Goal: Task Accomplishment & Management: Use online tool/utility

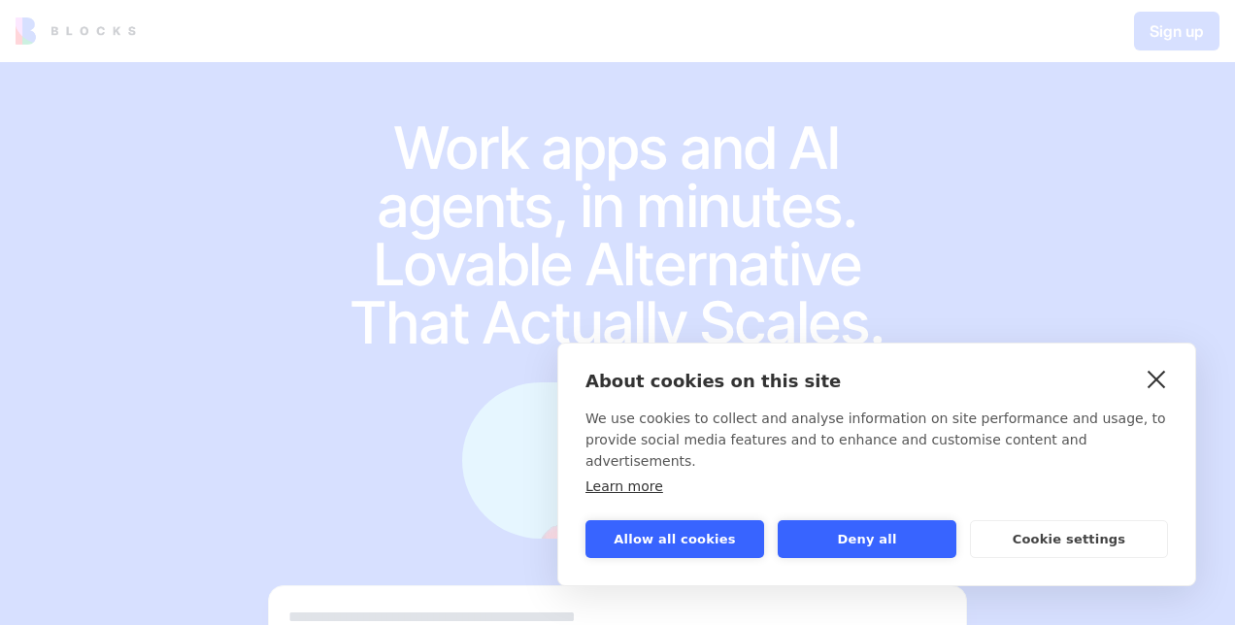
click at [1161, 394] on link "close" at bounding box center [1157, 378] width 30 height 31
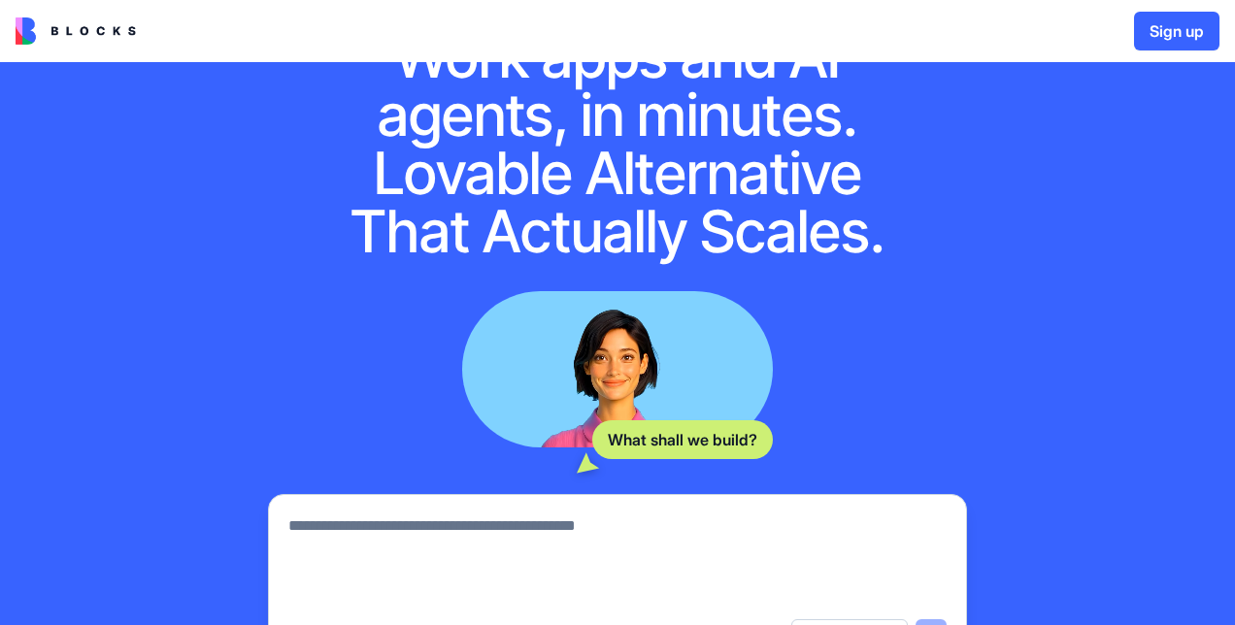
scroll to position [200, 0]
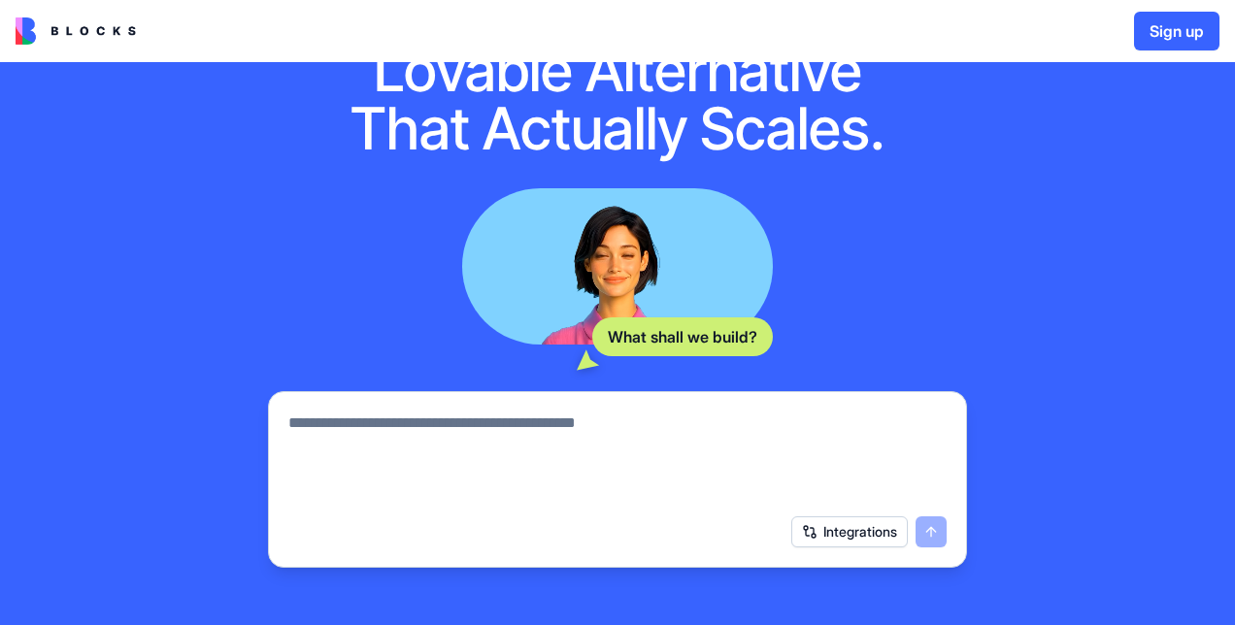
click at [458, 422] on textarea at bounding box center [617, 458] width 658 height 93
drag, startPoint x: 649, startPoint y: 422, endPoint x: 273, endPoint y: 425, distance: 375.8
click at [273, 425] on form "Integrations" at bounding box center [617, 479] width 699 height 177
type textarea "*"
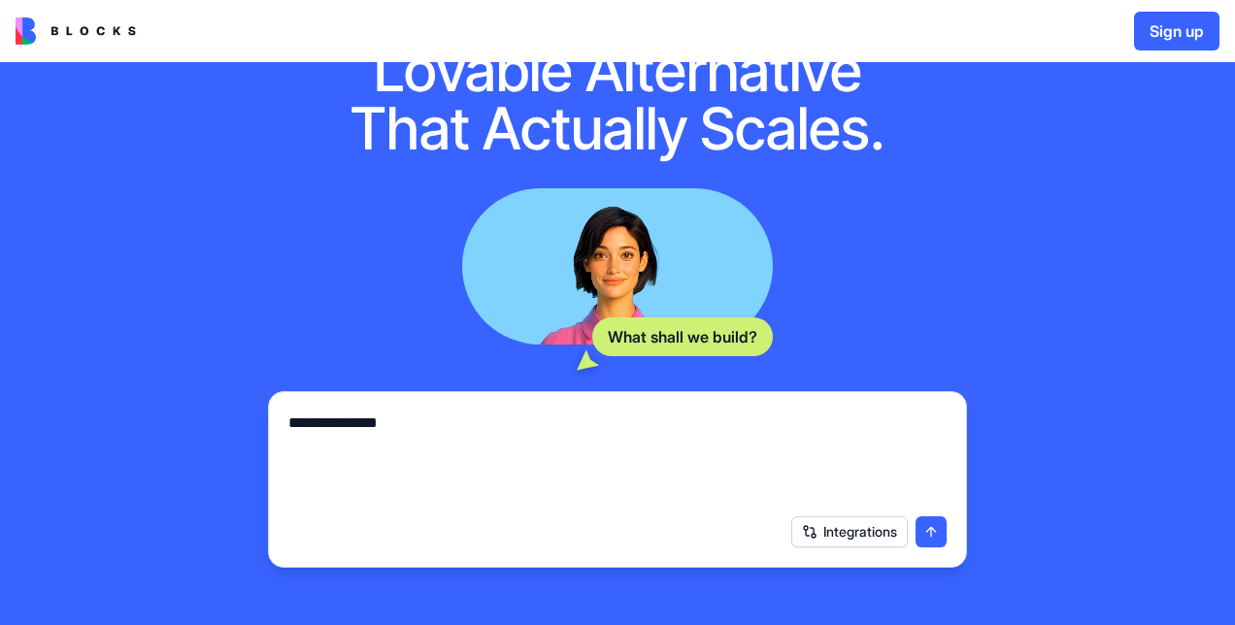
drag, startPoint x: 335, startPoint y: 417, endPoint x: 324, endPoint y: 425, distance: 13.2
click at [573, 423] on textarea "**********" at bounding box center [617, 458] width 659 height 93
click at [751, 421] on textarea "**********" at bounding box center [617, 458] width 659 height 93
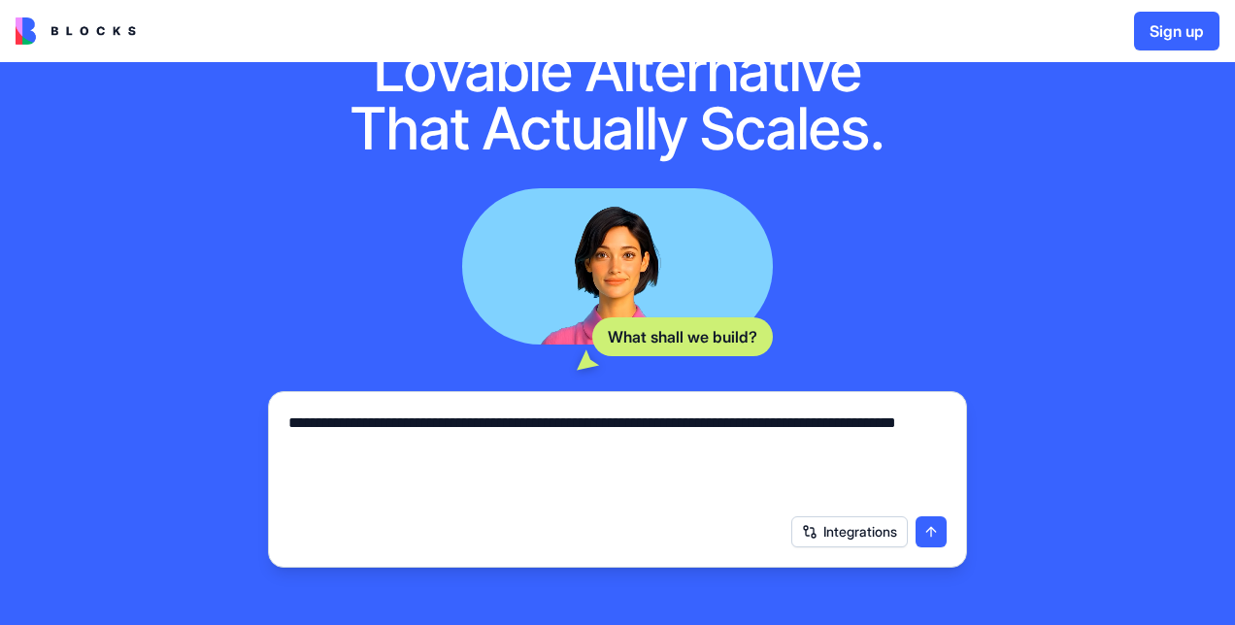
type textarea "**********"
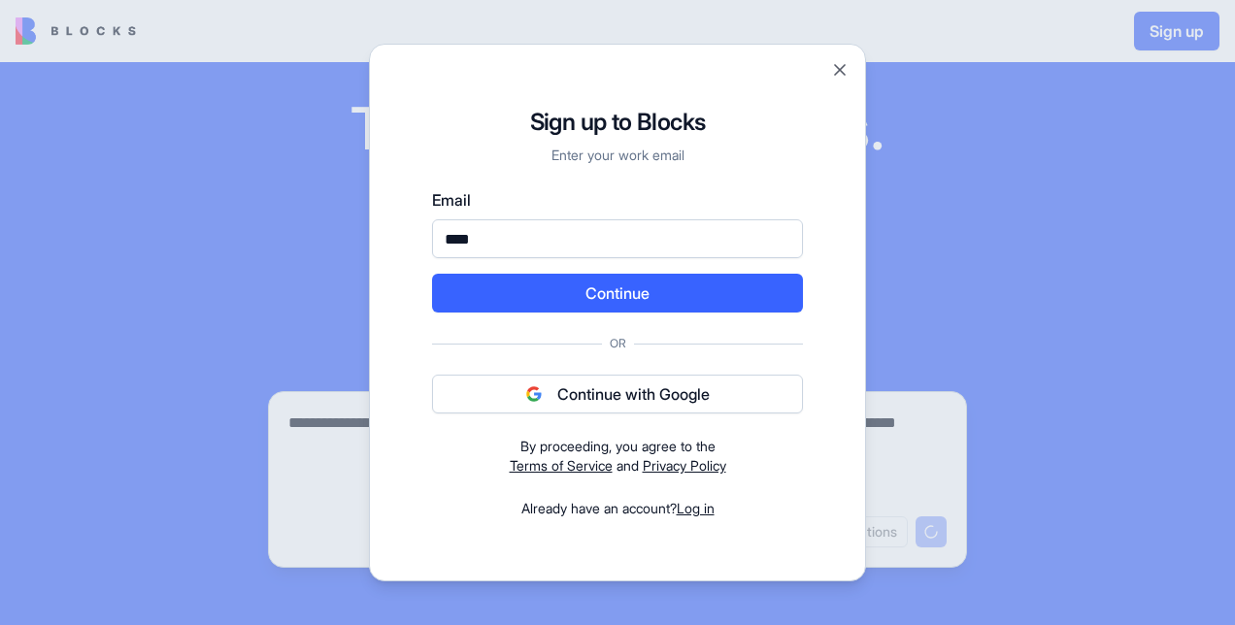
type input "**********"
click at [543, 280] on button "Continue" at bounding box center [617, 293] width 371 height 39
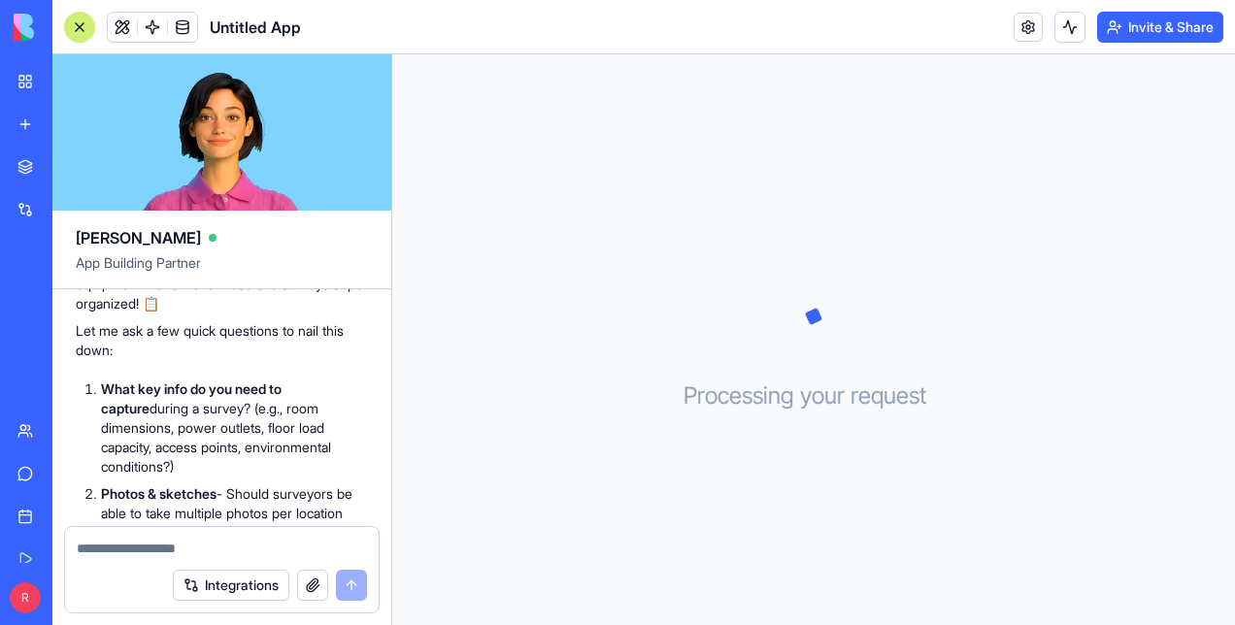
scroll to position [351, 0]
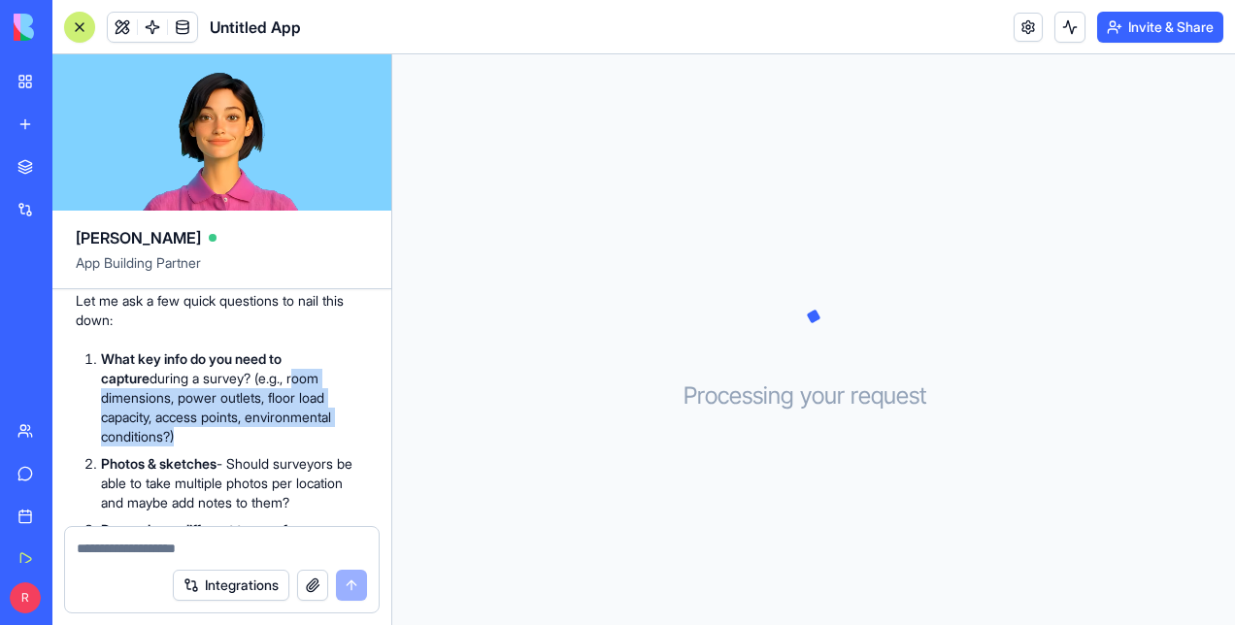
drag, startPoint x: 174, startPoint y: 435, endPoint x: 249, endPoint y: 378, distance: 94.2
click at [249, 378] on p "What key info do you need to capture during a survey? (e.g., room dimensions, p…" at bounding box center [234, 398] width 267 height 97
copy p "room dimensions, power outlets, floor load capacity, access points, environment…"
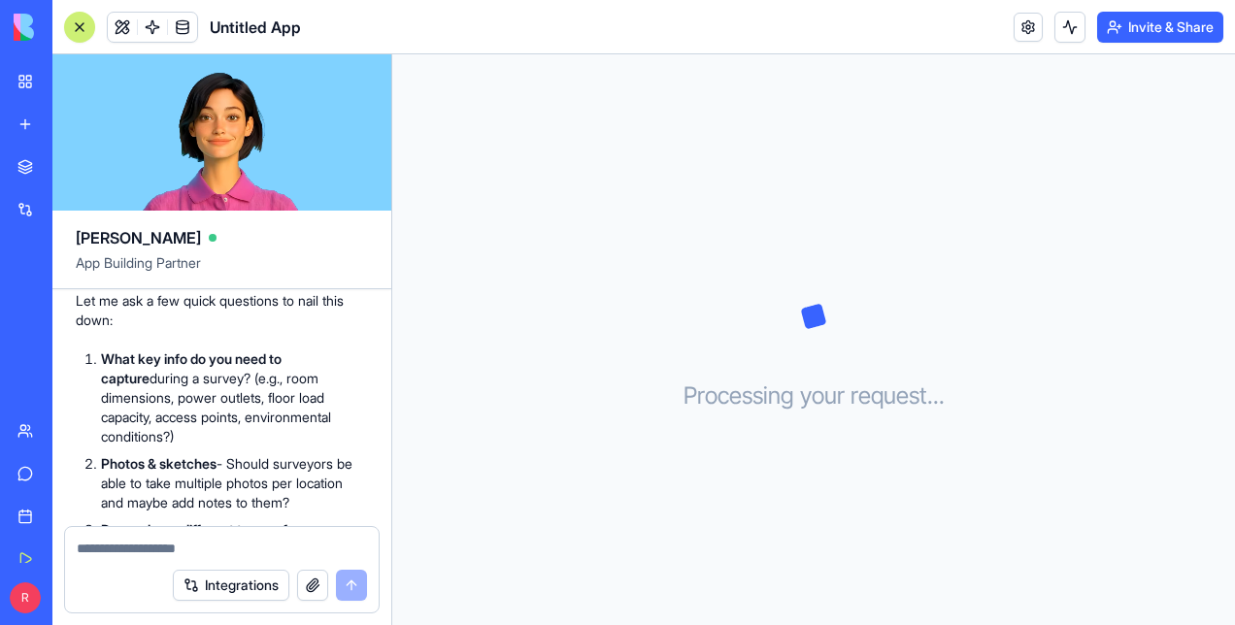
click at [157, 546] on textarea at bounding box center [222, 548] width 290 height 19
paste textarea "**********"
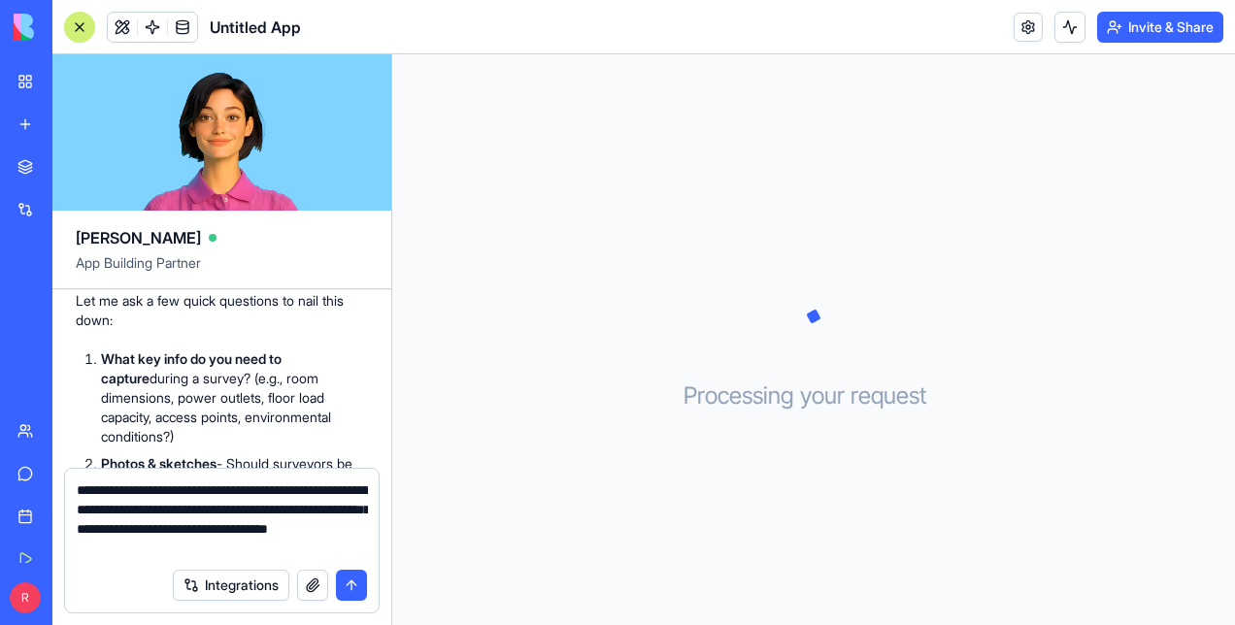
type textarea "**********"
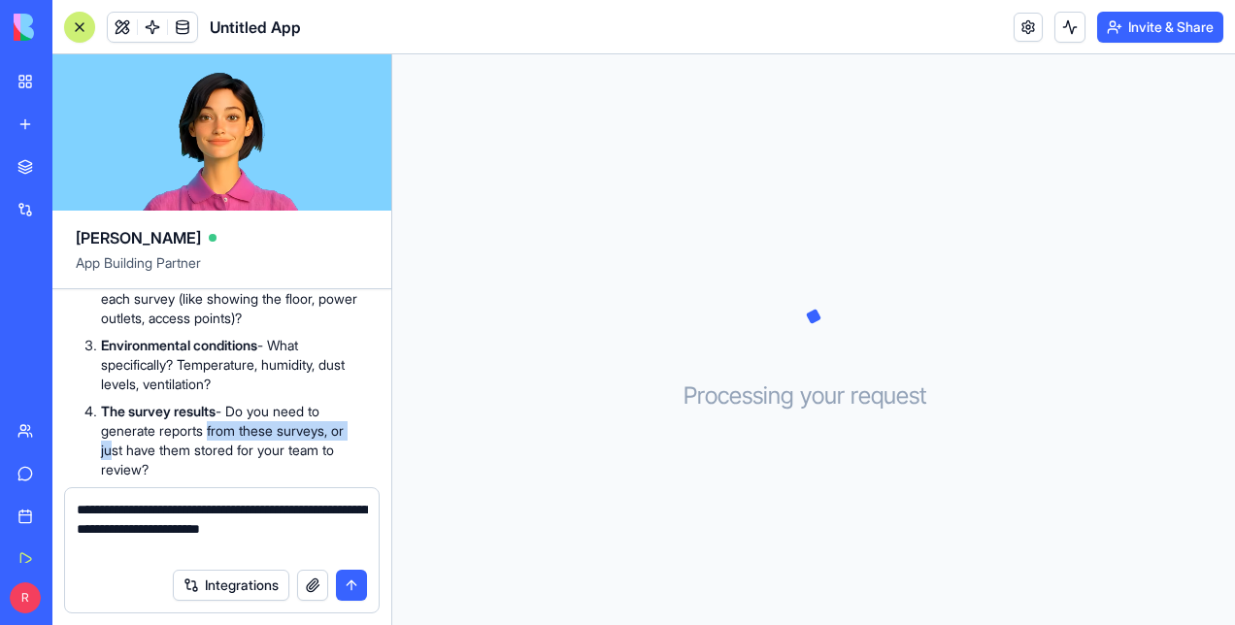
scroll to position [1230, 0]
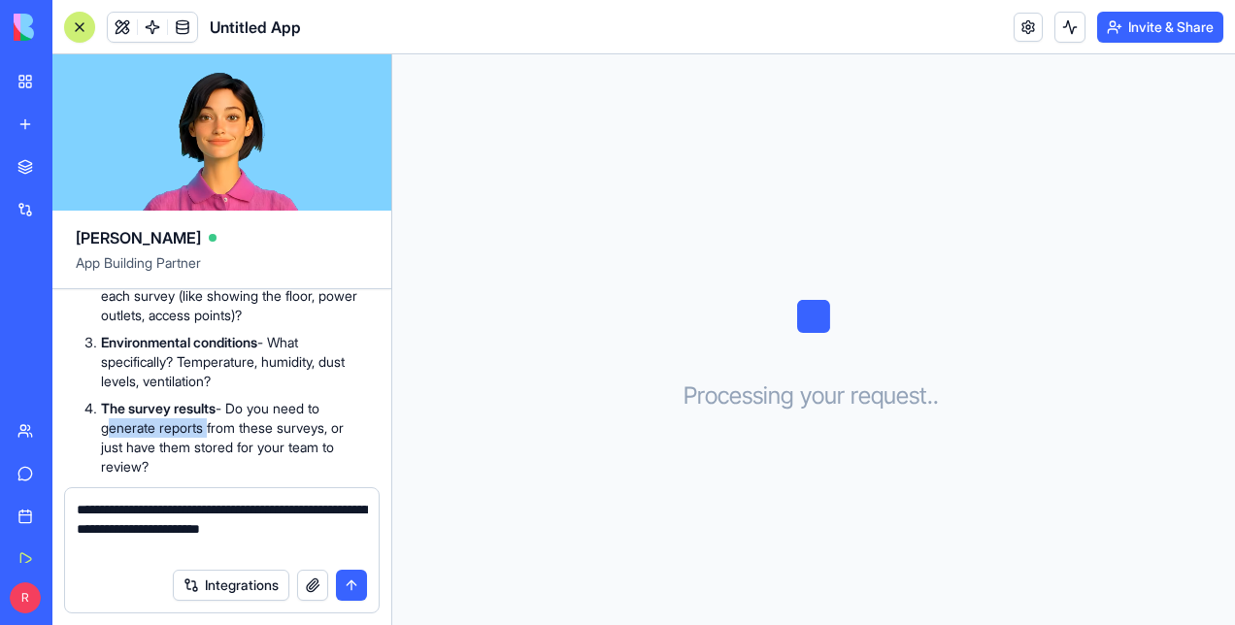
drag, startPoint x: 210, startPoint y: 477, endPoint x: 101, endPoint y: 444, distance: 113.6
click at [101, 444] on p "The survey results - Do you need to generate reports from these surveys, or jus…" at bounding box center [234, 438] width 267 height 78
copy p "generate reports"
click at [142, 552] on textarea "**********" at bounding box center [222, 529] width 291 height 58
paste textarea "**********"
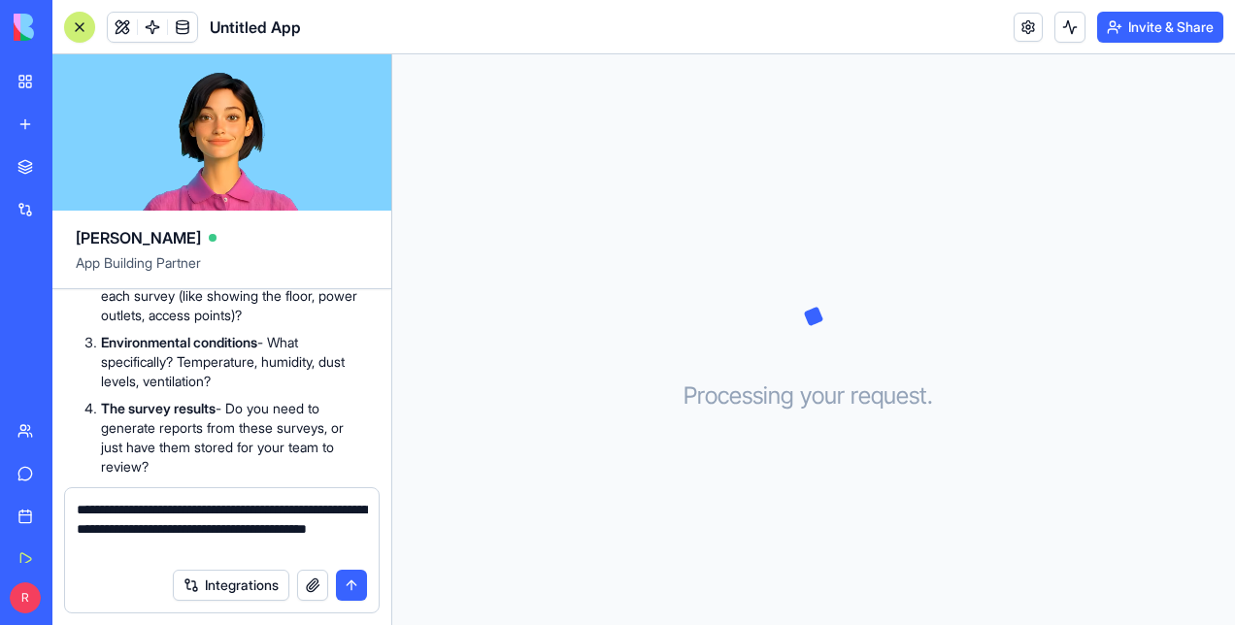
type textarea "**********"
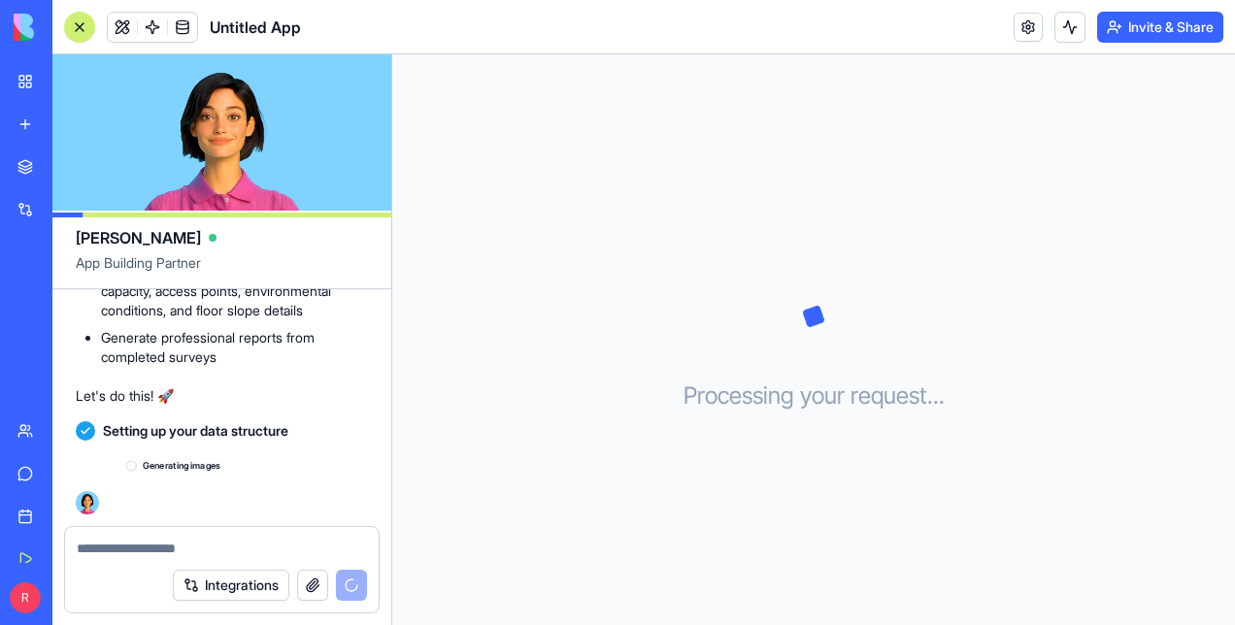
scroll to position [1905, 0]
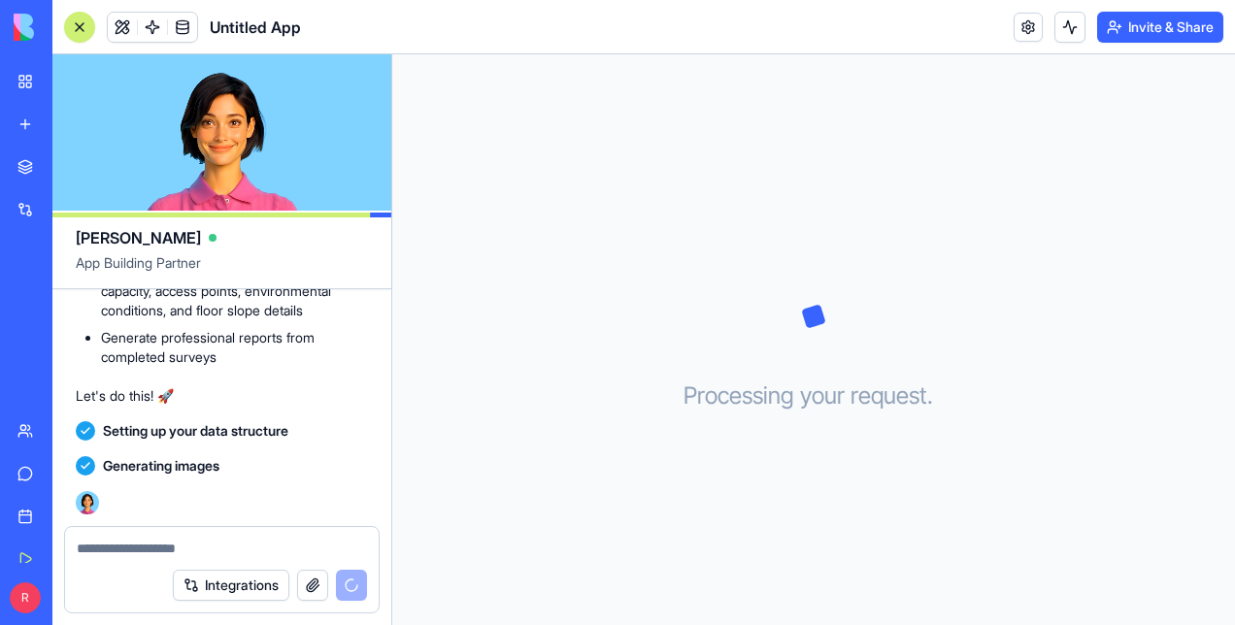
click at [307, 19] on header "Untitled App Invite & Share" at bounding box center [643, 27] width 1183 height 54
click at [289, 24] on span "Untitled App" at bounding box center [255, 27] width 91 height 23
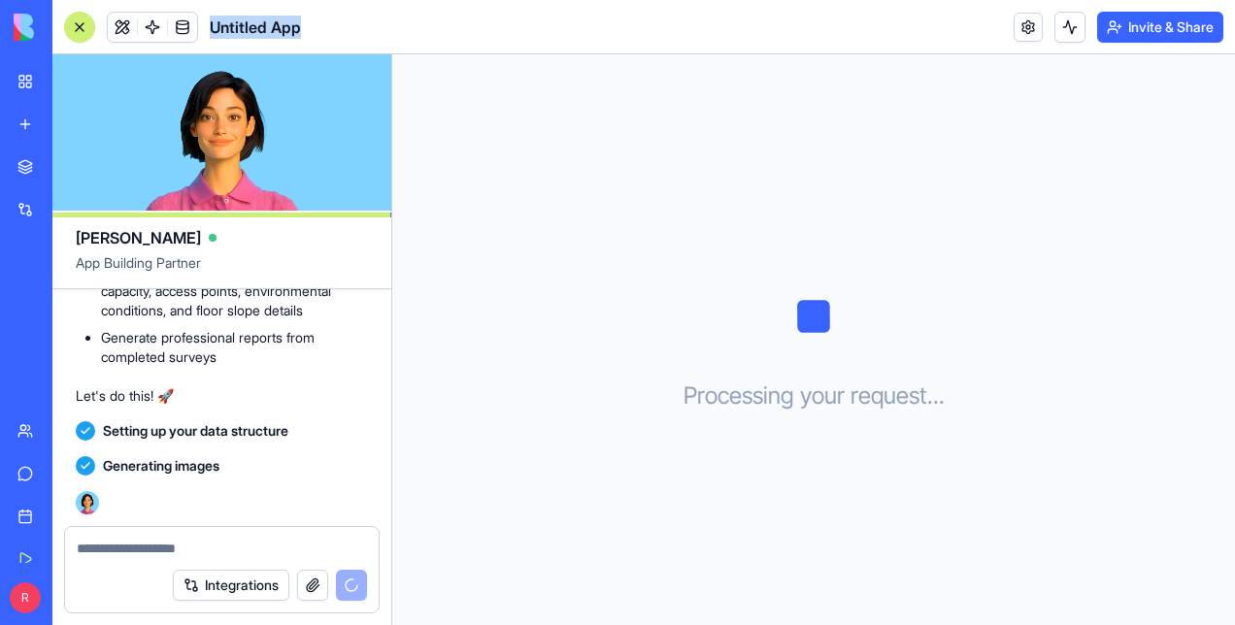
drag, startPoint x: 303, startPoint y: 25, endPoint x: 211, endPoint y: 26, distance: 92.2
click at [211, 26] on header "Untitled App Invite & Share" at bounding box center [643, 27] width 1183 height 54
drag, startPoint x: 211, startPoint y: 26, endPoint x: 649, endPoint y: 17, distance: 438.0
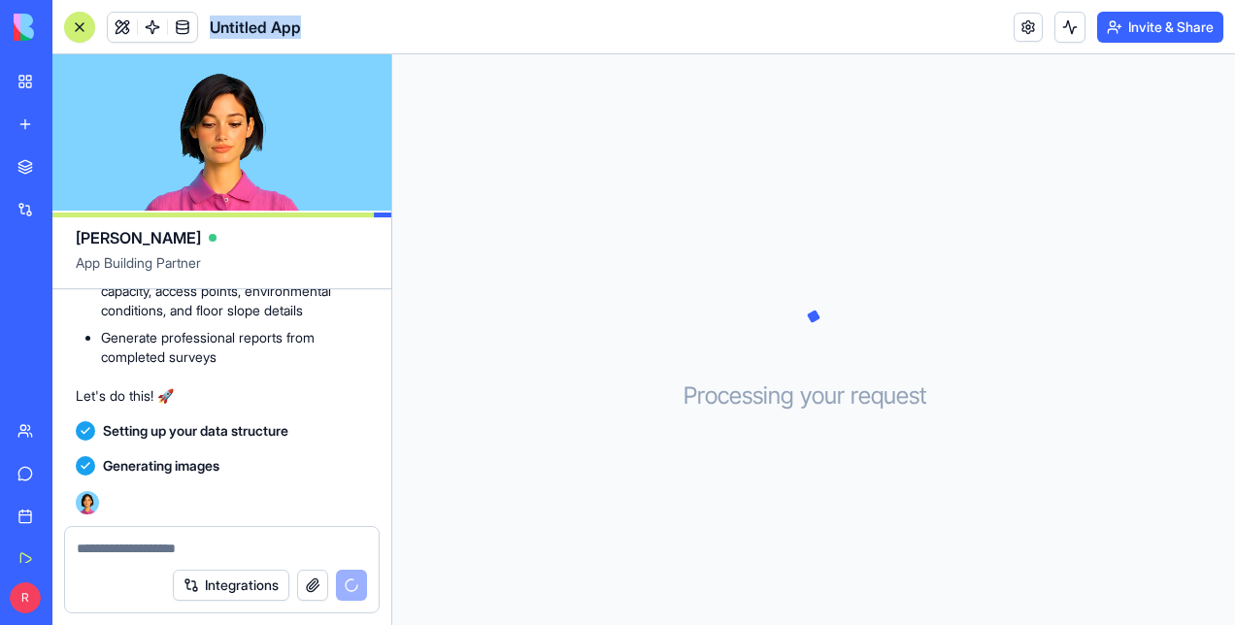
click at [649, 17] on header "Untitled App Invite & Share" at bounding box center [643, 27] width 1183 height 54
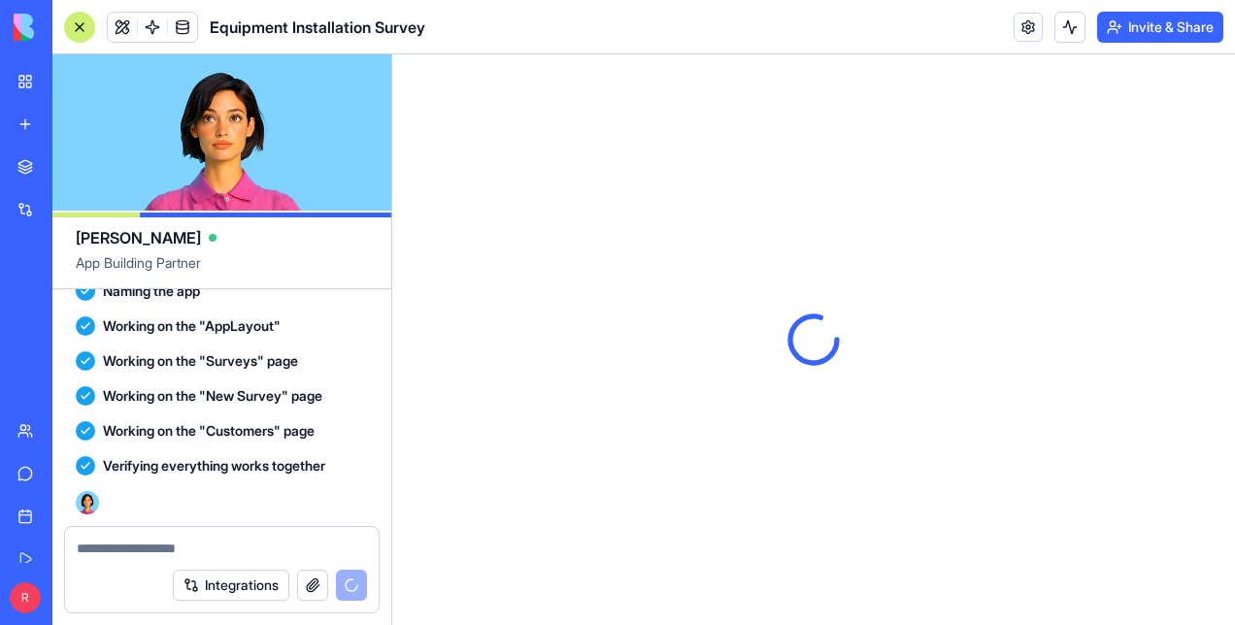
scroll to position [0, 0]
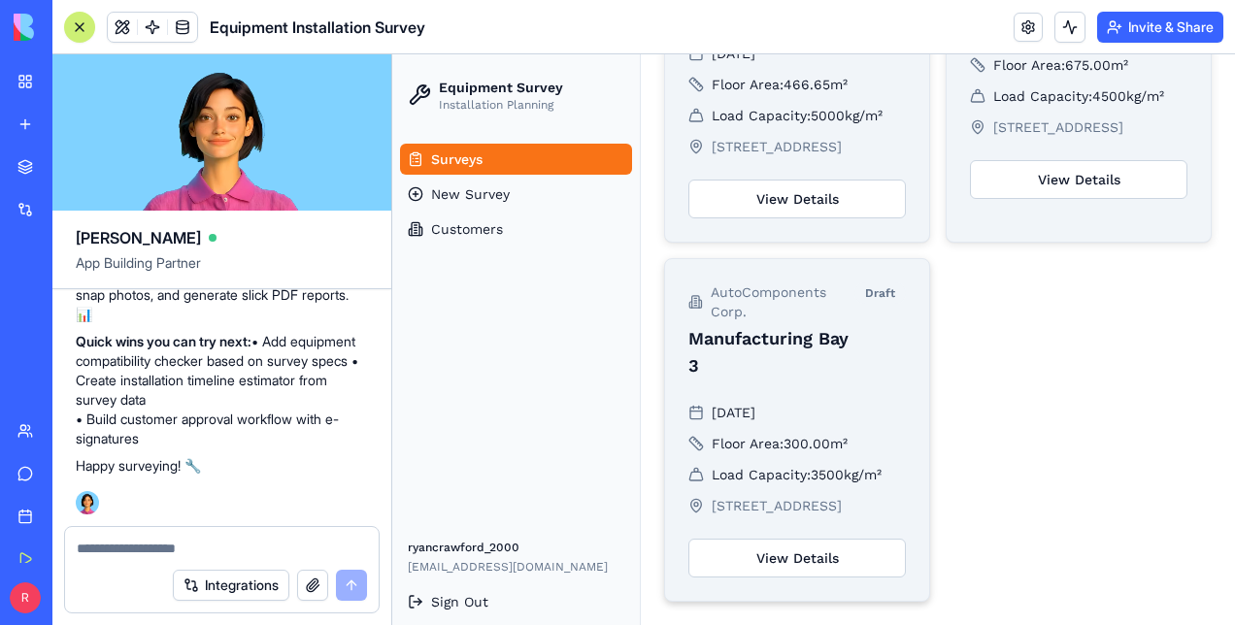
scroll to position [291, 0]
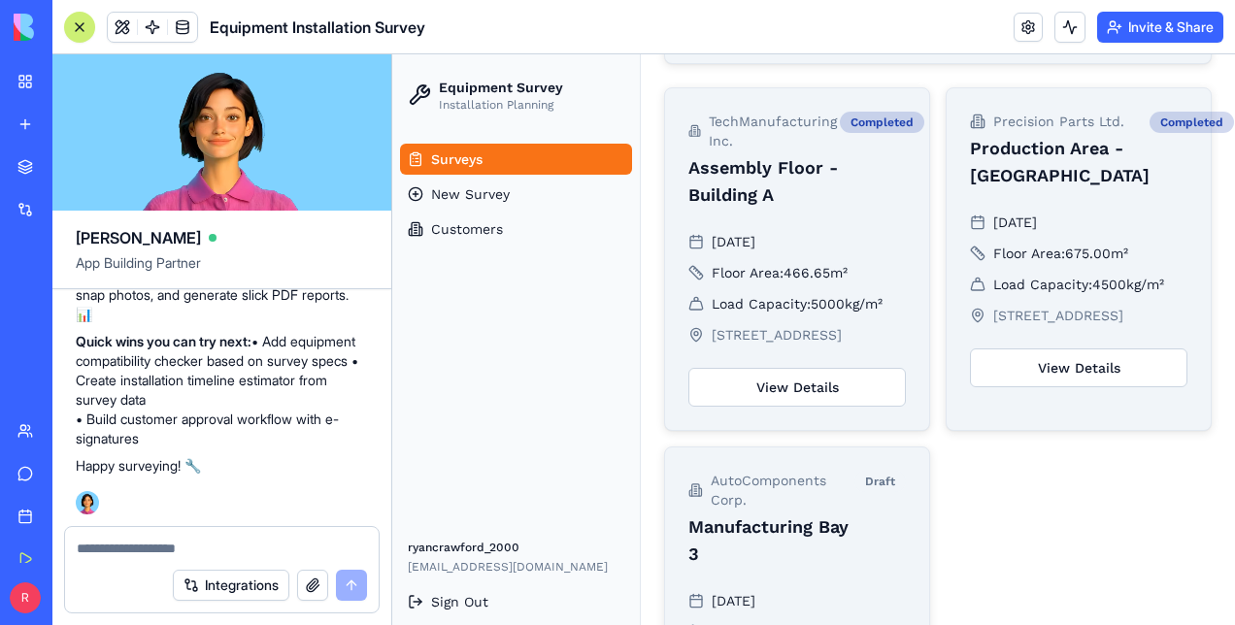
click at [1140, 25] on button "Invite & Share" at bounding box center [1160, 27] width 126 height 31
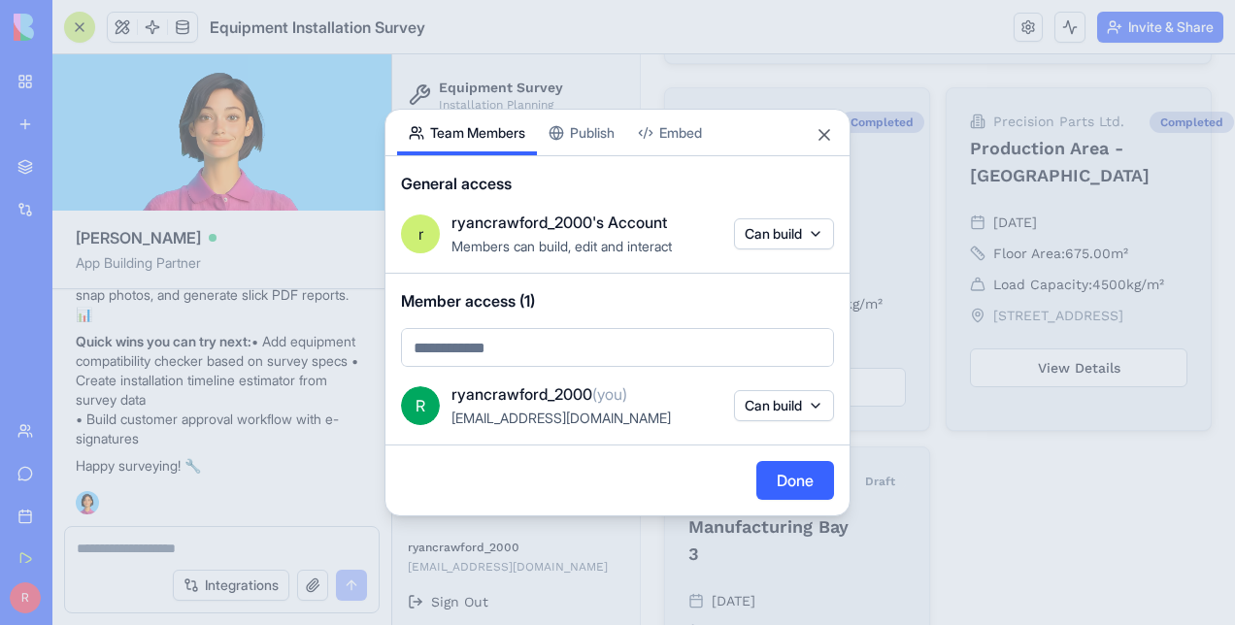
click at [531, 342] on body "My Workspace New app Marketplace Integrations Recent Untitled App AI Logo Gener…" at bounding box center [617, 312] width 1235 height 625
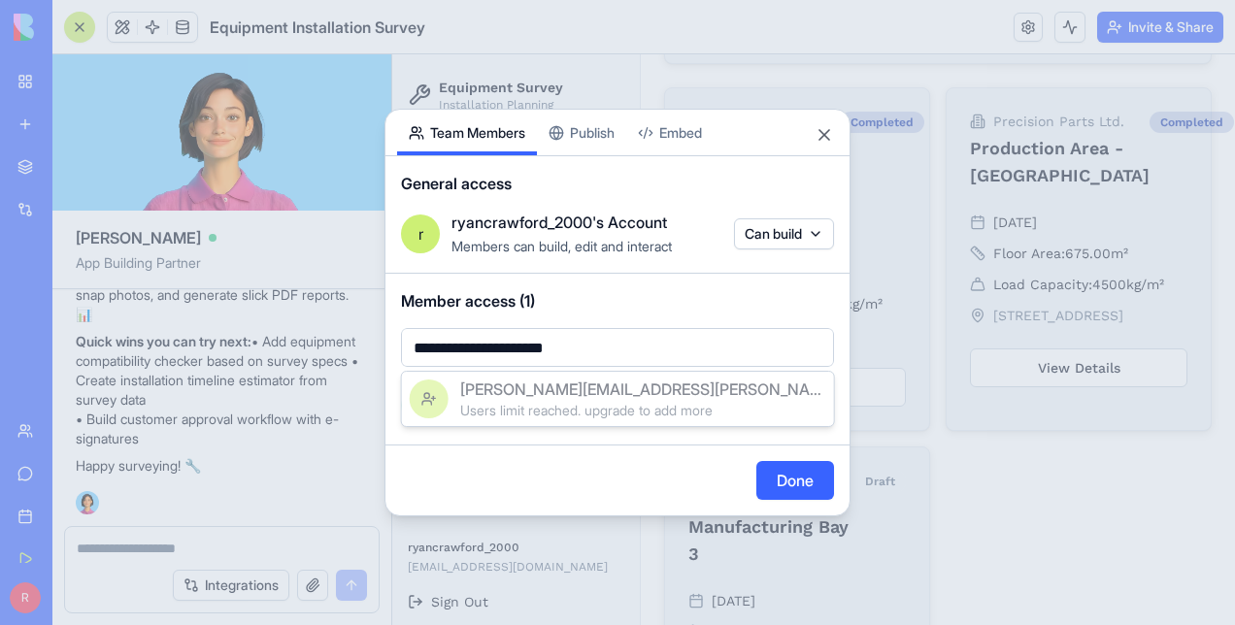
type input "**********"
click at [813, 491] on div at bounding box center [617, 312] width 1235 height 625
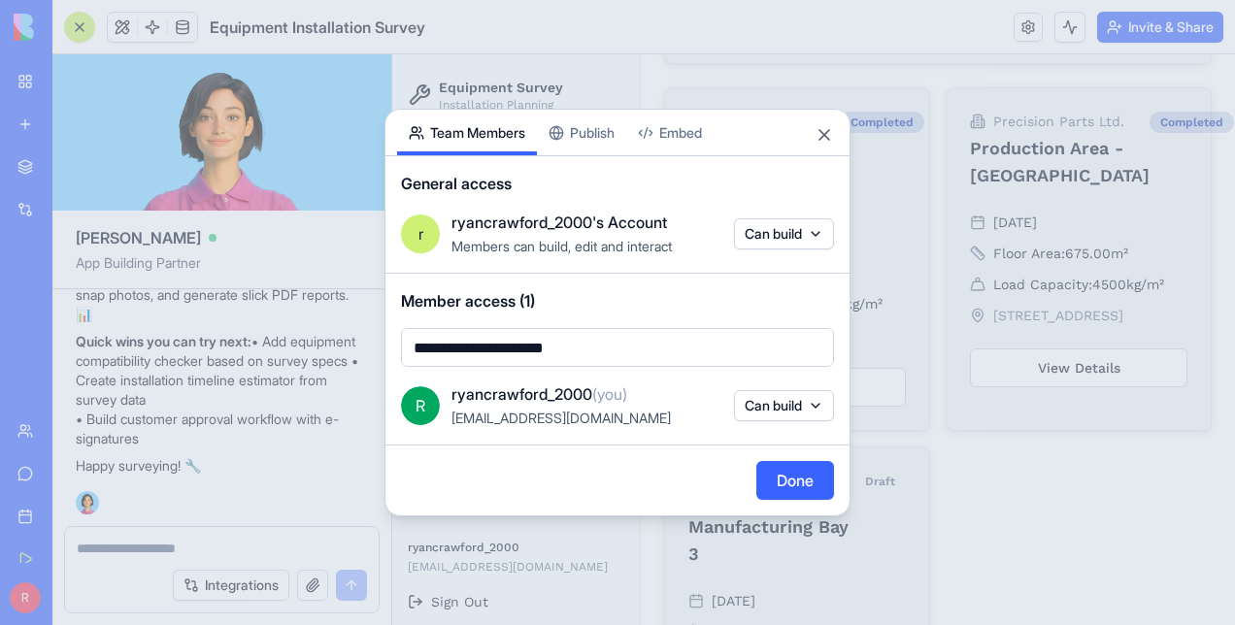
click at [814, 417] on button "Can build" at bounding box center [784, 405] width 100 height 31
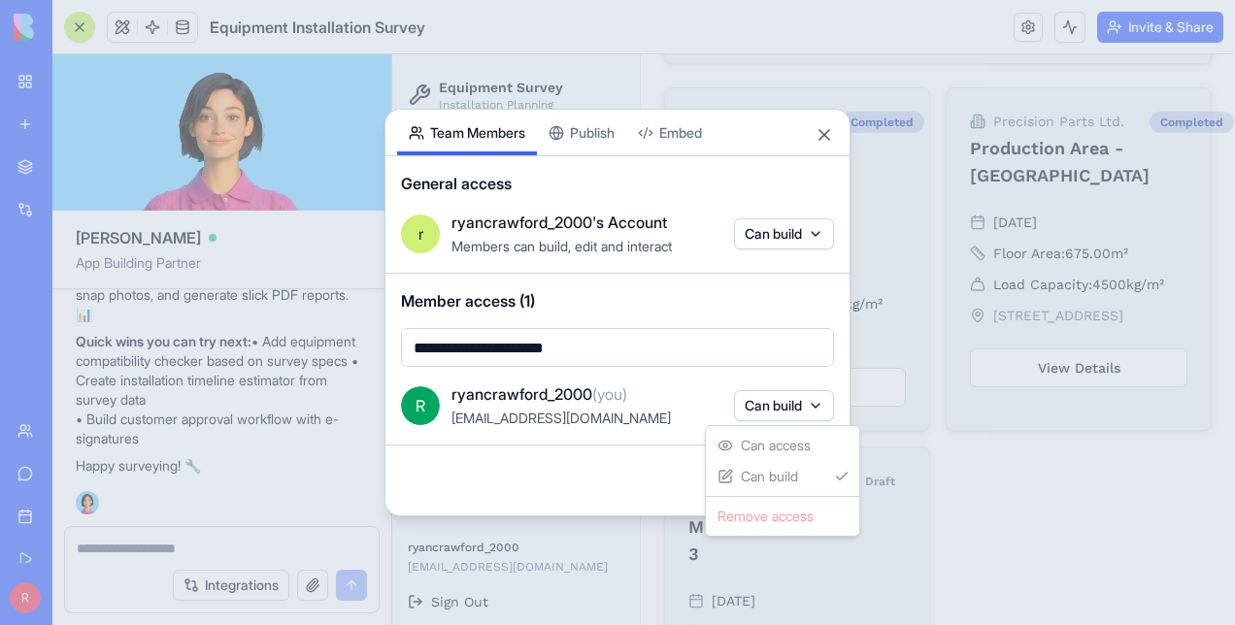
click at [656, 456] on div at bounding box center [617, 312] width 1235 height 625
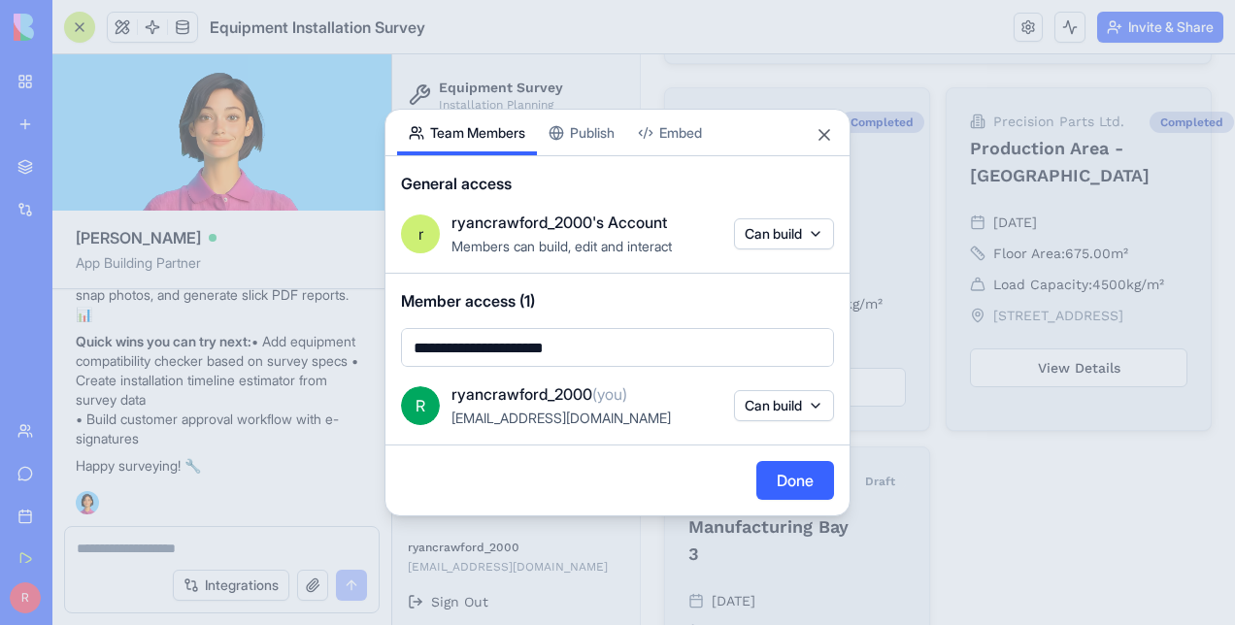
click at [781, 473] on button "Done" at bounding box center [795, 480] width 78 height 39
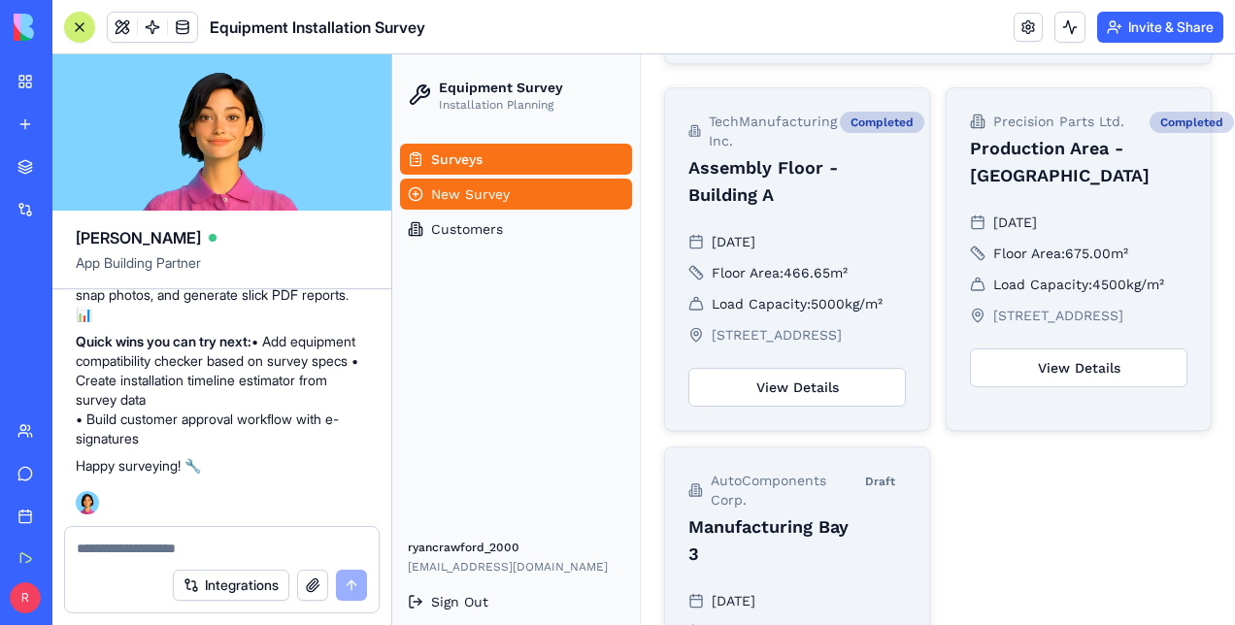
click at [470, 194] on span "New Survey" at bounding box center [470, 193] width 79 height 19
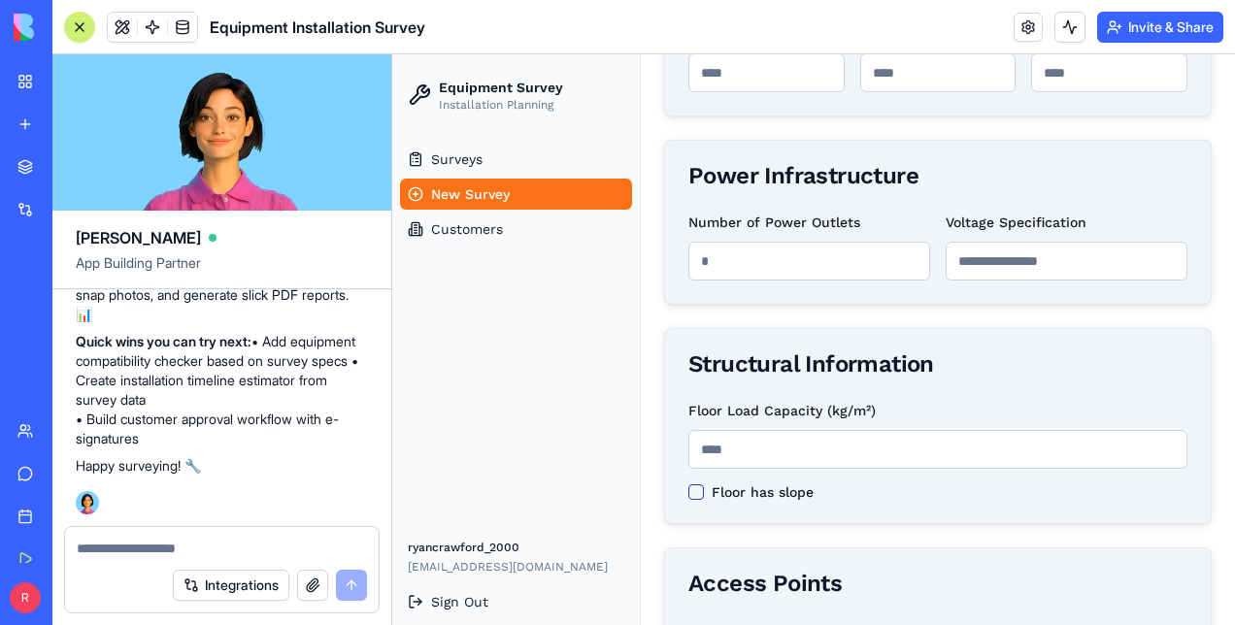
scroll to position [680, 0]
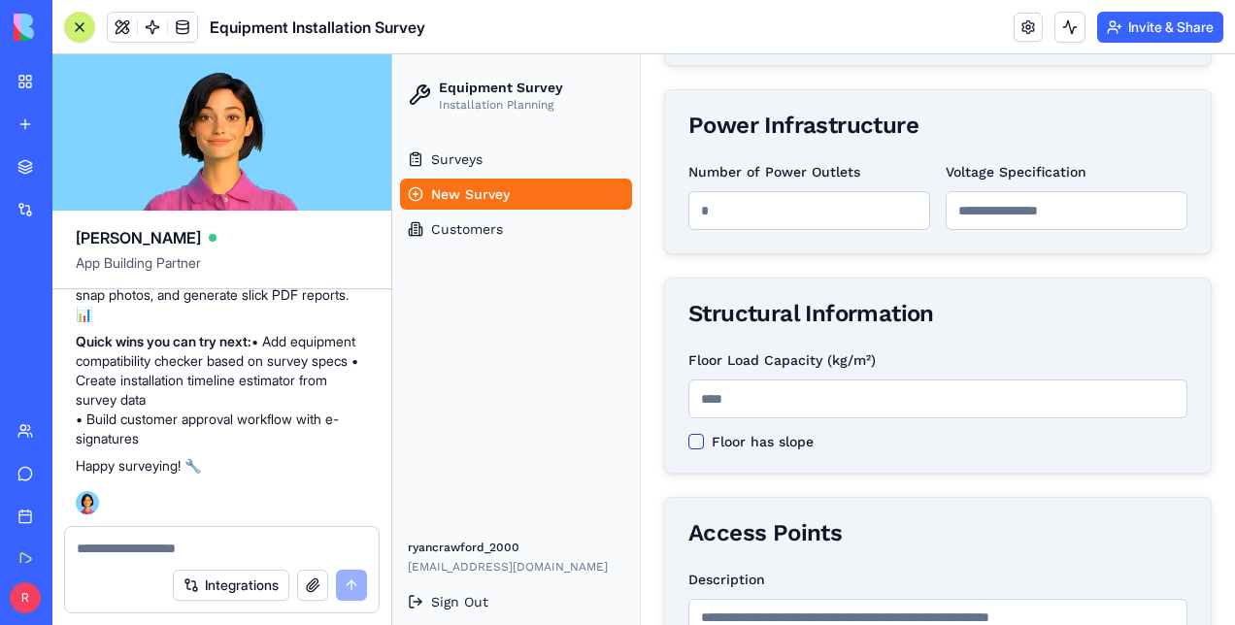
click at [696, 439] on button "Floor has slope" at bounding box center [696, 442] width 16 height 16
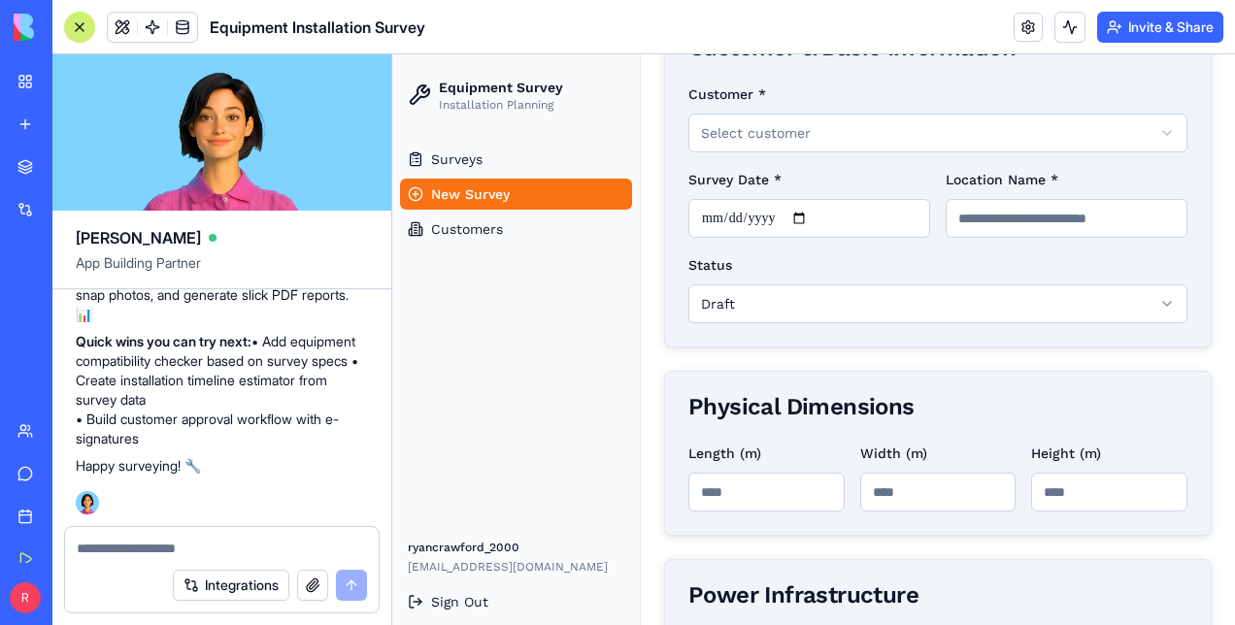
scroll to position [97, 0]
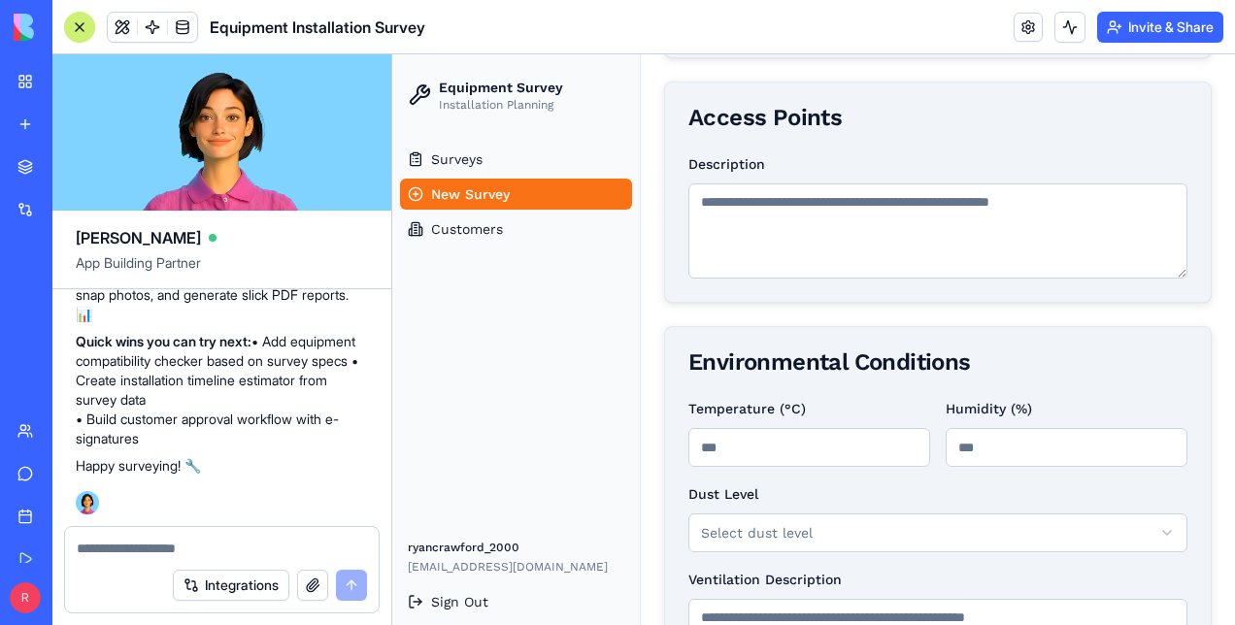
scroll to position [1068, 0]
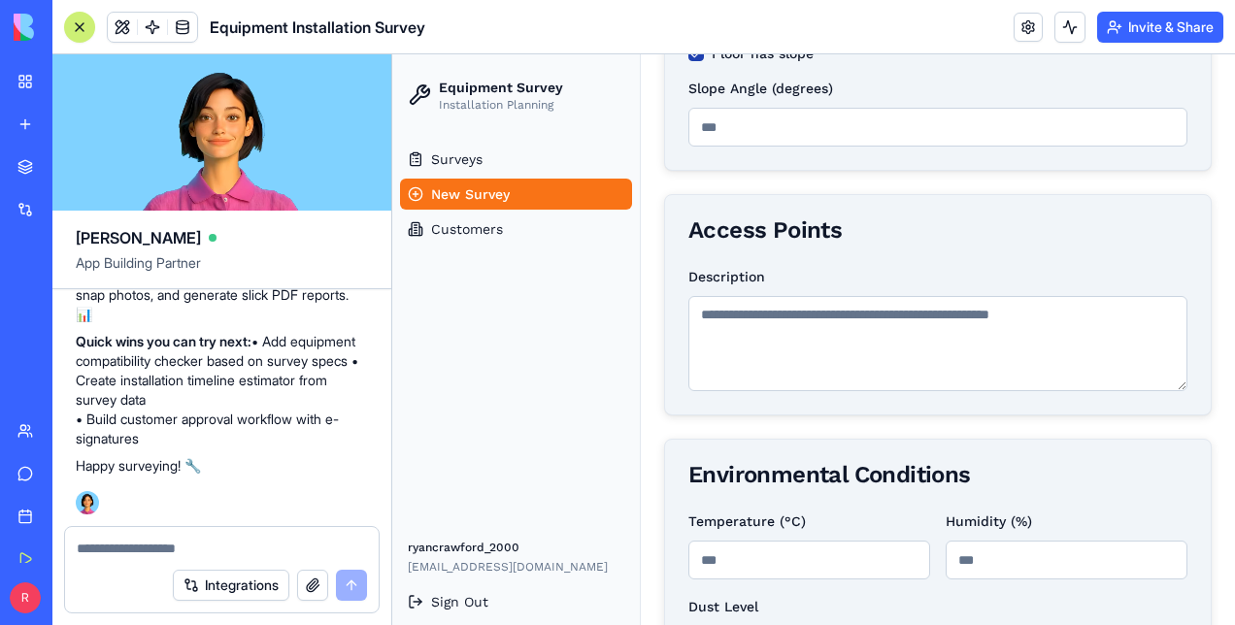
click at [1215, 140] on main "**********" at bounding box center [938, 235] width 594 height 2373
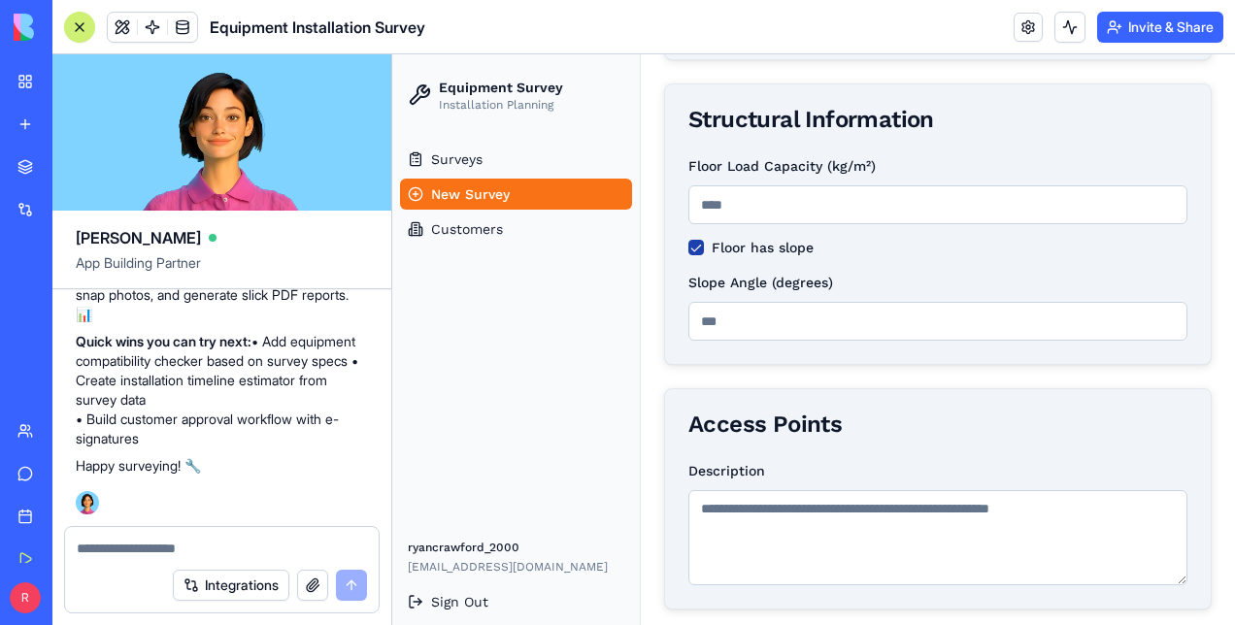
scroll to position [680, 0]
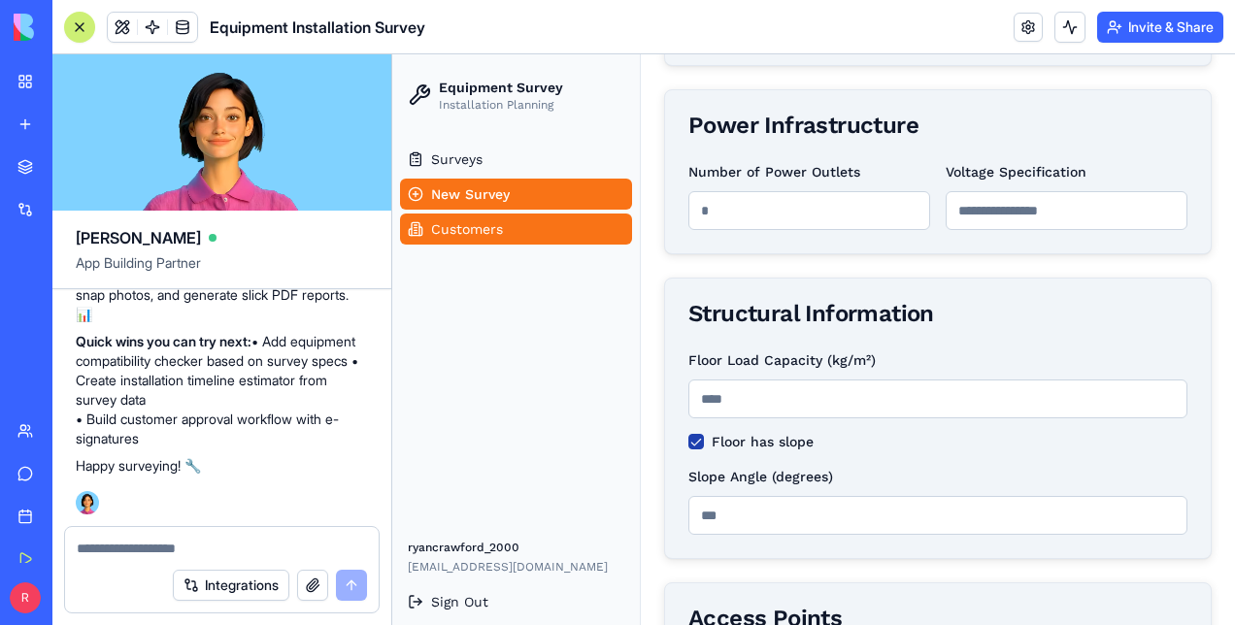
click at [470, 229] on span "Customers" at bounding box center [467, 228] width 72 height 19
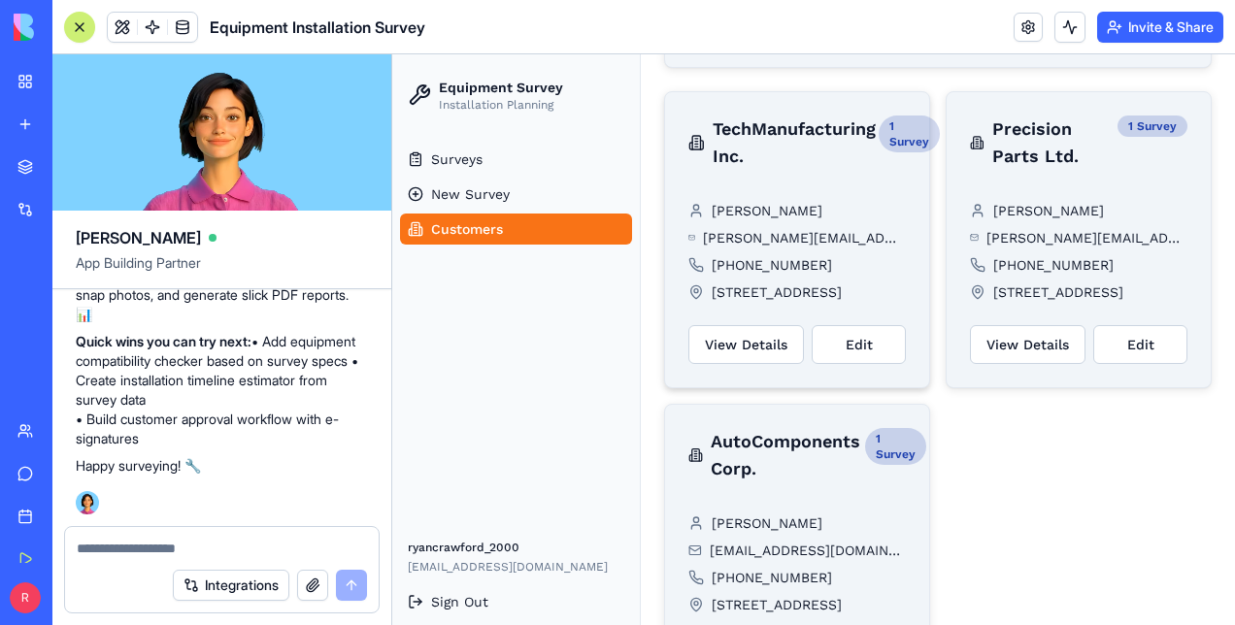
scroll to position [384, 0]
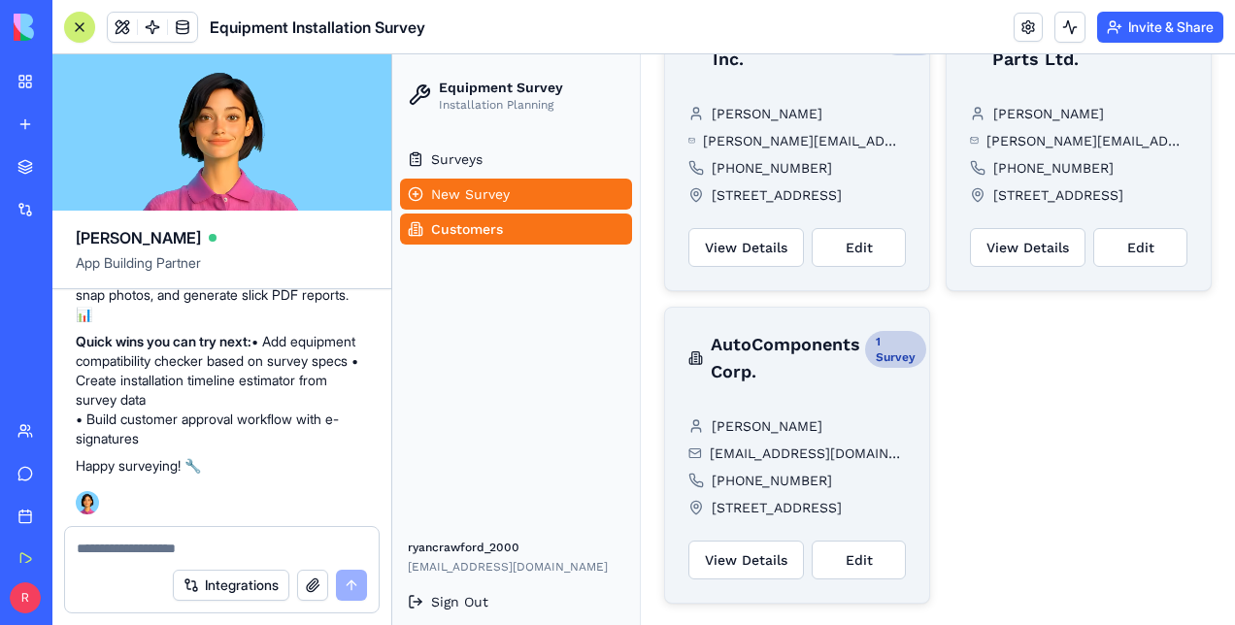
click at [452, 194] on span "New Survey" at bounding box center [470, 193] width 79 height 19
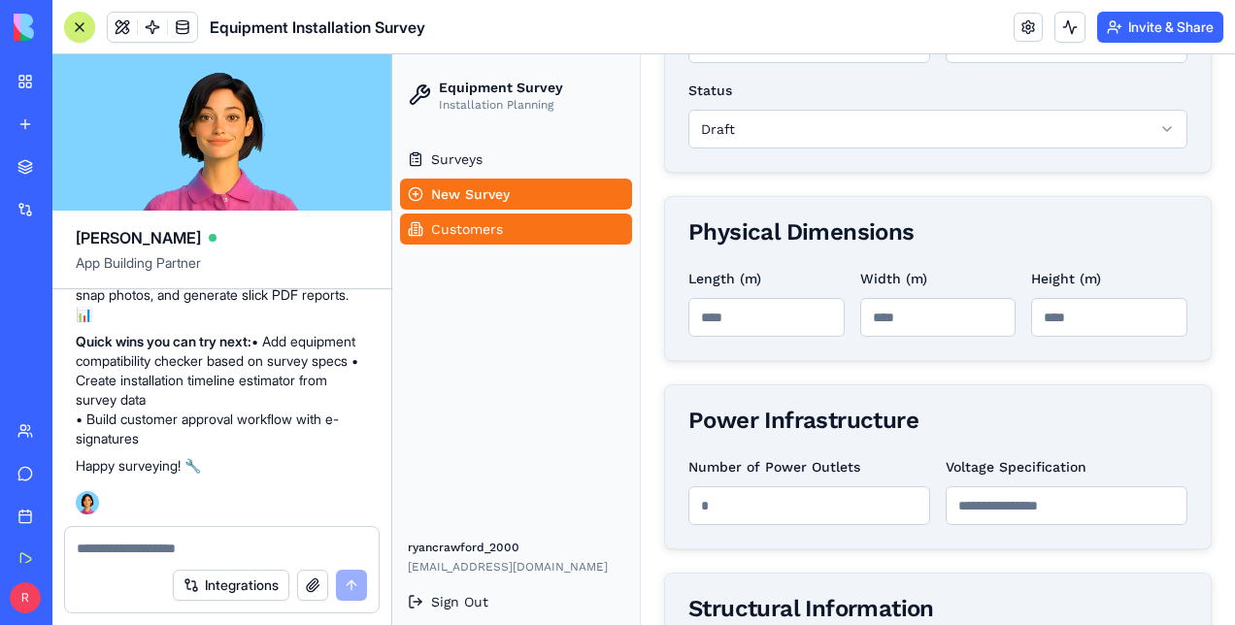
click at [459, 228] on span "Customers" at bounding box center [467, 228] width 72 height 19
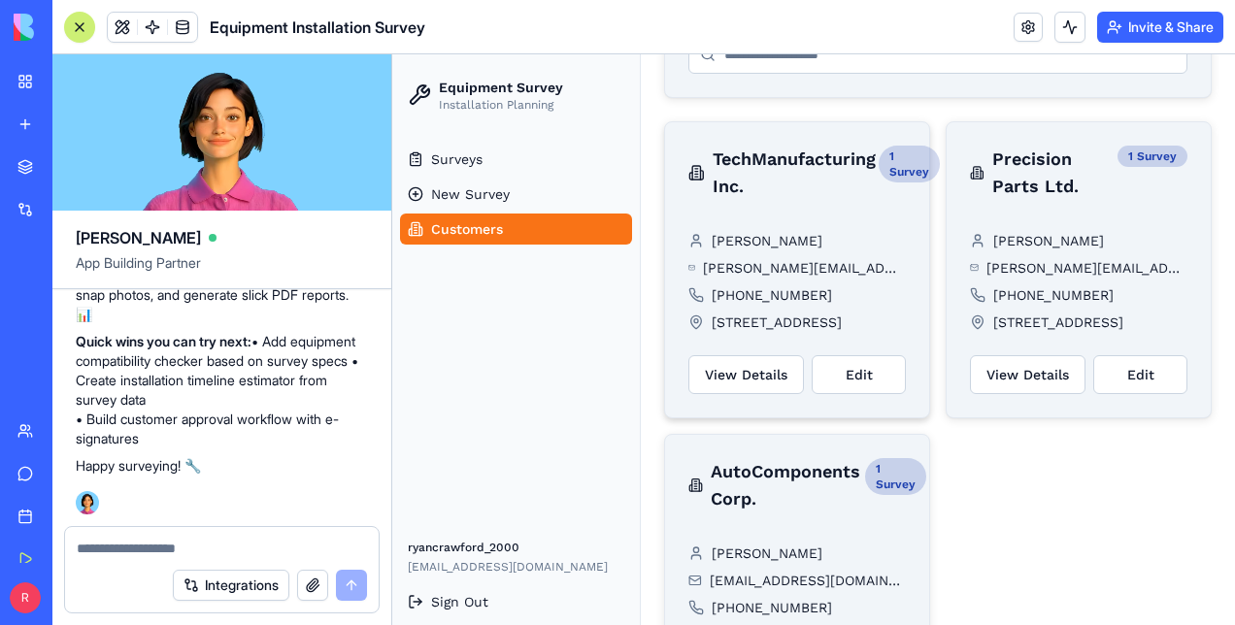
scroll to position [287, 0]
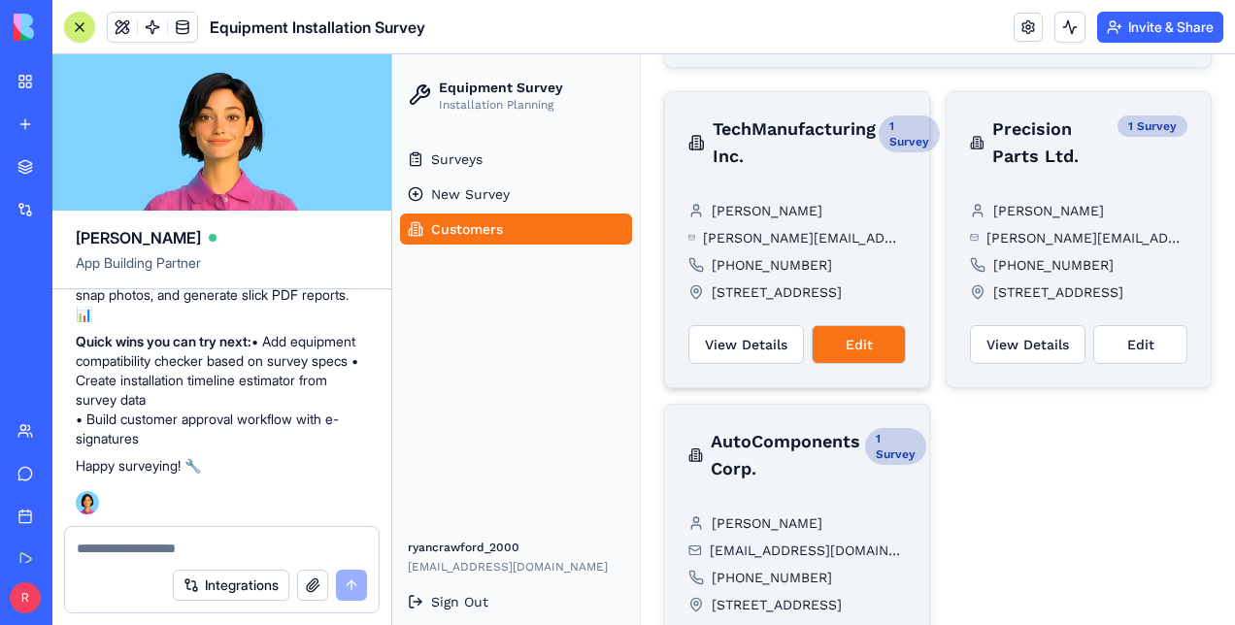
click at [870, 332] on button "Edit" at bounding box center [859, 344] width 94 height 39
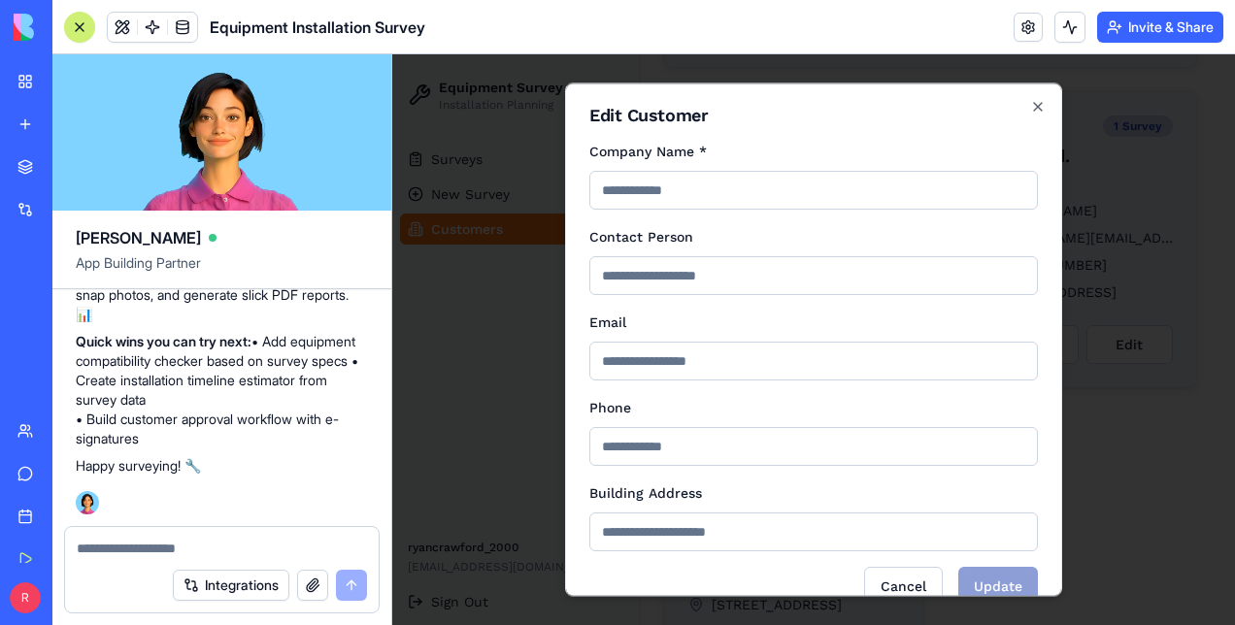
type input "**********"
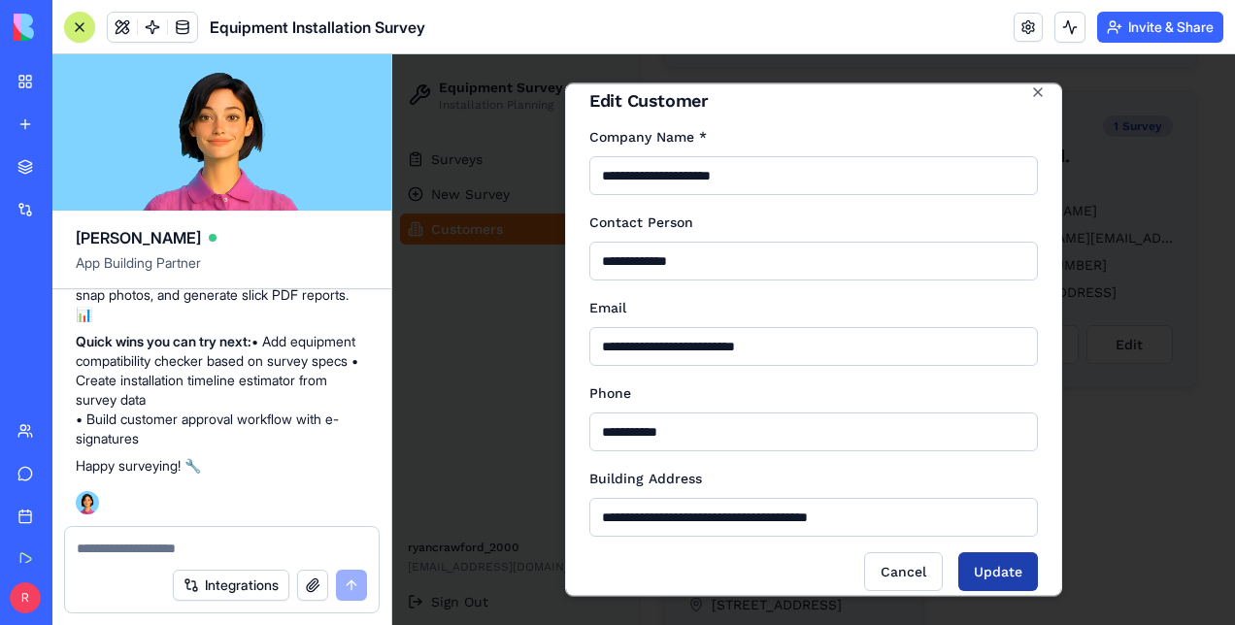
scroll to position [0, 0]
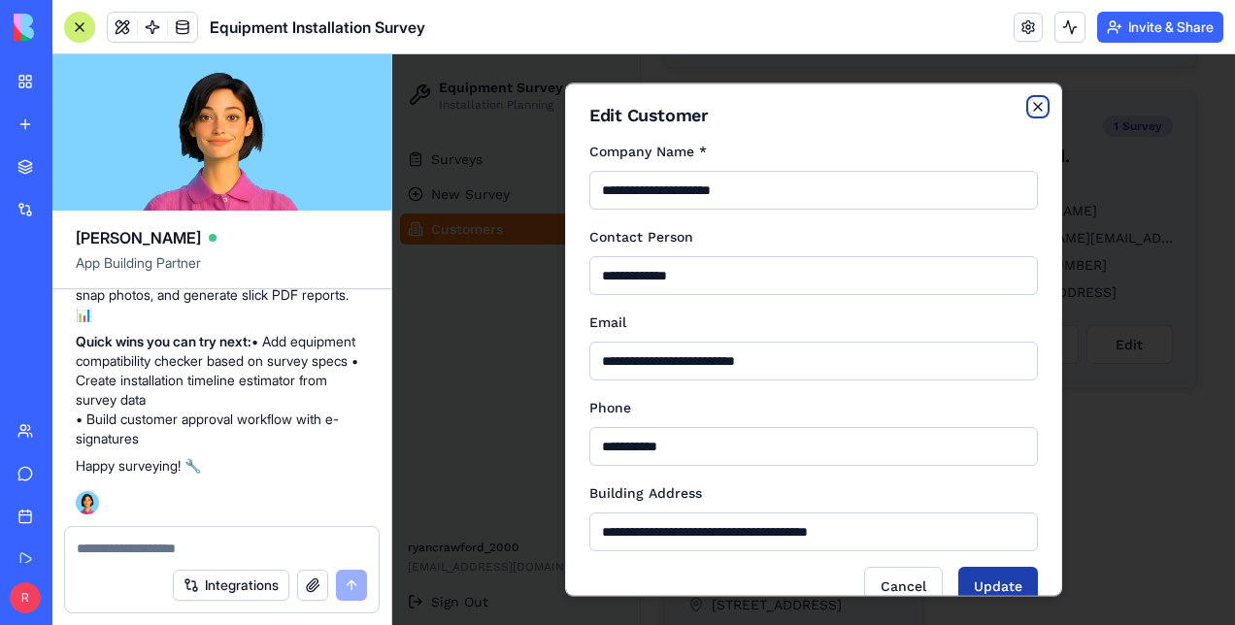
click at [1030, 103] on icon "button" at bounding box center [1038, 107] width 16 height 16
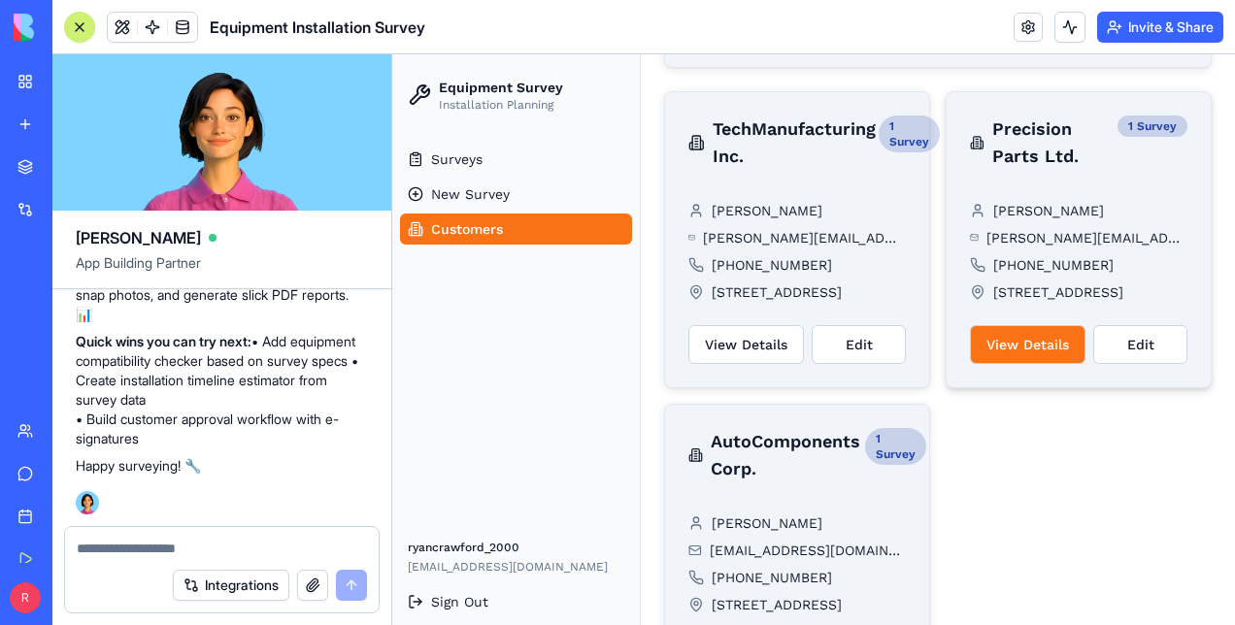
click at [1039, 343] on button "View Details" at bounding box center [1028, 344] width 116 height 39
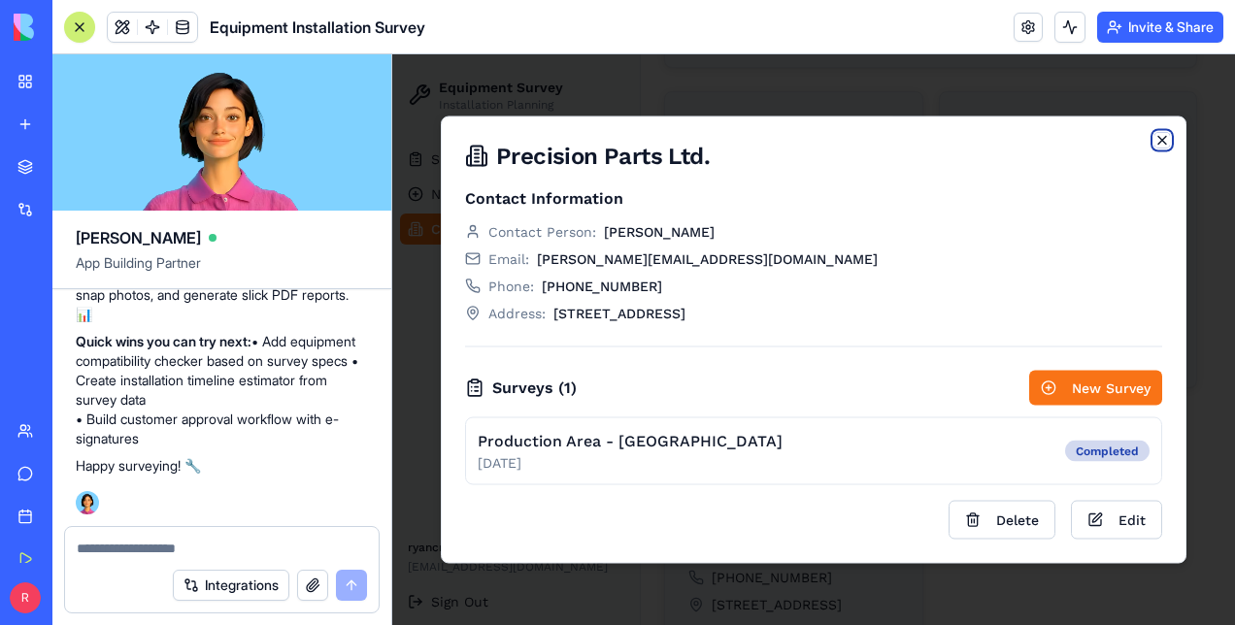
click at [1158, 139] on icon "button" at bounding box center [1162, 141] width 16 height 16
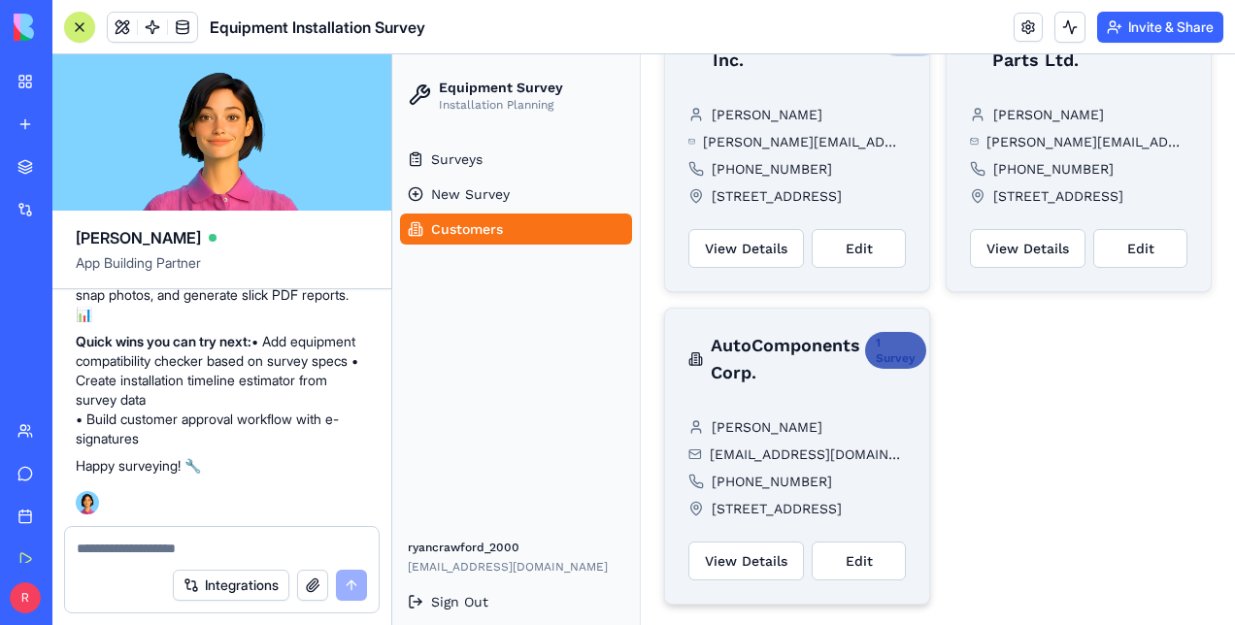
scroll to position [384, 0]
click at [885, 343] on div "1 Survey" at bounding box center [895, 349] width 61 height 37
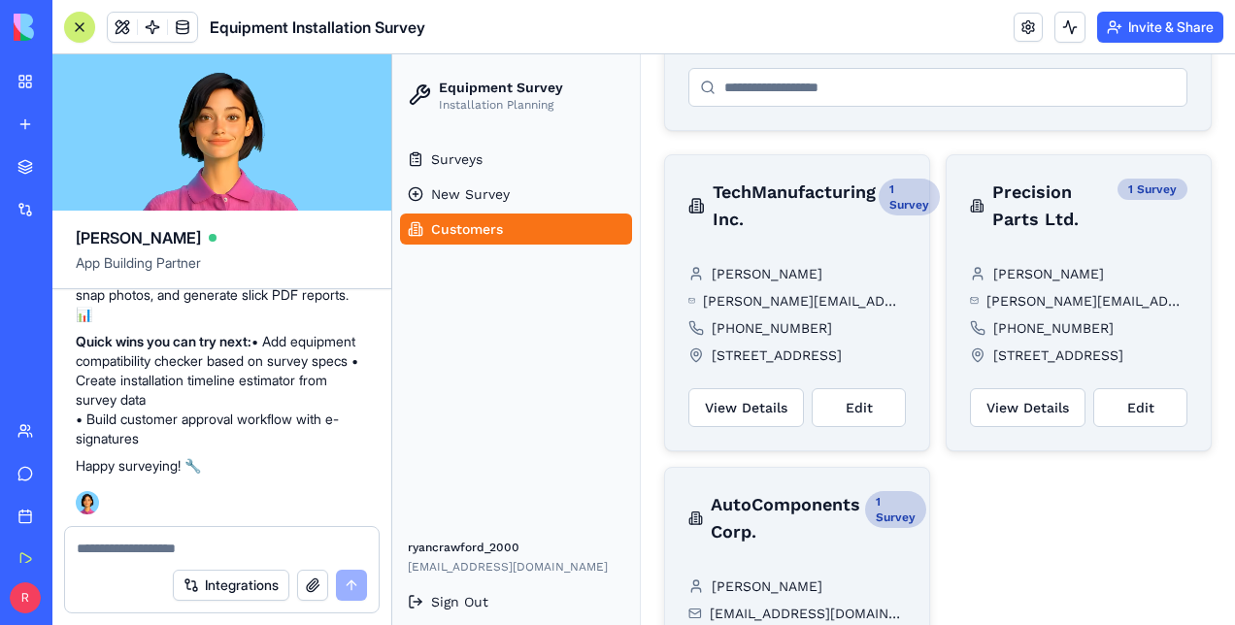
scroll to position [93, 0]
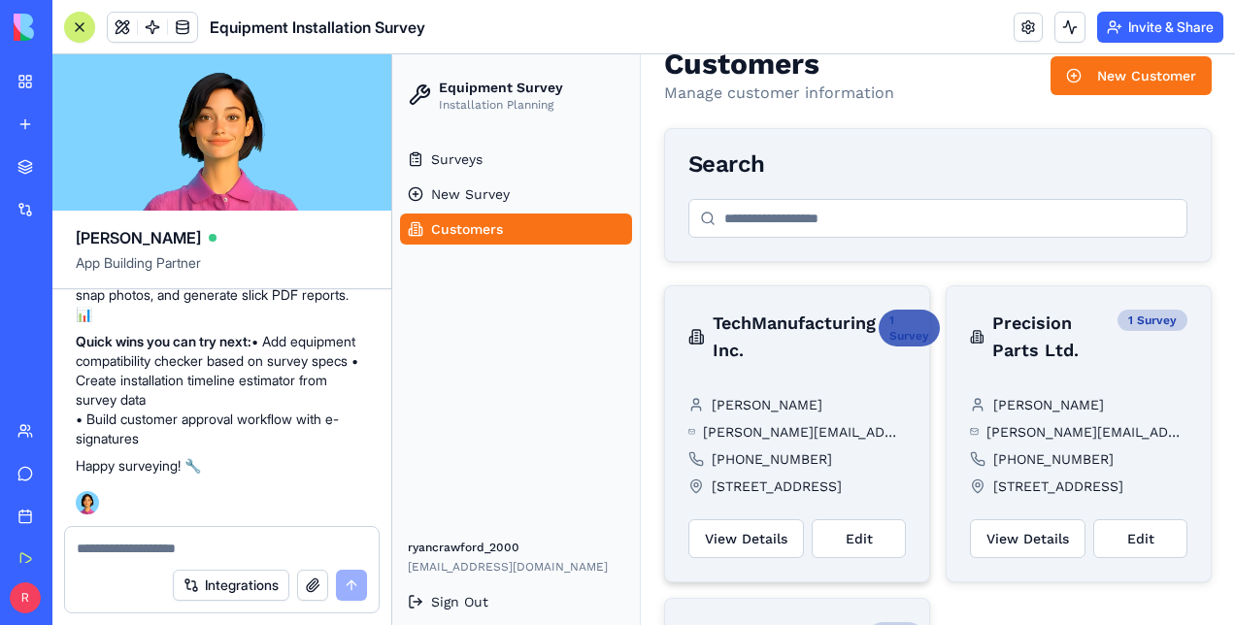
click at [906, 334] on div "1 Survey" at bounding box center [909, 328] width 61 height 37
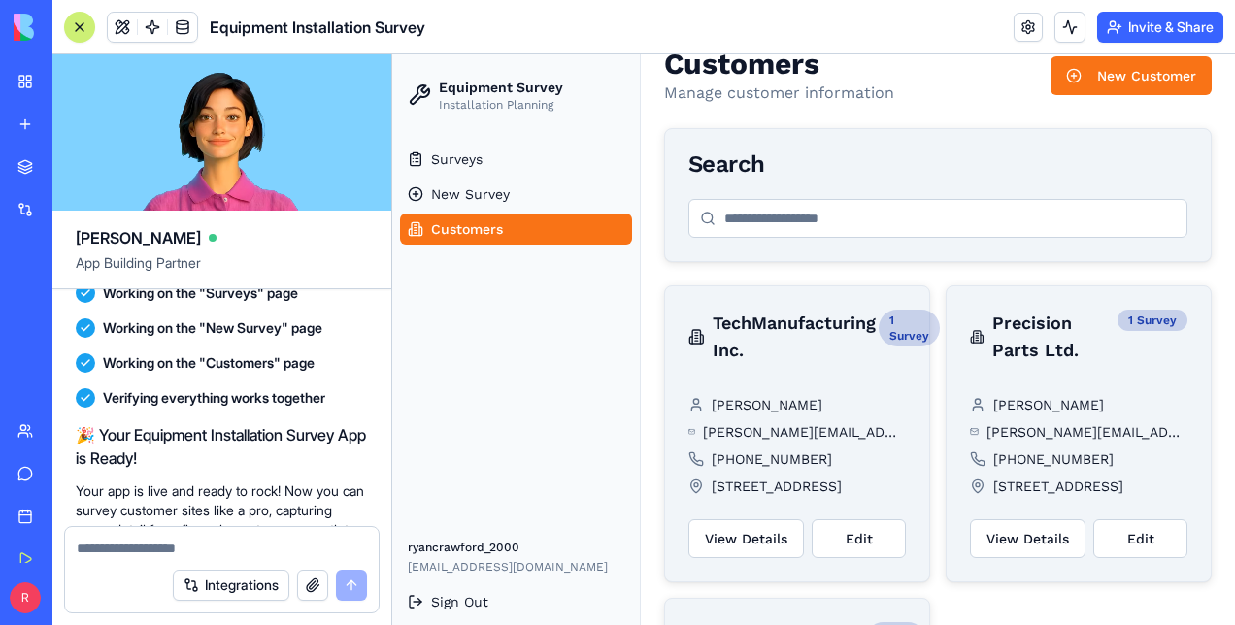
scroll to position [2181, 0]
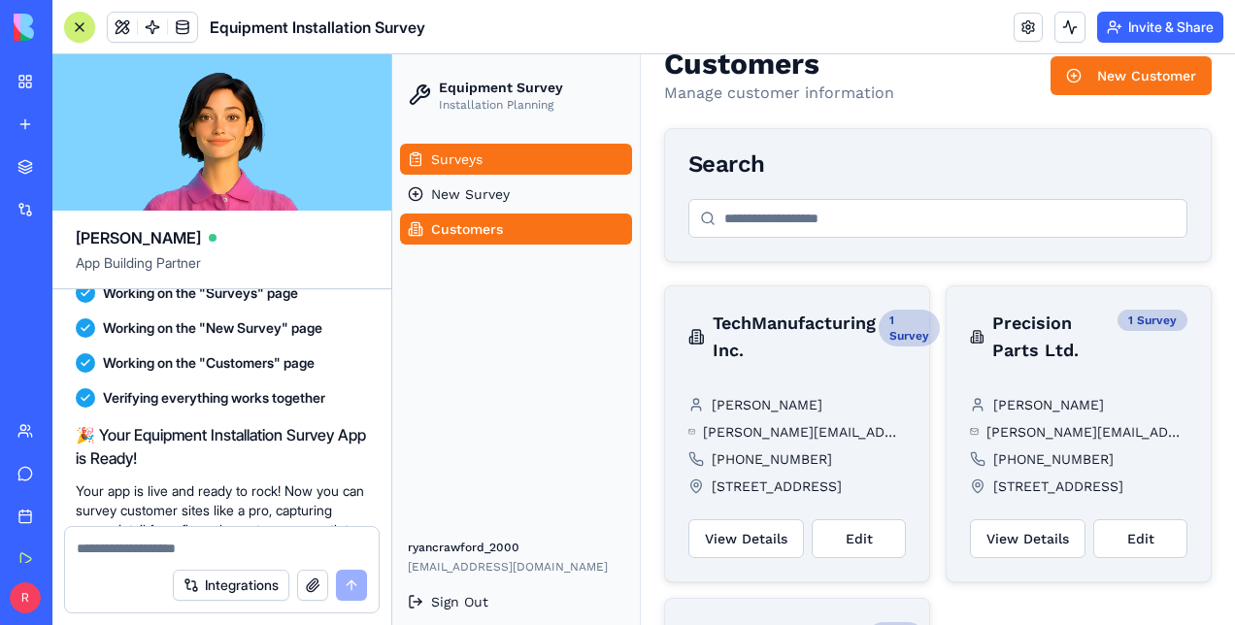
click at [464, 157] on span "Surveys" at bounding box center [456, 159] width 51 height 19
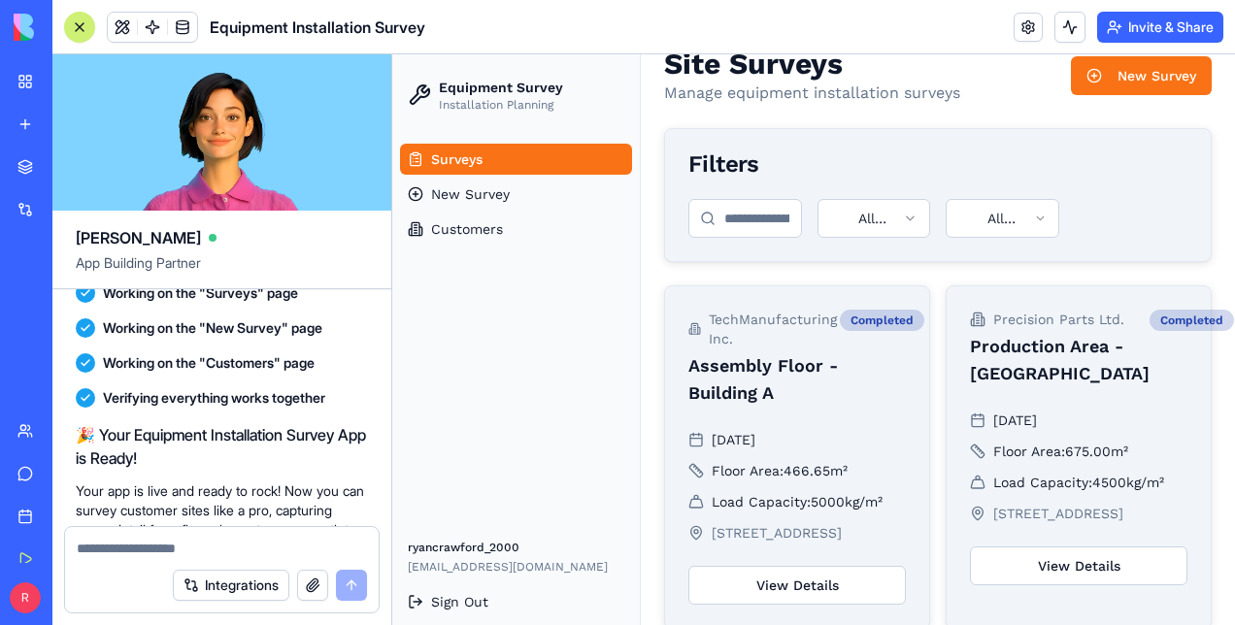
click at [1141, 33] on button "Invite & Share" at bounding box center [1160, 27] width 126 height 31
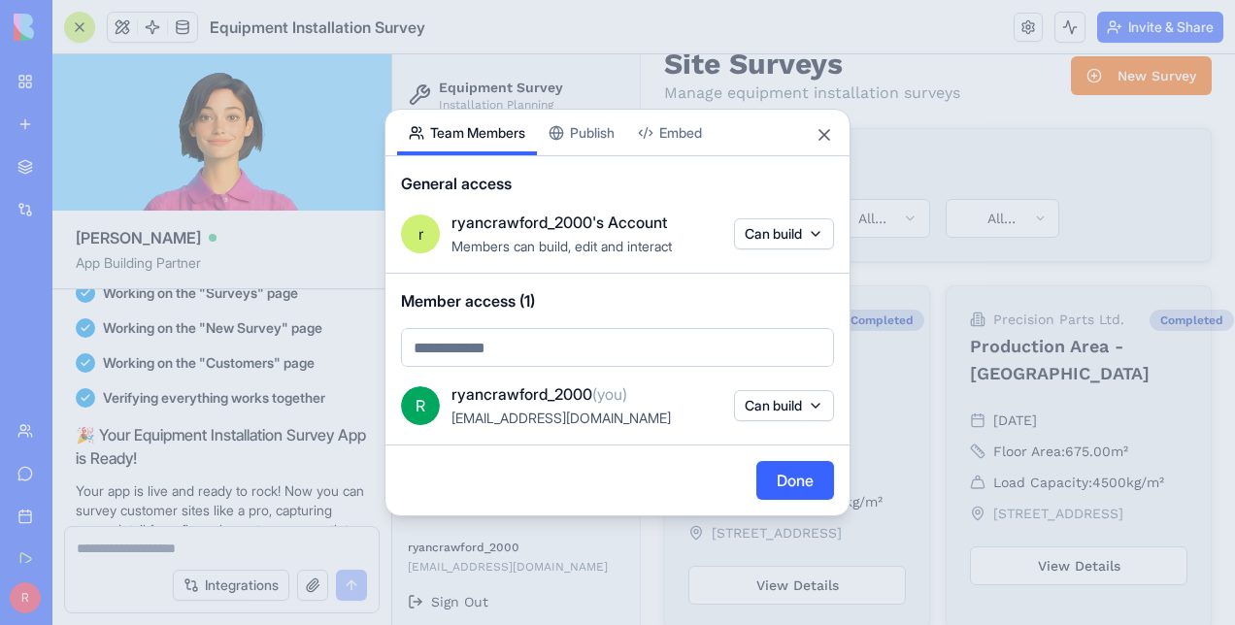
click at [584, 138] on div "Share App Team Members Publish Embed General access r ryancrawford_2000's Accou…" at bounding box center [617, 313] width 466 height 408
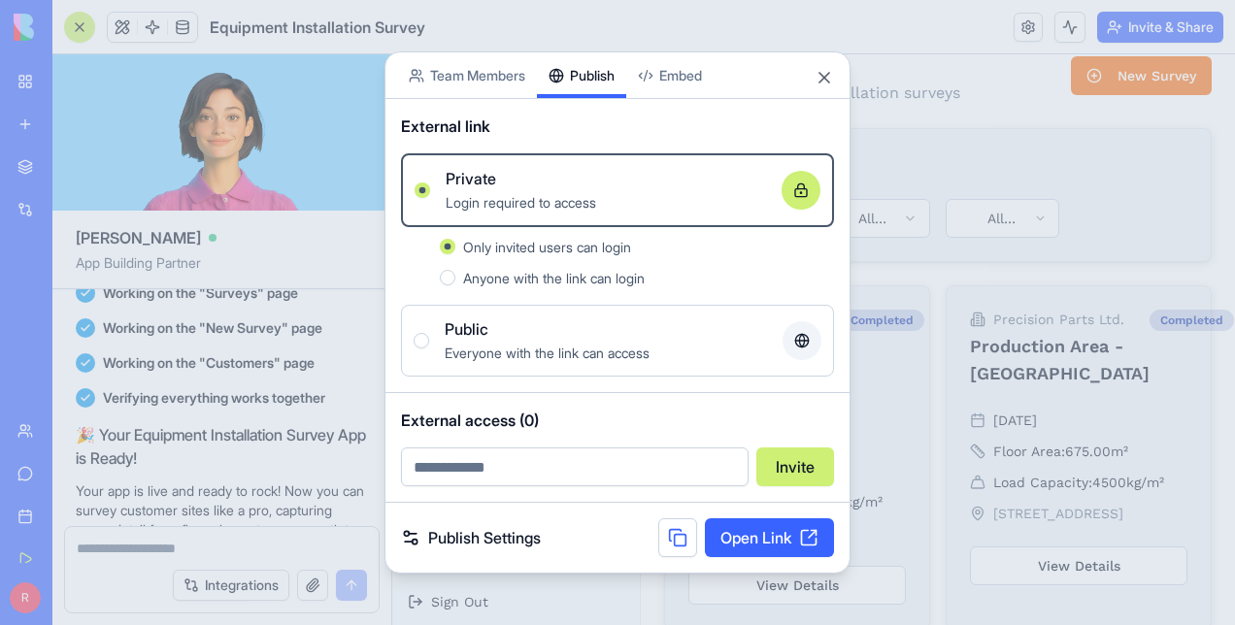
click at [752, 539] on link "Open Link" at bounding box center [769, 537] width 129 height 39
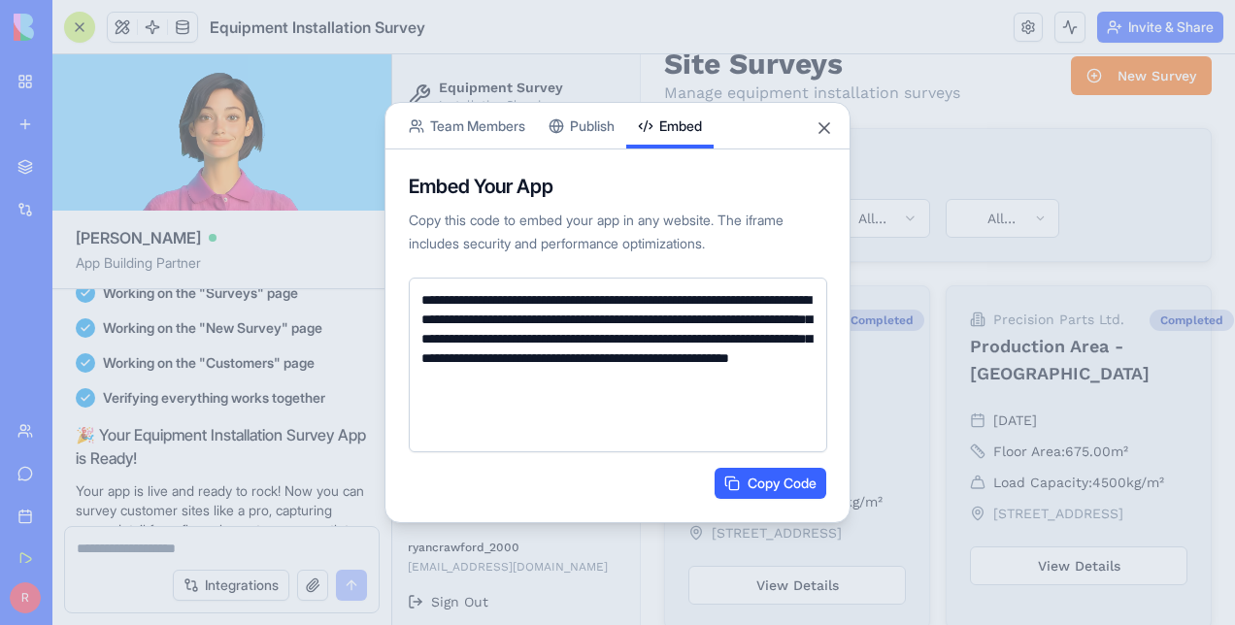
click at [699, 82] on body "My Workspace New app Marketplace Integrations Recent Untitled App AI Logo Gener…" at bounding box center [617, 312] width 1235 height 625
drag, startPoint x: 806, startPoint y: 418, endPoint x: 357, endPoint y: 288, distance: 467.0
click at [357, 288] on body "My Workspace New app Marketplace Integrations Recent Untitled App AI Logo Gener…" at bounding box center [617, 312] width 1235 height 625
click at [591, 130] on div "**********" at bounding box center [617, 312] width 466 height 421
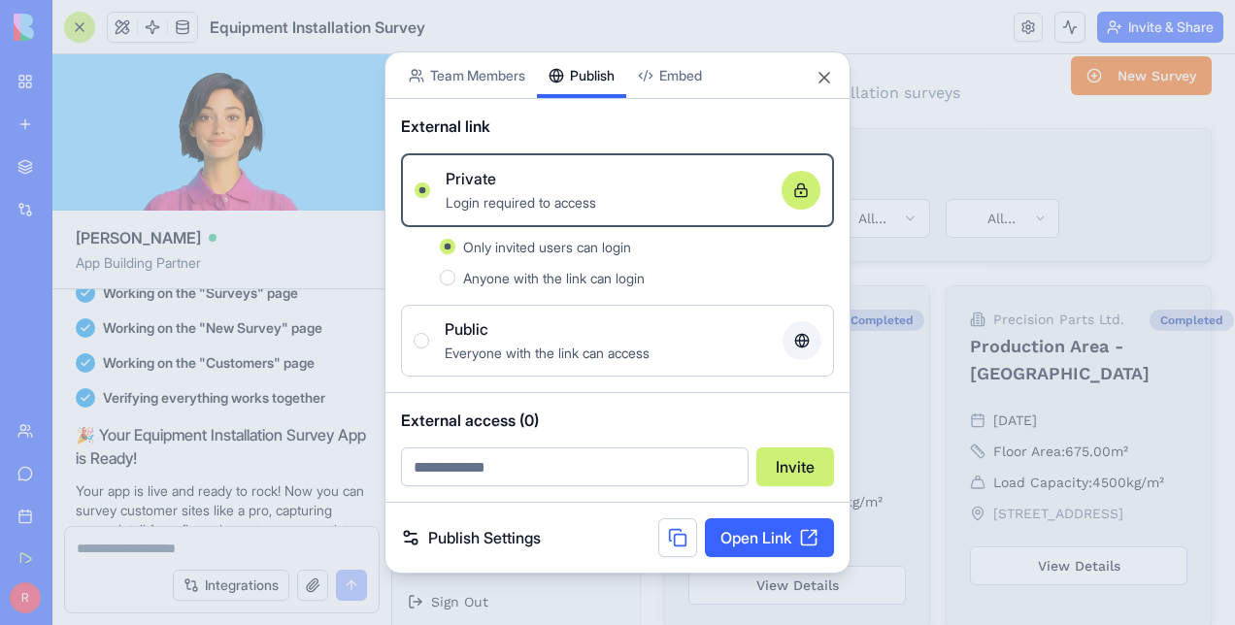
click at [676, 547] on button at bounding box center [677, 537] width 39 height 39
click at [546, 474] on input "email" at bounding box center [575, 467] width 348 height 39
click at [555, 467] on input "email" at bounding box center [575, 467] width 348 height 39
type input "**********"
click at [786, 476] on button "Invite" at bounding box center [795, 467] width 78 height 39
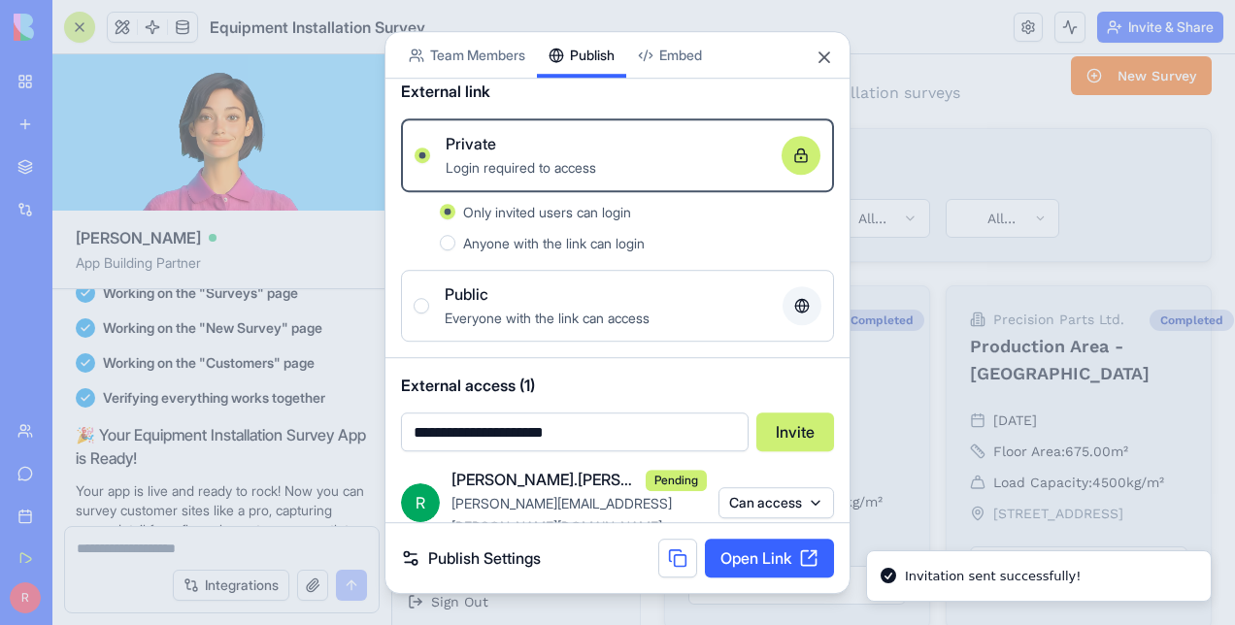
scroll to position [19, 0]
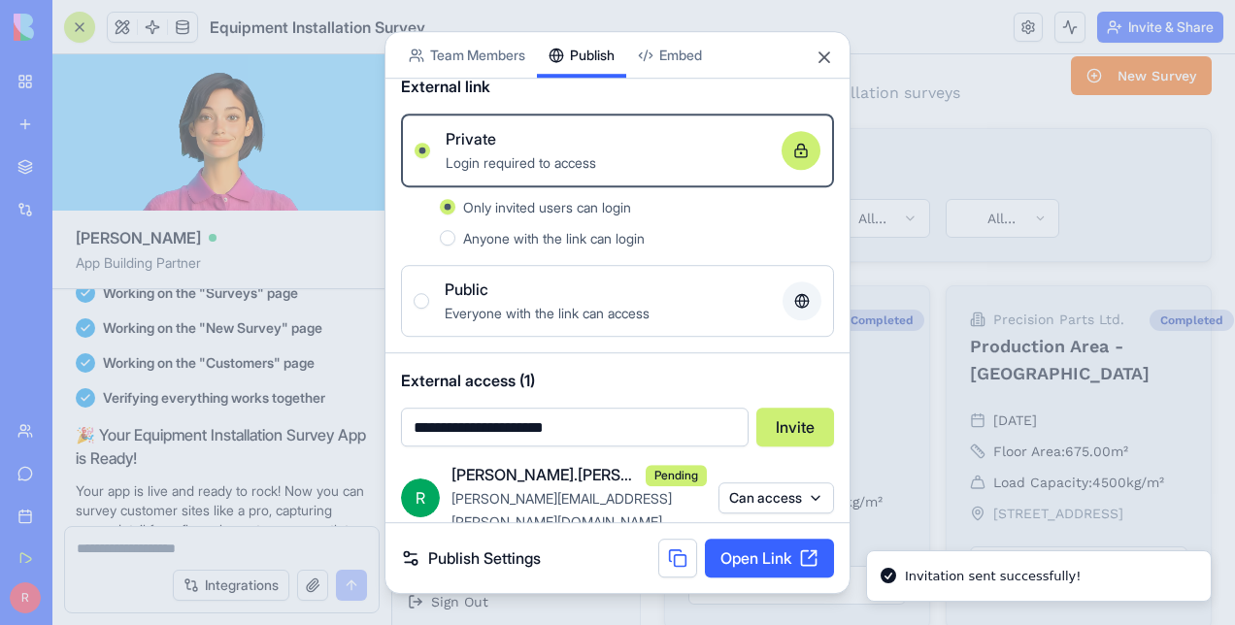
click at [784, 489] on button "Can access" at bounding box center [776, 498] width 116 height 31
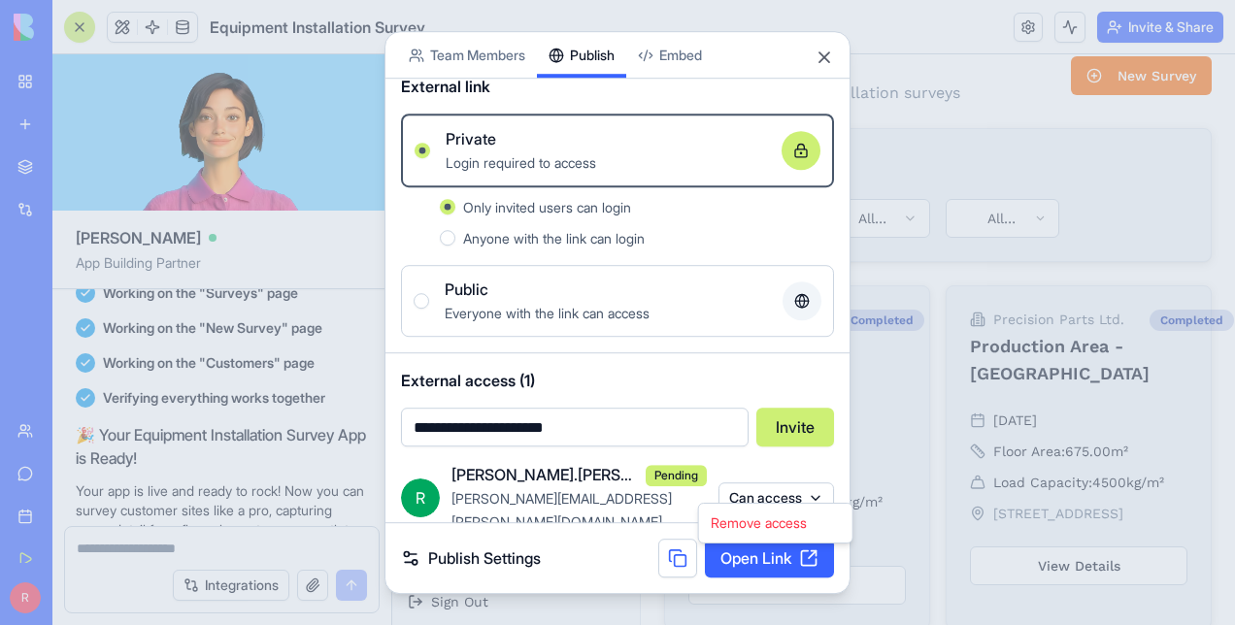
drag, startPoint x: 784, startPoint y: 489, endPoint x: 753, endPoint y: 486, distance: 30.2
click at [782, 489] on div at bounding box center [617, 312] width 1235 height 625
click at [819, 55] on button "Close" at bounding box center [824, 57] width 19 height 19
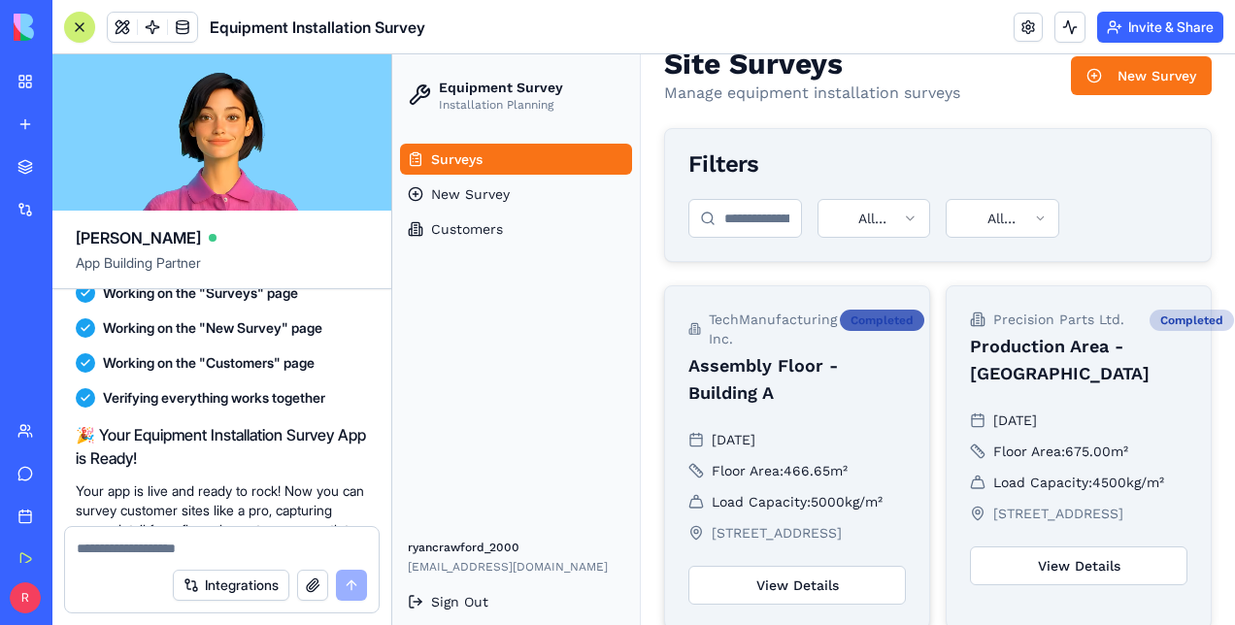
click at [902, 316] on div "Completed" at bounding box center [882, 320] width 84 height 21
drag, startPoint x: 911, startPoint y: 320, endPoint x: 879, endPoint y: 336, distance: 35.6
click at [879, 336] on div "TechManufacturing Inc. Assembly Floor - Building A Completed" at bounding box center [796, 358] width 217 height 97
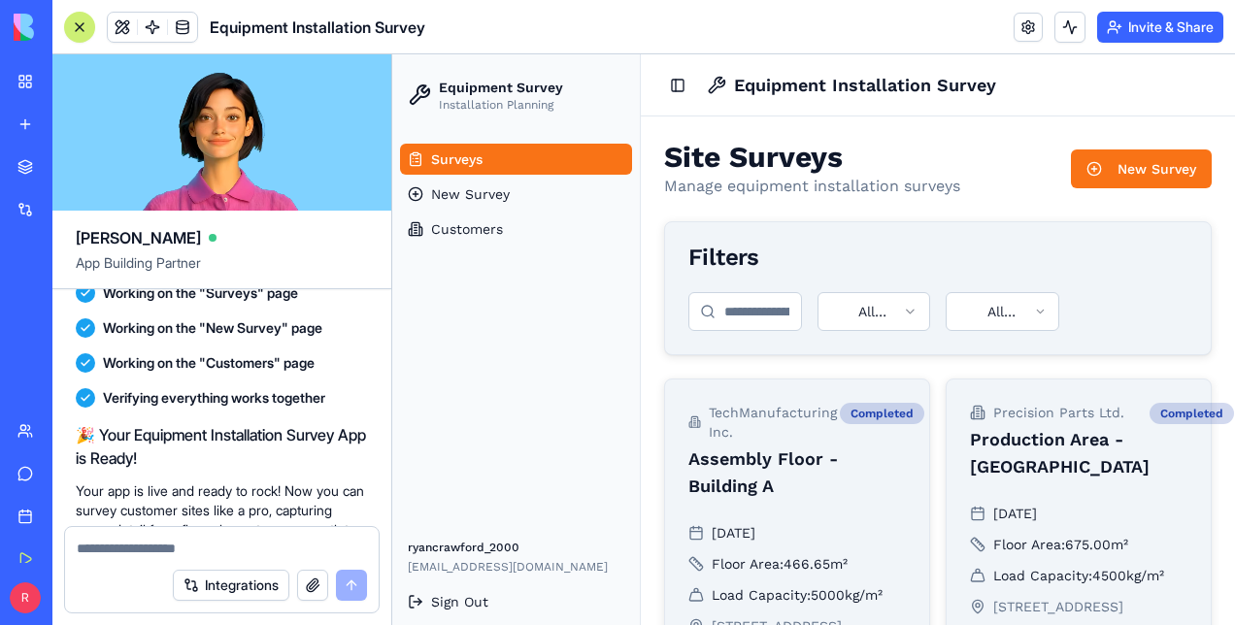
click at [770, 314] on input at bounding box center [745, 311] width 114 height 39
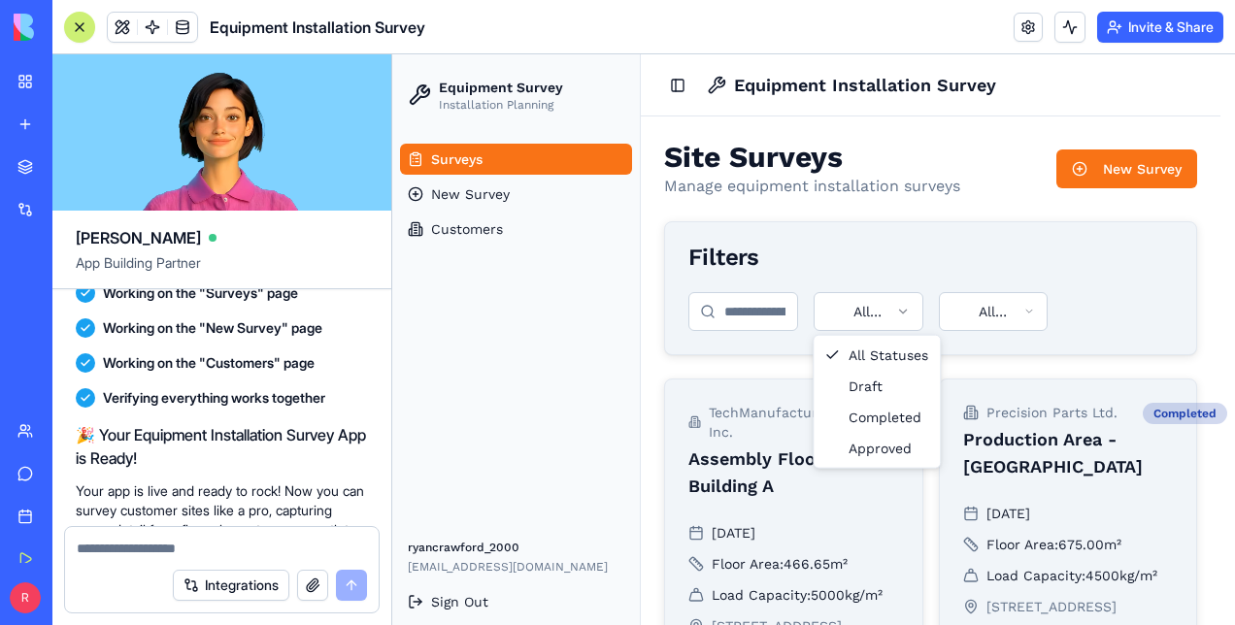
click at [851, 311] on html "Equipment Survey Installation Planning Surveys New Survey Customers ryancrawfor…" at bounding box center [813, 579] width 843 height 1051
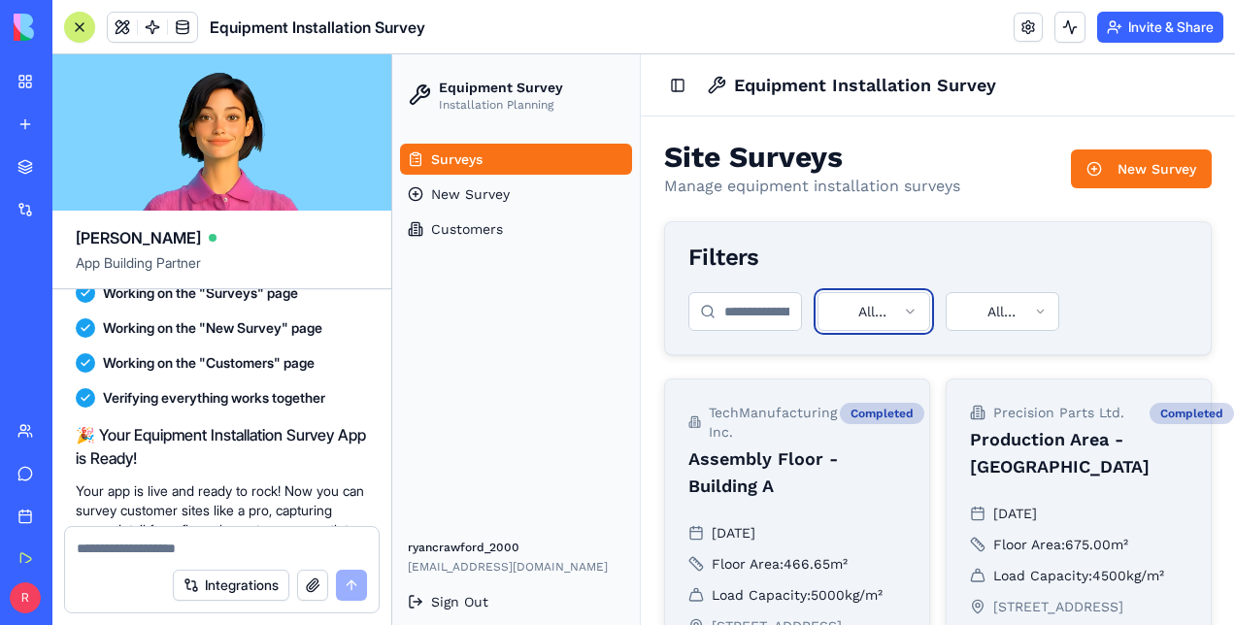
click at [953, 309] on html "Equipment Survey Installation Planning Surveys New Survey Customers ryancrawfor…" at bounding box center [813, 579] width 843 height 1051
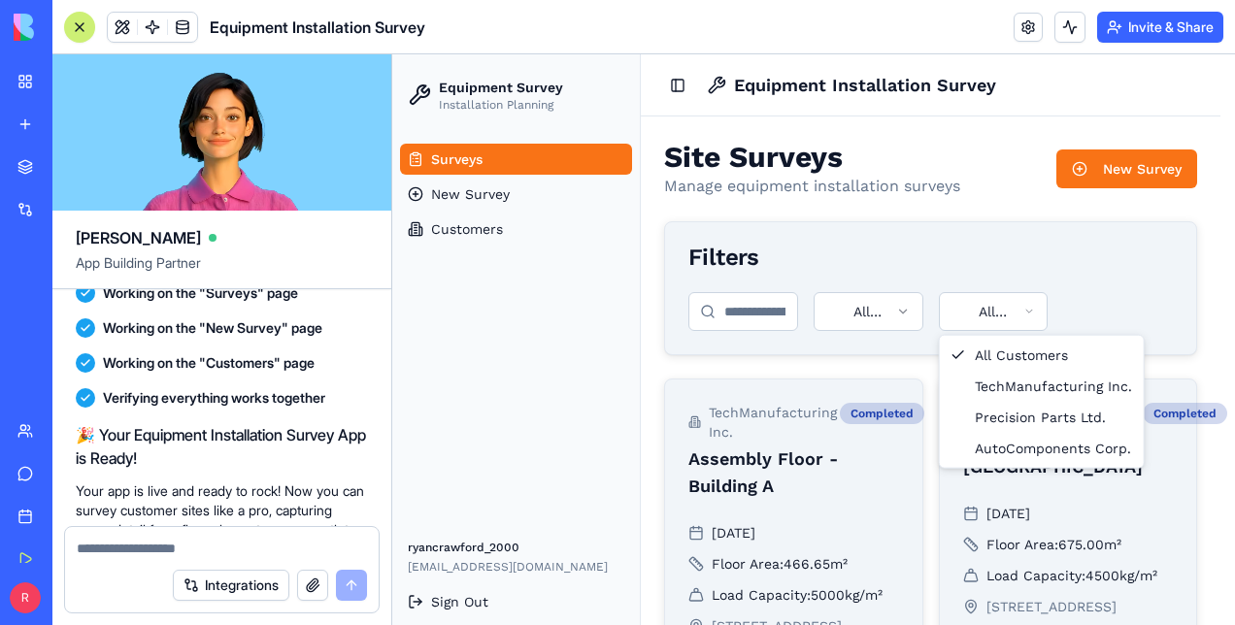
click at [962, 307] on html "Equipment Survey Installation Planning Surveys New Survey Customers ryancrawfor…" at bounding box center [813, 579] width 843 height 1051
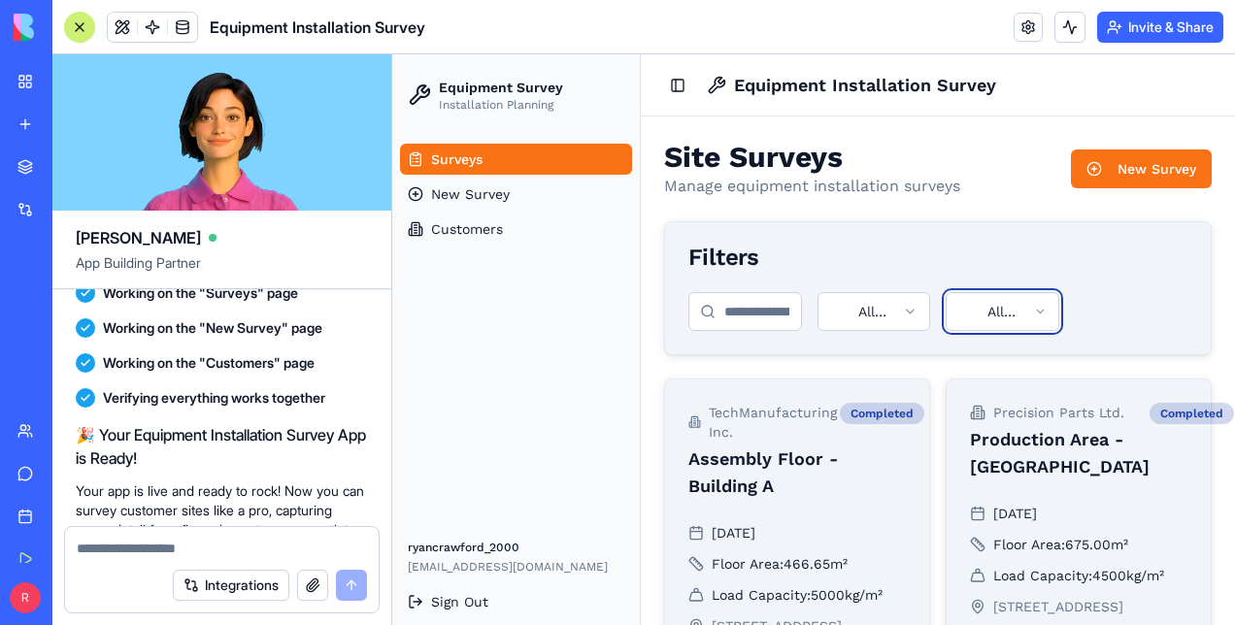
click at [971, 248] on html "Equipment Survey Installation Planning Surveys New Survey Customers ryancrawfor…" at bounding box center [813, 579] width 843 height 1051
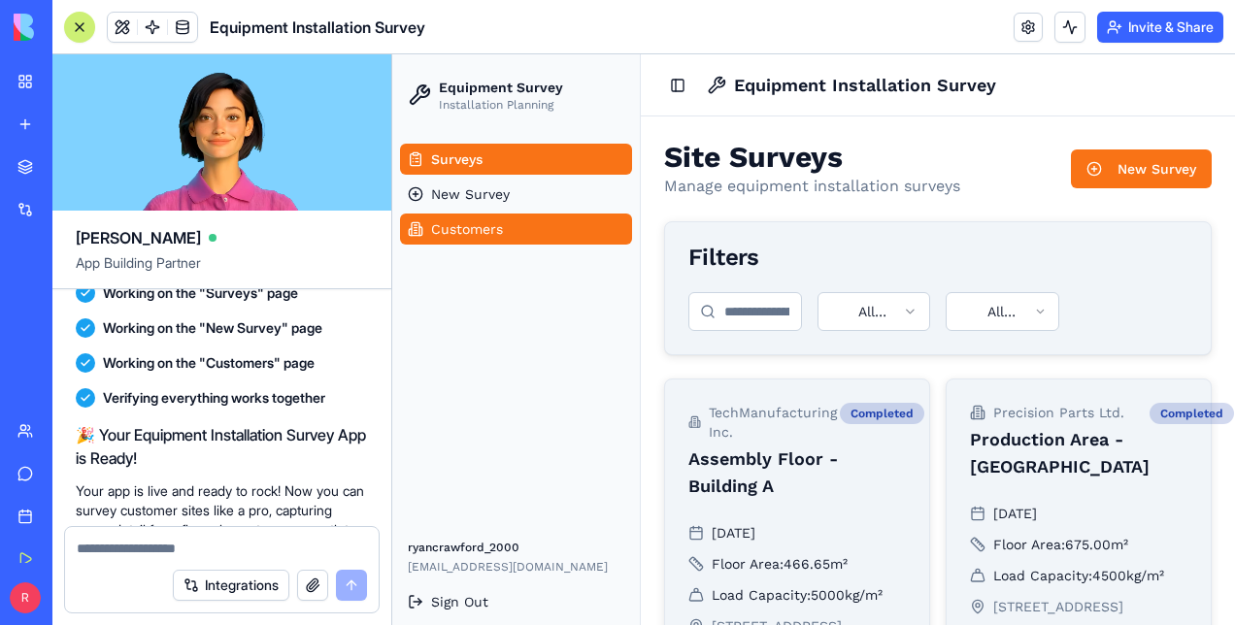
click at [463, 232] on span "Customers" at bounding box center [467, 228] width 72 height 19
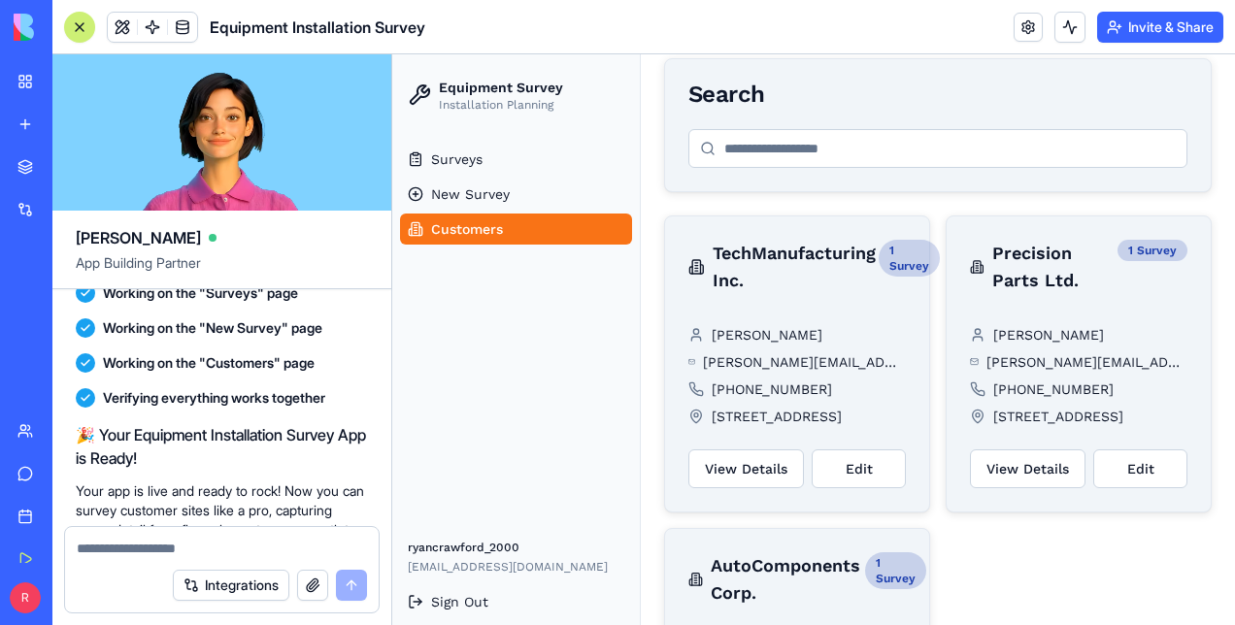
scroll to position [194, 0]
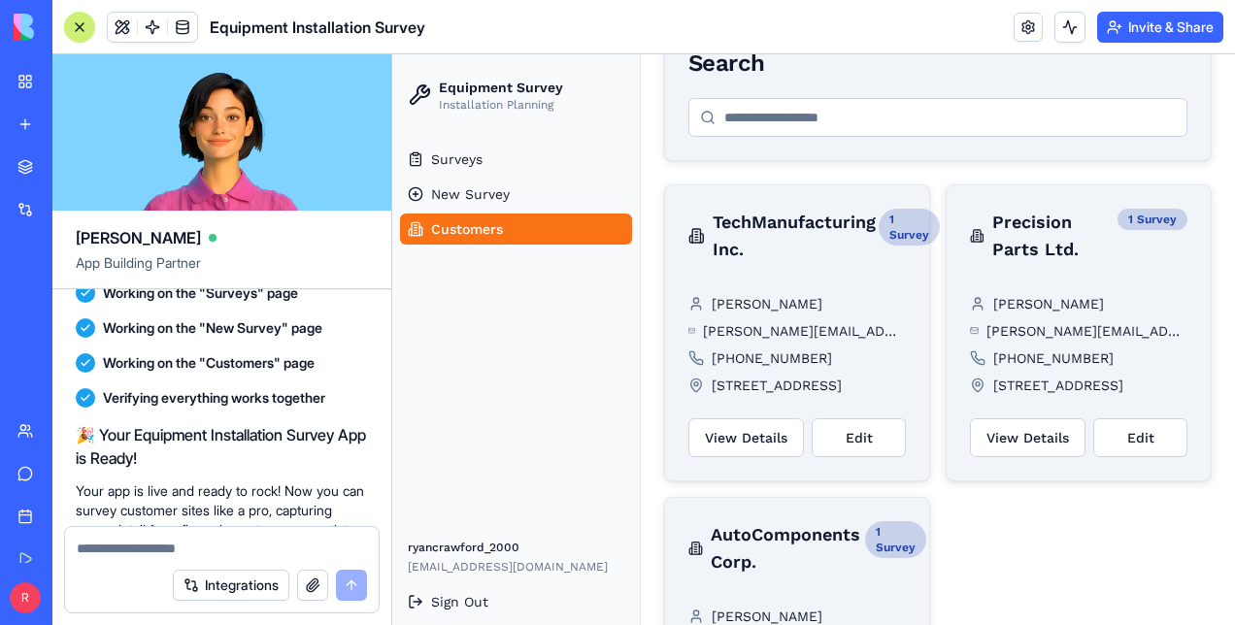
click at [162, 545] on textarea at bounding box center [222, 548] width 291 height 19
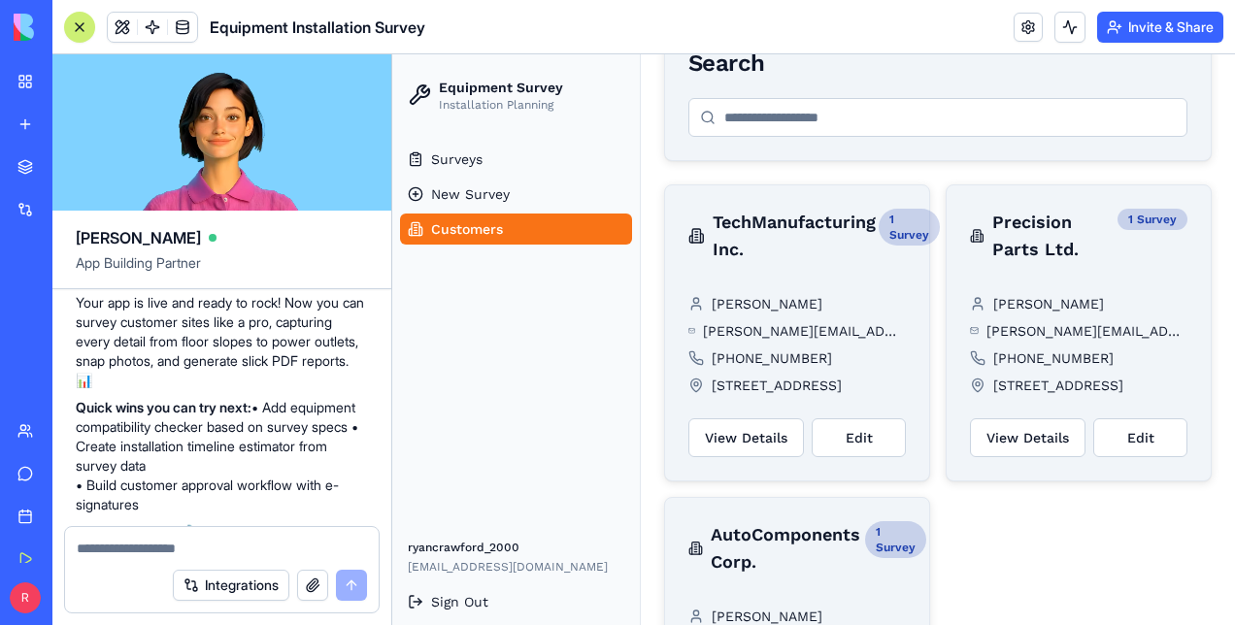
scroll to position [2375, 0]
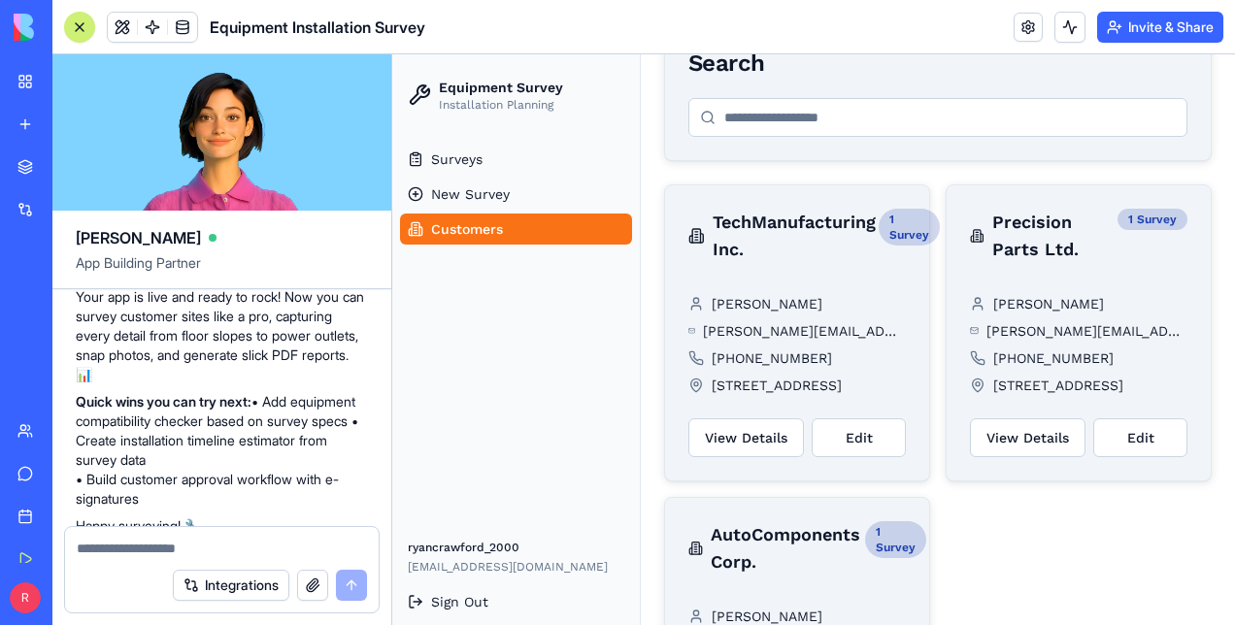
click at [111, 552] on textarea at bounding box center [222, 548] width 291 height 19
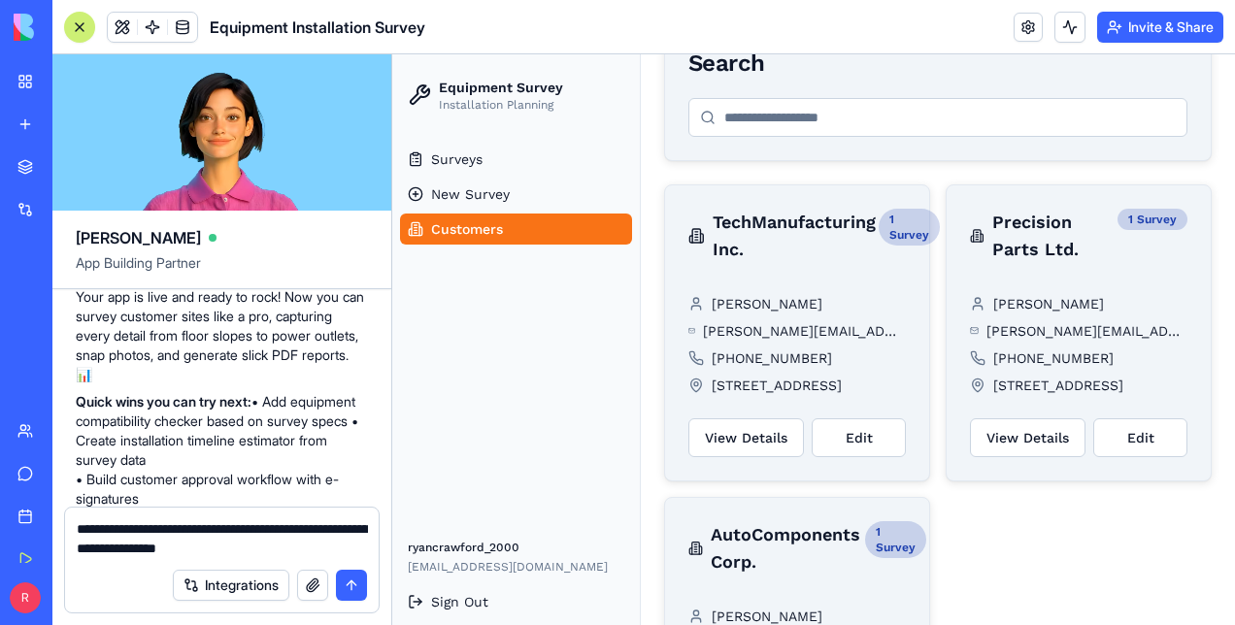
type textarea "**********"
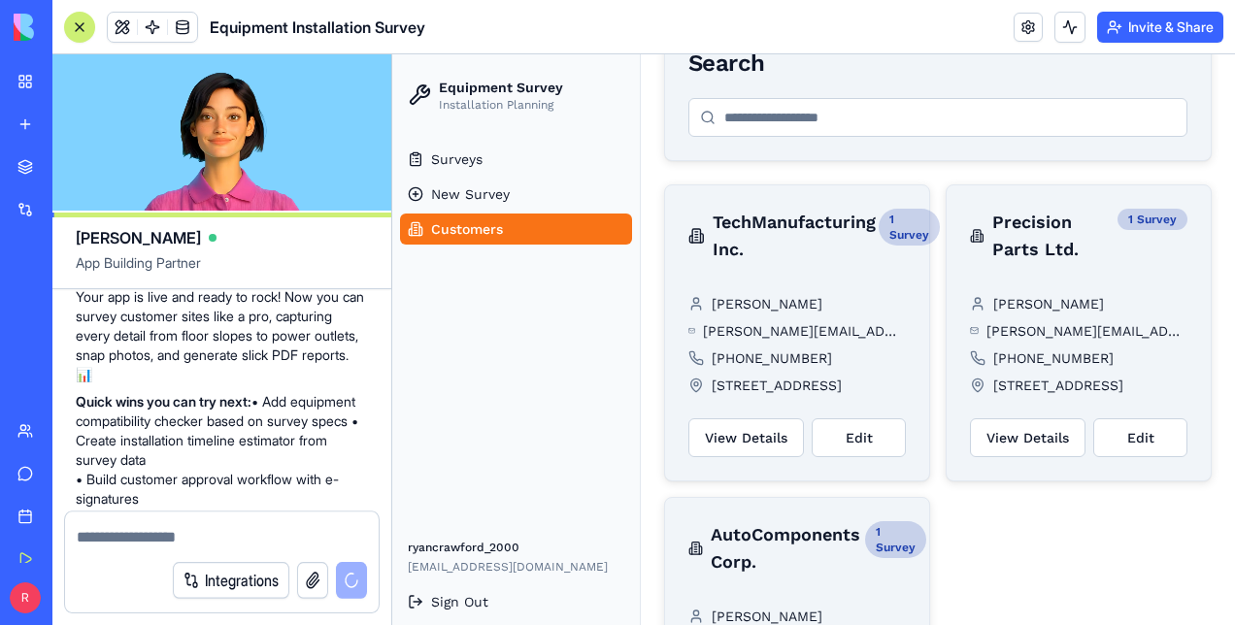
scroll to position [2565, 0]
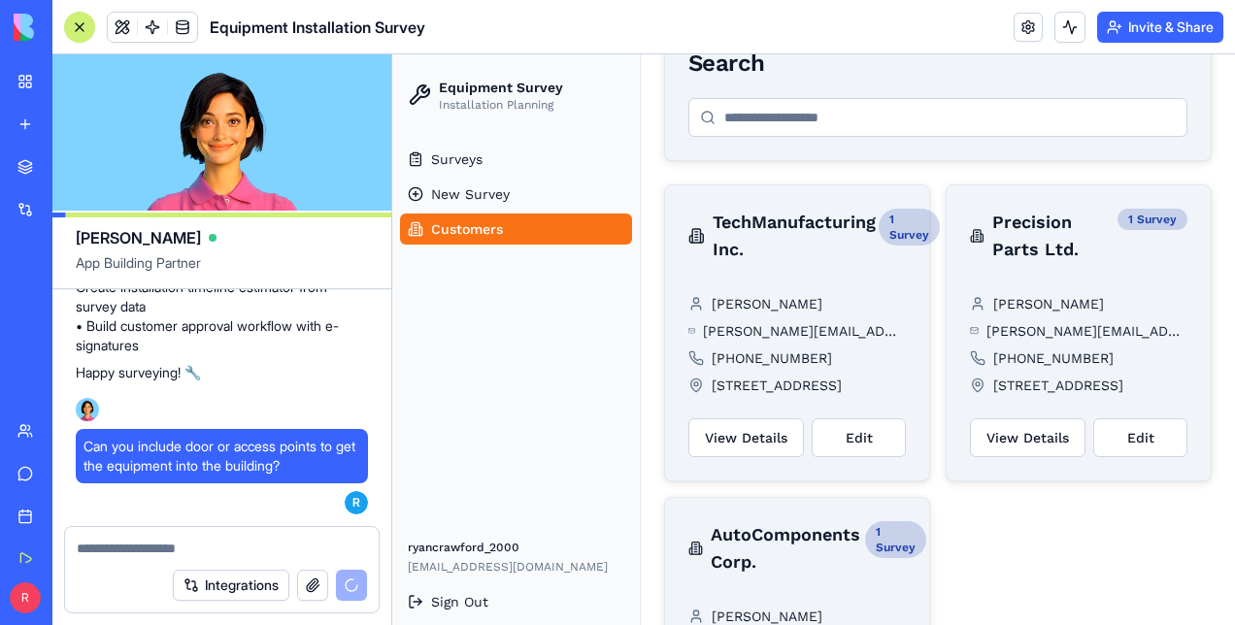
drag, startPoint x: 465, startPoint y: 233, endPoint x: 430, endPoint y: 282, distance: 59.8
click at [430, 281] on div "Surveys New Survey Customers" at bounding box center [516, 330] width 248 height 388
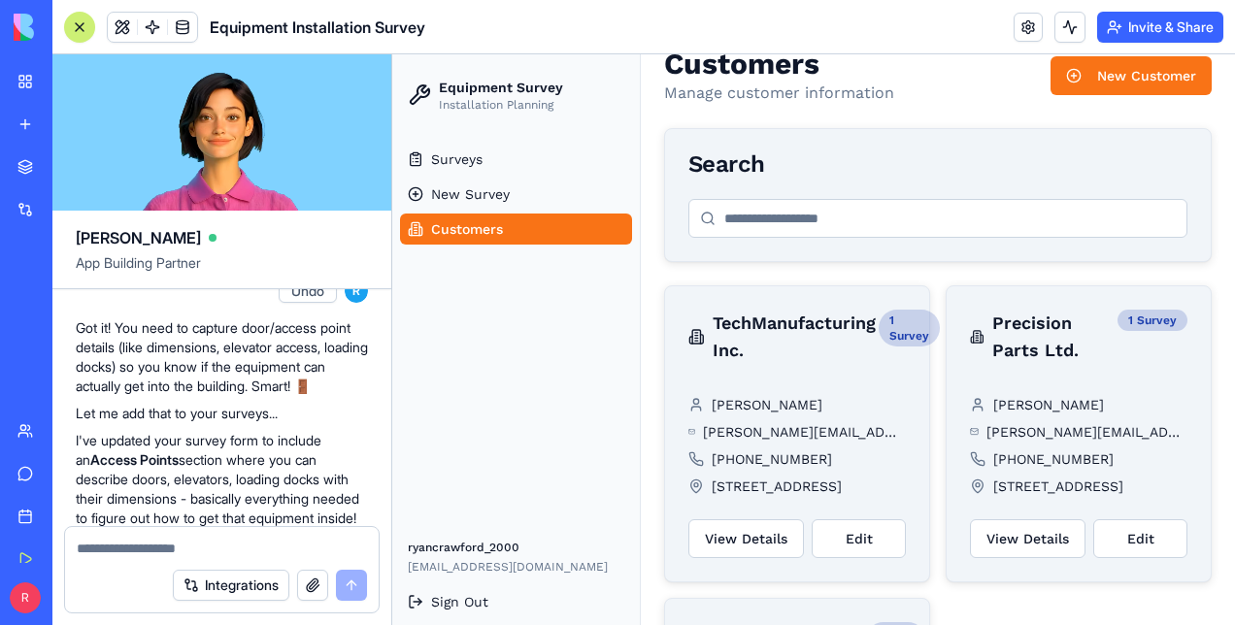
scroll to position [0, 0]
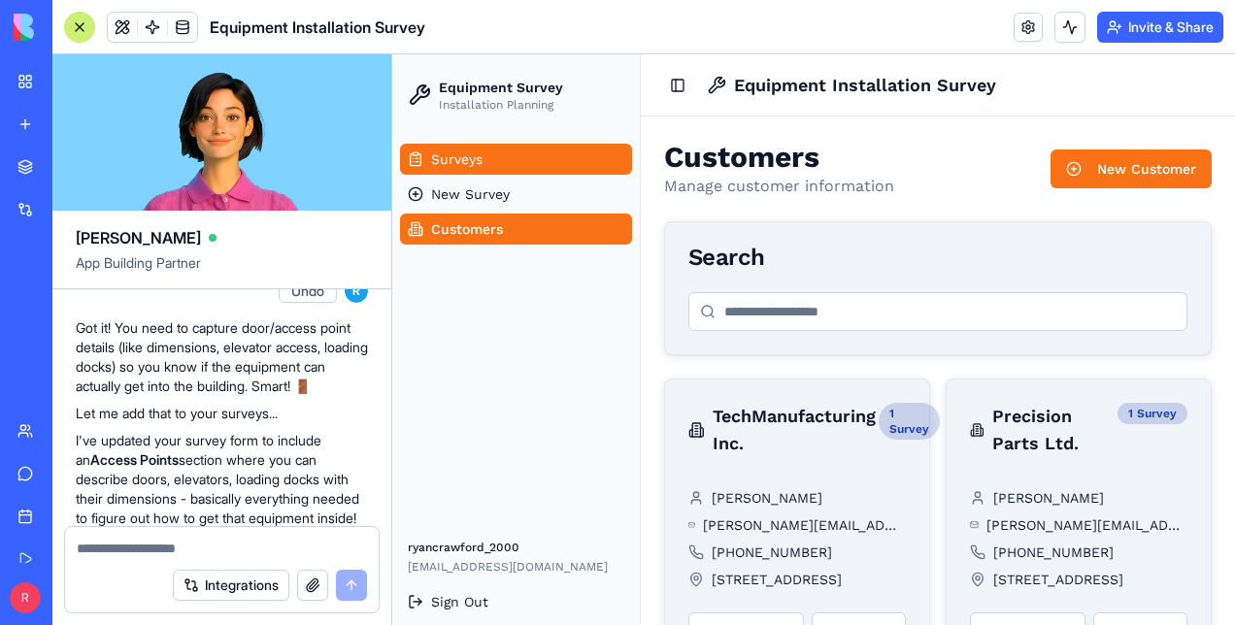
click at [464, 162] on span "Surveys" at bounding box center [456, 159] width 51 height 19
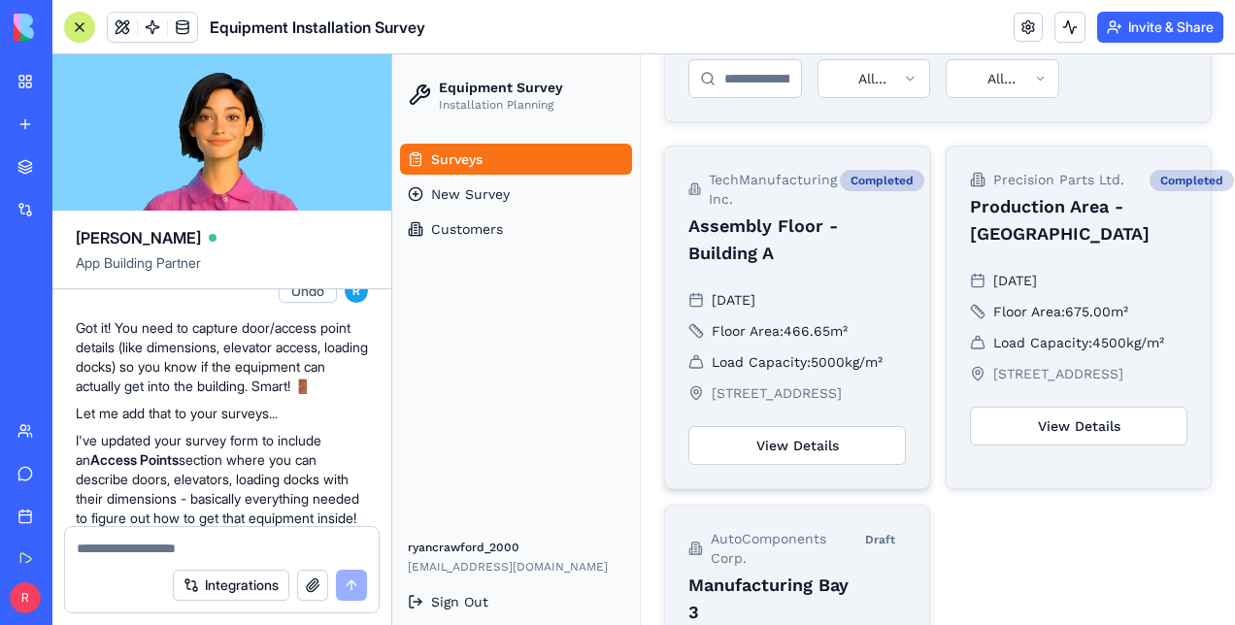
scroll to position [291, 0]
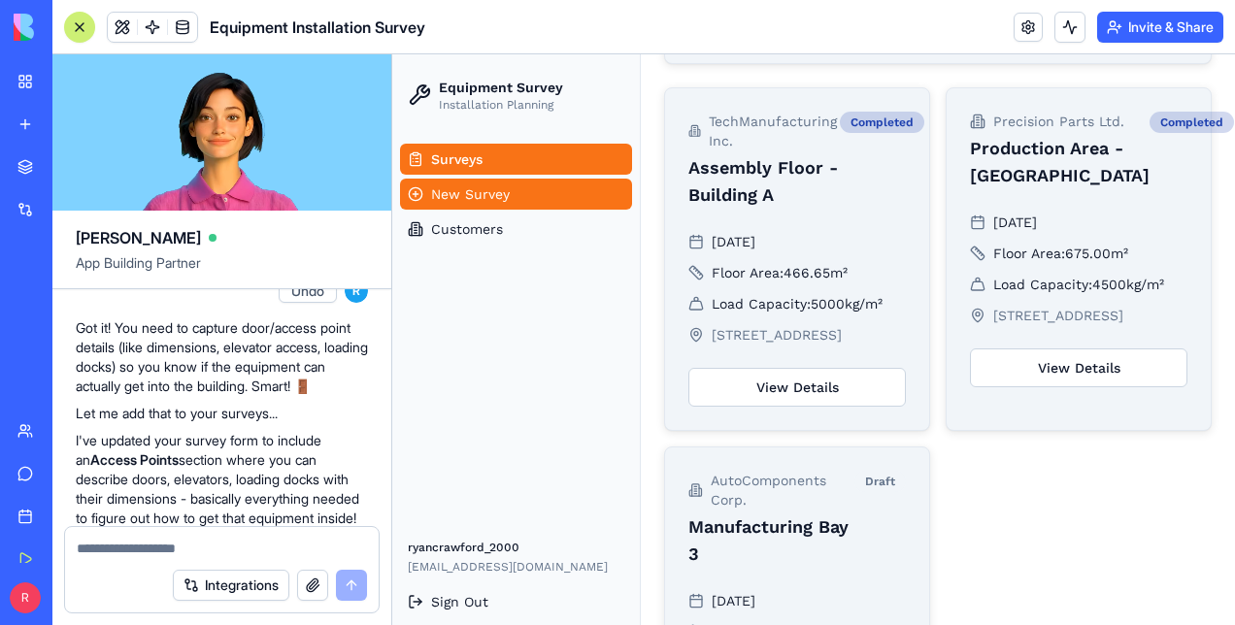
click at [470, 188] on span "New Survey" at bounding box center [470, 193] width 79 height 19
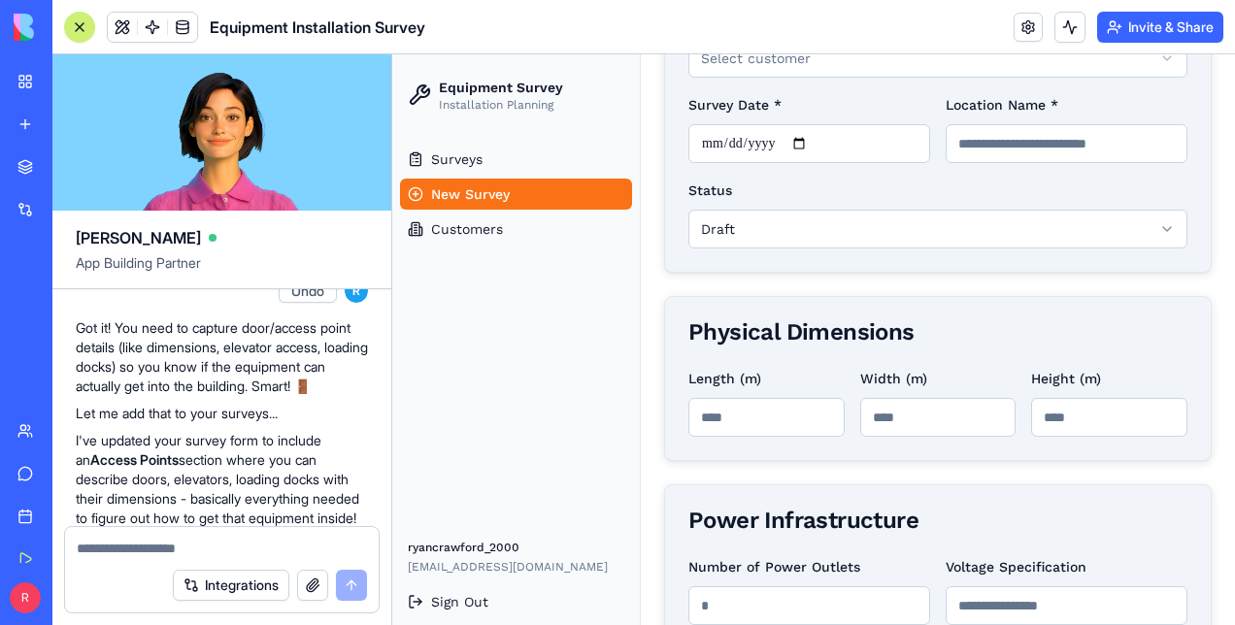
scroll to position [194, 0]
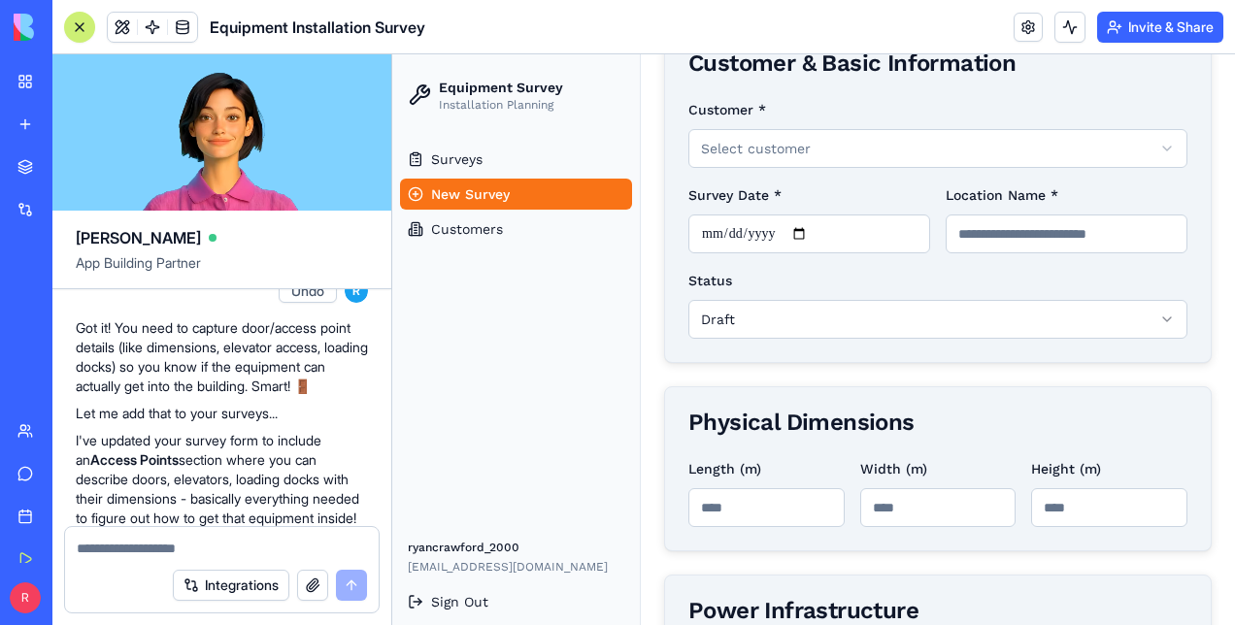
click at [144, 551] on textarea at bounding box center [222, 548] width 291 height 19
type textarea "**********"
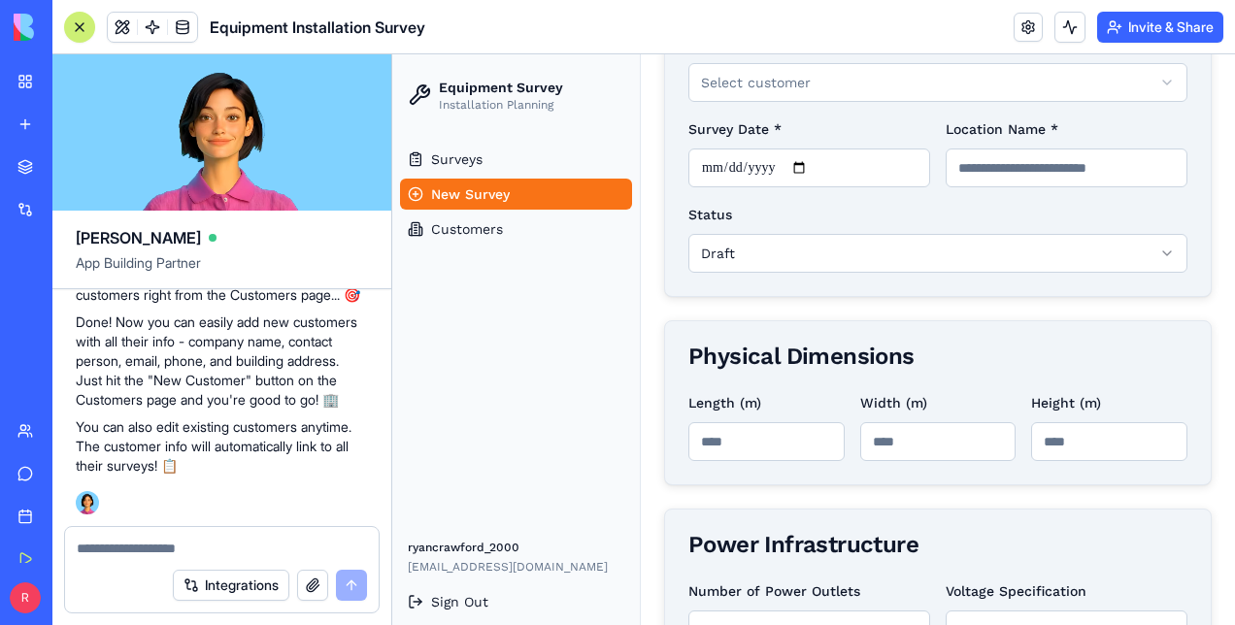
scroll to position [291, 0]
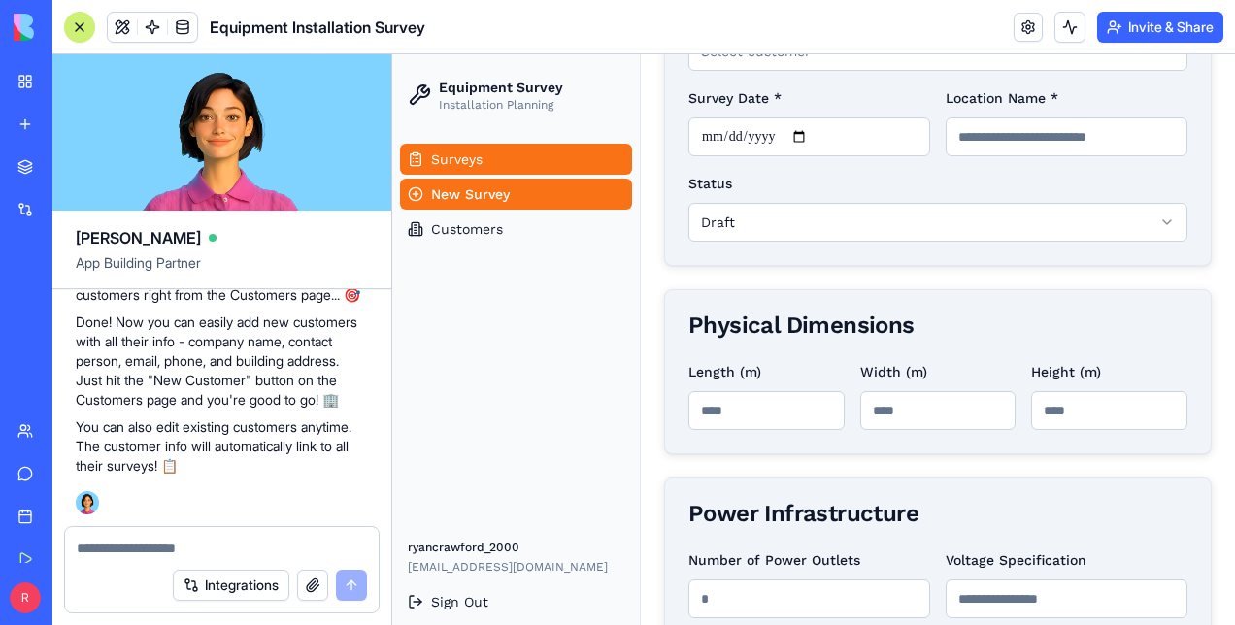
click at [466, 155] on span "Surveys" at bounding box center [456, 159] width 51 height 19
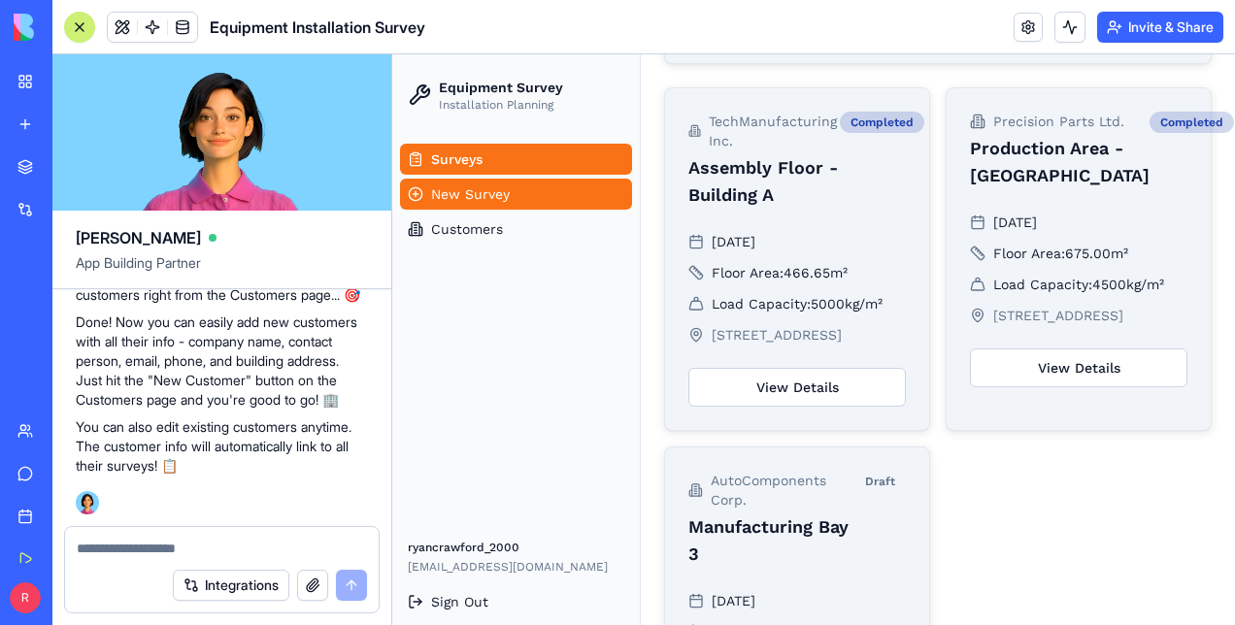
click at [479, 204] on link "New Survey" at bounding box center [516, 194] width 232 height 31
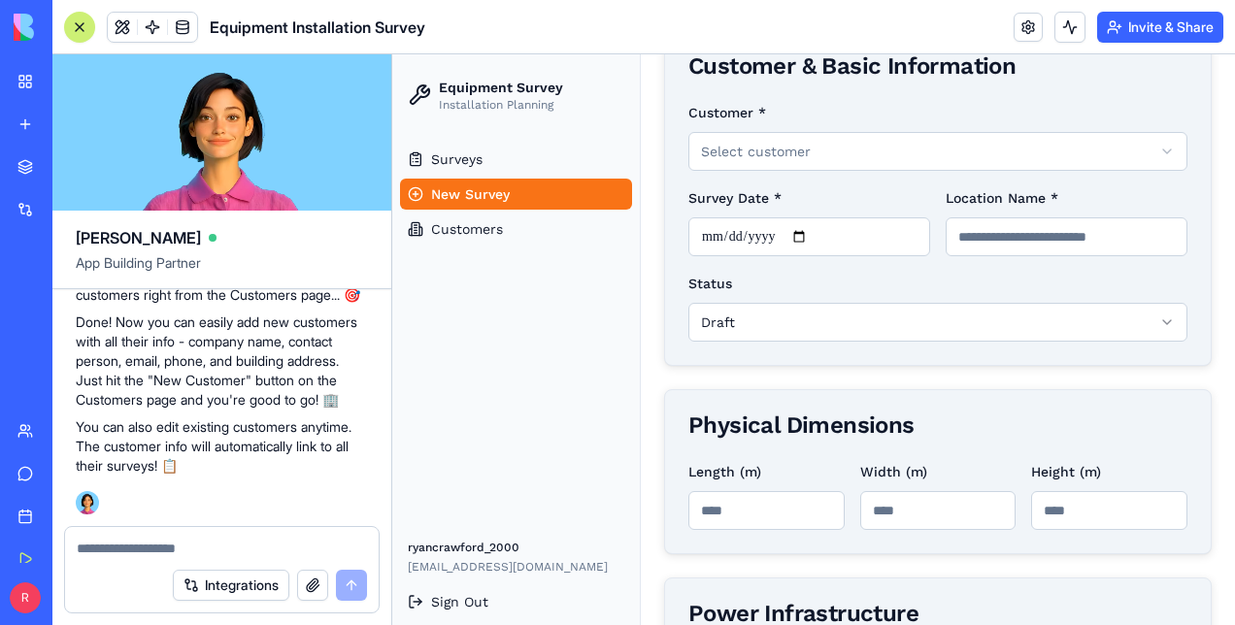
scroll to position [97, 0]
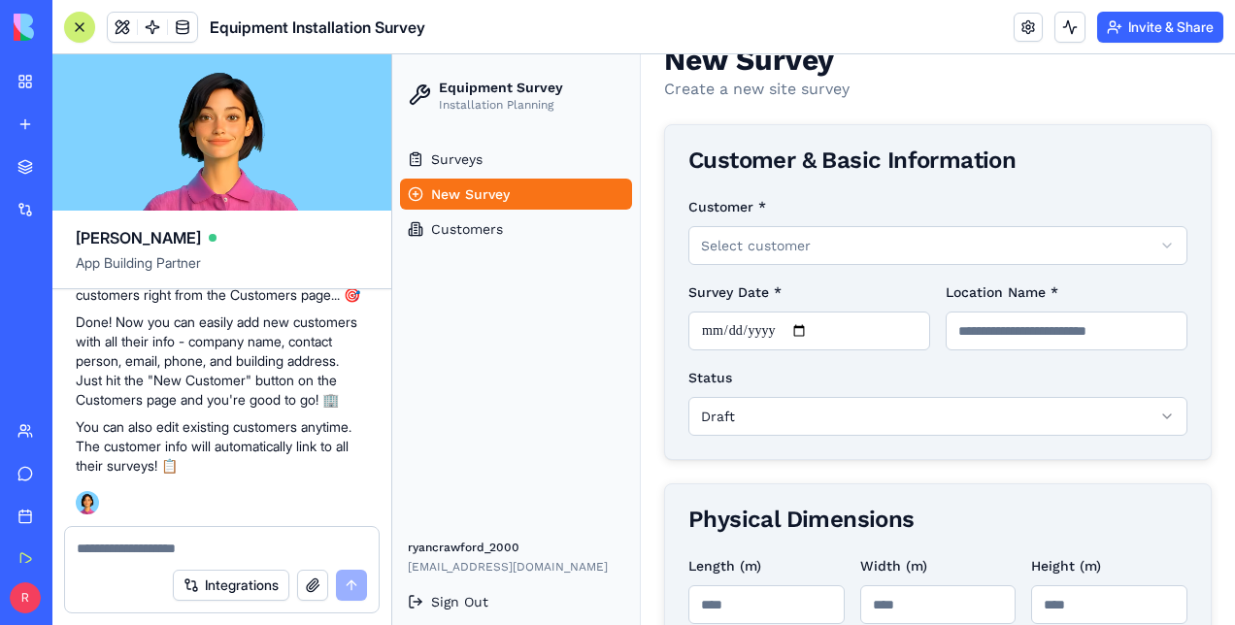
click at [221, 584] on button "Integrations" at bounding box center [231, 585] width 117 height 31
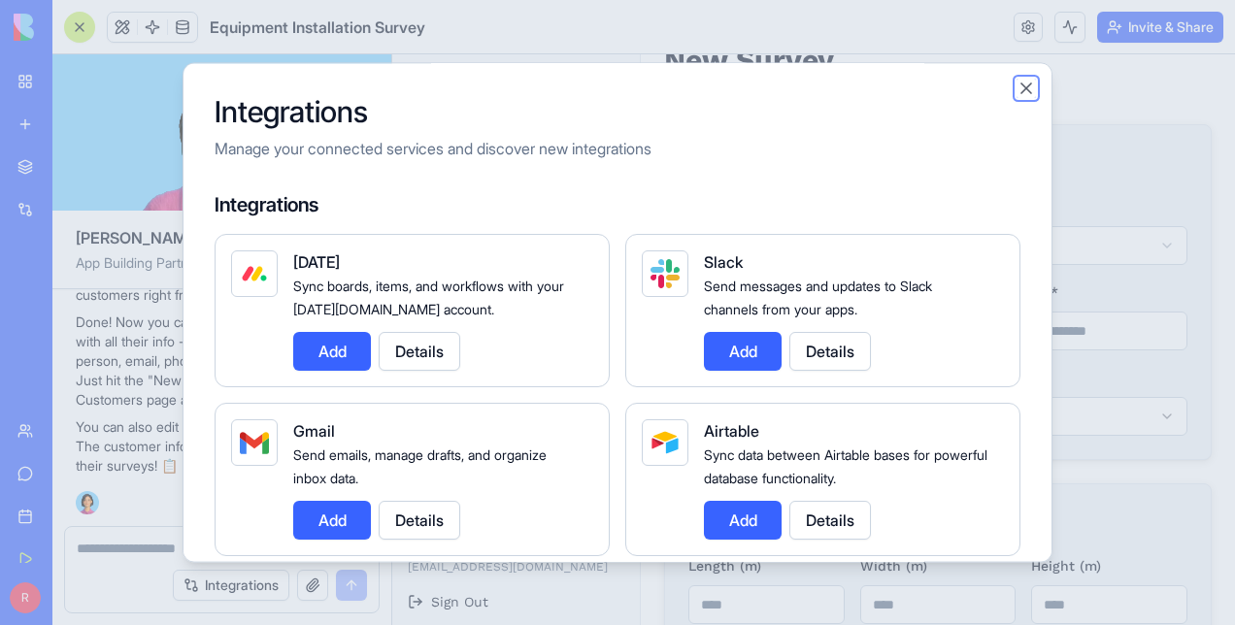
click at [1029, 86] on button "Close" at bounding box center [1026, 88] width 19 height 19
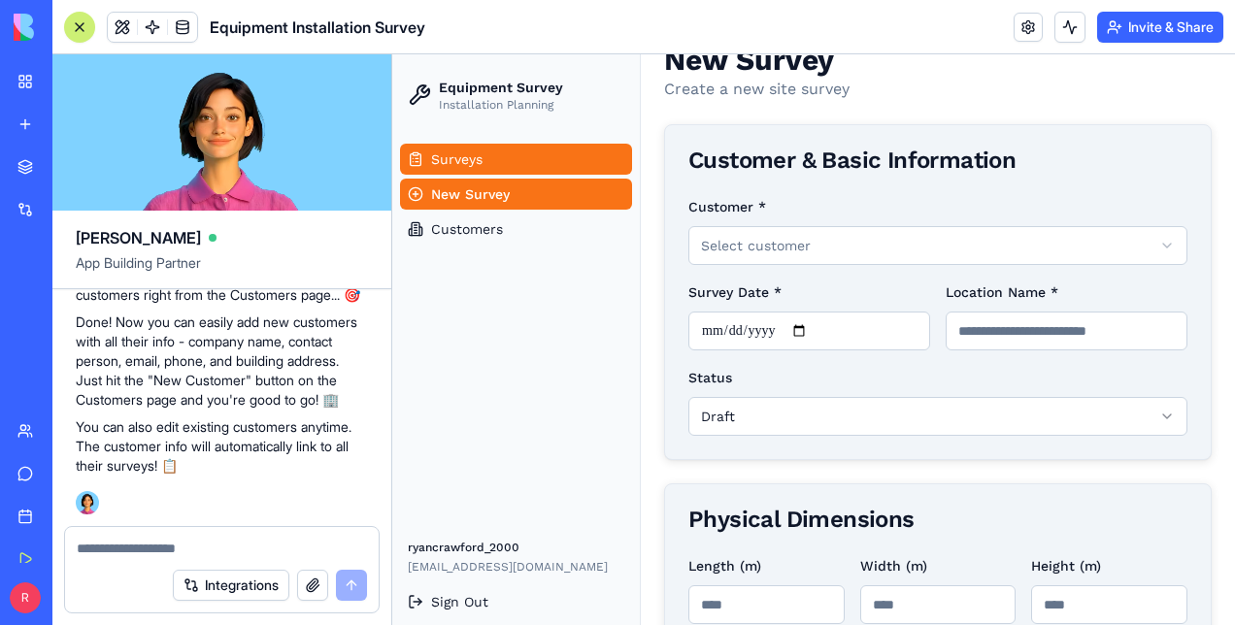
click at [468, 148] on link "Surveys" at bounding box center [516, 159] width 232 height 31
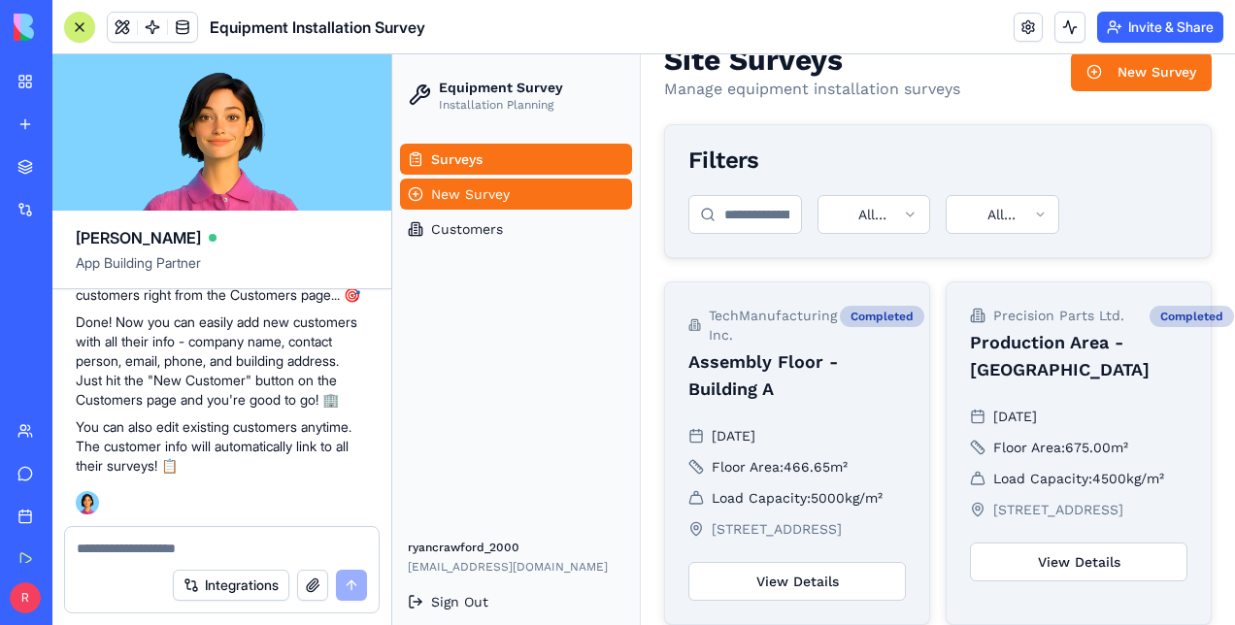
click at [538, 198] on link "New Survey" at bounding box center [516, 194] width 232 height 31
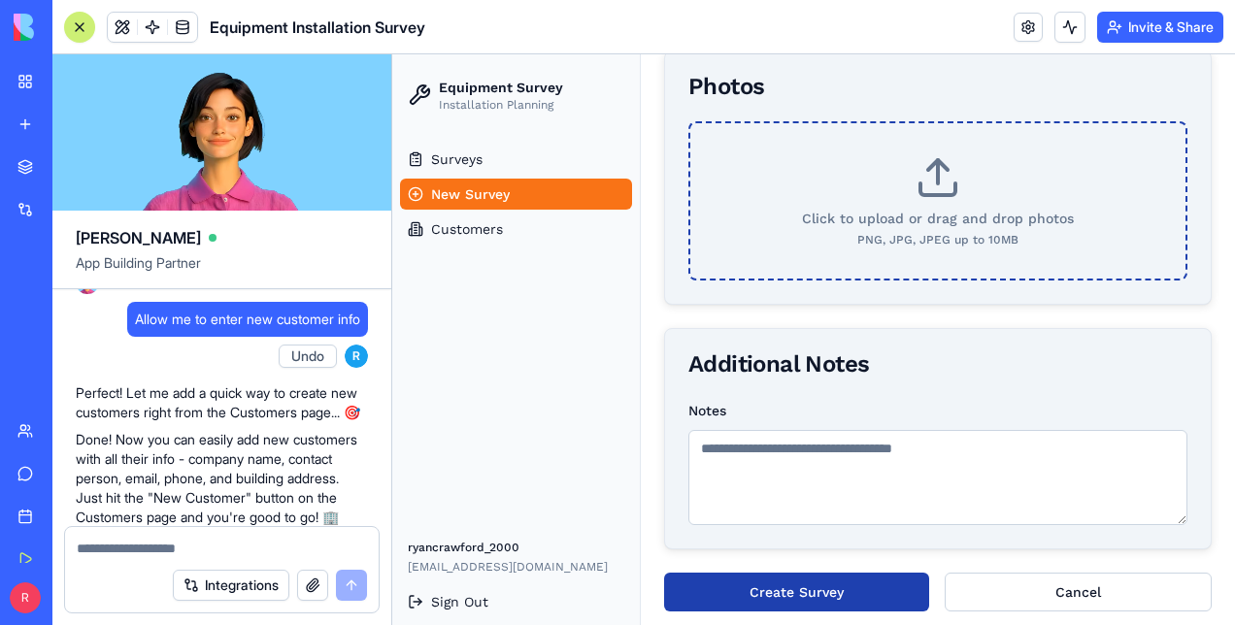
scroll to position [1772, 0]
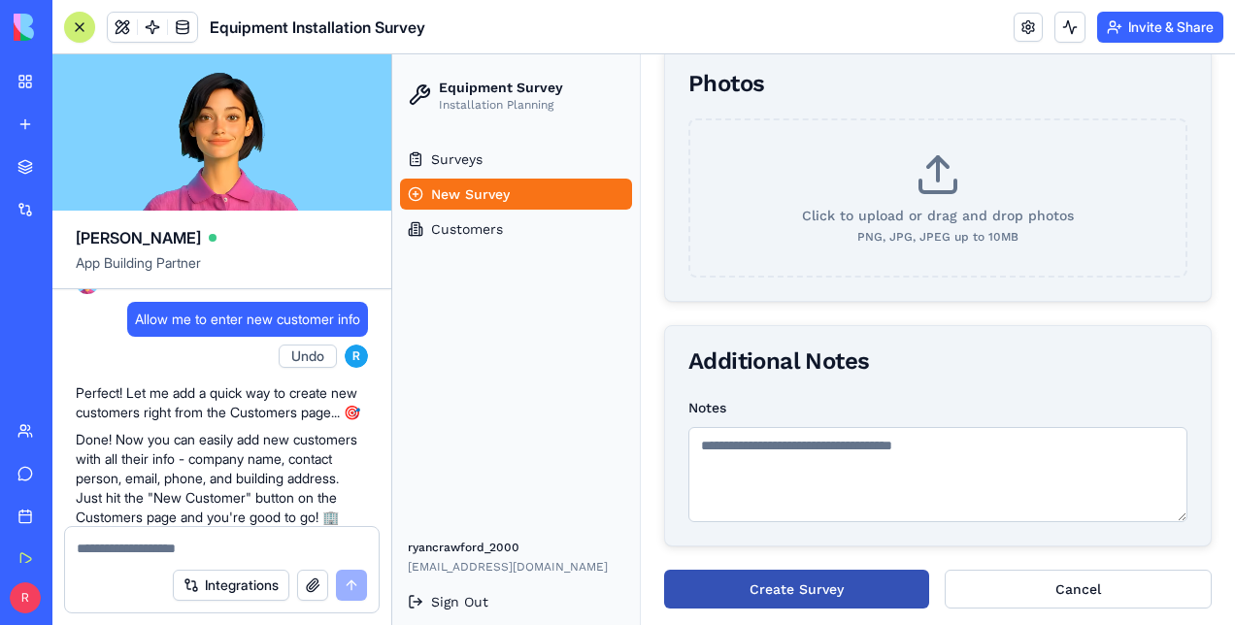
click at [854, 588] on button "Create Survey" at bounding box center [796, 589] width 265 height 39
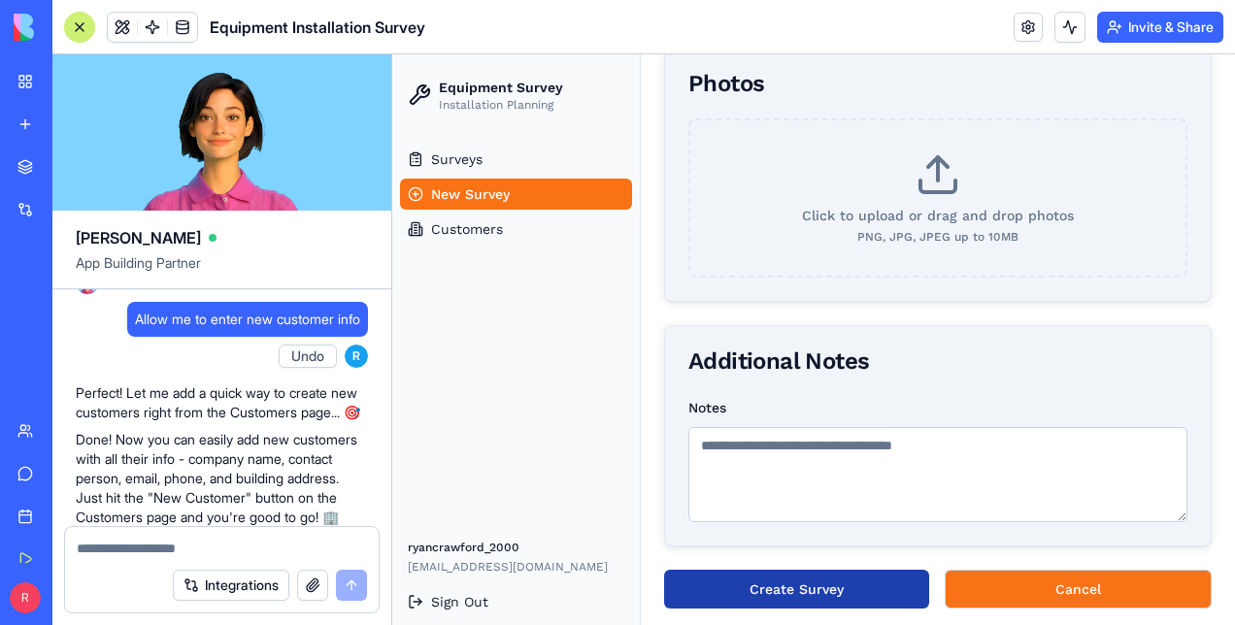
click at [1051, 573] on button "Cancel" at bounding box center [1078, 589] width 267 height 39
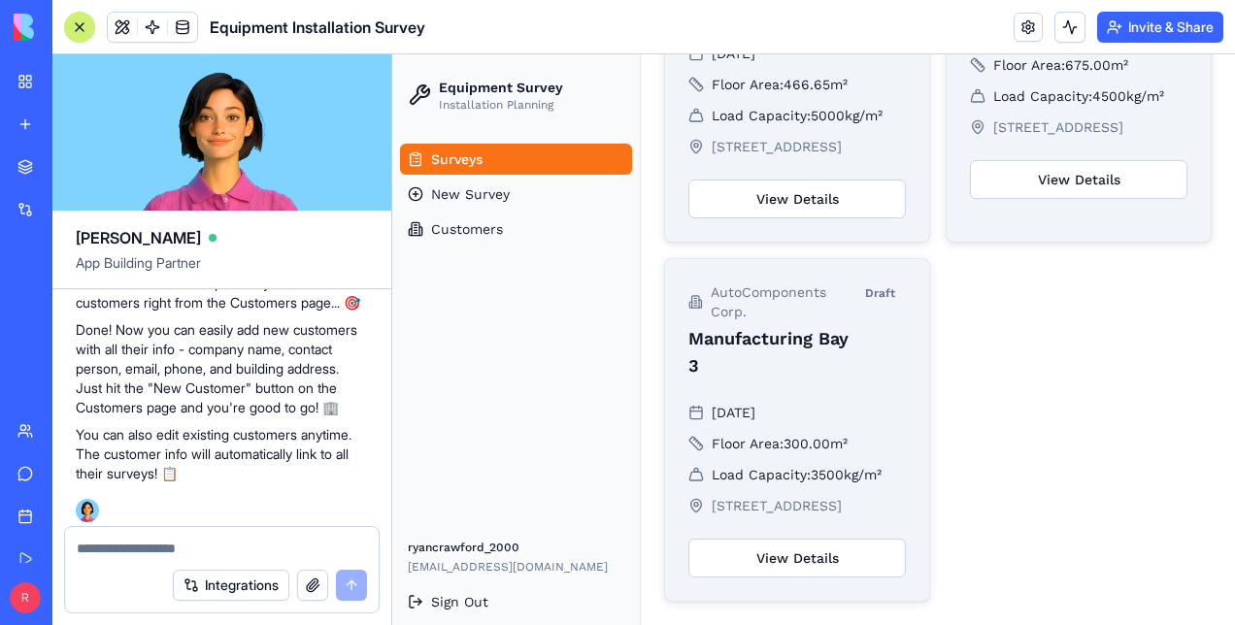
scroll to position [3311, 0]
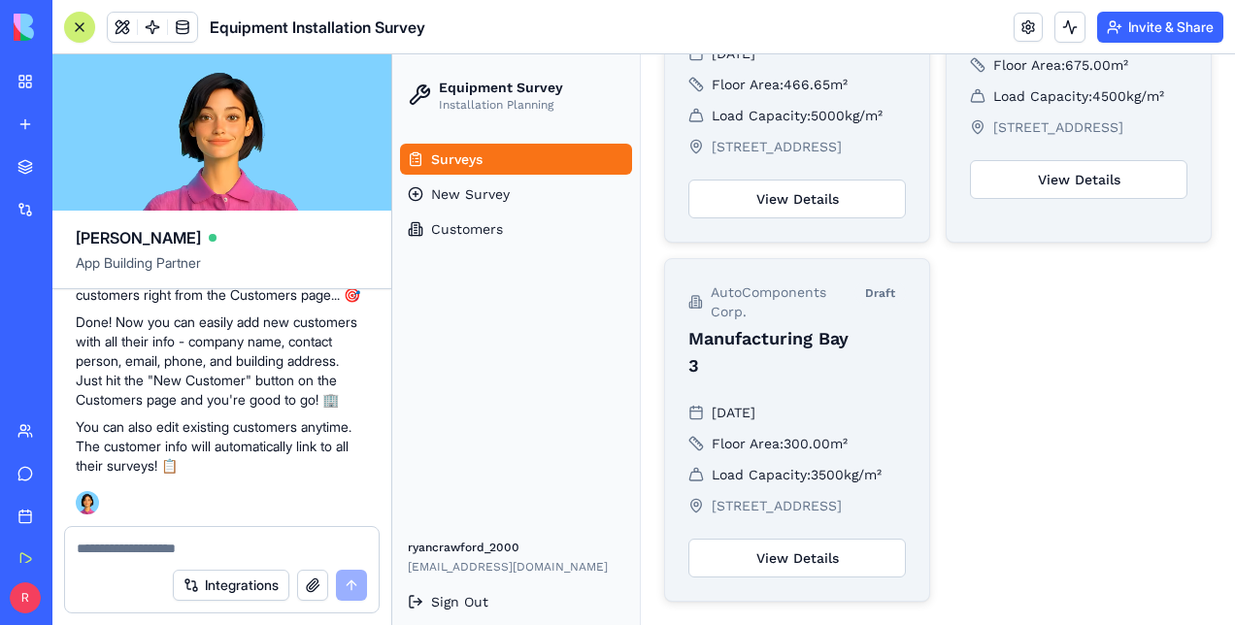
click at [206, 544] on textarea at bounding box center [222, 548] width 291 height 19
type textarea "**********"
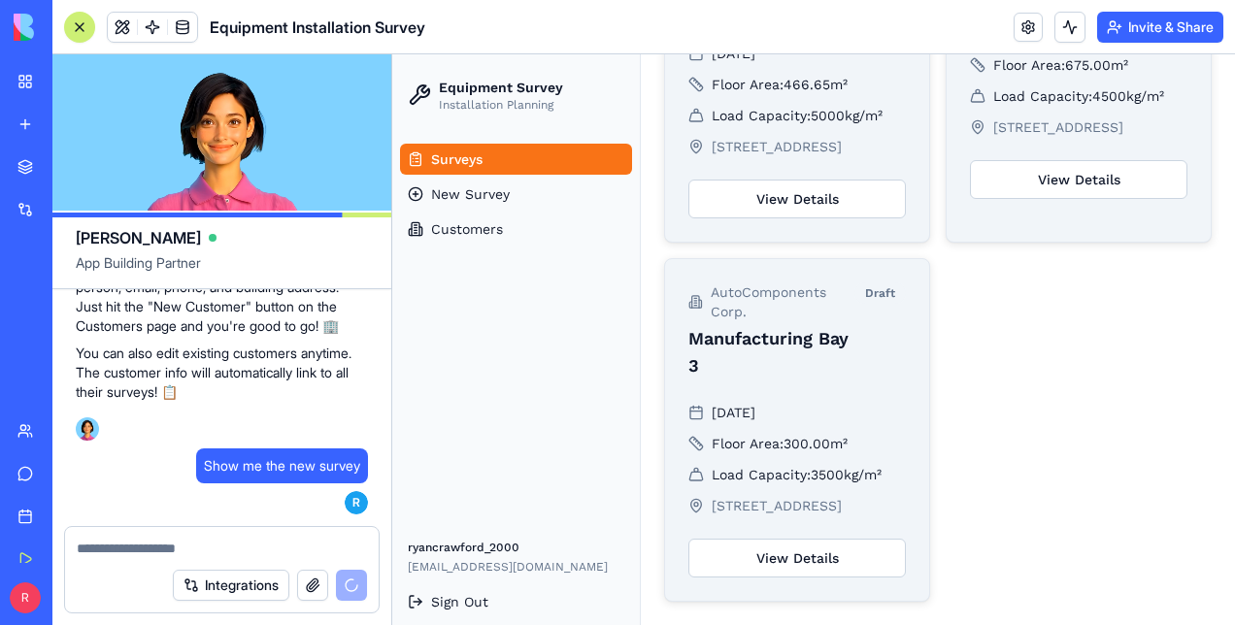
click at [22, 83] on link "My Workspace" at bounding box center [45, 81] width 78 height 39
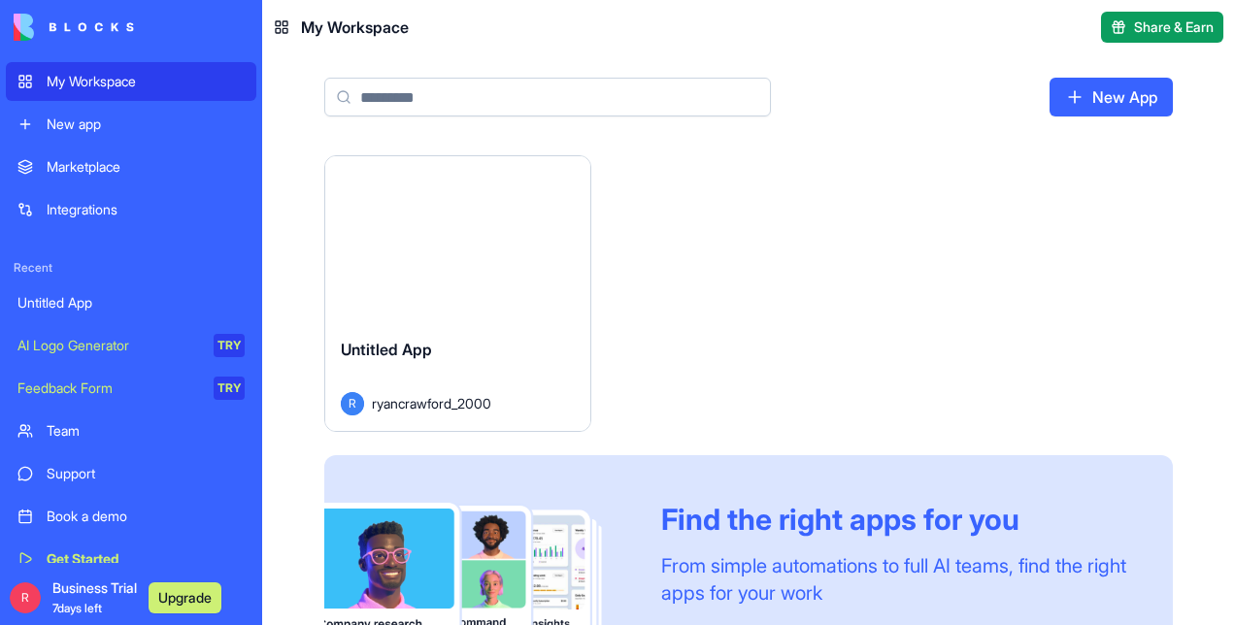
click at [448, 243] on button "Launch" at bounding box center [458, 238] width 146 height 39
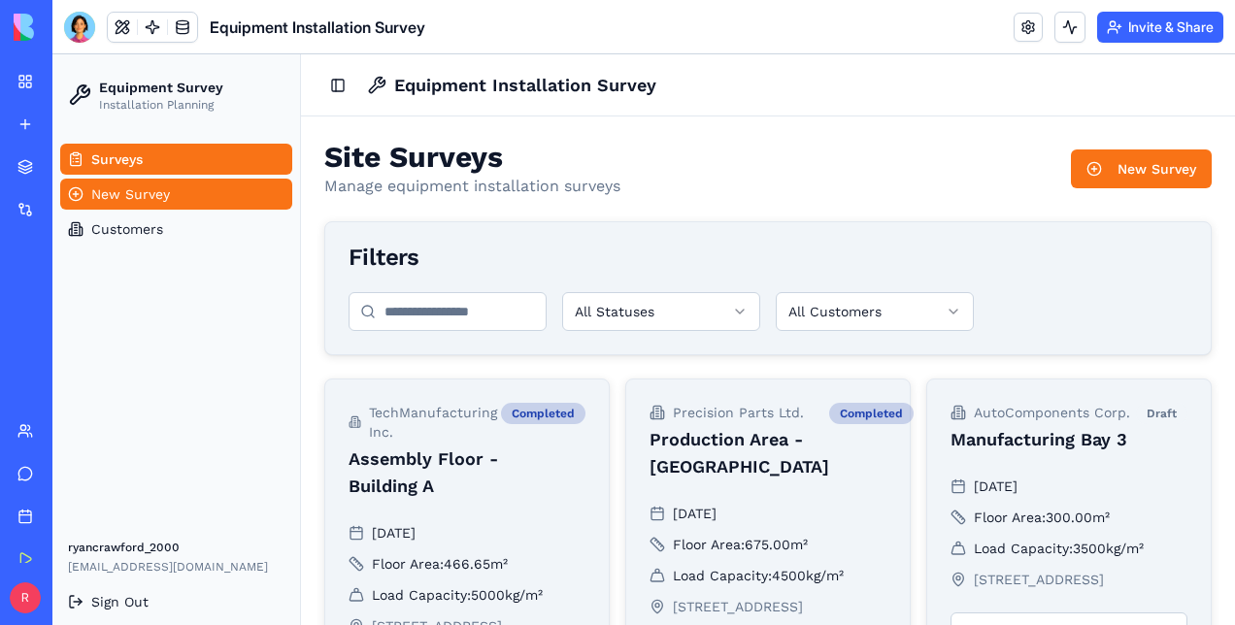
click at [150, 204] on link "New Survey" at bounding box center [176, 194] width 232 height 31
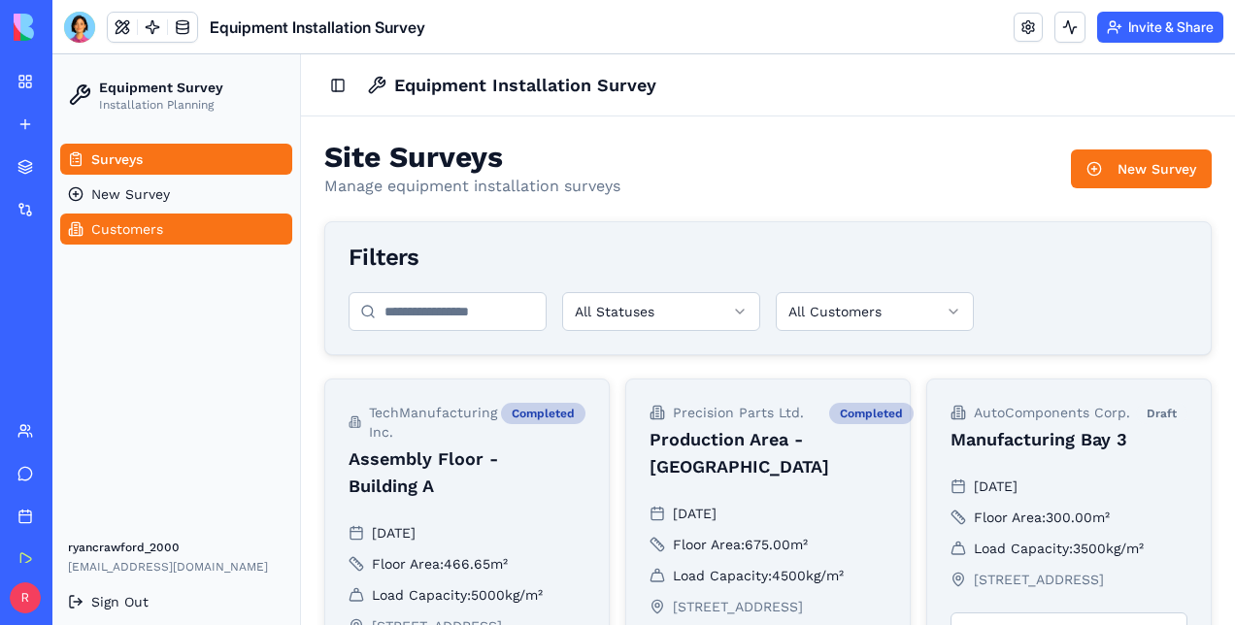
click at [130, 227] on span "Customers" at bounding box center [127, 228] width 72 height 19
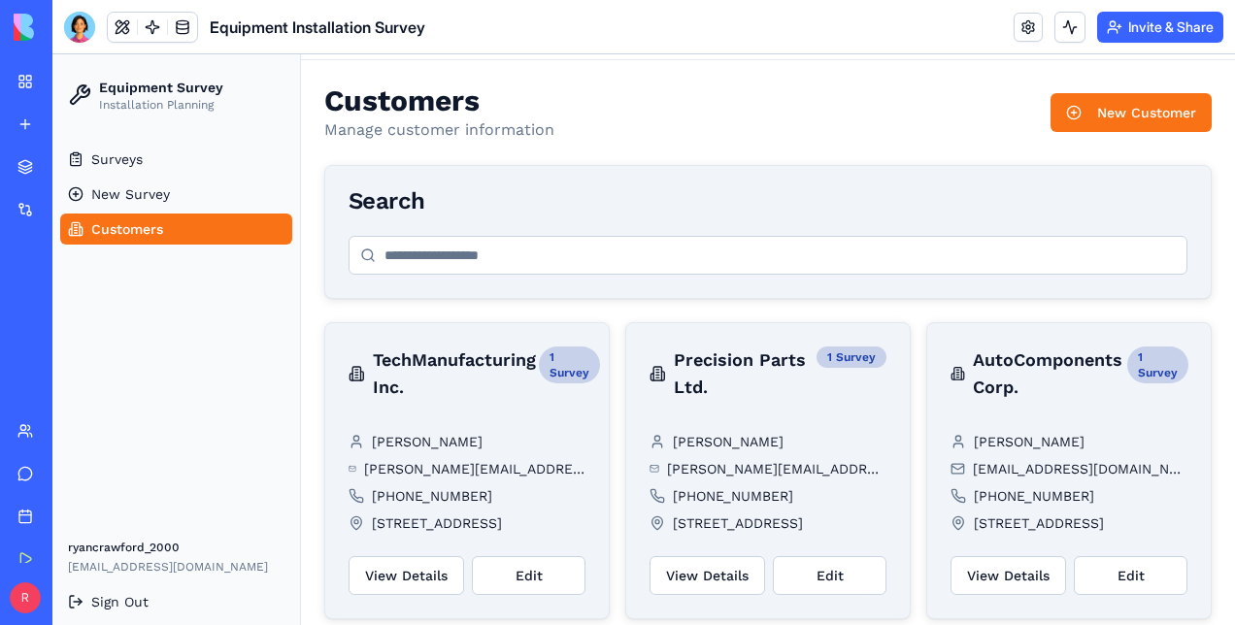
scroll to position [72, 0]
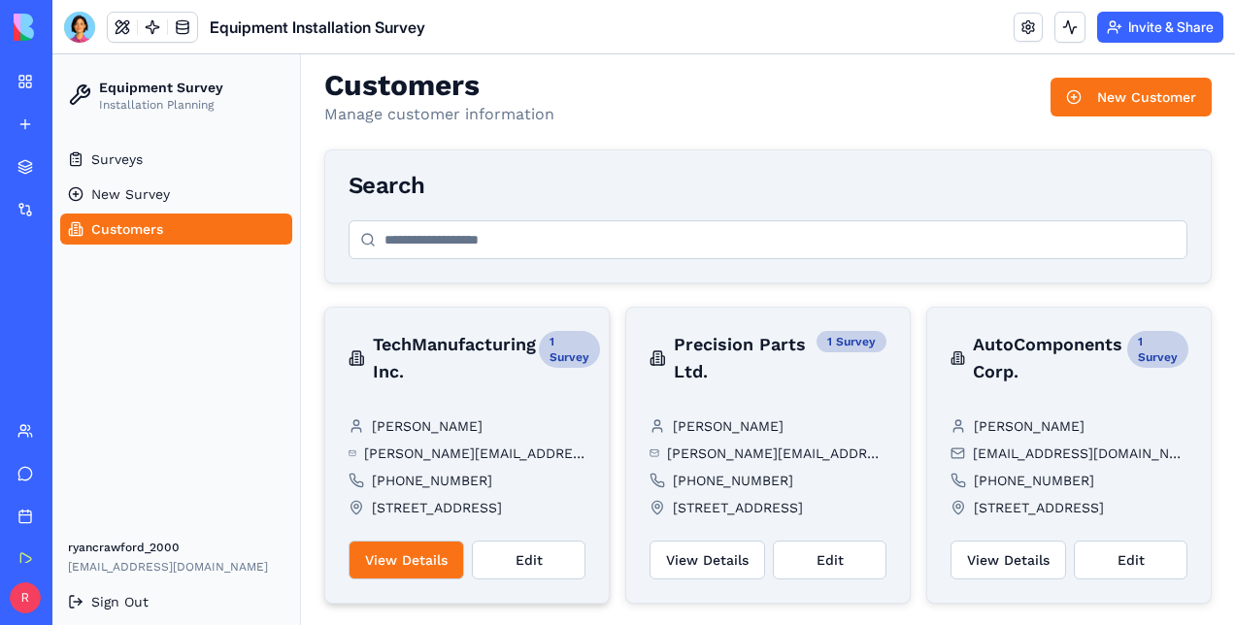
click at [413, 564] on button "View Details" at bounding box center [407, 560] width 116 height 39
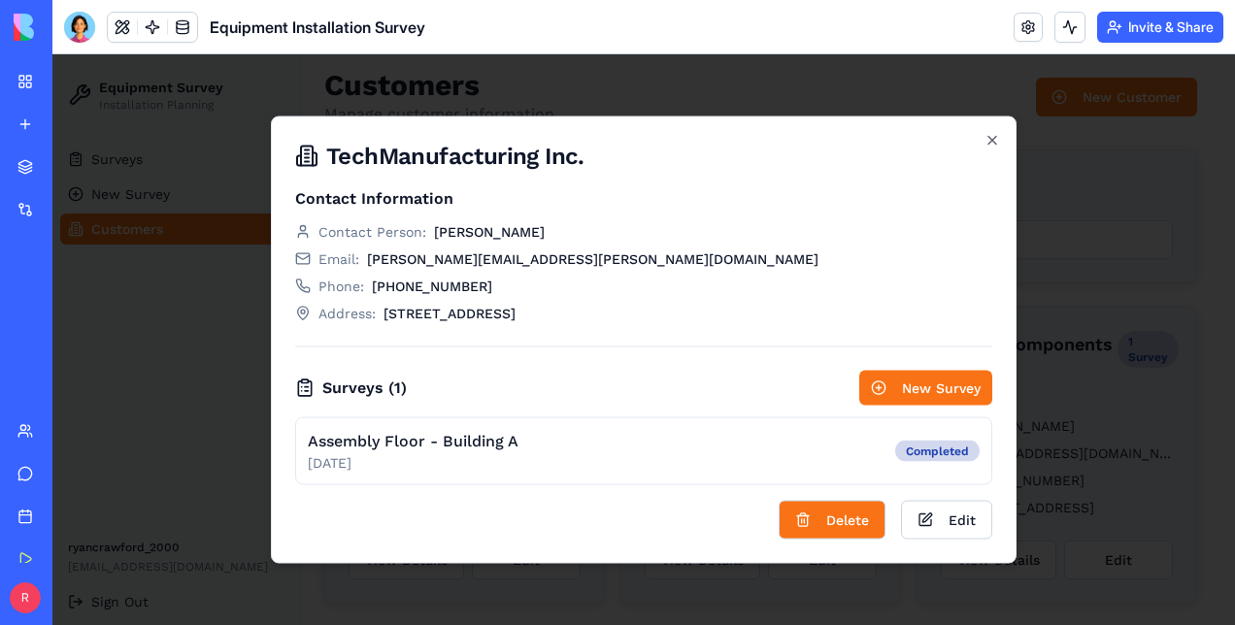
click at [824, 528] on button "Delete" at bounding box center [832, 520] width 107 height 39
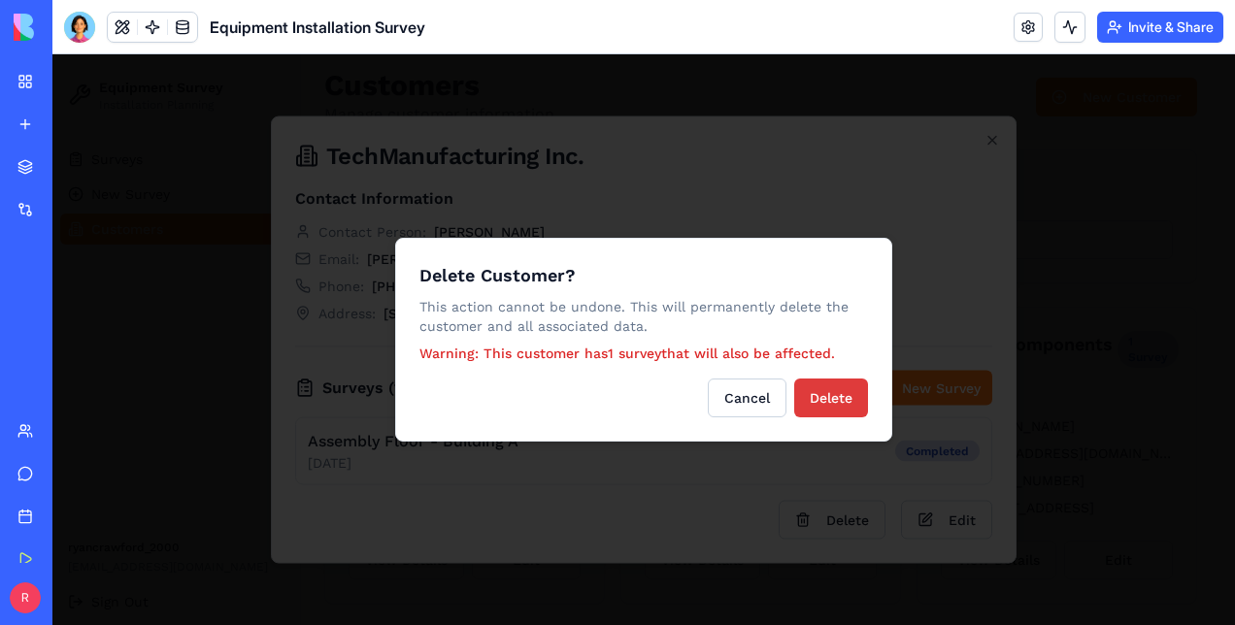
click at [838, 401] on button "Delete" at bounding box center [831, 398] width 74 height 39
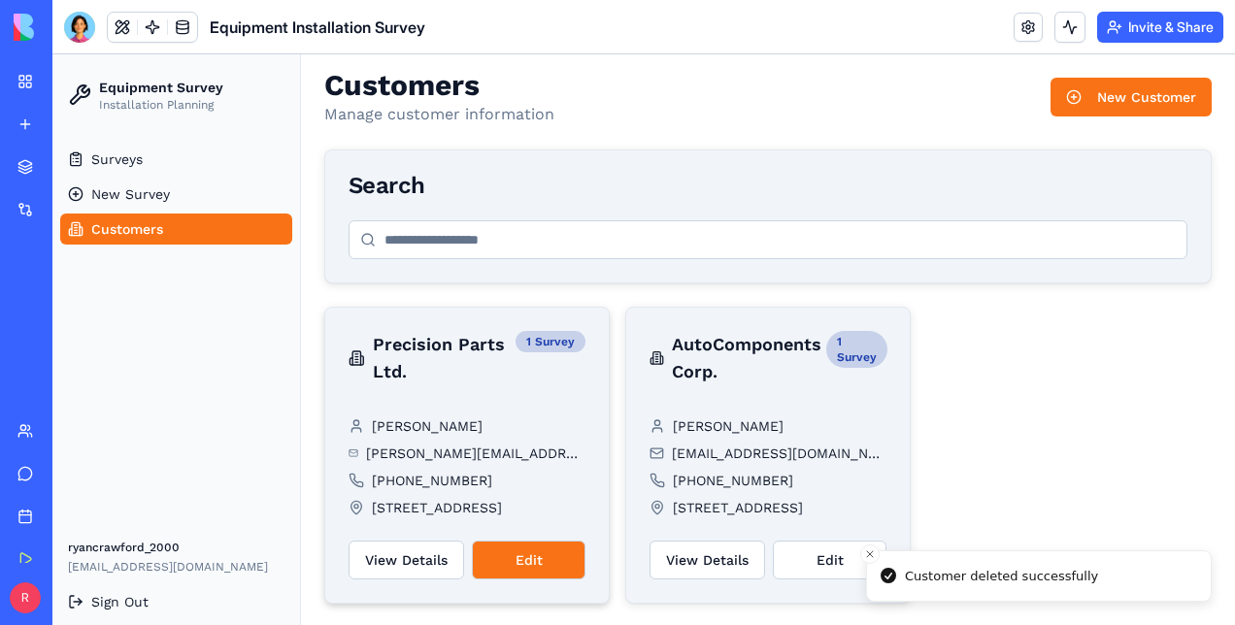
click at [513, 569] on button "Edit" at bounding box center [529, 560] width 114 height 39
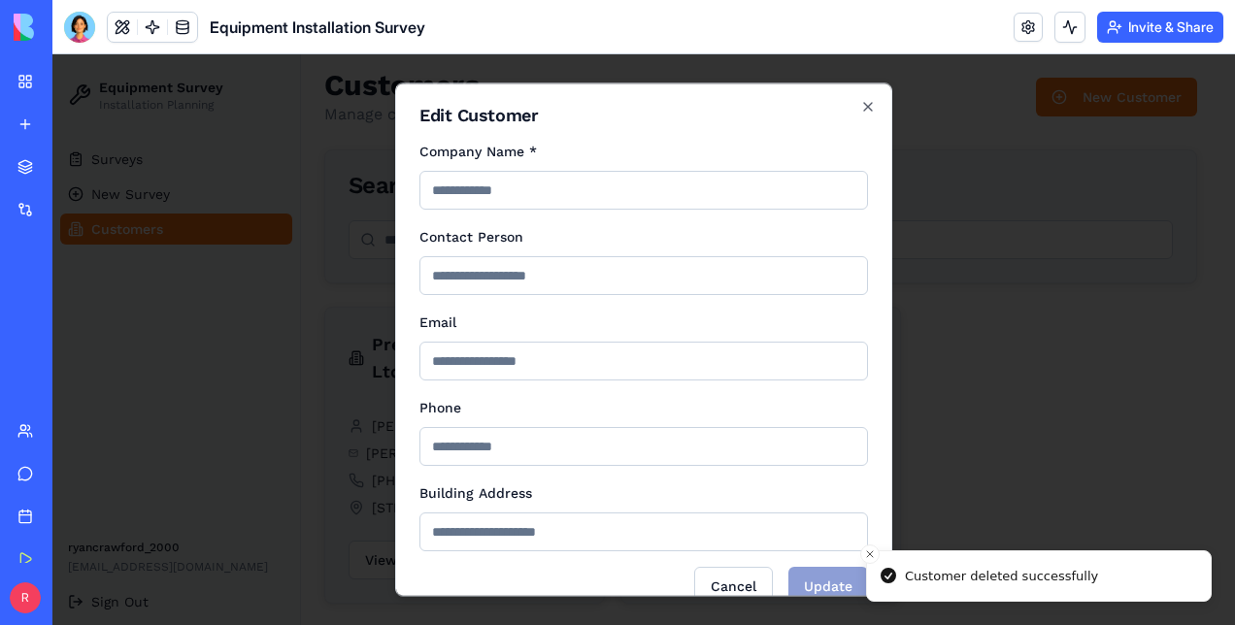
type input "**********"
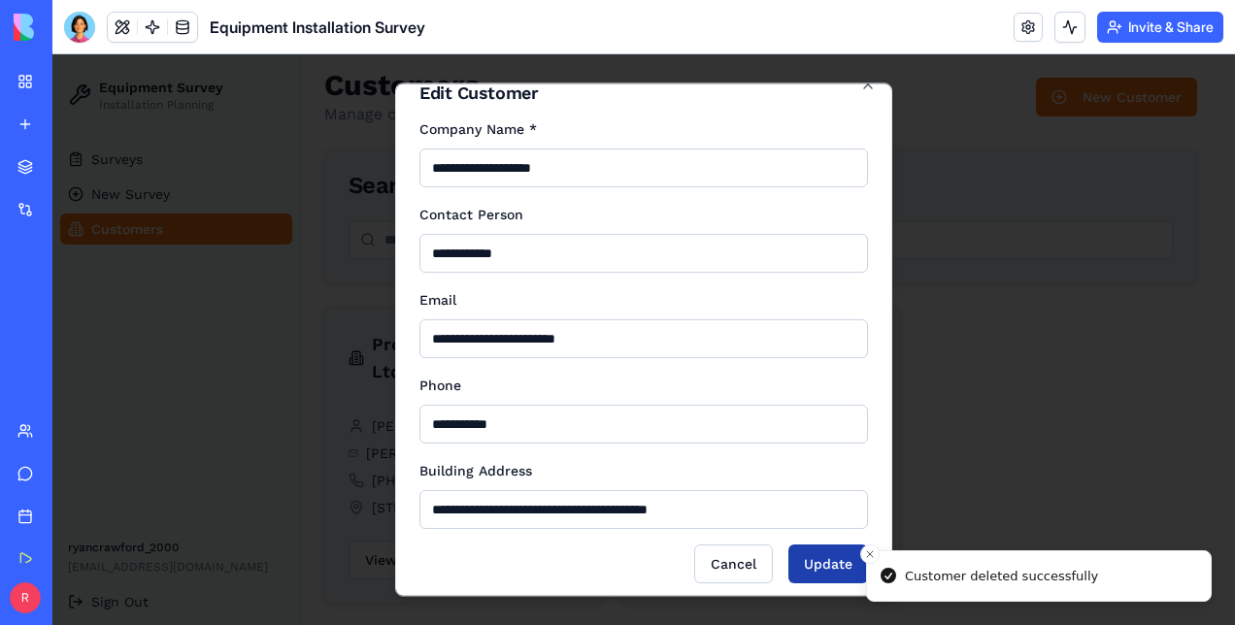
scroll to position [33, 0]
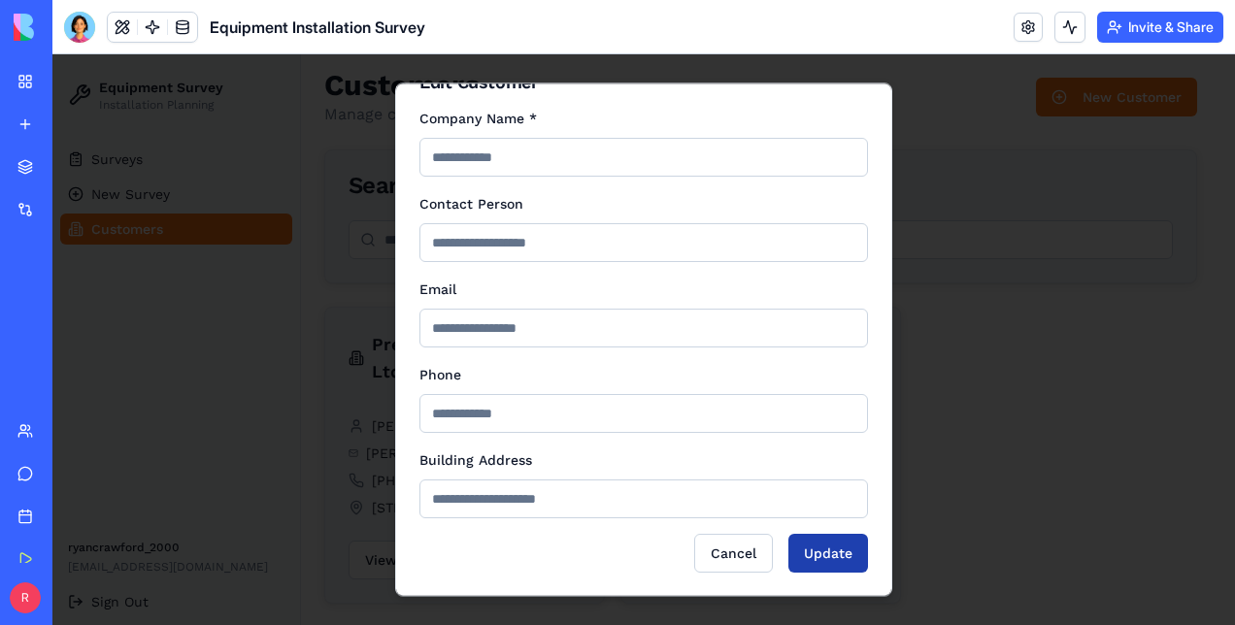
drag, startPoint x: 1022, startPoint y: 359, endPoint x: 994, endPoint y: 373, distance: 31.3
click at [1021, 357] on div at bounding box center [643, 339] width 1183 height 571
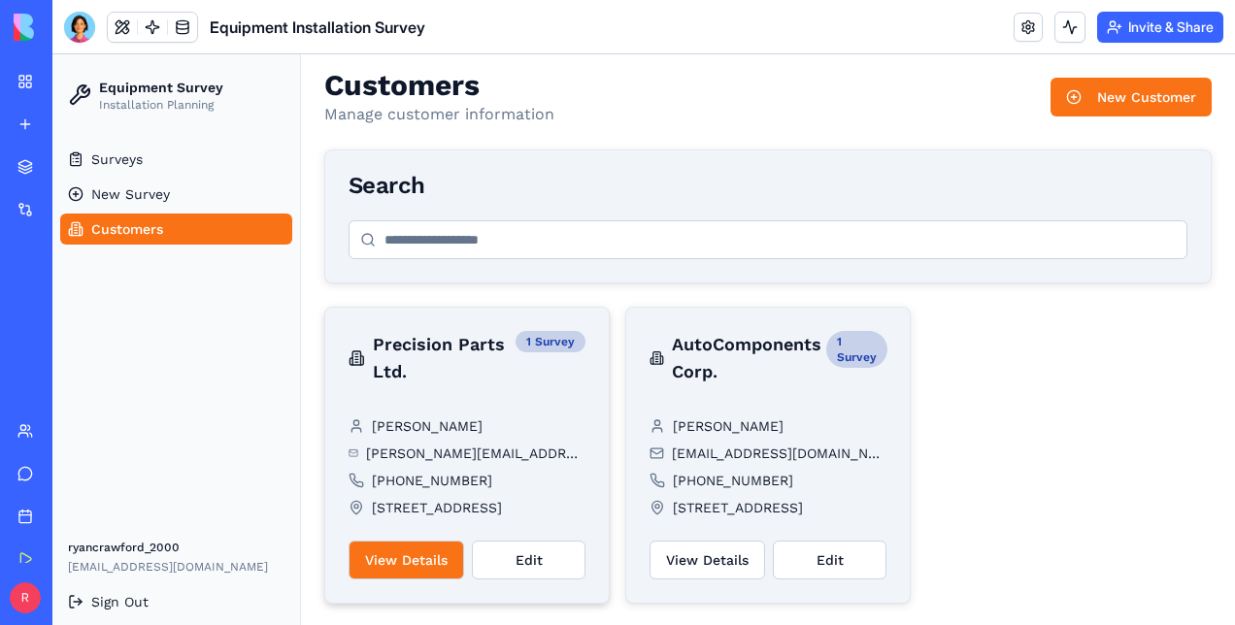
click at [460, 548] on button "View Details" at bounding box center [407, 560] width 116 height 39
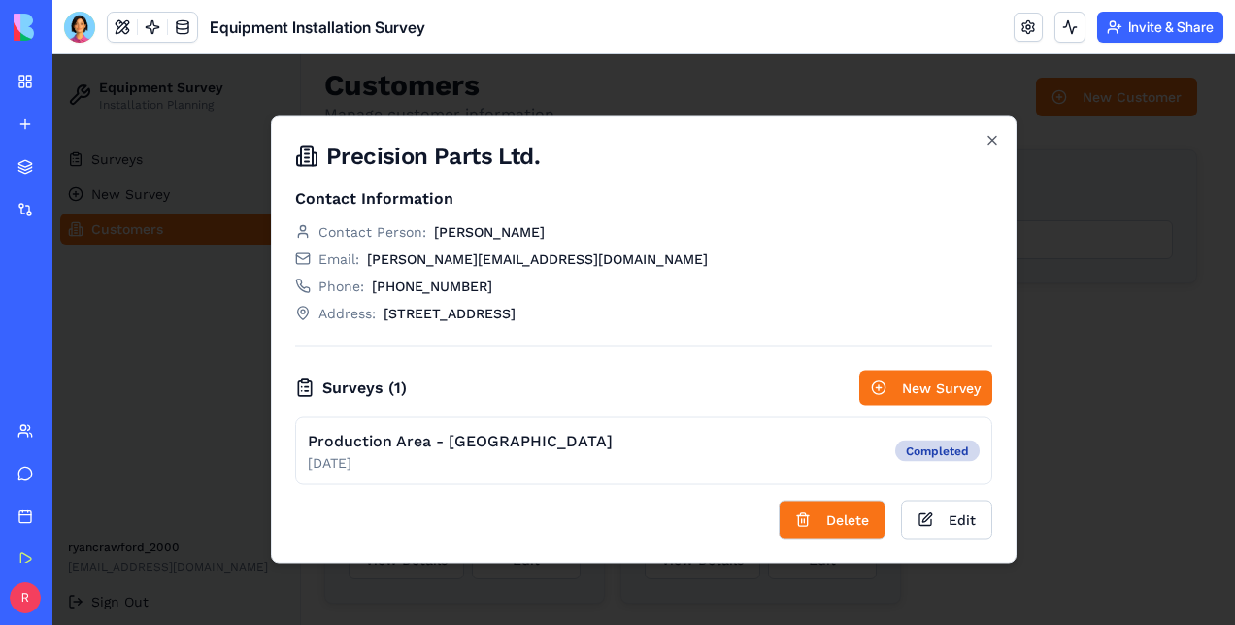
click at [843, 522] on button "Delete" at bounding box center [832, 520] width 107 height 39
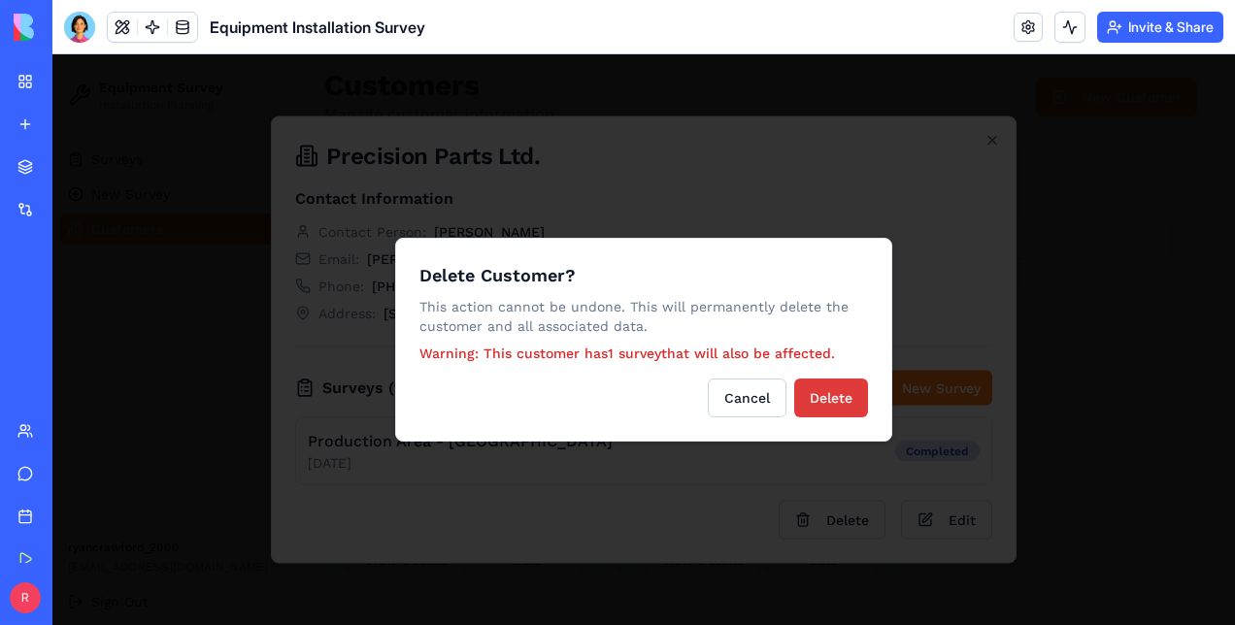
click at [828, 406] on button "Delete" at bounding box center [831, 398] width 74 height 39
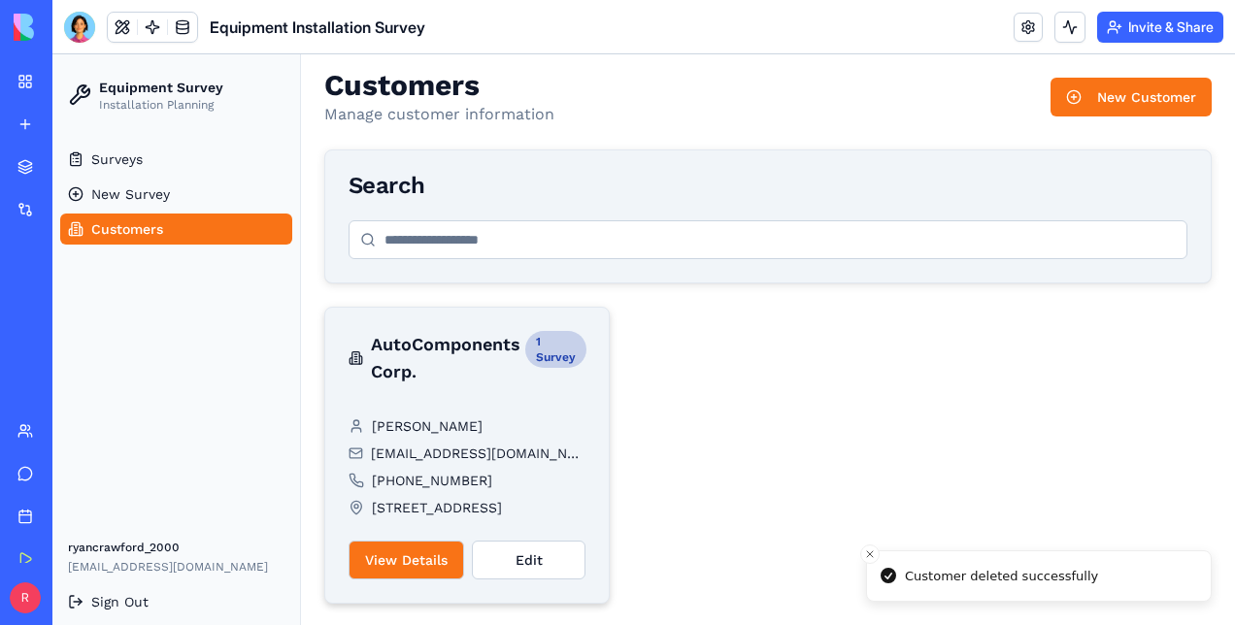
click at [384, 557] on button "View Details" at bounding box center [407, 560] width 116 height 39
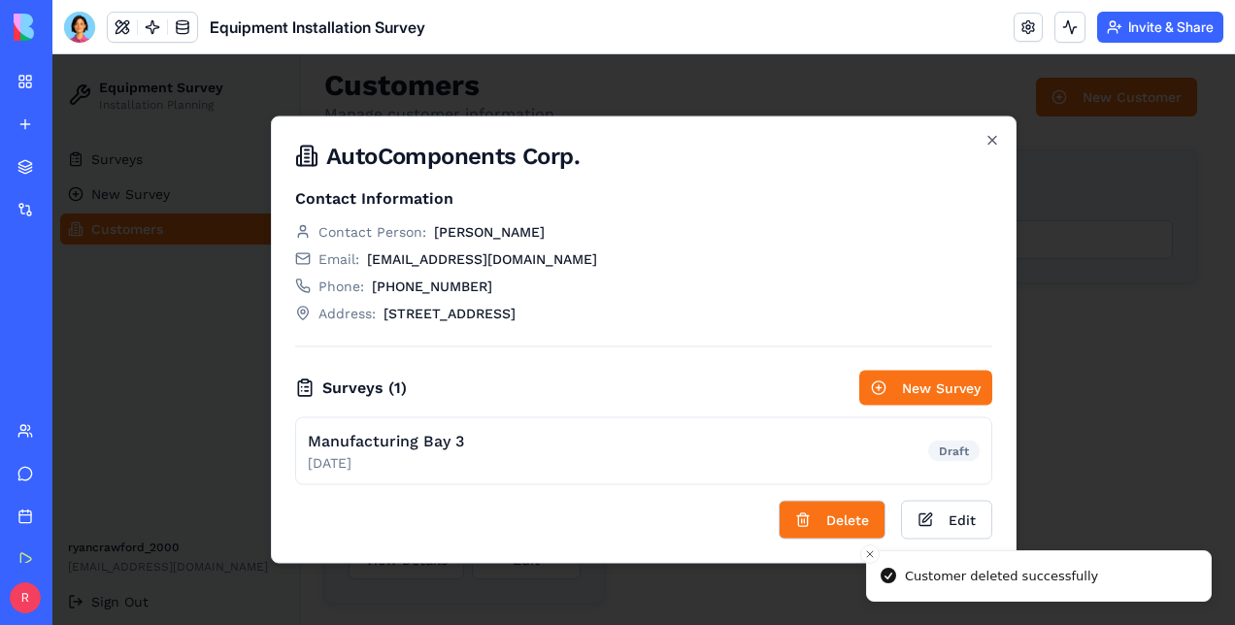
click at [824, 519] on button "Delete" at bounding box center [832, 520] width 107 height 39
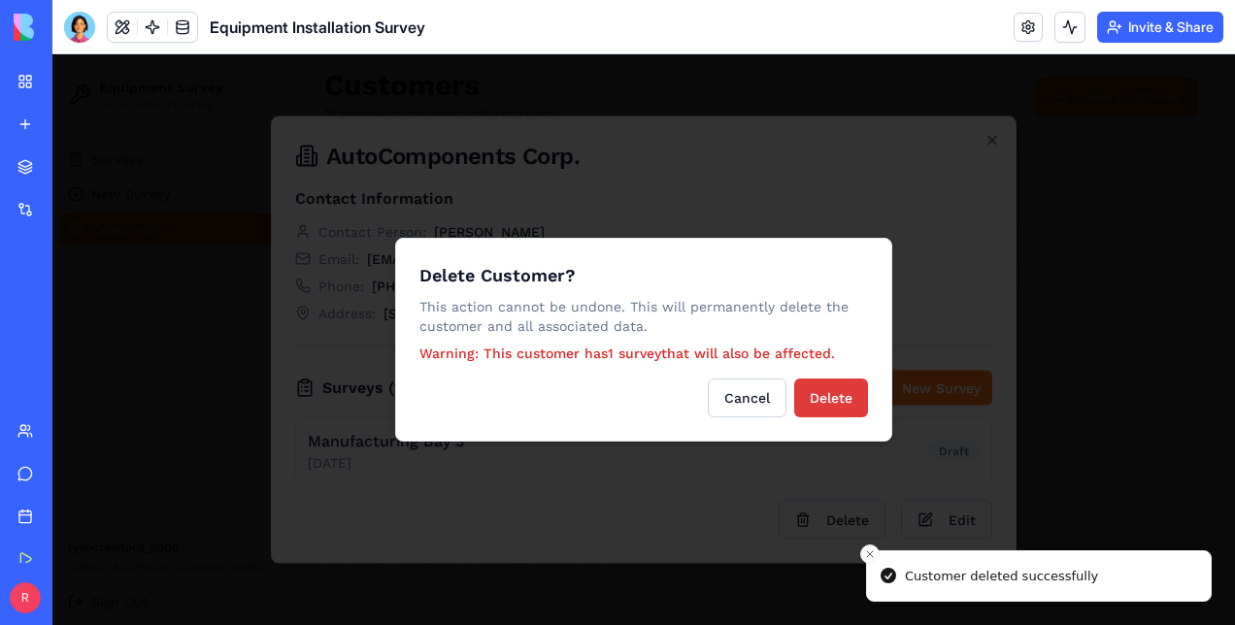
click at [825, 396] on button "Delete" at bounding box center [831, 398] width 74 height 39
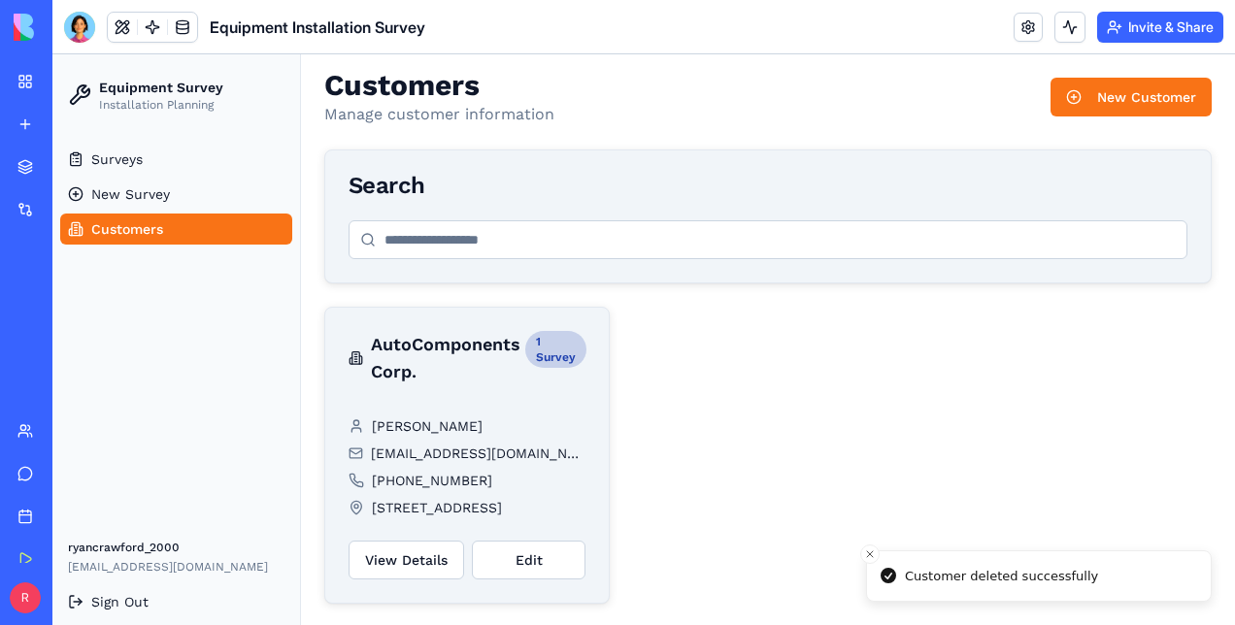
scroll to position [0, 0]
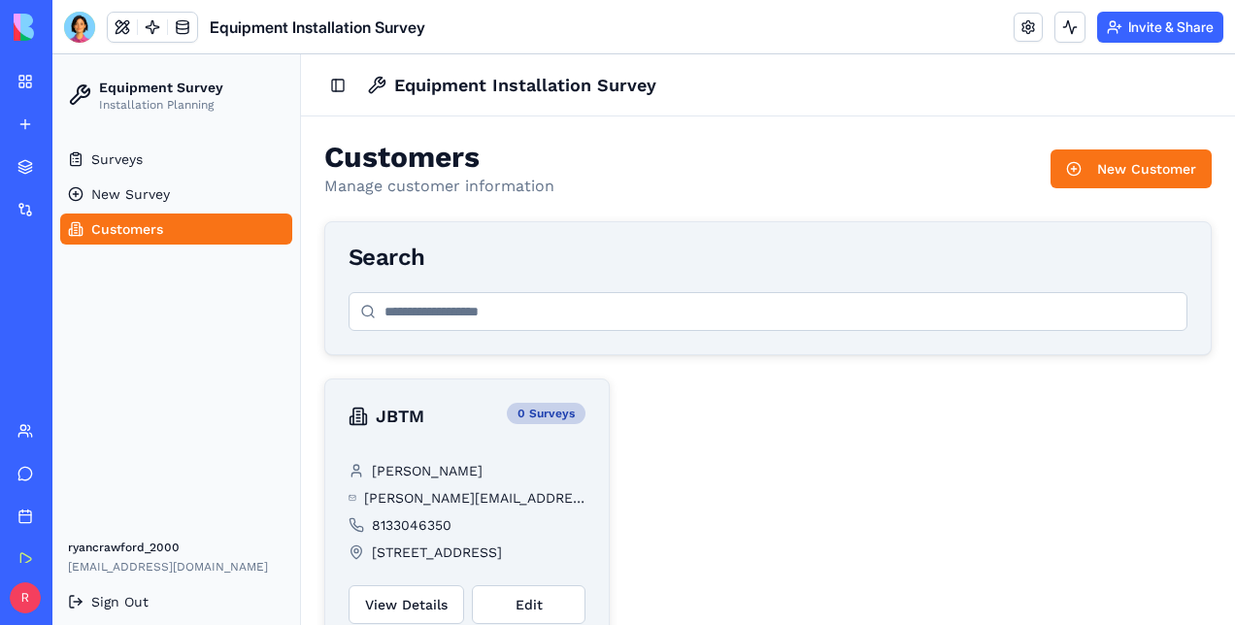
click at [72, 206] on div "Integrations" at bounding box center [59, 209] width 25 height 19
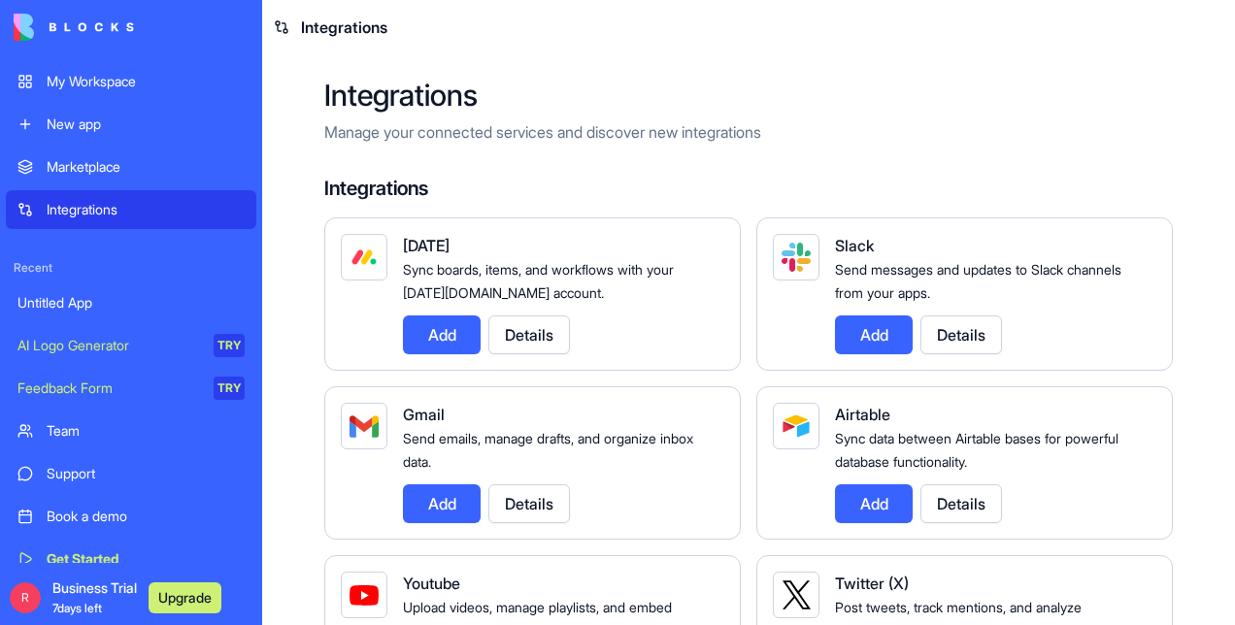
click at [107, 177] on link "Marketplace" at bounding box center [131, 167] width 250 height 39
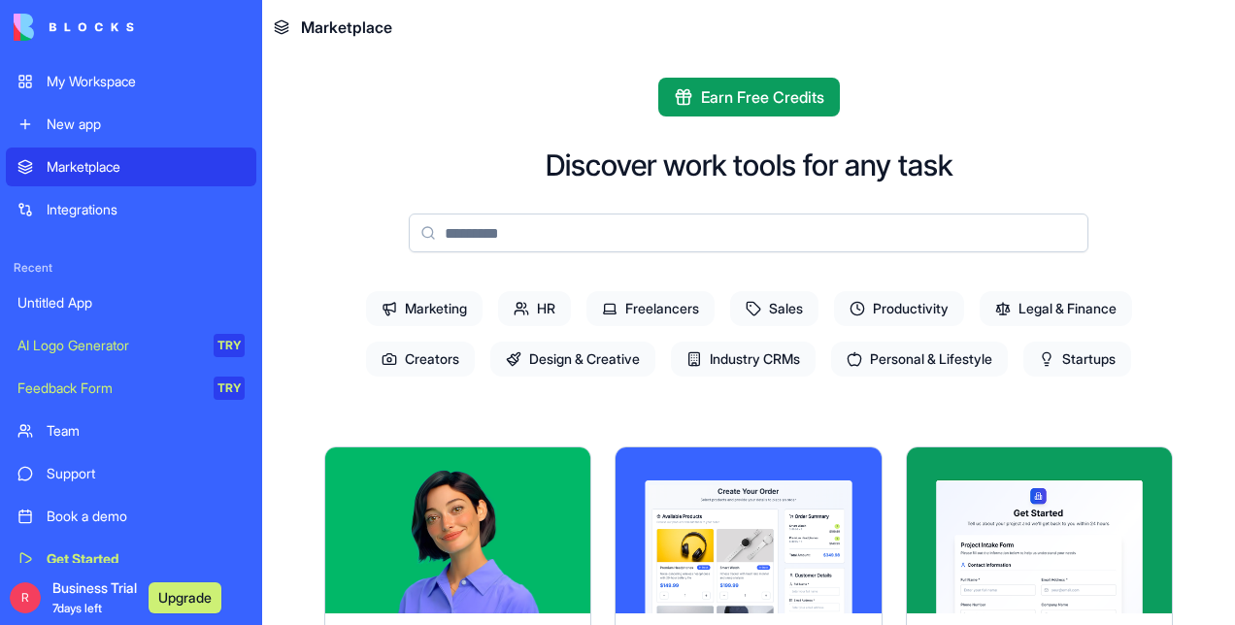
click at [93, 134] on link "New app" at bounding box center [131, 124] width 250 height 39
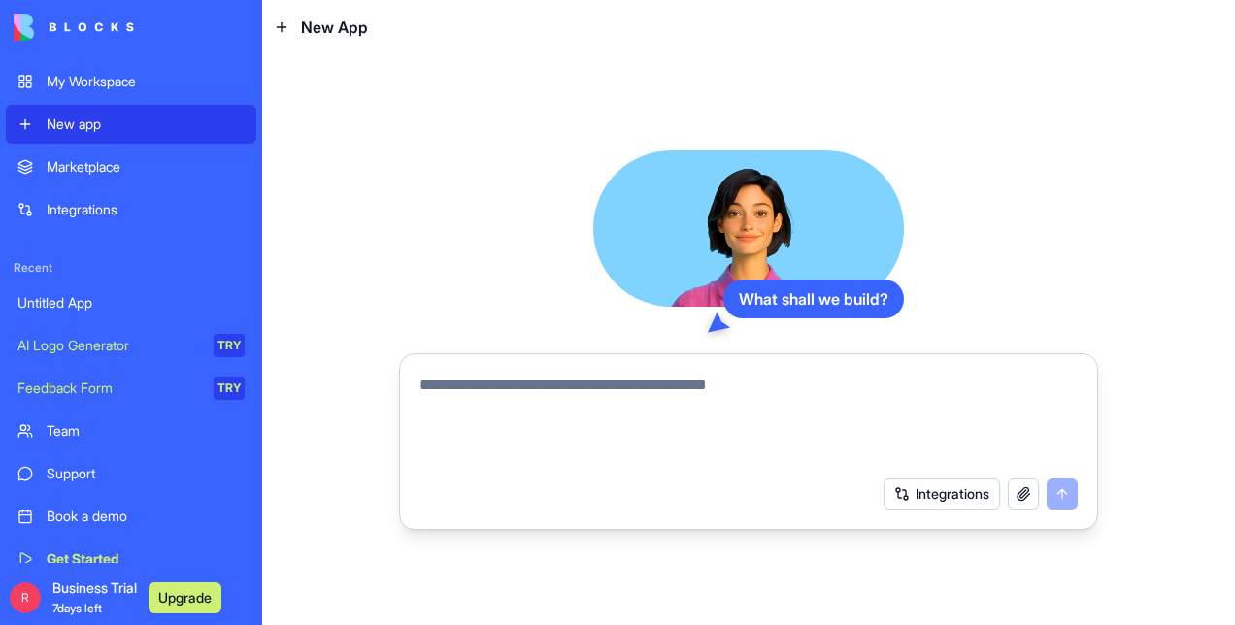
click at [90, 94] on link "My Workspace" at bounding box center [131, 81] width 250 height 39
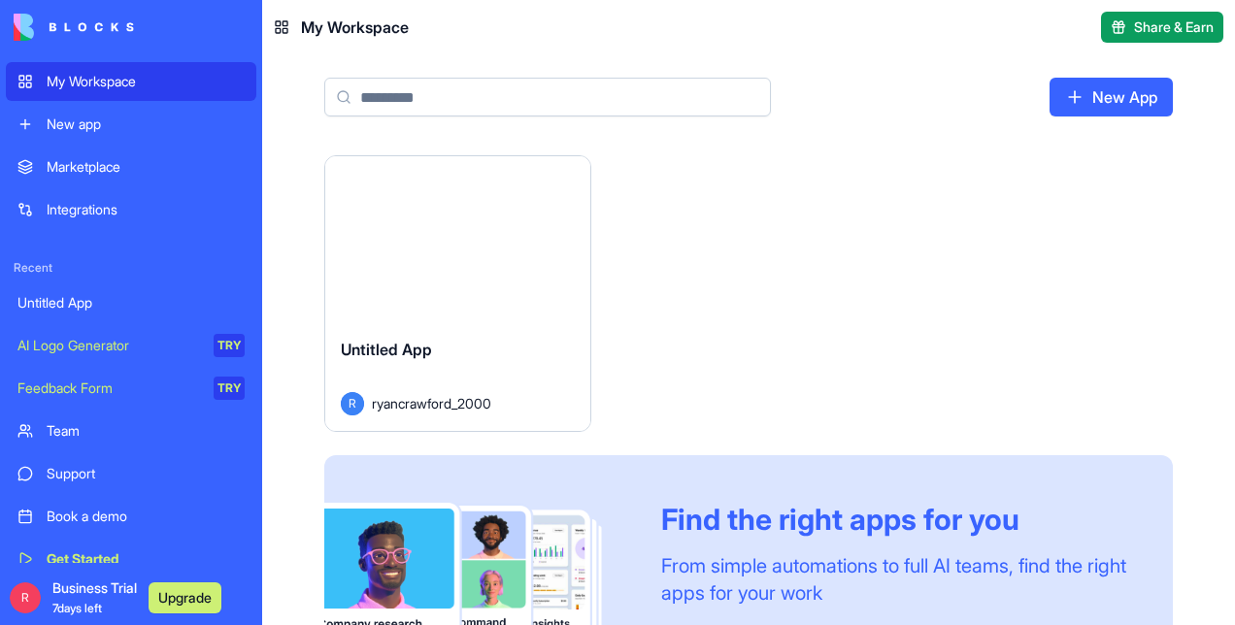
click at [451, 239] on button "Launch" at bounding box center [458, 238] width 146 height 39
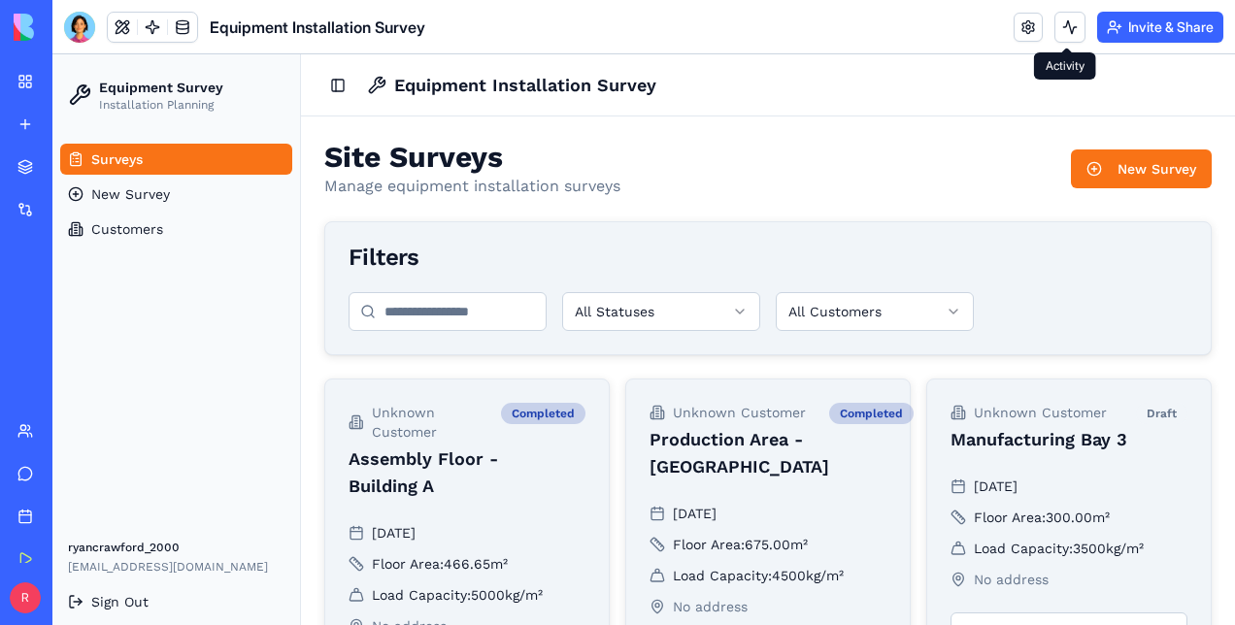
click at [1068, 32] on button at bounding box center [1069, 27] width 31 height 31
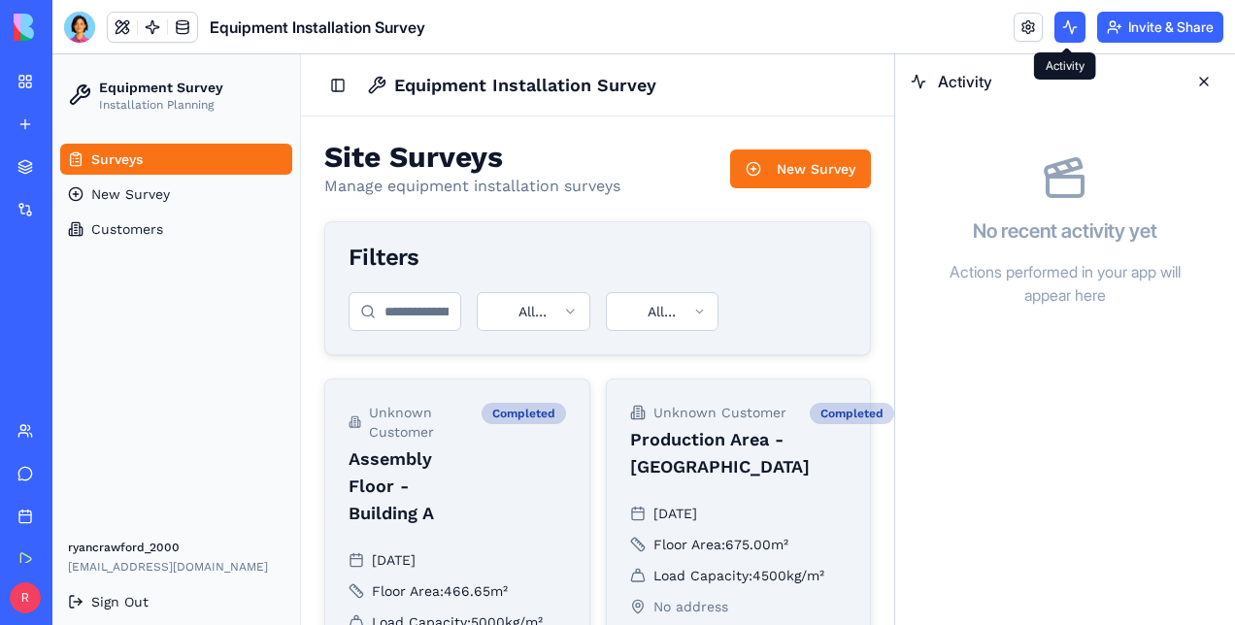
click at [1067, 28] on button at bounding box center [1069, 27] width 31 height 31
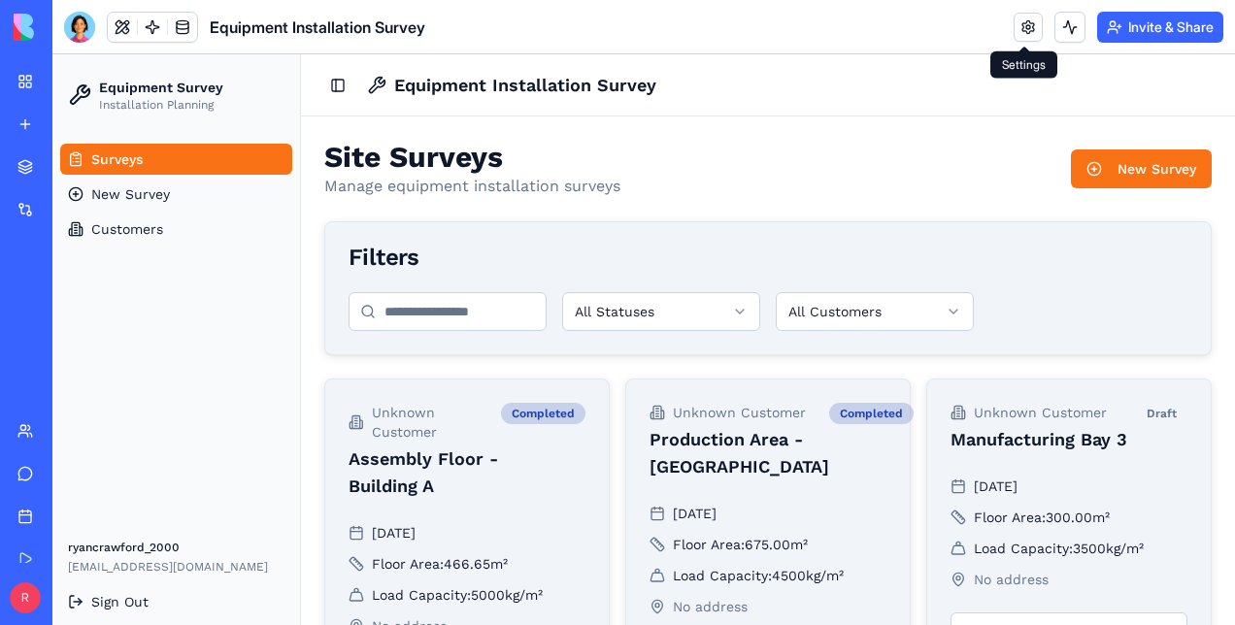
click at [1026, 34] on link at bounding box center [1028, 27] width 29 height 29
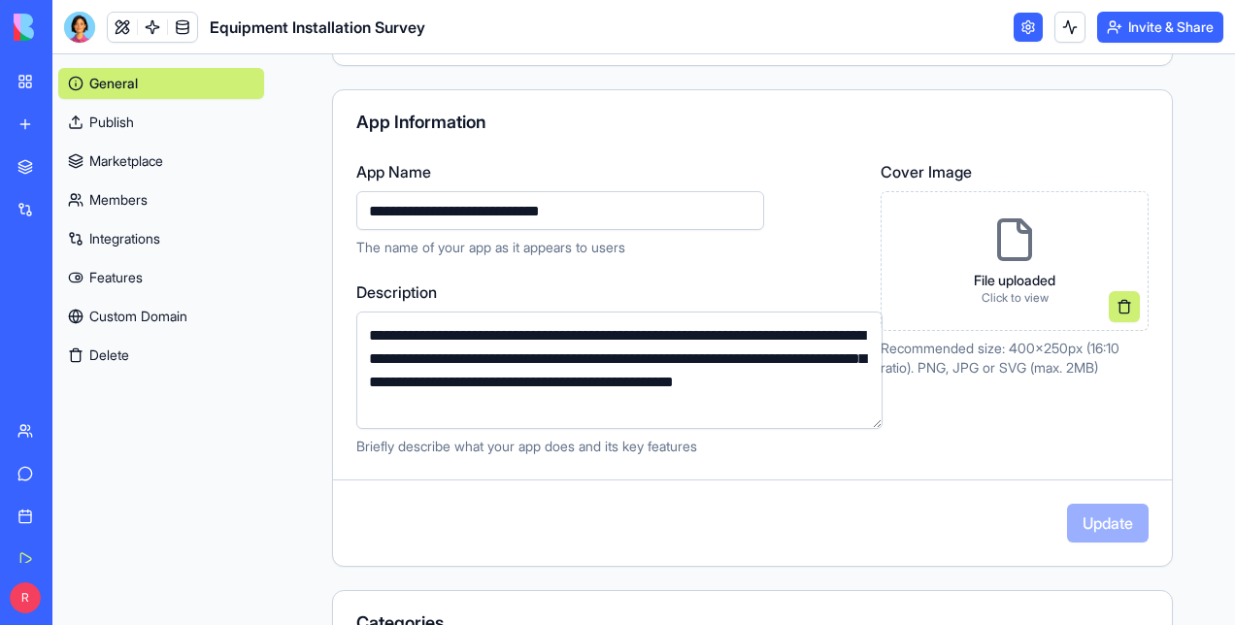
scroll to position [97, 0]
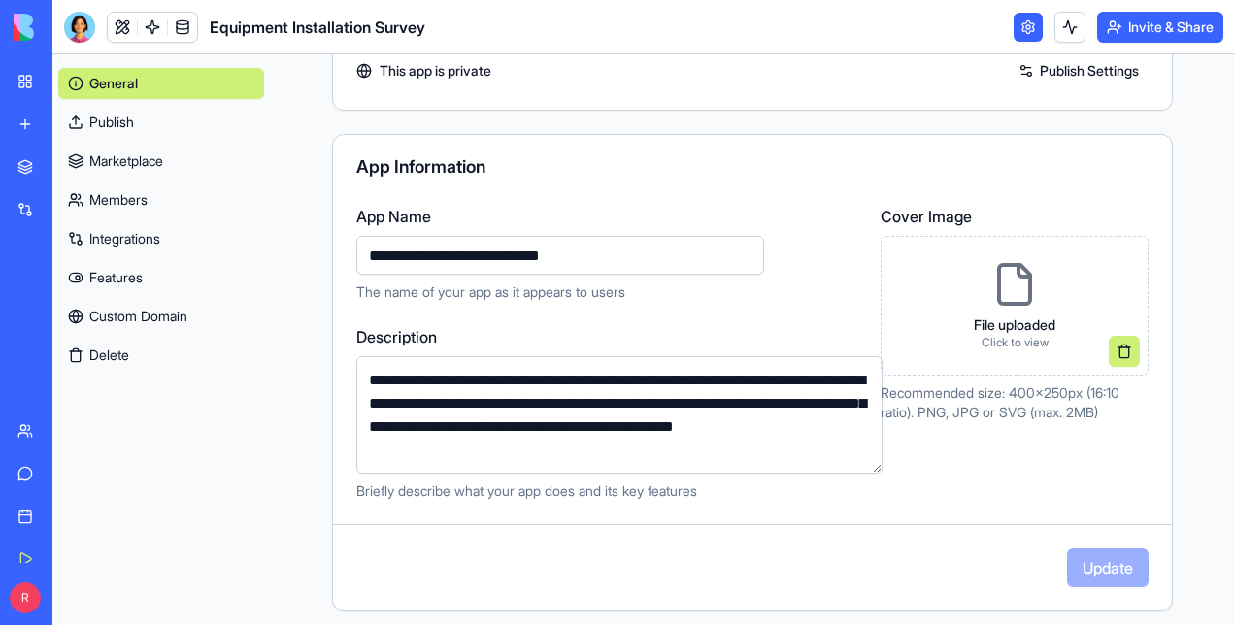
click at [668, 191] on div "**********" at bounding box center [752, 373] width 841 height 478
click at [122, 273] on link "Features" at bounding box center [161, 277] width 206 height 31
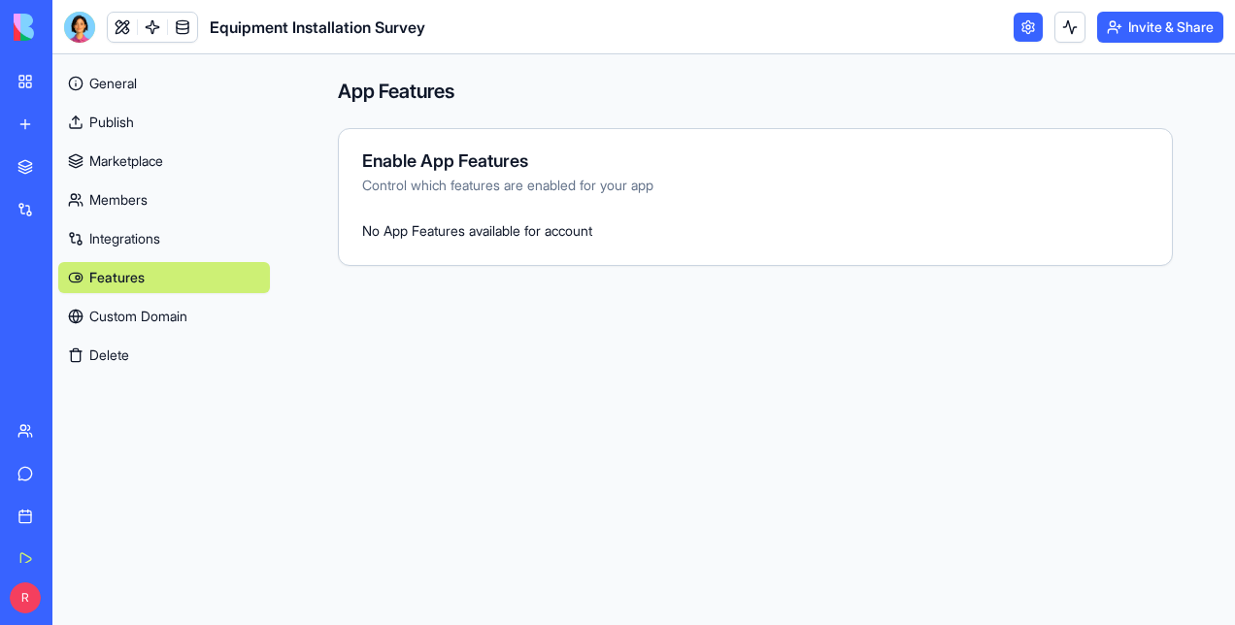
click at [109, 84] on link "General" at bounding box center [164, 83] width 212 height 31
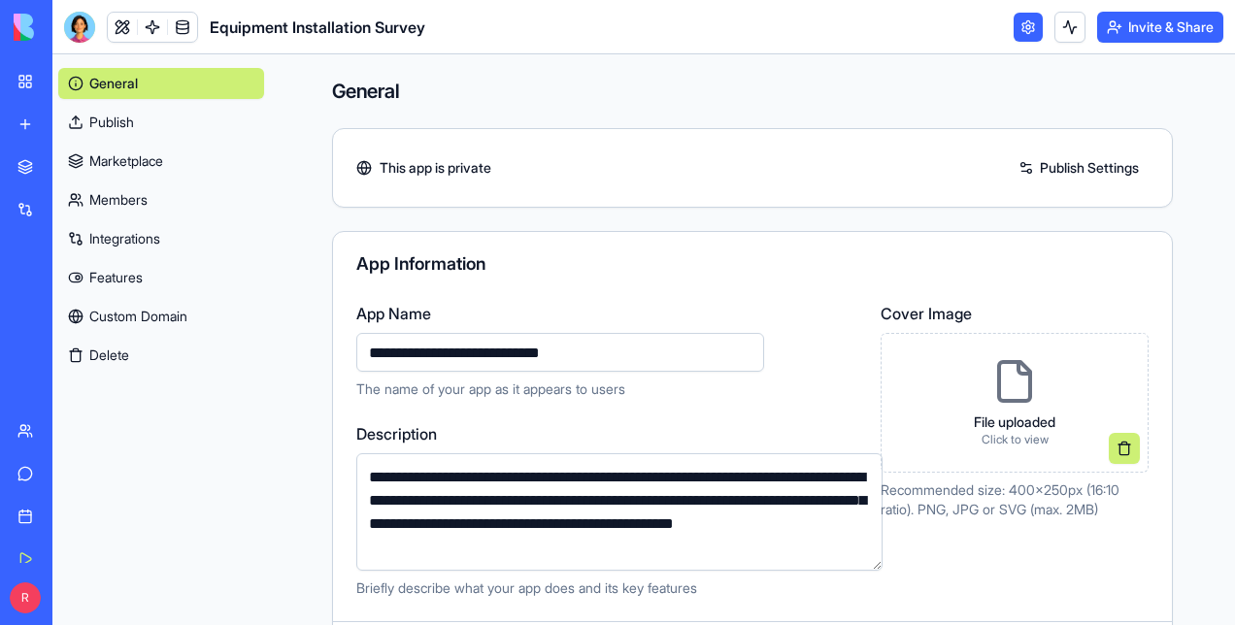
click at [1081, 170] on link "Publish Settings" at bounding box center [1079, 167] width 140 height 31
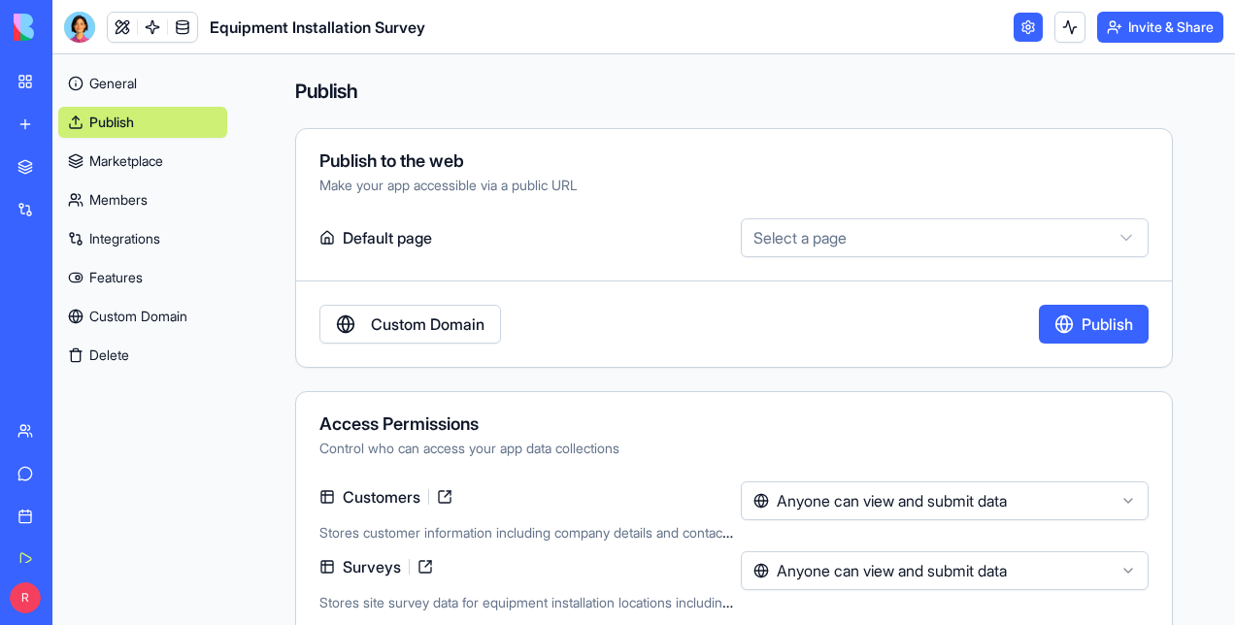
click at [1064, 316] on button "Publish" at bounding box center [1094, 324] width 110 height 39
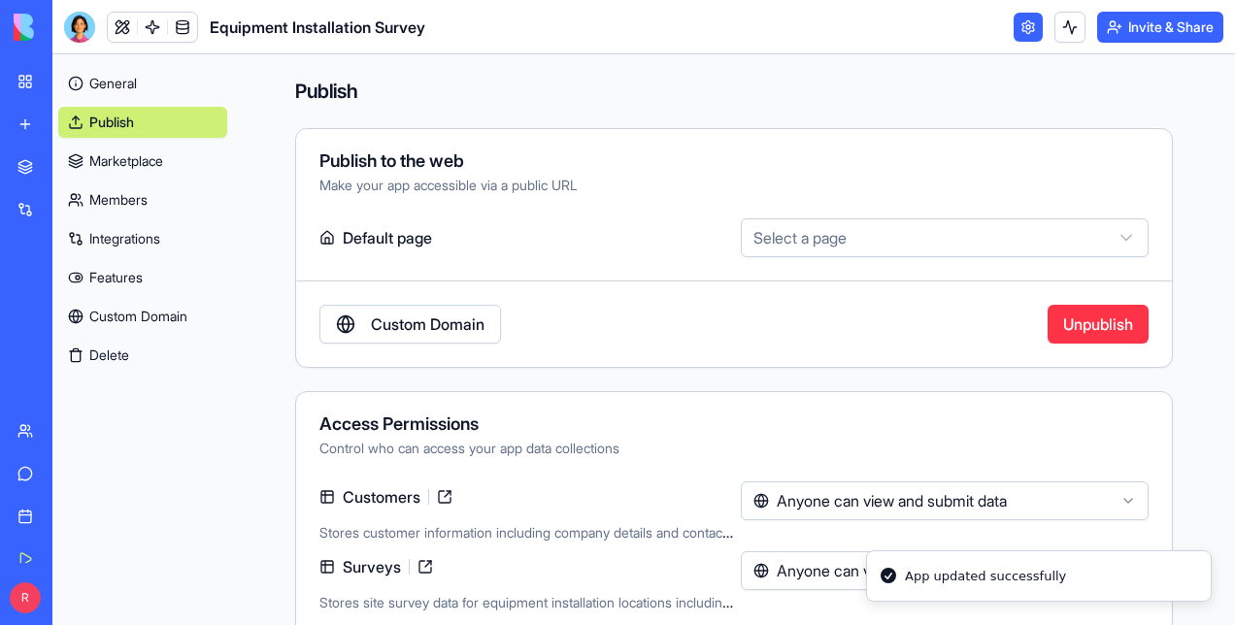
scroll to position [35, 0]
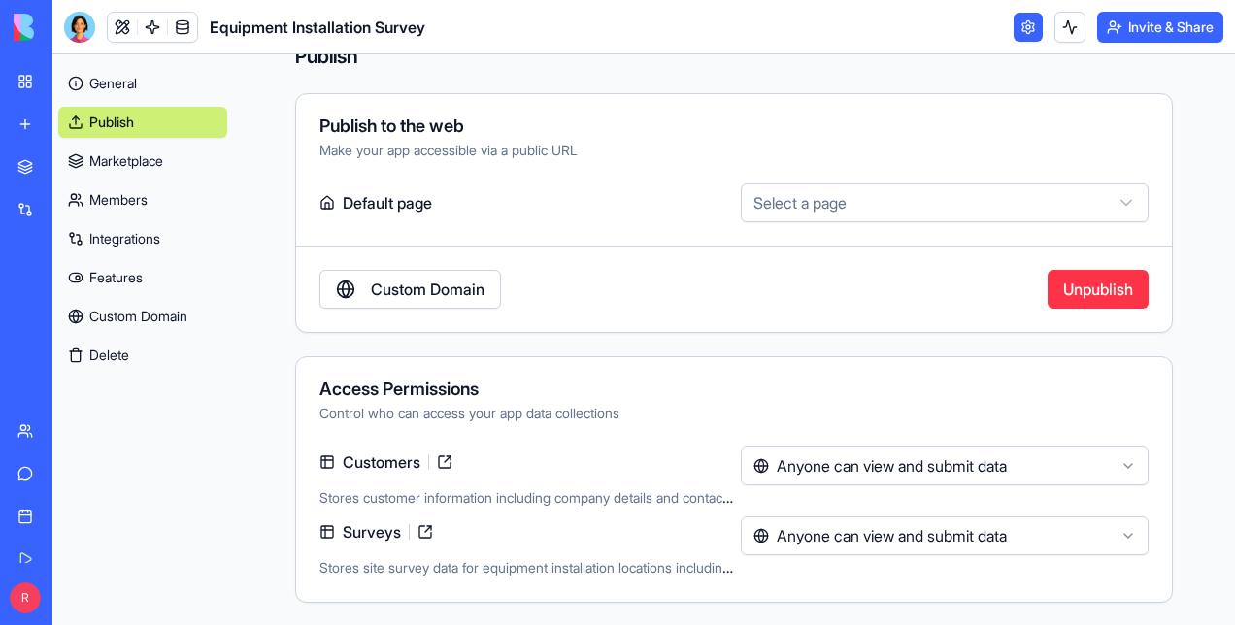
click at [917, 462] on html "**********" at bounding box center [617, 312] width 1235 height 625
click at [674, 324] on html "**********" at bounding box center [617, 312] width 1235 height 625
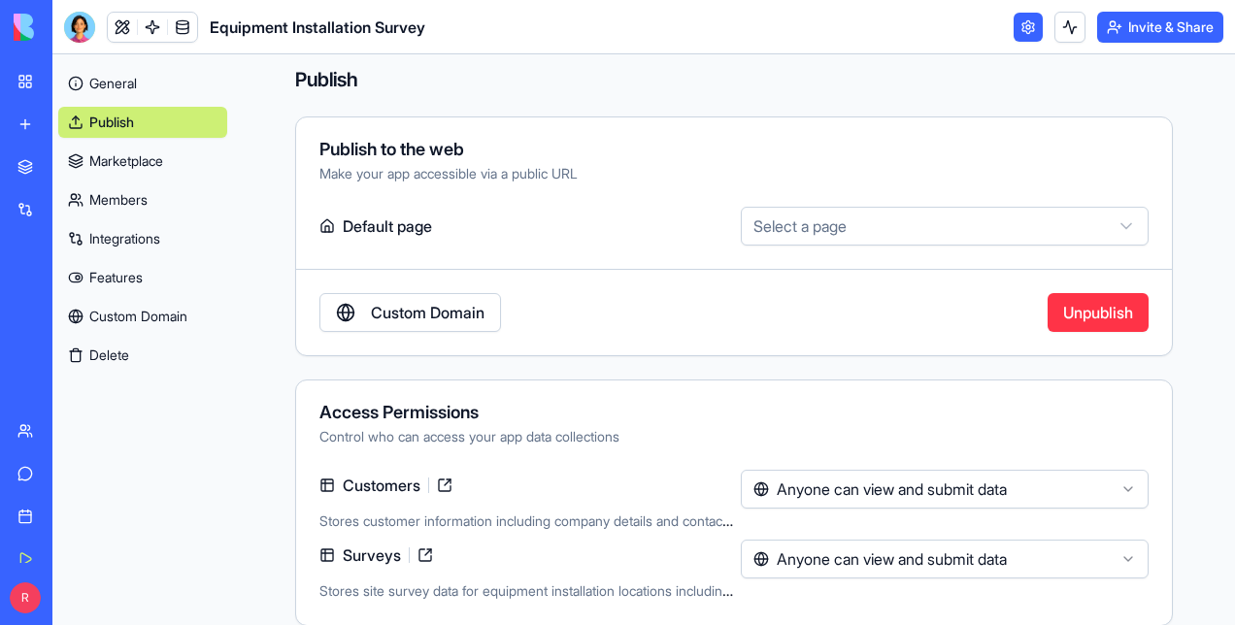
scroll to position [0, 0]
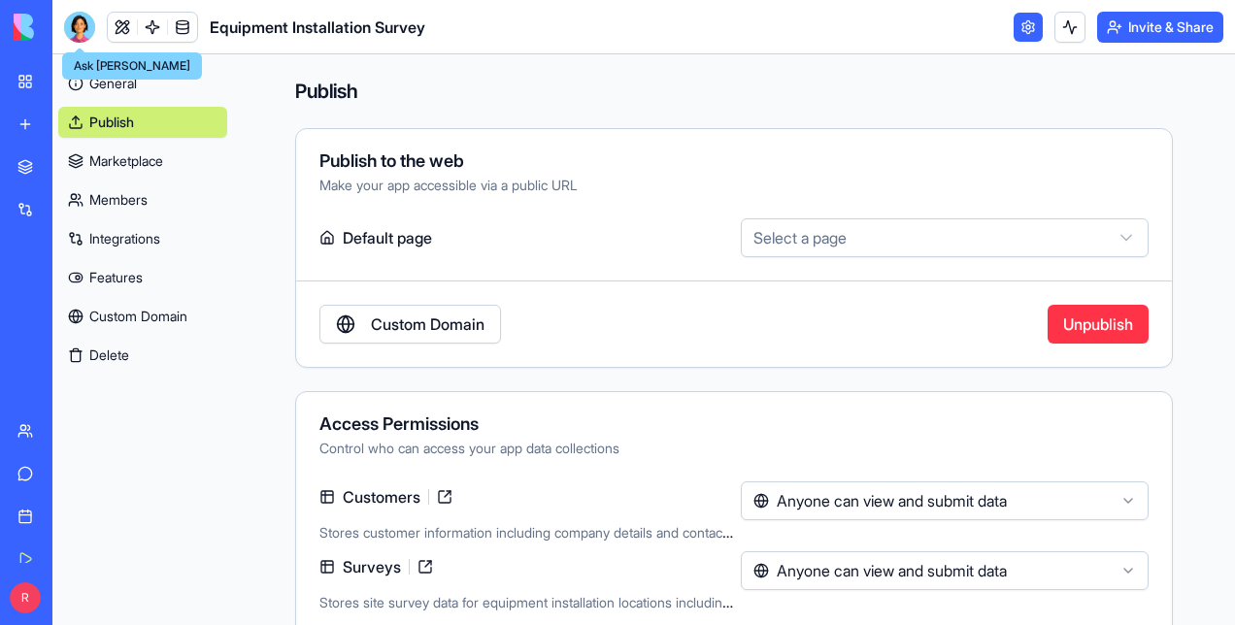
click at [81, 22] on div at bounding box center [79, 27] width 31 height 31
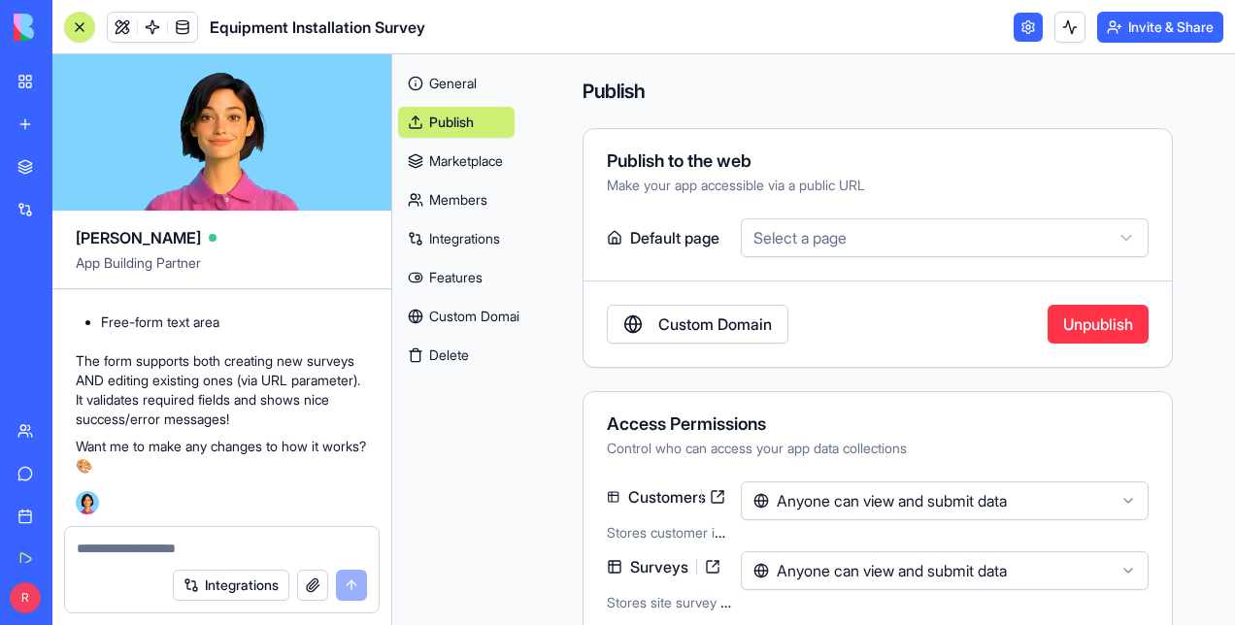
click at [151, 550] on textarea at bounding box center [222, 548] width 290 height 19
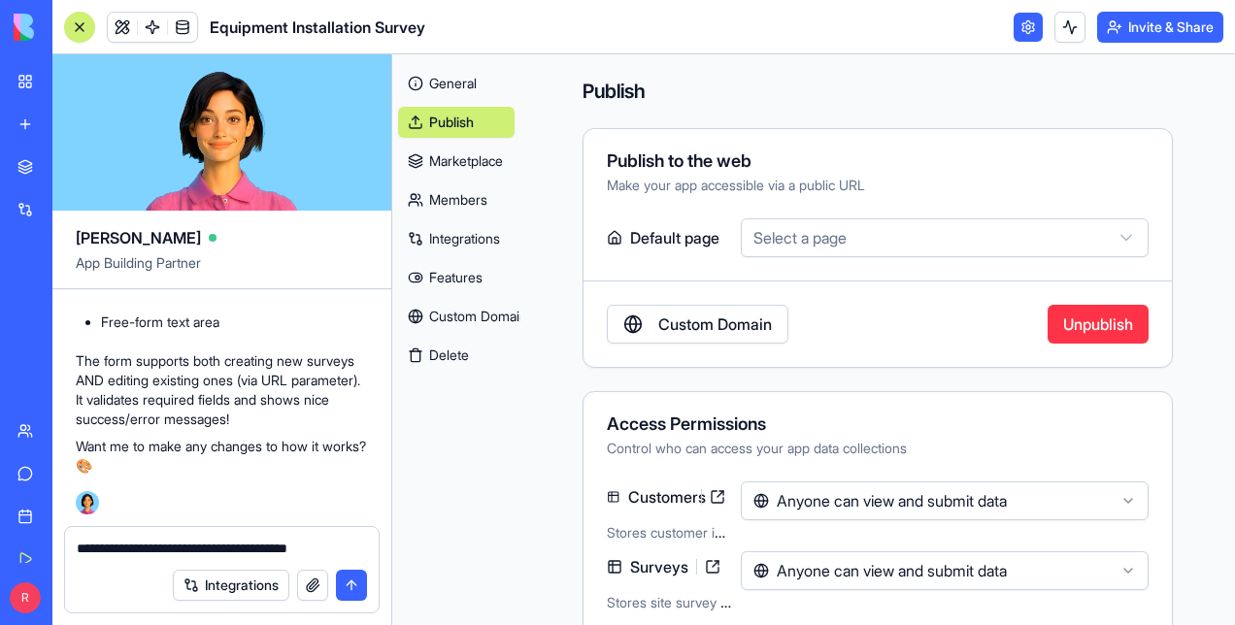
type textarea "**********"
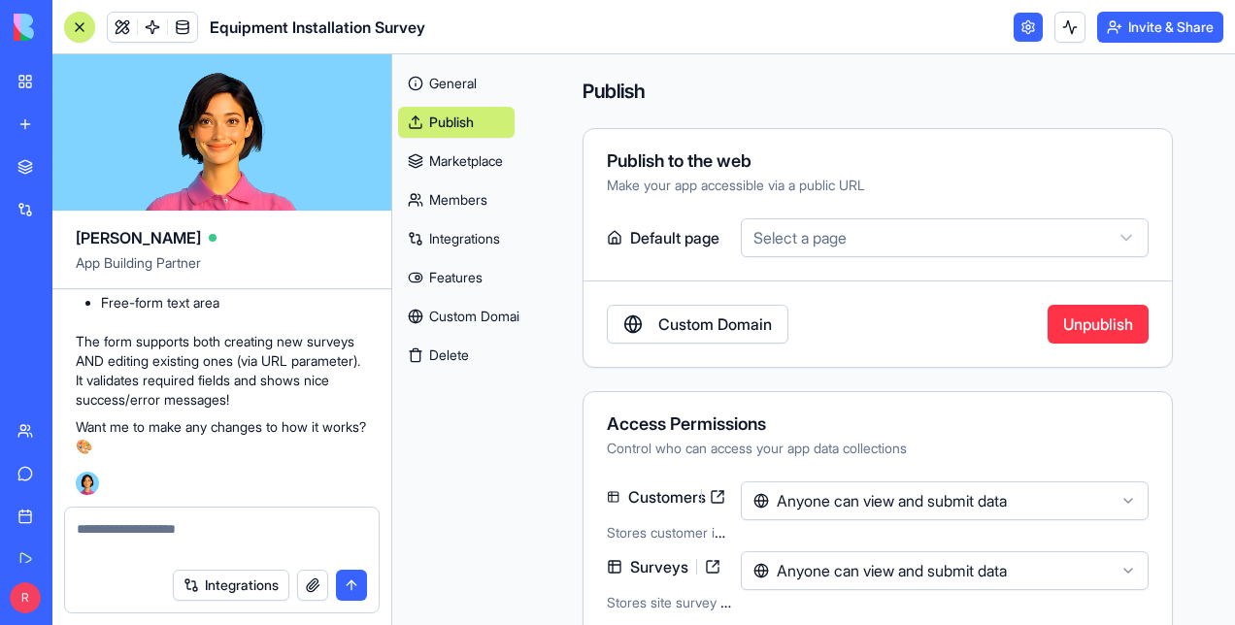
scroll to position [4686, 0]
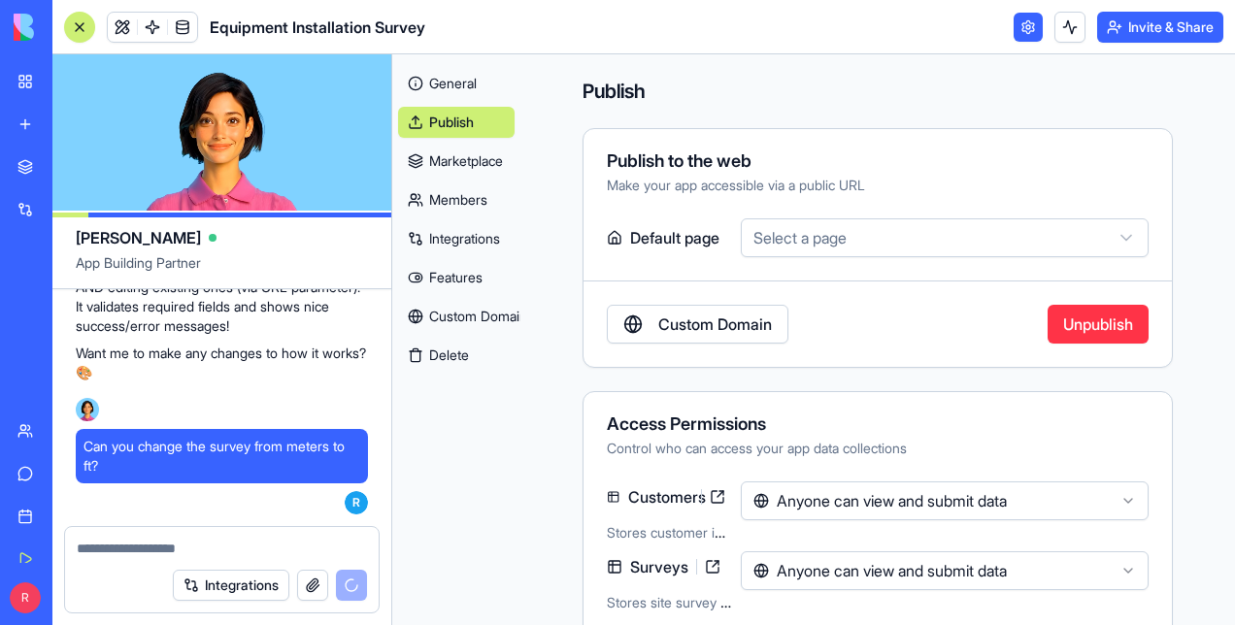
click at [447, 83] on link "General" at bounding box center [456, 83] width 117 height 31
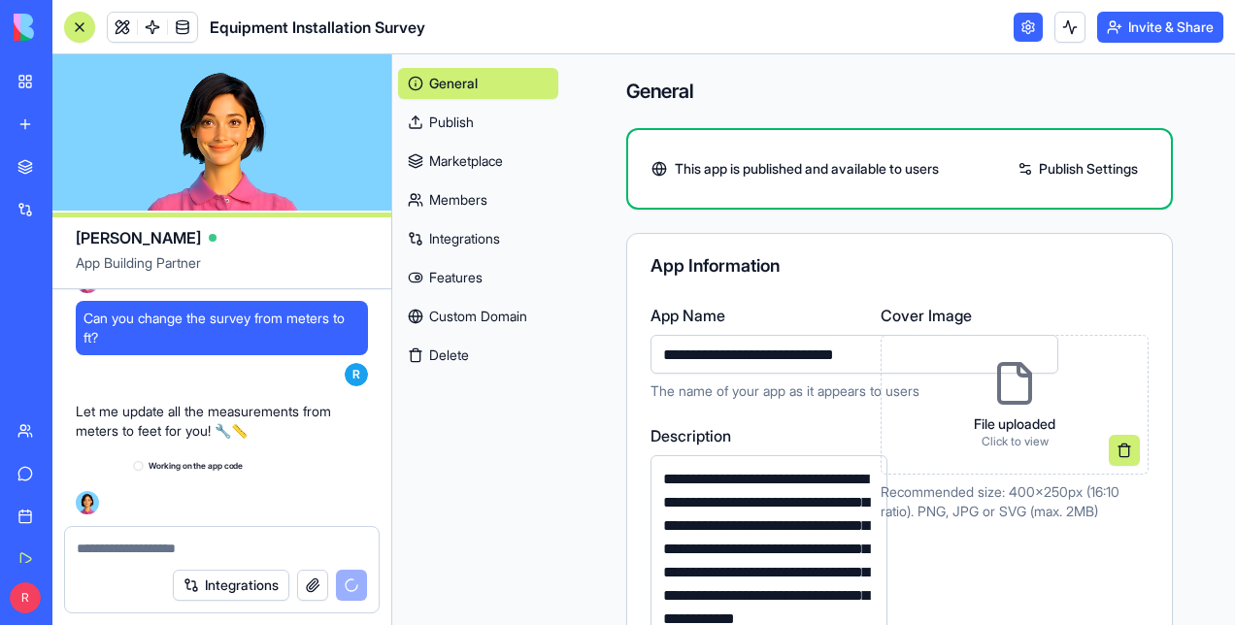
scroll to position [4814, 0]
click at [27, 87] on link "My Workspace" at bounding box center [45, 81] width 78 height 39
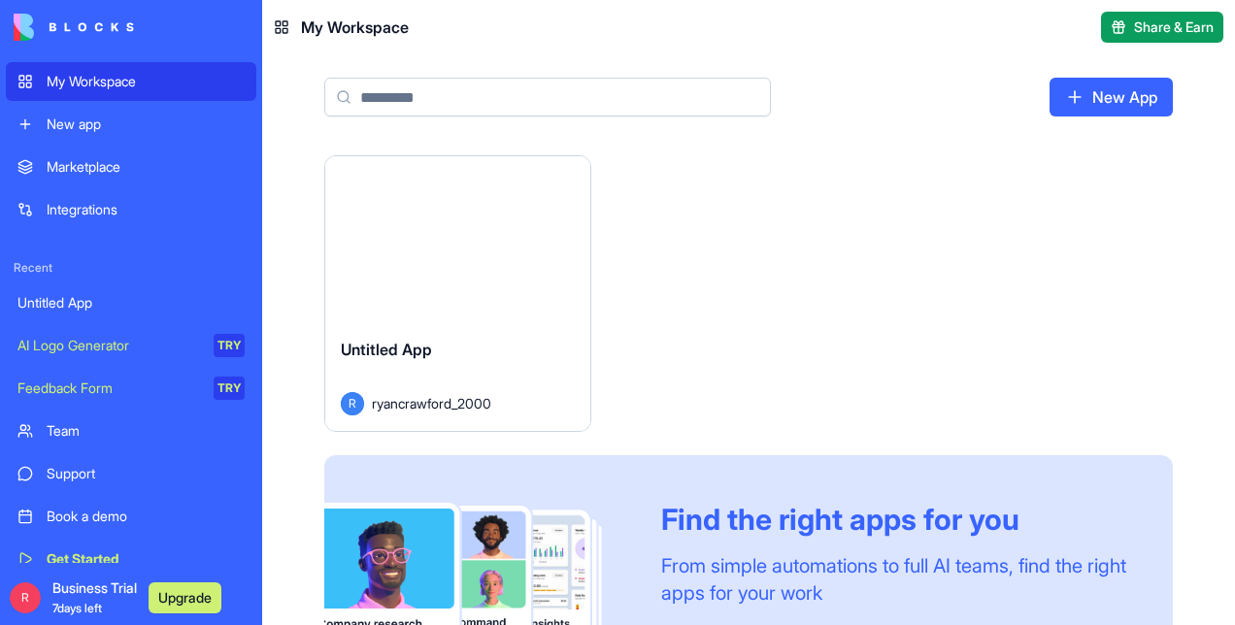
click at [489, 249] on button "Launch" at bounding box center [458, 238] width 146 height 39
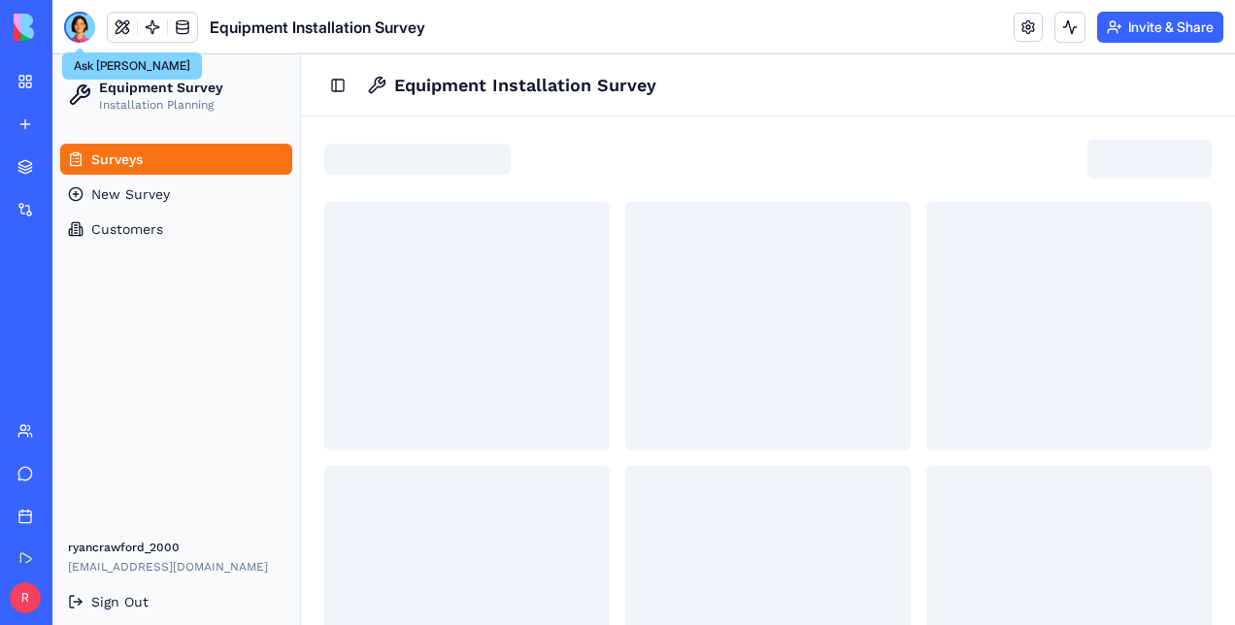
click at [83, 28] on div at bounding box center [79, 27] width 31 height 31
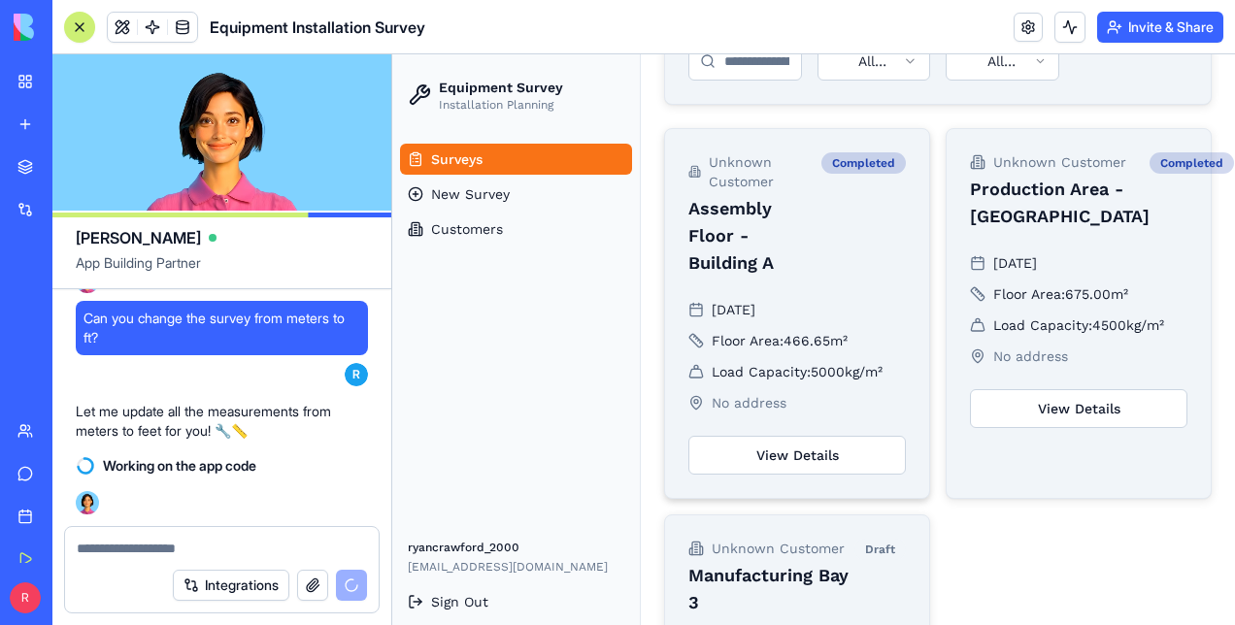
scroll to position [291, 0]
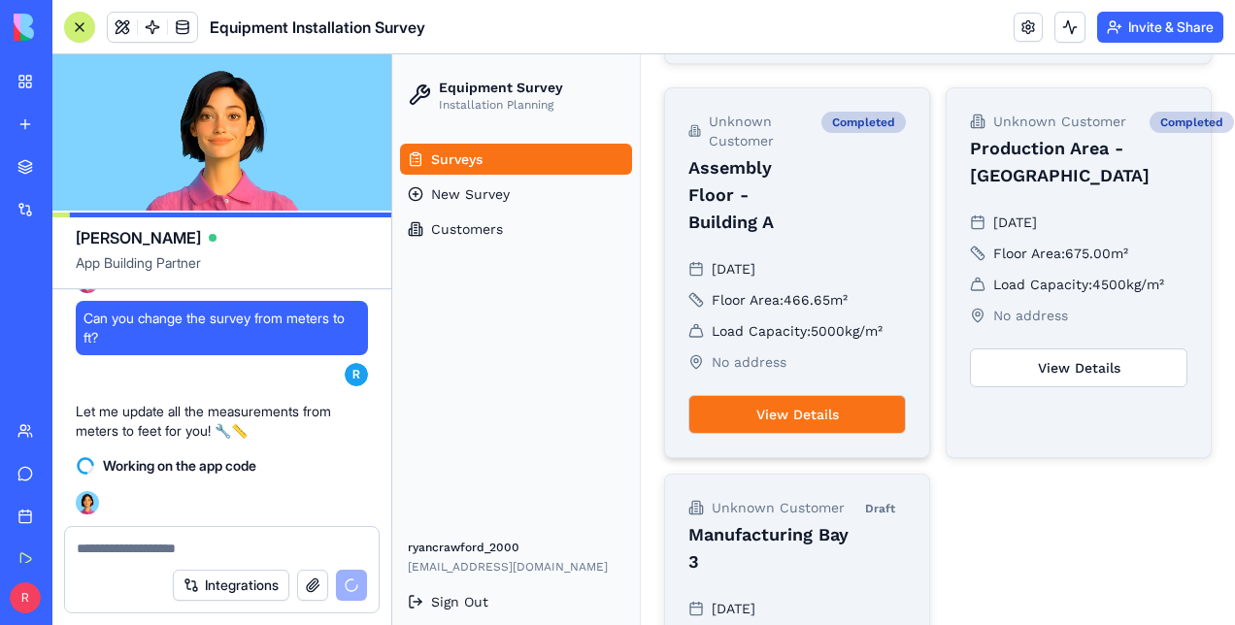
click at [829, 417] on button "View Details" at bounding box center [796, 414] width 217 height 39
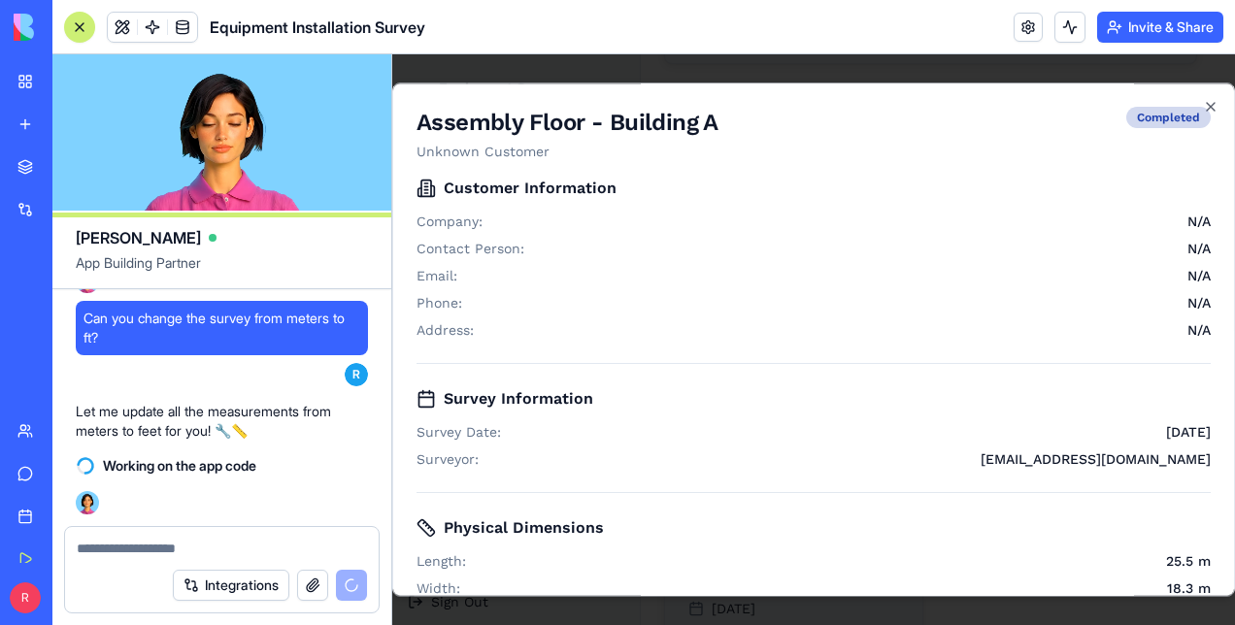
scroll to position [4849, 0]
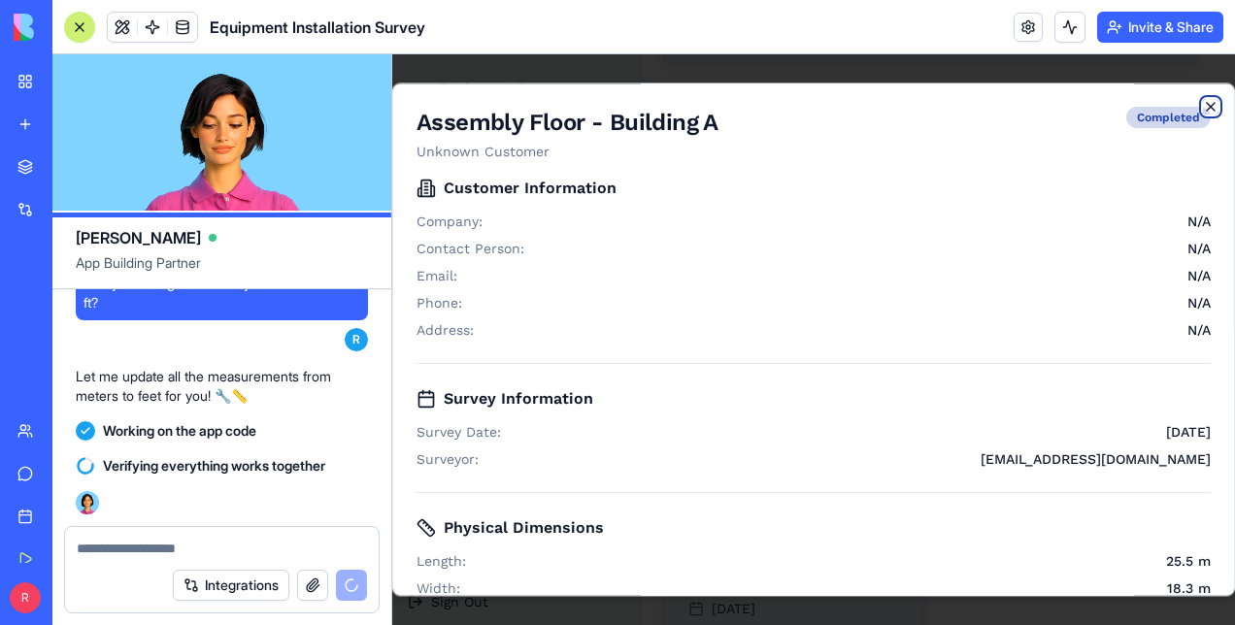
click at [1207, 105] on icon "button" at bounding box center [1211, 107] width 8 height 8
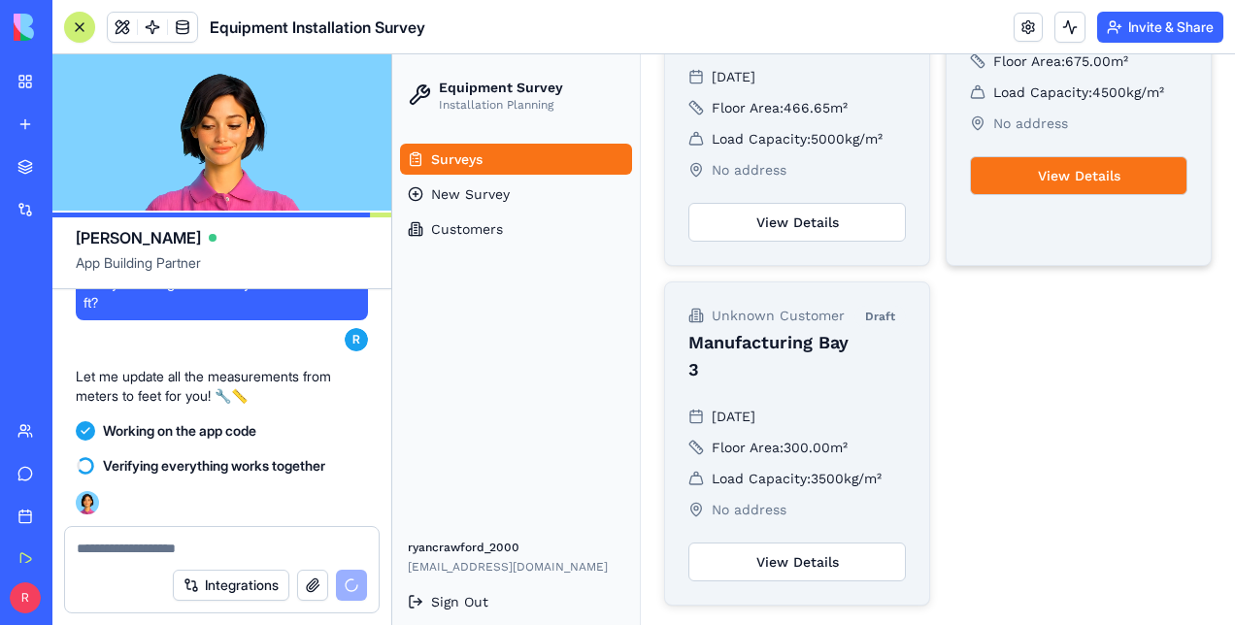
scroll to position [485, 0]
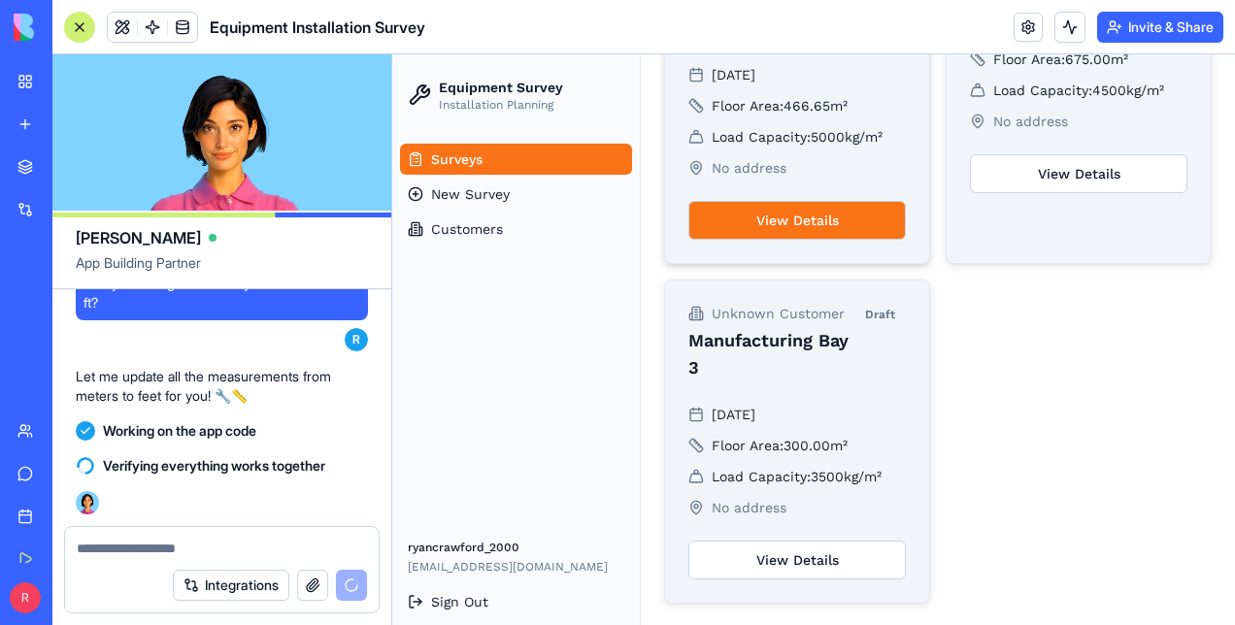
click at [794, 216] on button "View Details" at bounding box center [796, 220] width 217 height 39
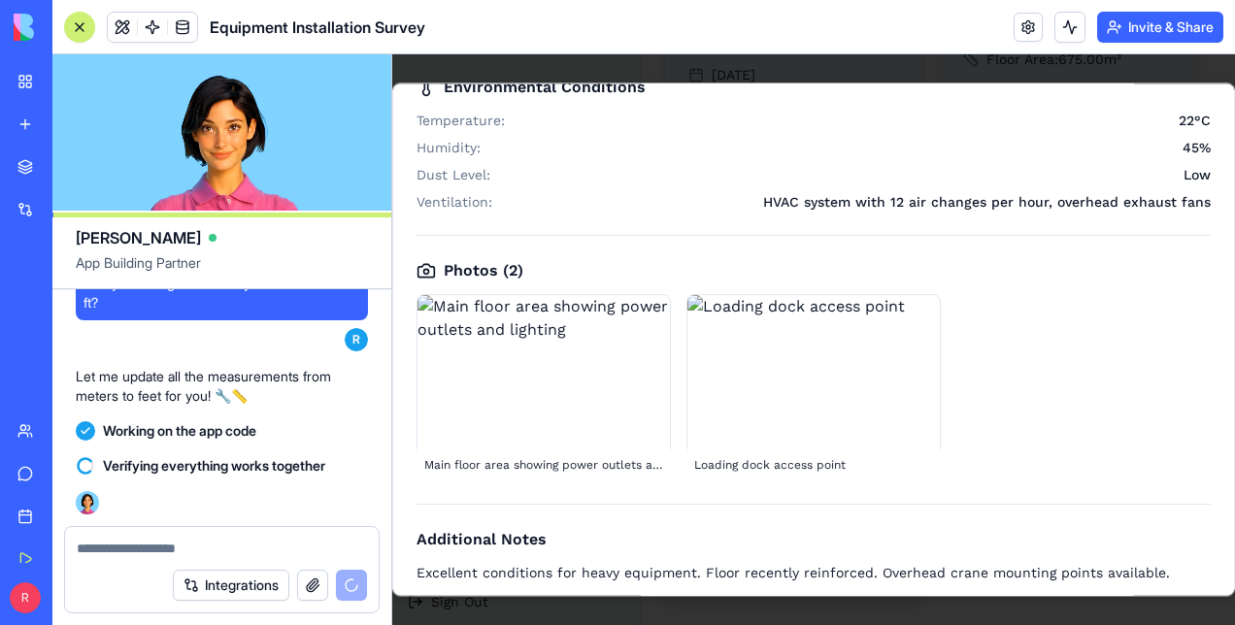
scroll to position [1049, 0]
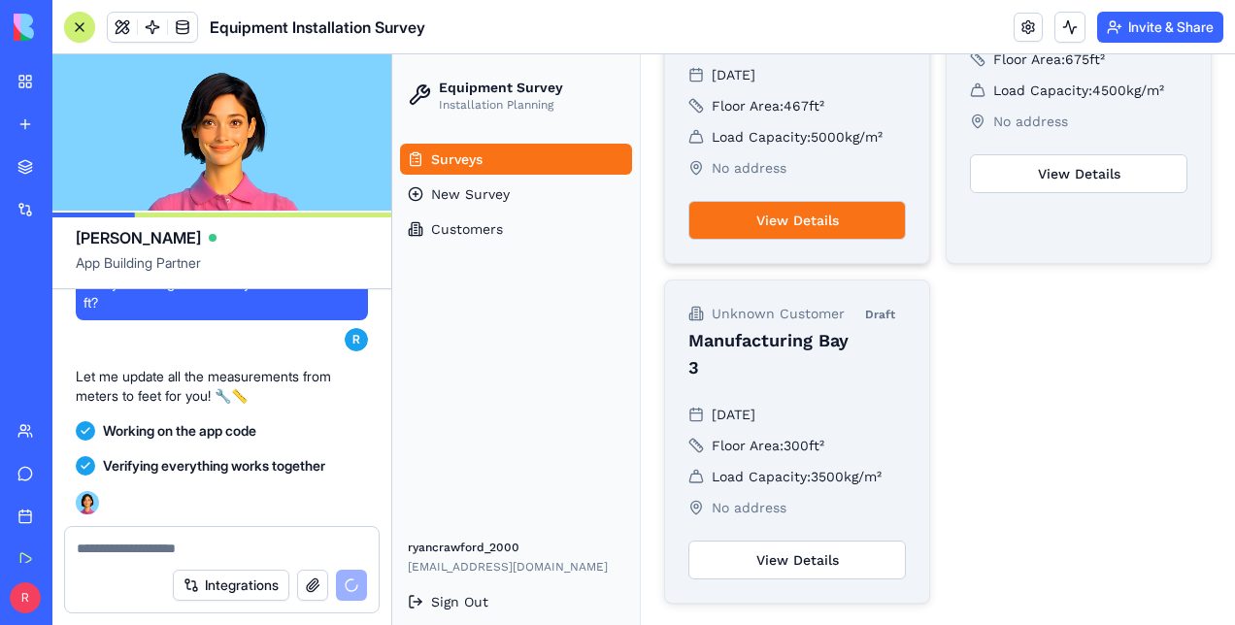
click at [792, 225] on button "View Details" at bounding box center [796, 220] width 217 height 39
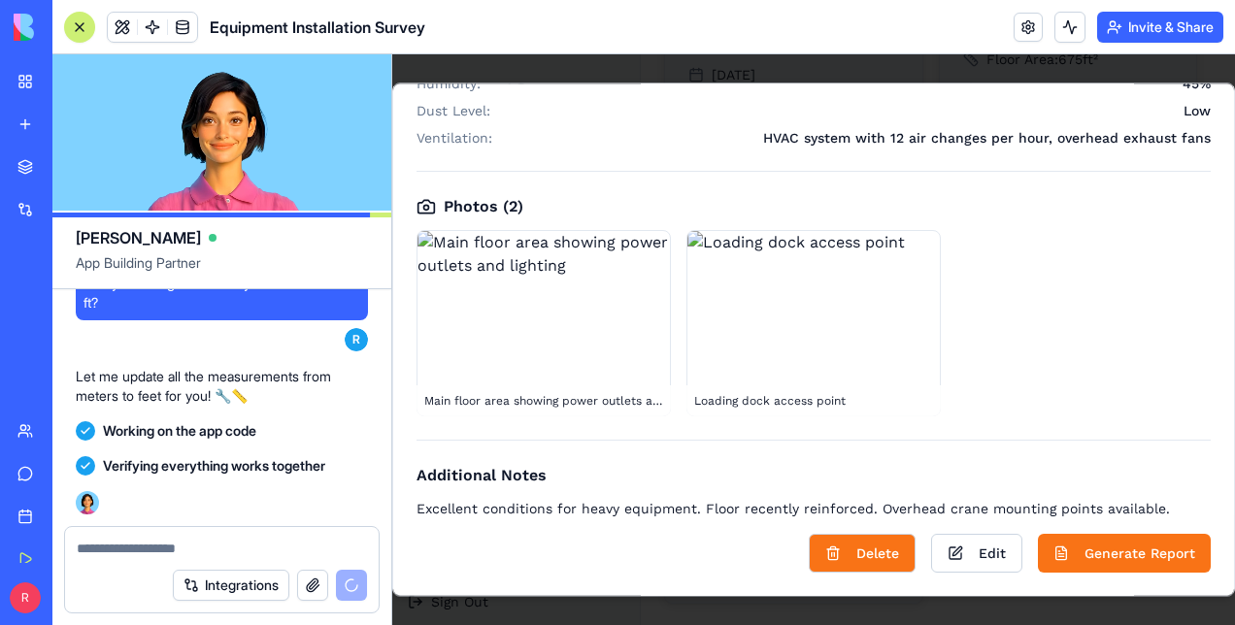
click at [859, 545] on button "Delete" at bounding box center [862, 553] width 107 height 39
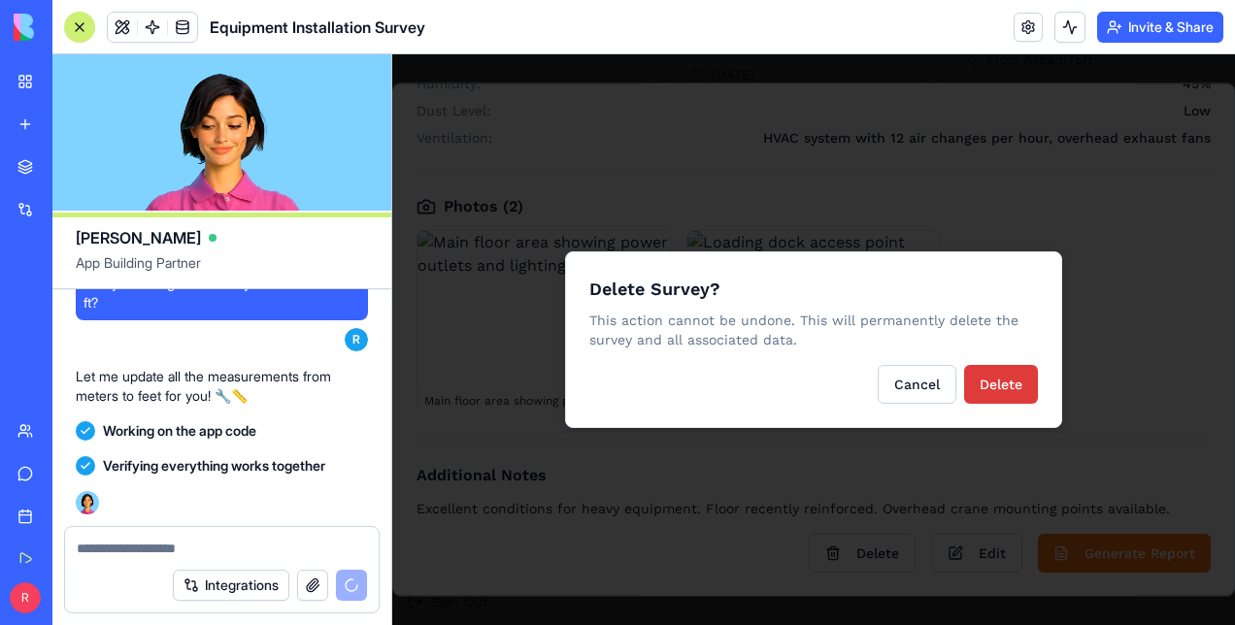
scroll to position [5187, 0]
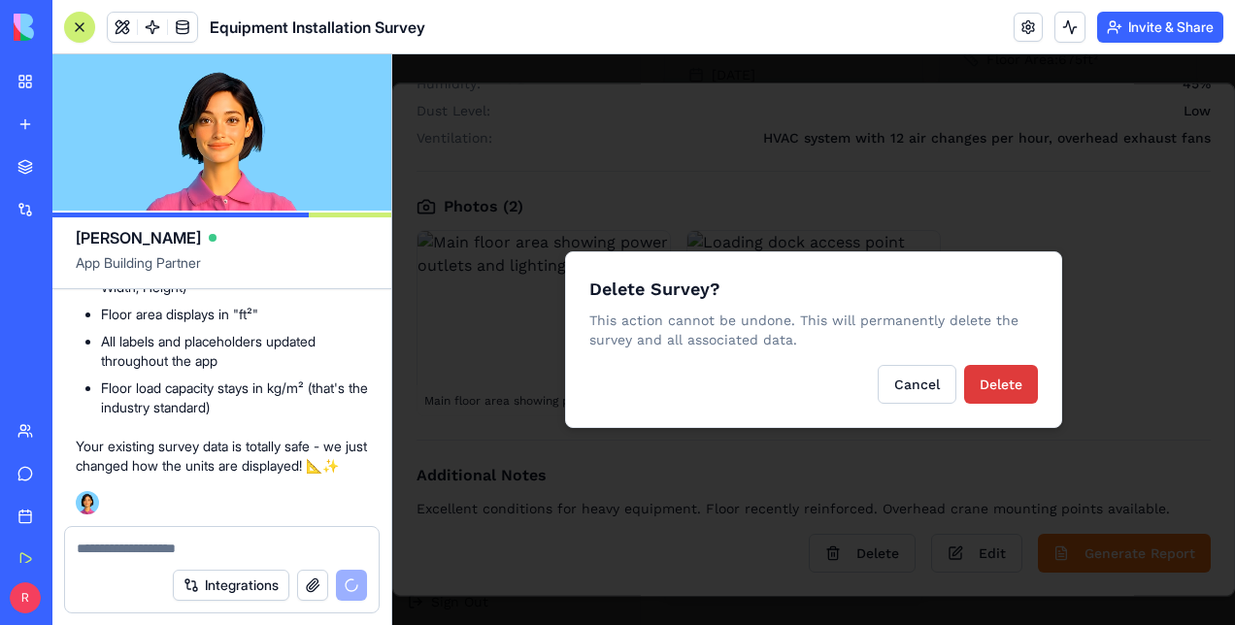
click at [1003, 392] on button "Delete" at bounding box center [1001, 384] width 74 height 39
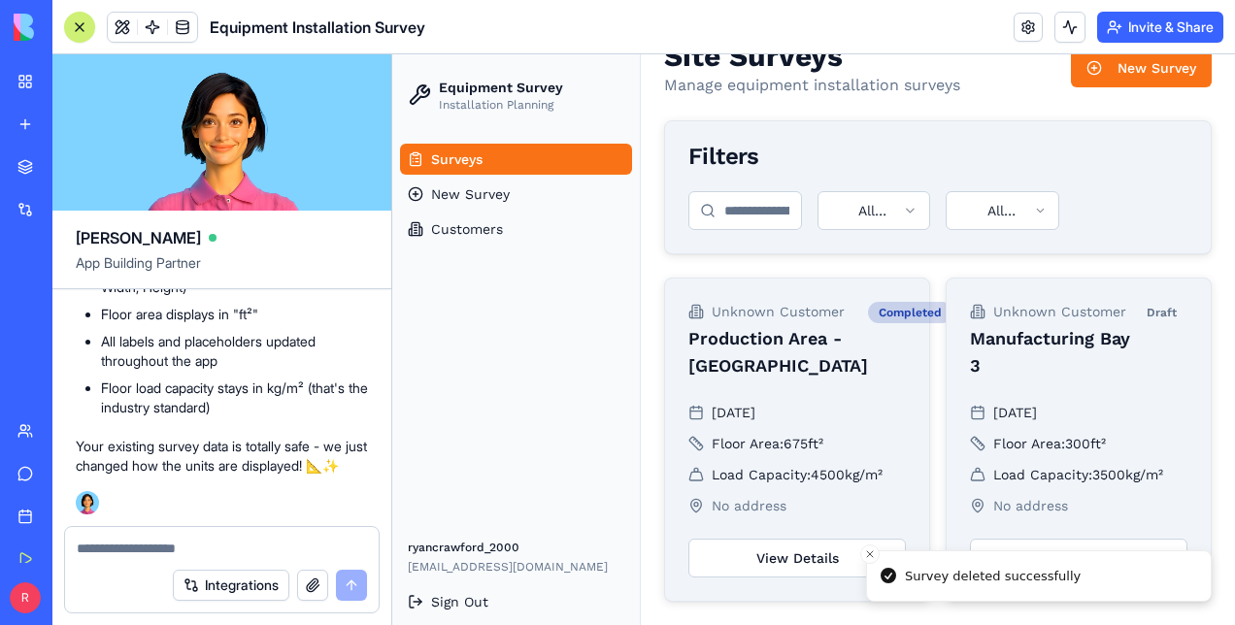
scroll to position [146, 0]
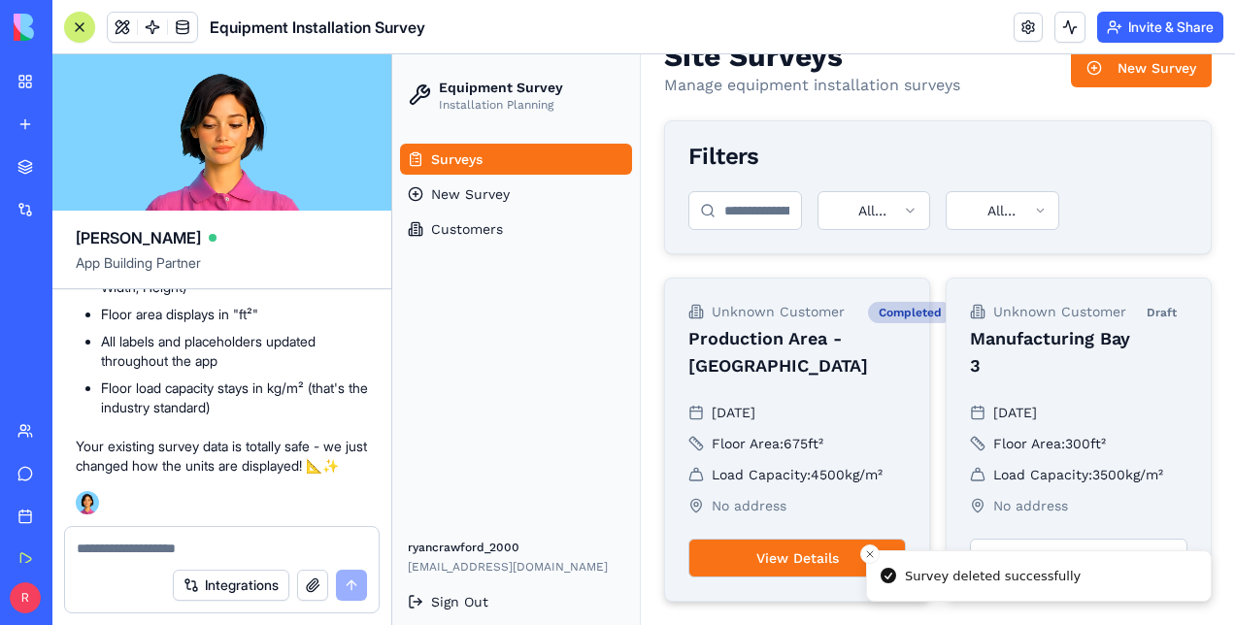
click at [800, 557] on button "View Details" at bounding box center [796, 558] width 217 height 39
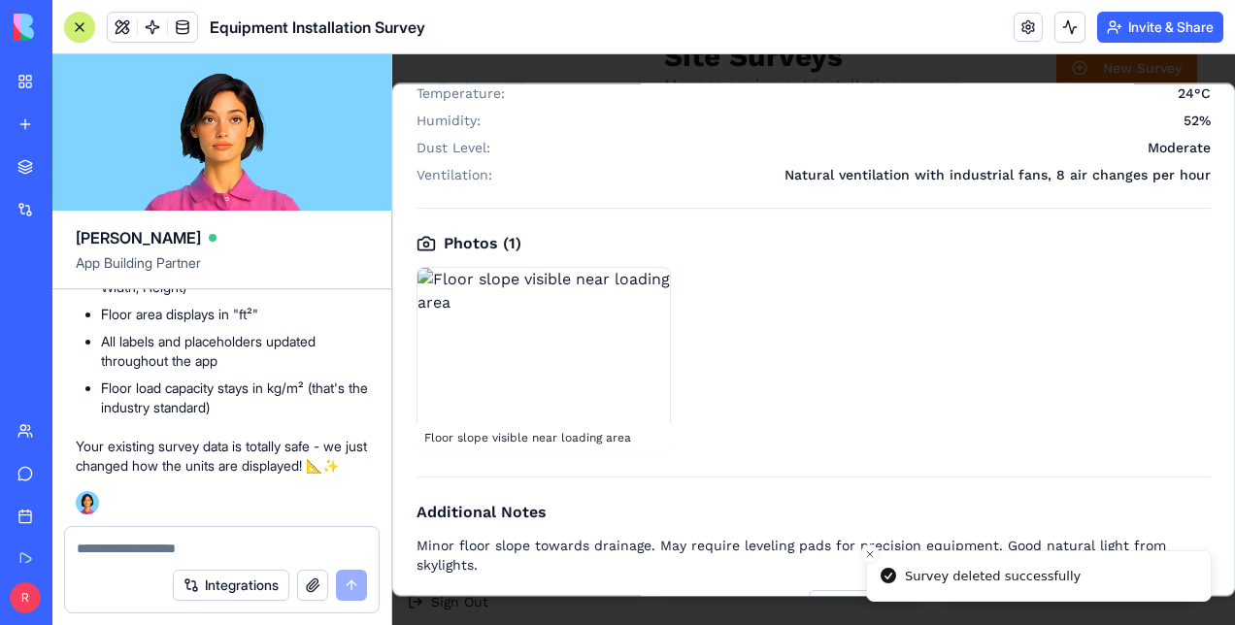
scroll to position [1095, 0]
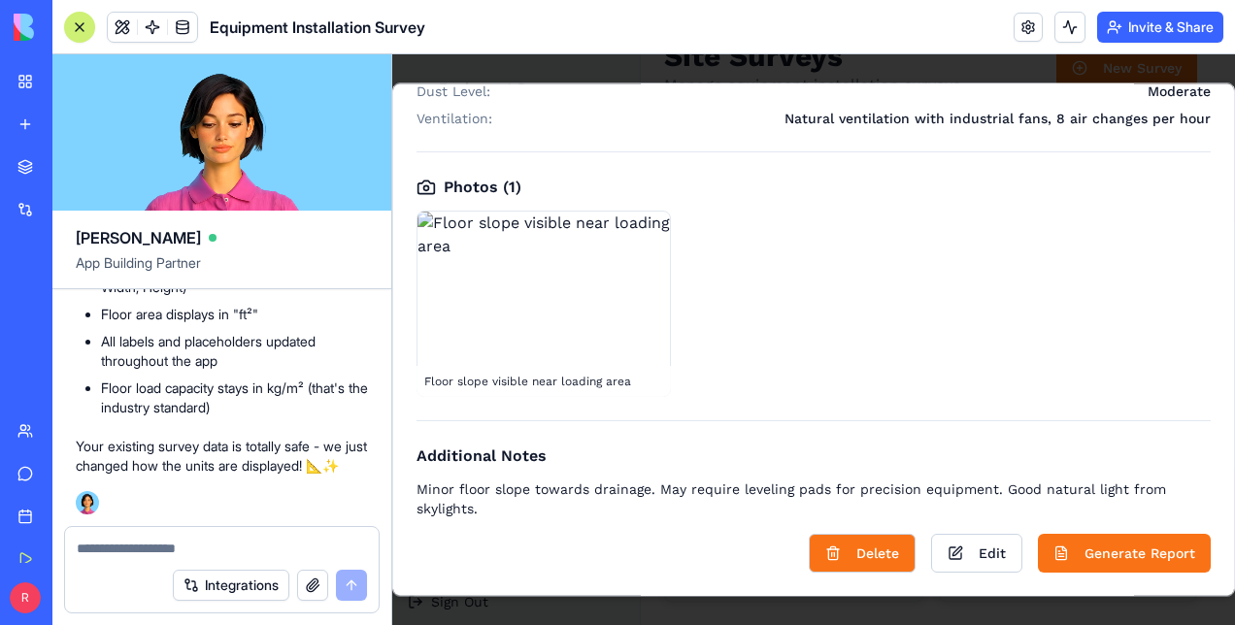
click at [867, 544] on button "Delete" at bounding box center [862, 553] width 107 height 39
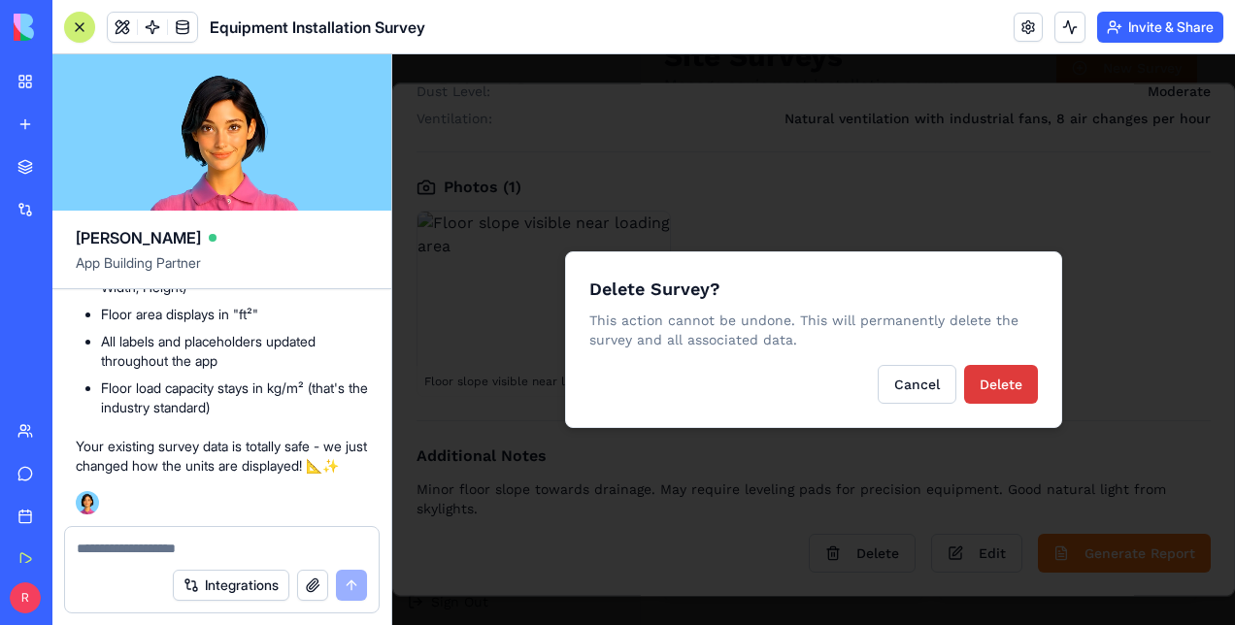
click at [1002, 384] on button "Delete" at bounding box center [1001, 384] width 74 height 39
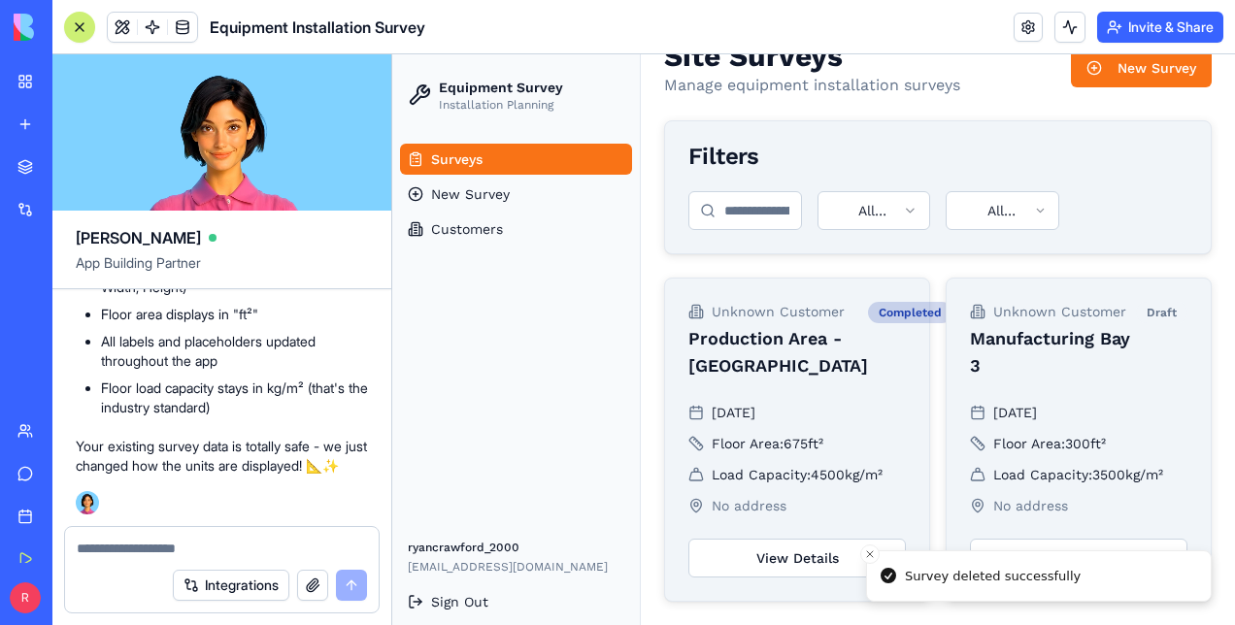
scroll to position [99, 0]
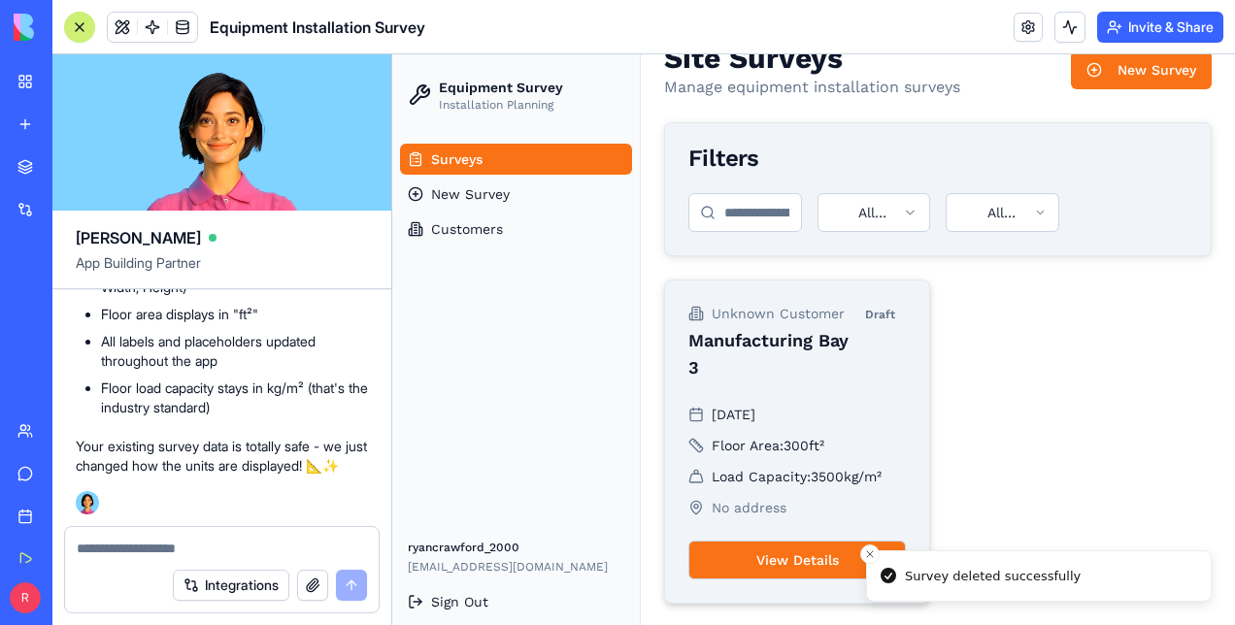
click at [802, 561] on button "View Details" at bounding box center [796, 560] width 217 height 39
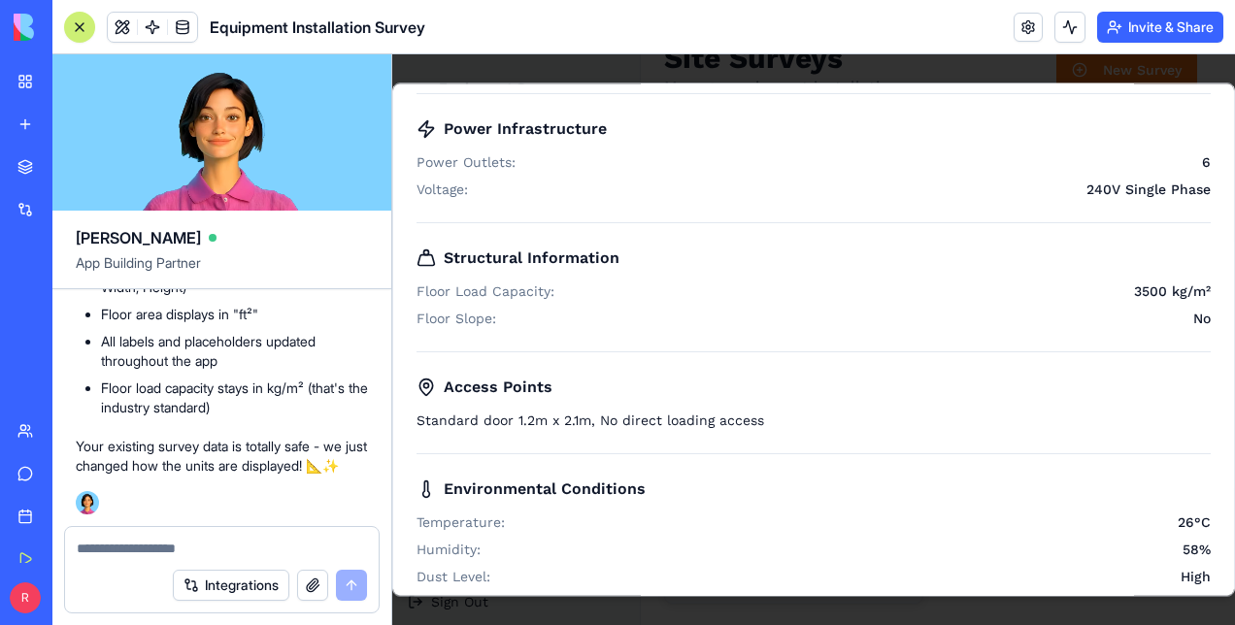
scroll to position [799, 0]
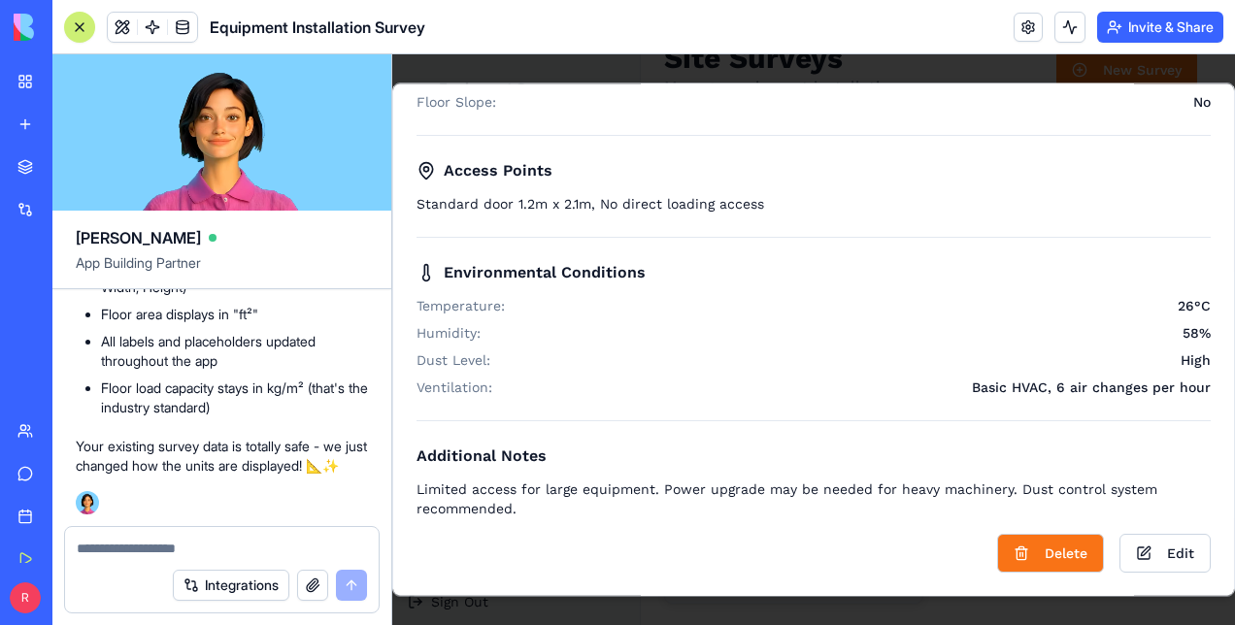
click at [1050, 559] on button "Delete" at bounding box center [1050, 553] width 107 height 39
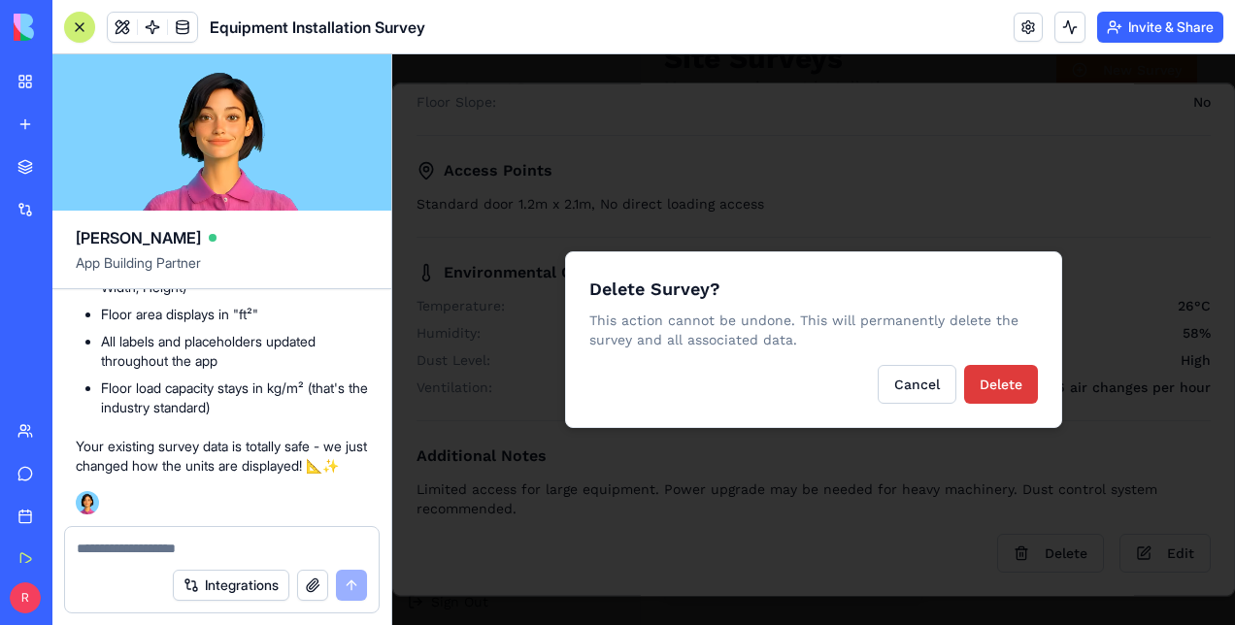
click at [992, 386] on button "Delete" at bounding box center [1001, 384] width 74 height 39
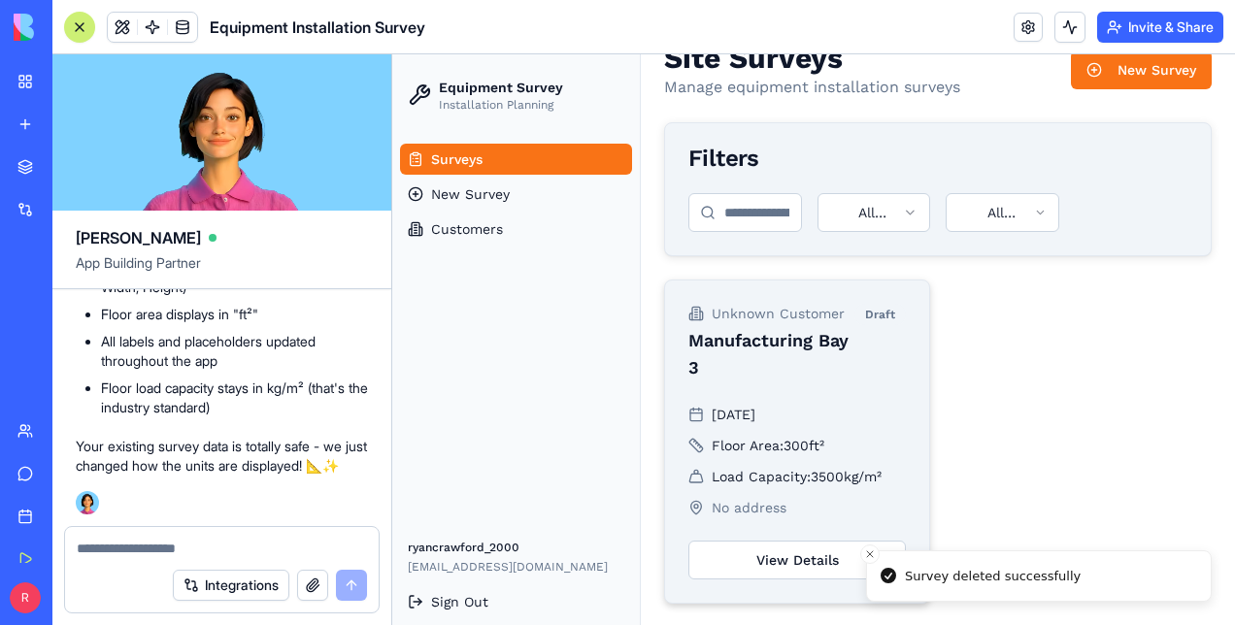
scroll to position [0, 0]
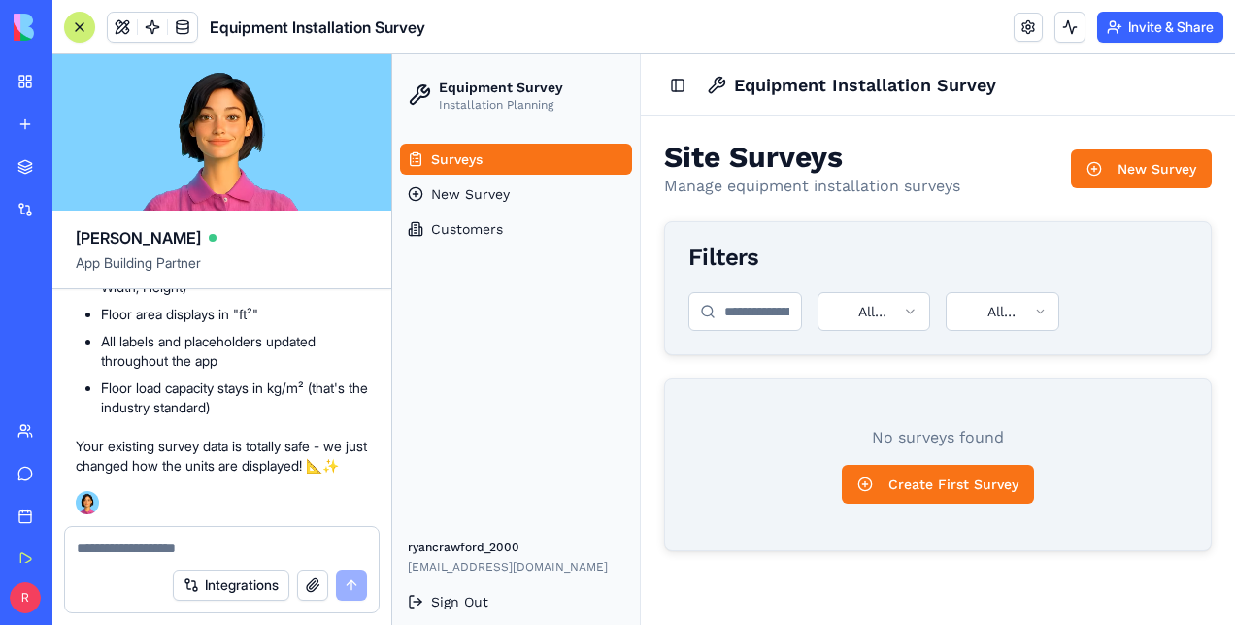
click at [908, 315] on html "Equipment Survey Installation Planning Surveys New Survey Customers ryancrawfor…" at bounding box center [813, 339] width 843 height 571
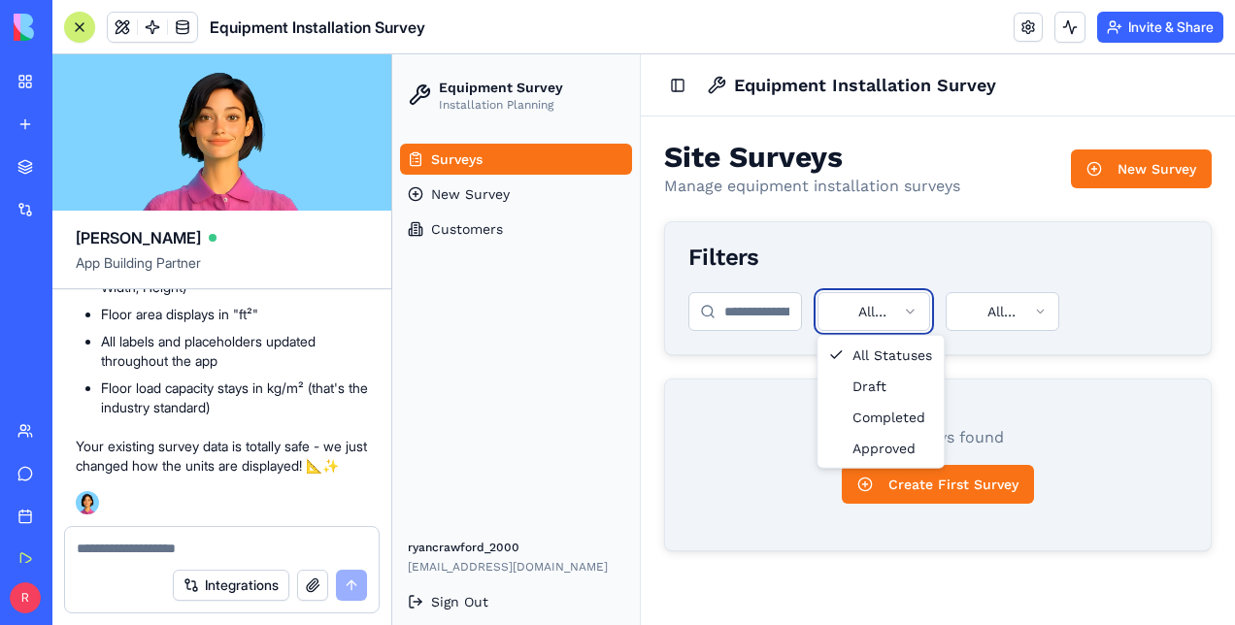
click at [908, 315] on html "Equipment Survey Installation Planning Surveys New Survey Customers ryancrawfor…" at bounding box center [813, 339] width 843 height 571
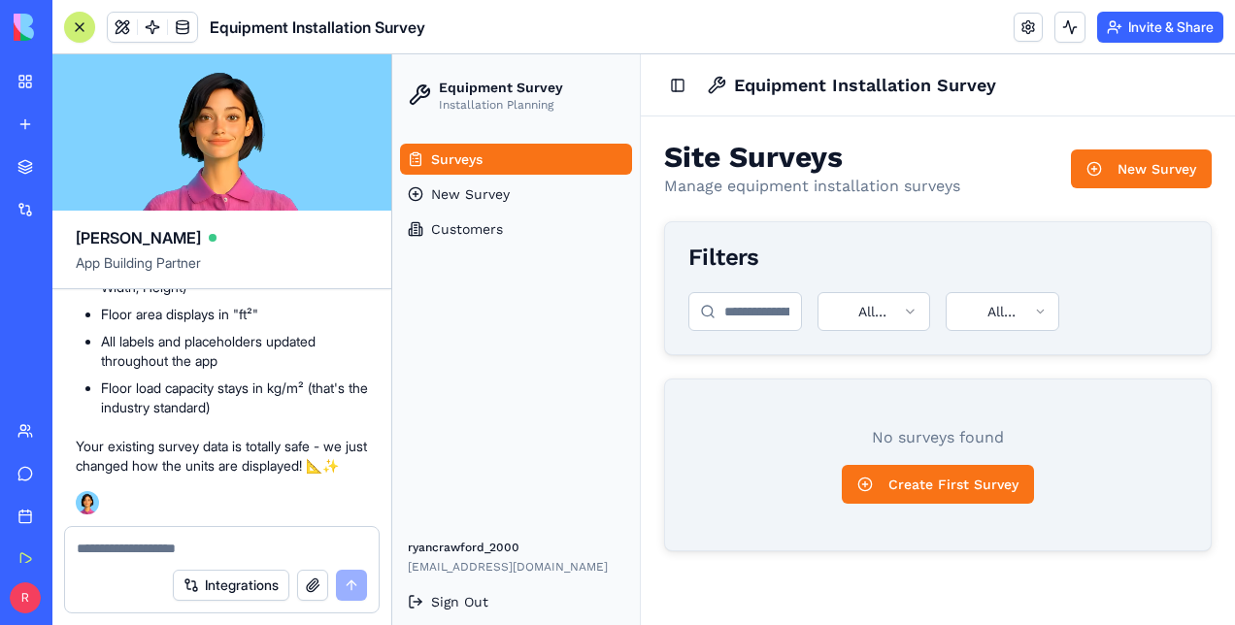
click at [752, 316] on input at bounding box center [745, 311] width 114 height 39
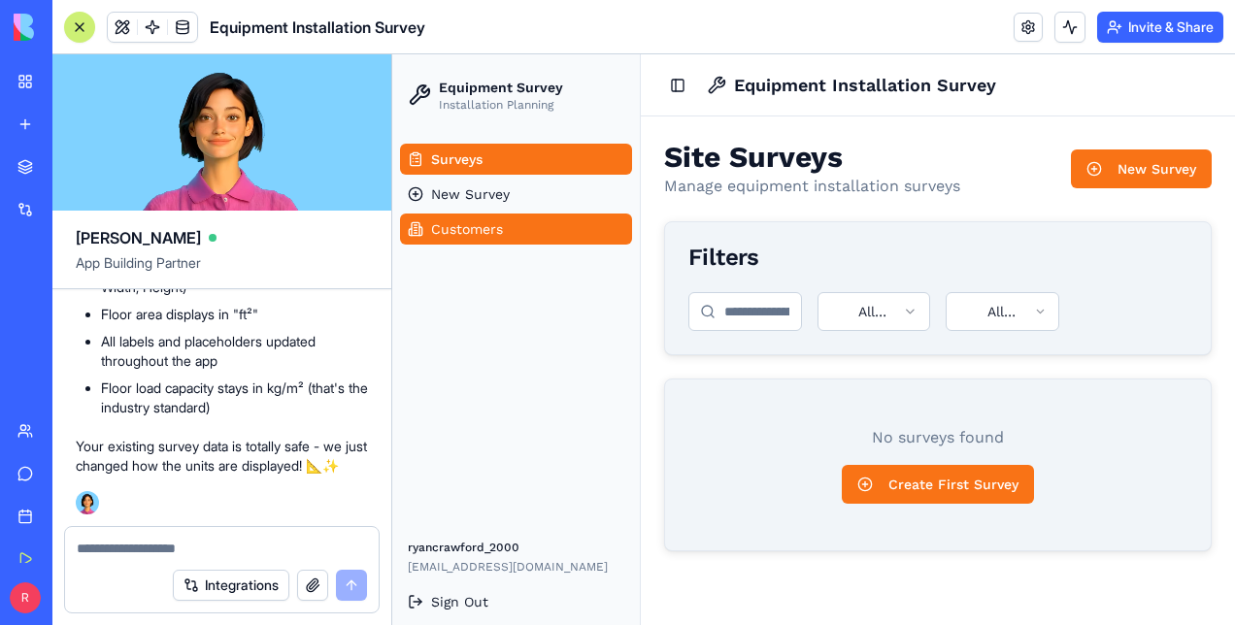
click at [460, 225] on span "Customers" at bounding box center [467, 228] width 72 height 19
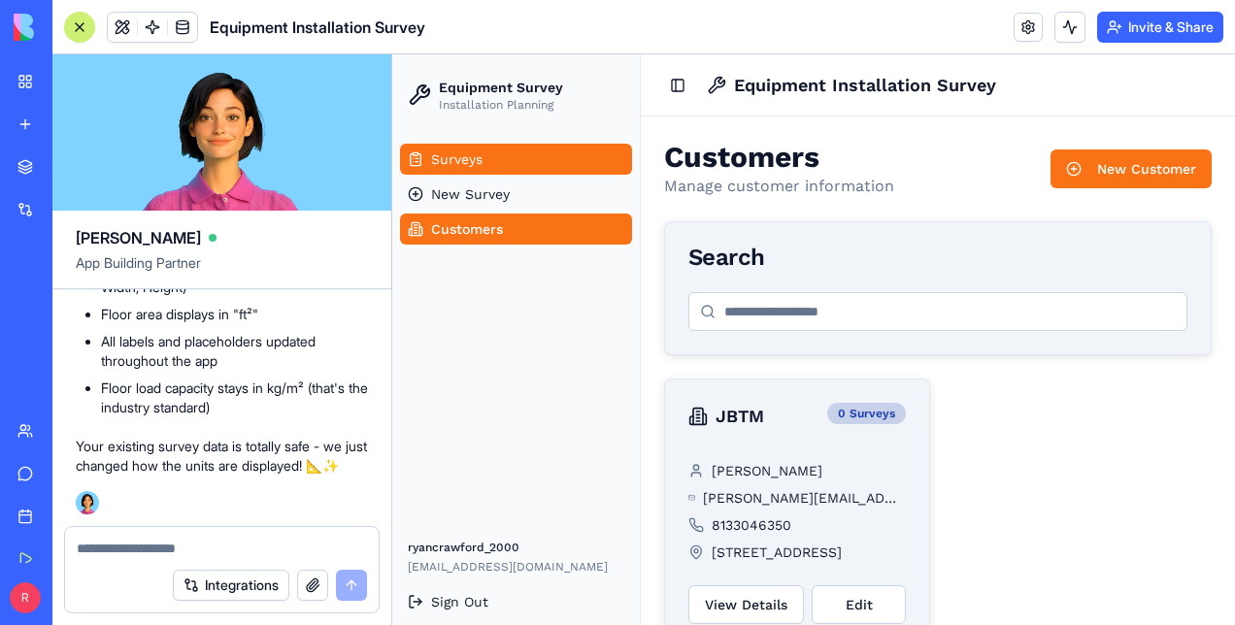
click at [458, 158] on span "Surveys" at bounding box center [456, 159] width 51 height 19
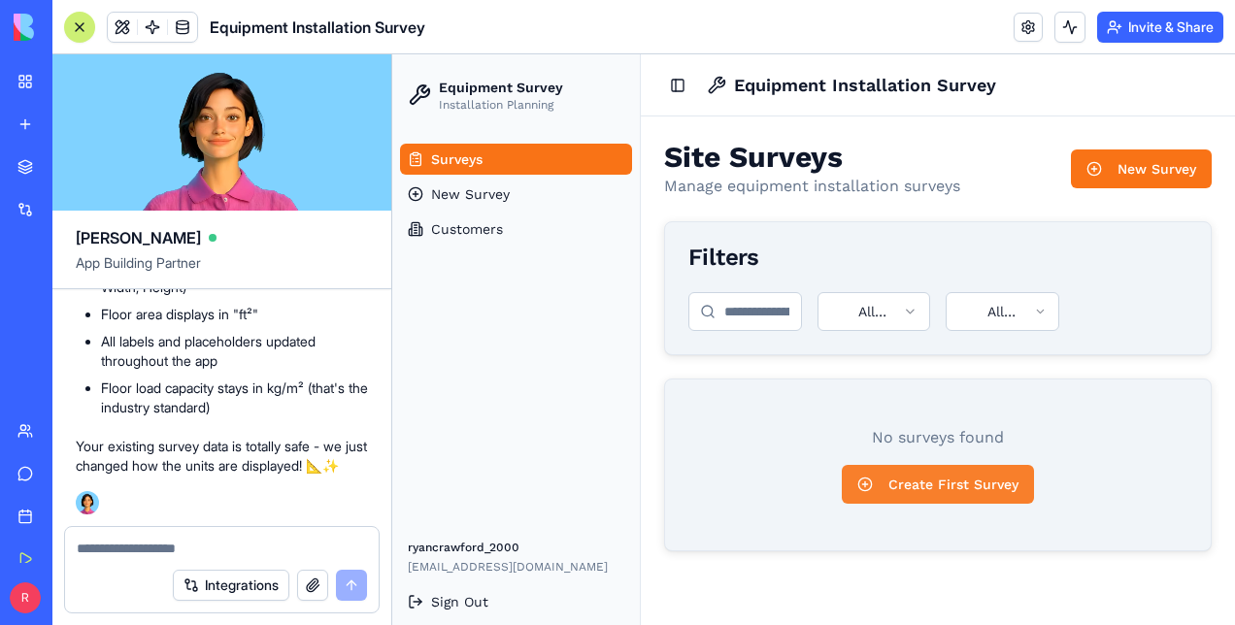
click at [950, 476] on button "Create First Survey" at bounding box center [938, 484] width 192 height 39
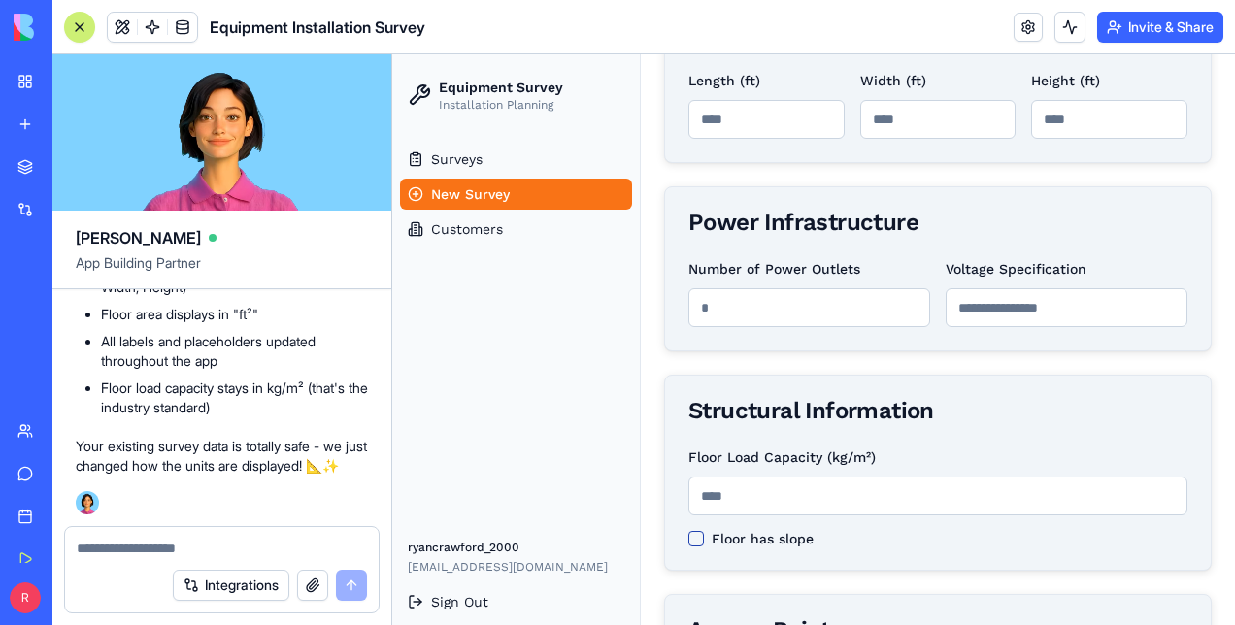
scroll to position [680, 0]
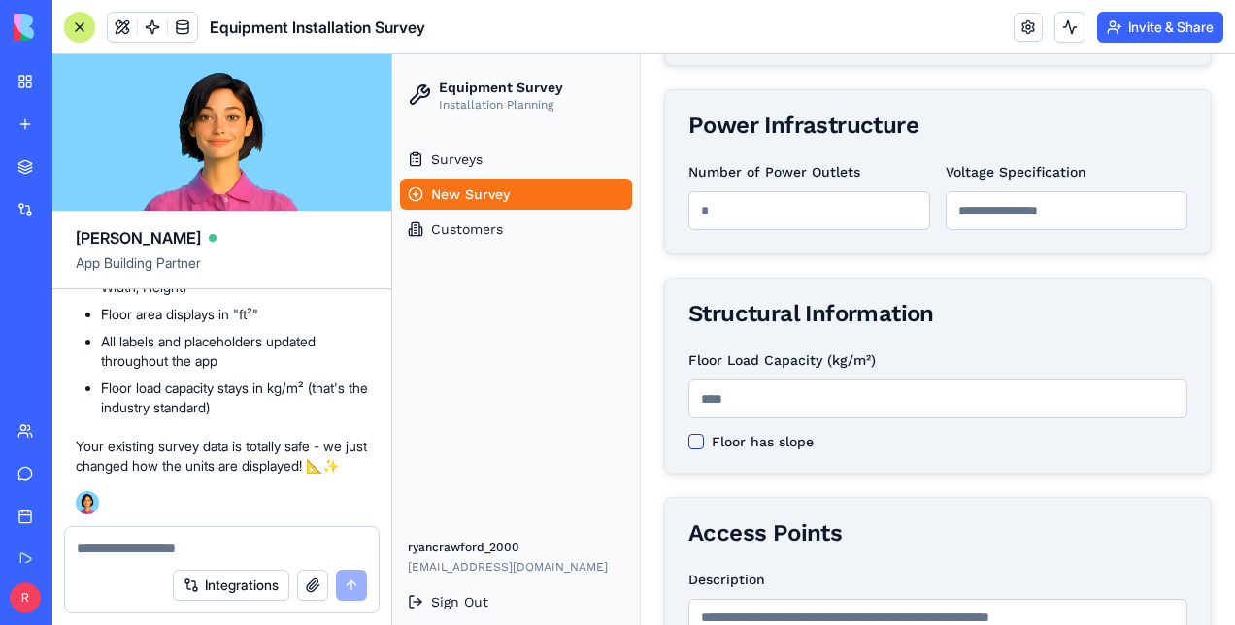
click at [142, 550] on textarea at bounding box center [222, 548] width 290 height 19
drag, startPoint x: 822, startPoint y: 356, endPoint x: 683, endPoint y: 358, distance: 139.8
click at [683, 358] on div "Floor Load Capacity (kg/m²) Floor has slope" at bounding box center [938, 411] width 546 height 124
copy label "Floor Load Capacity"
drag, startPoint x: 256, startPoint y: 547, endPoint x: 58, endPoint y: 549, distance: 198.1
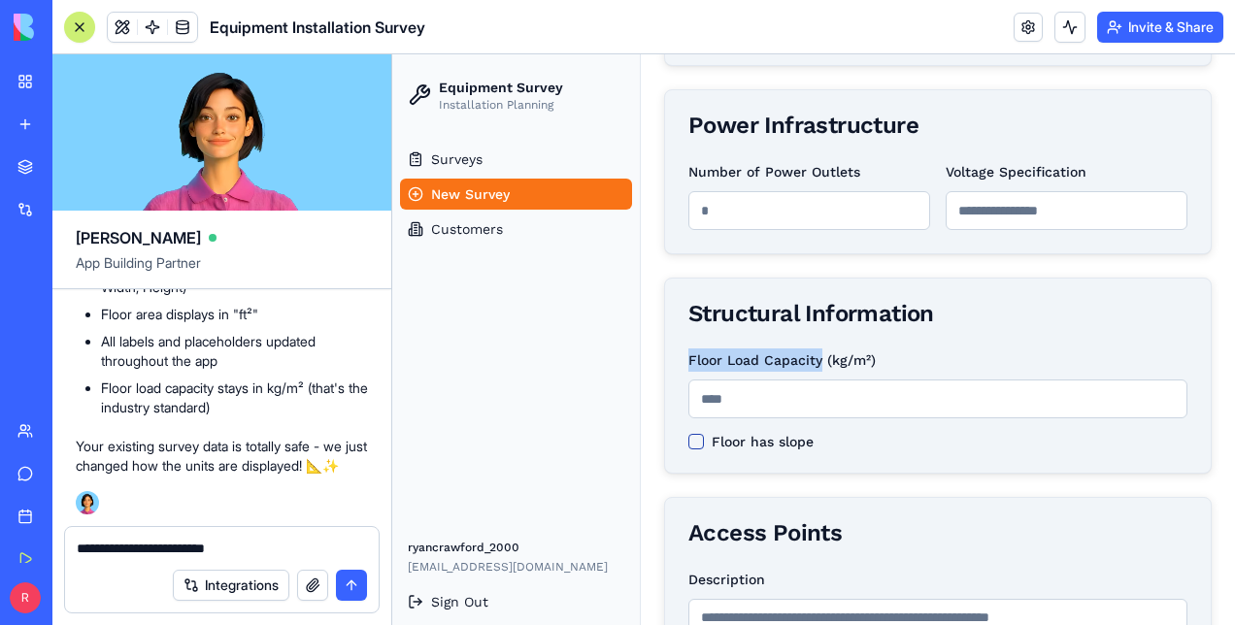
click at [58, 549] on div "**********" at bounding box center [221, 575] width 339 height 99
paste textarea
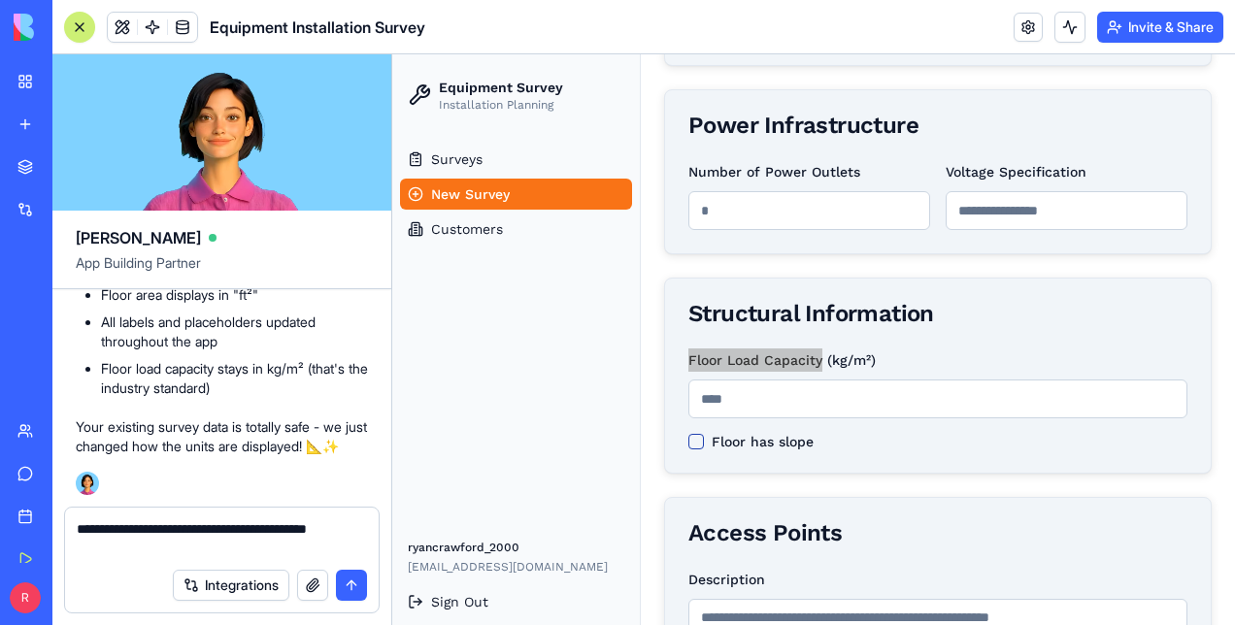
type textarea "**********"
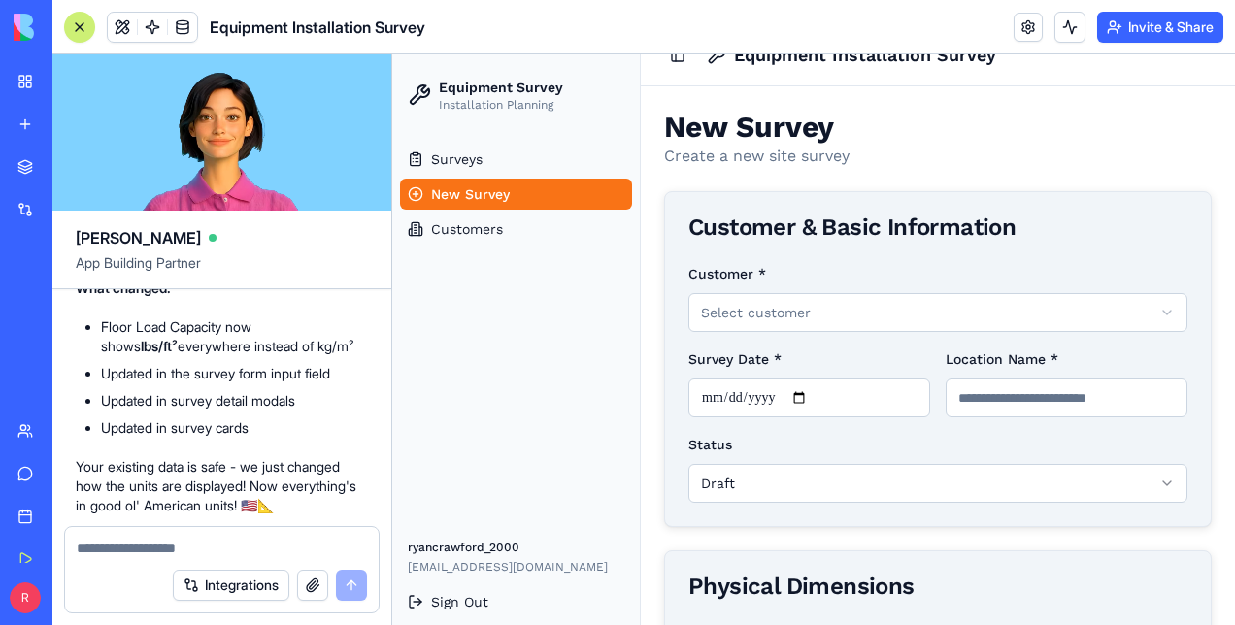
scroll to position [0, 0]
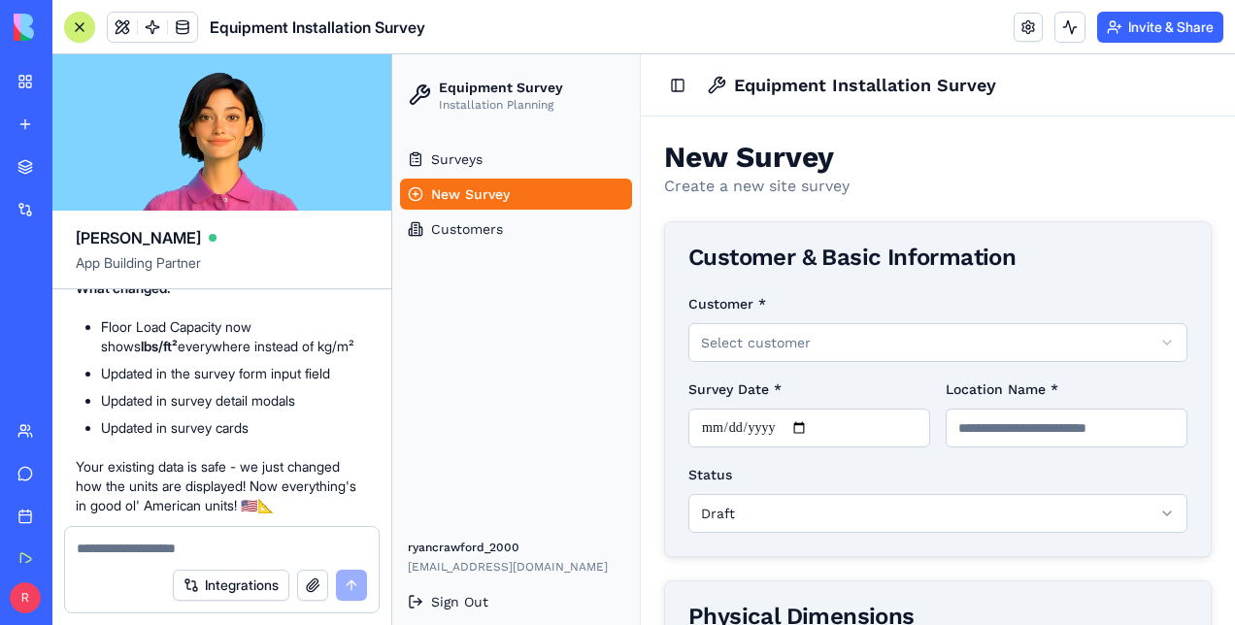
click at [33, 82] on link "My Workspace" at bounding box center [45, 81] width 78 height 39
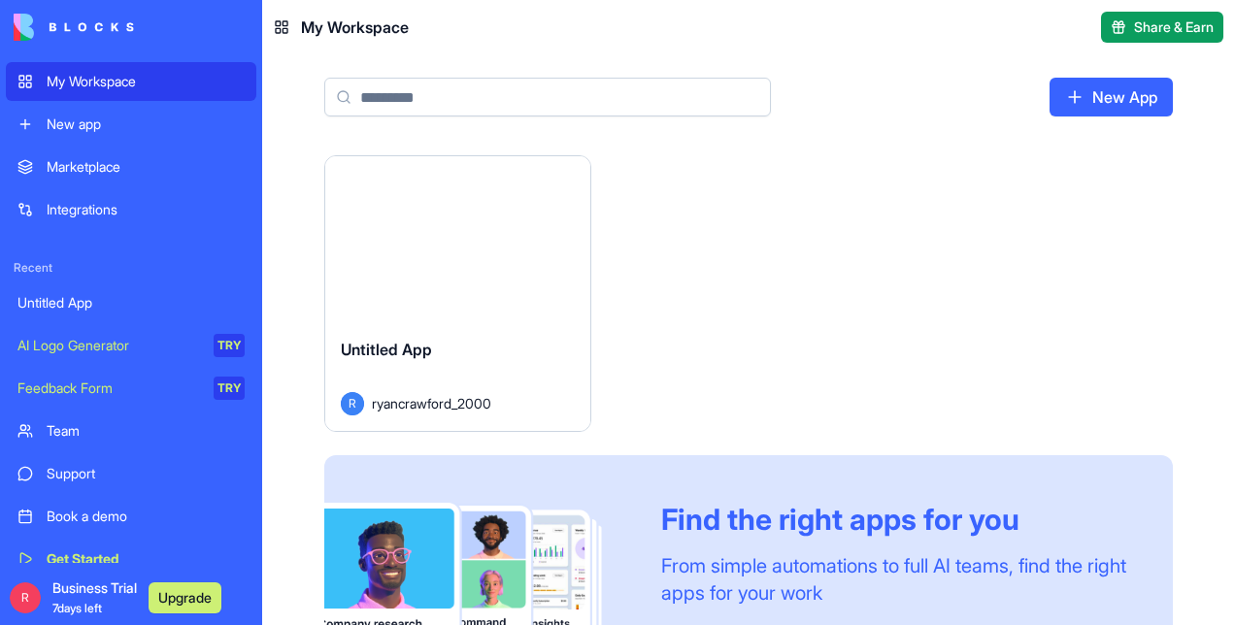
click at [456, 250] on button "Launch" at bounding box center [458, 238] width 146 height 39
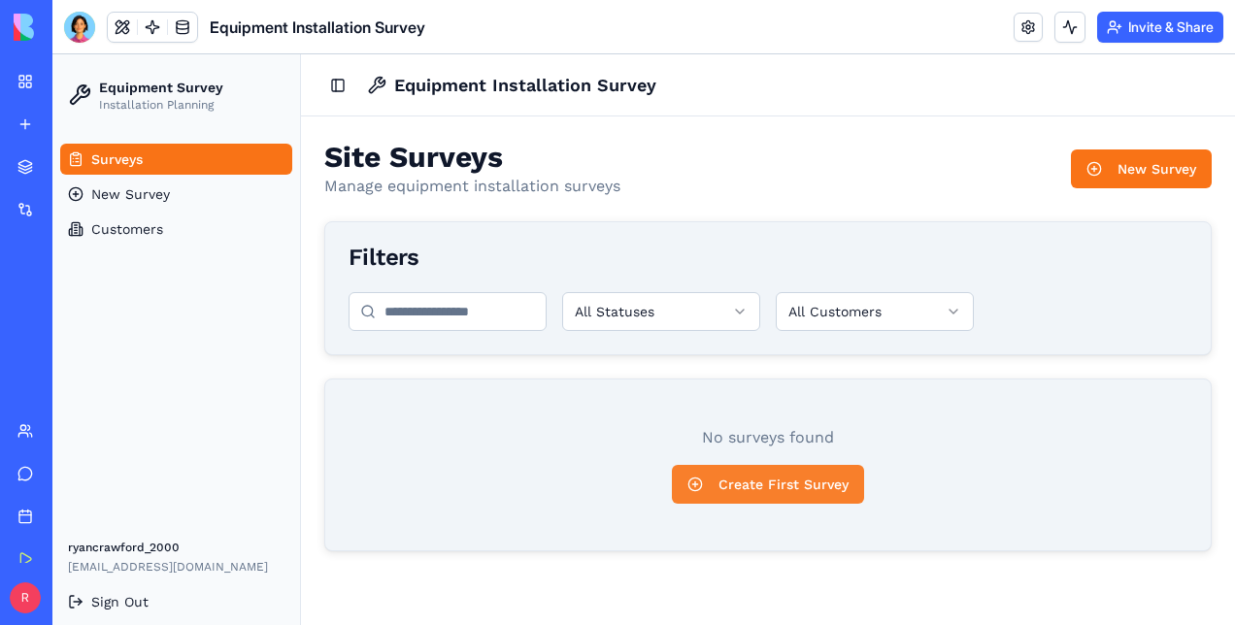
click at [765, 482] on button "Create First Survey" at bounding box center [768, 484] width 192 height 39
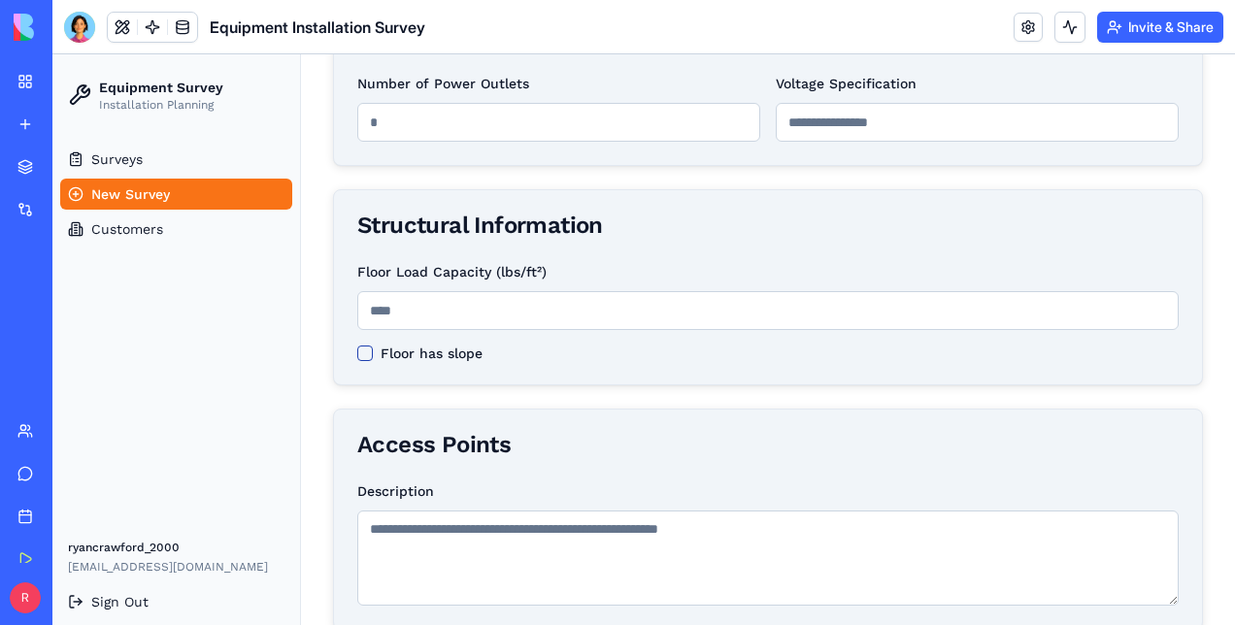
scroll to position [777, 0]
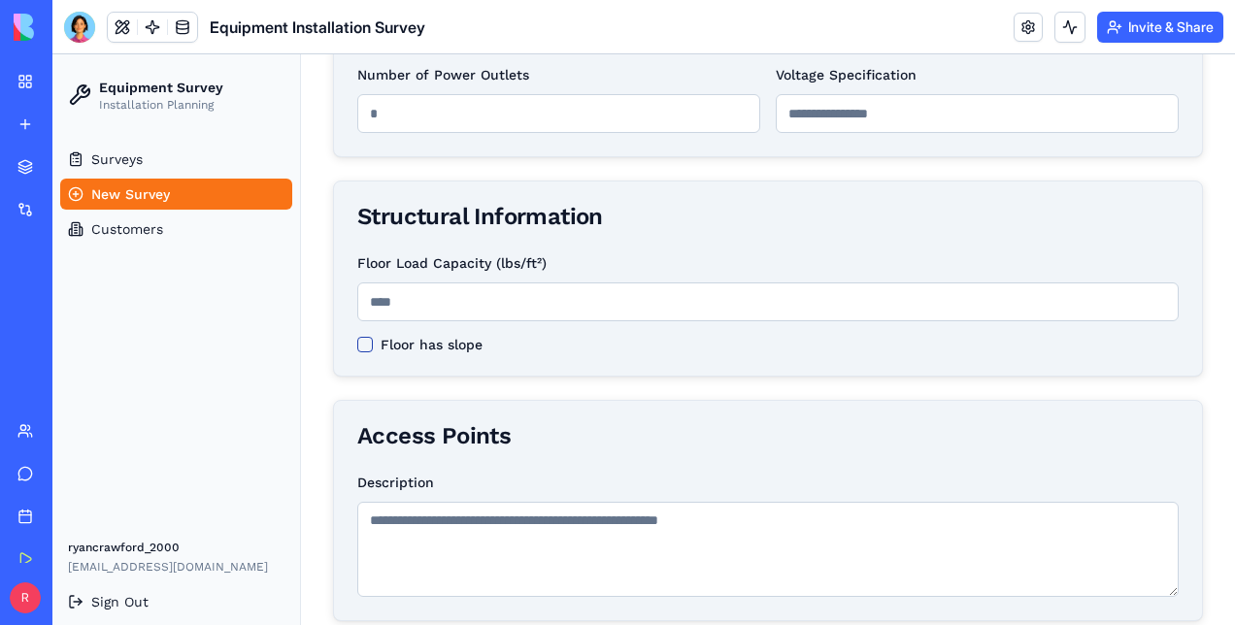
click at [78, 29] on div at bounding box center [79, 27] width 31 height 31
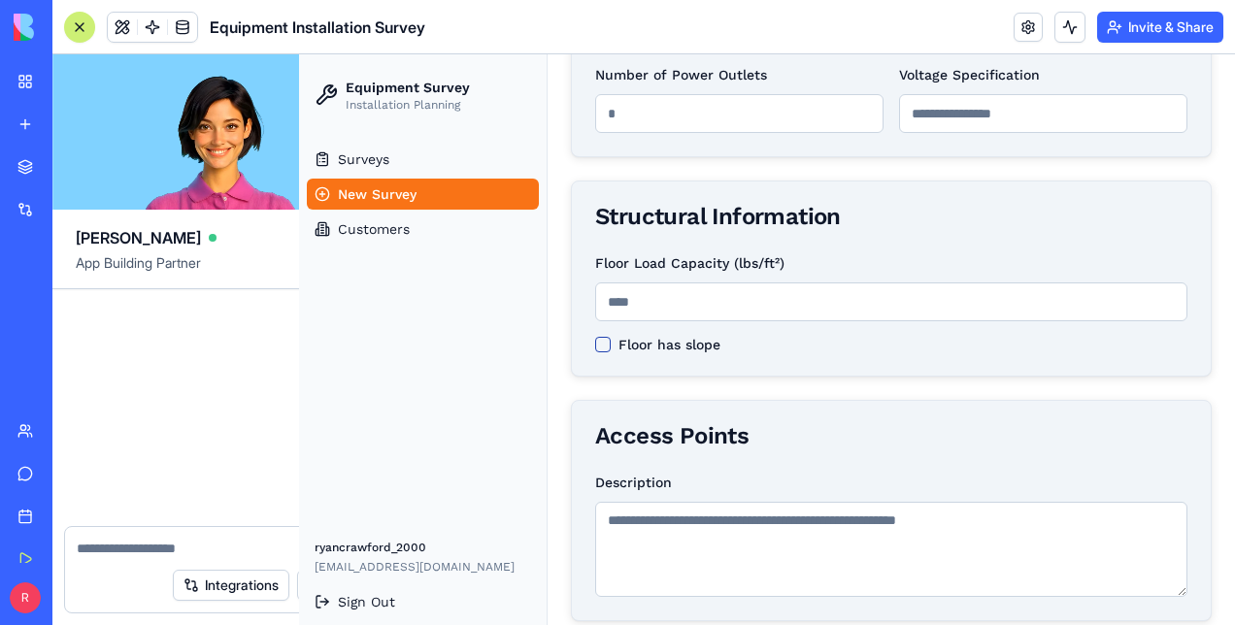
scroll to position [5742, 0]
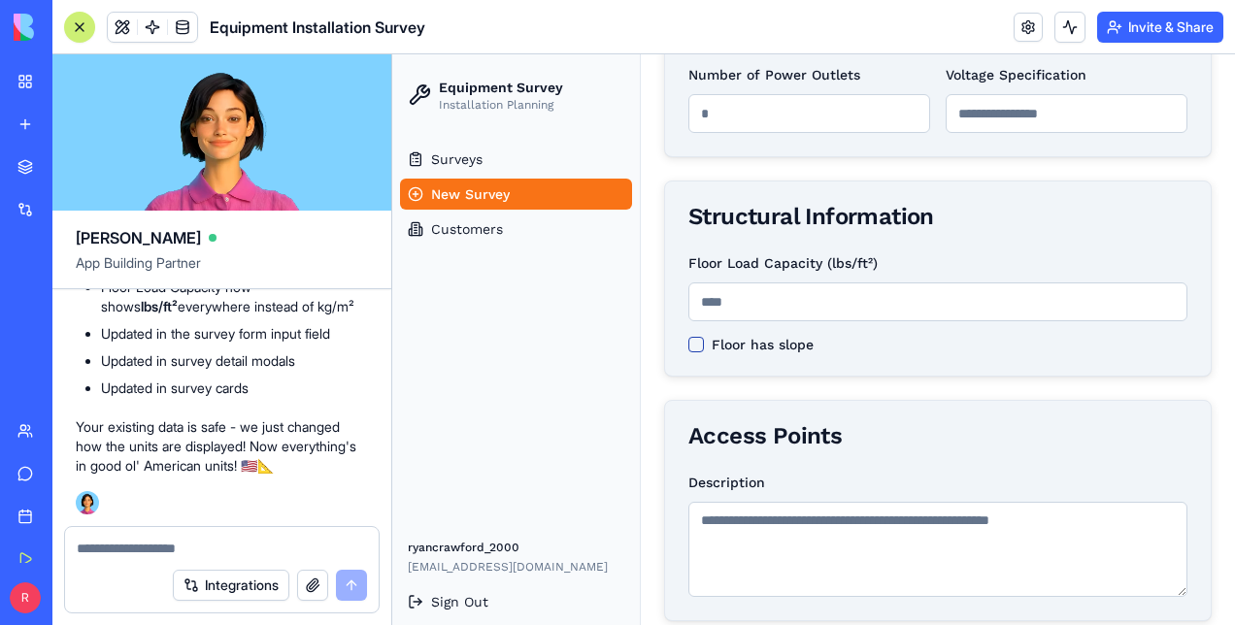
click at [172, 551] on textarea at bounding box center [222, 548] width 290 height 19
type textarea "*"
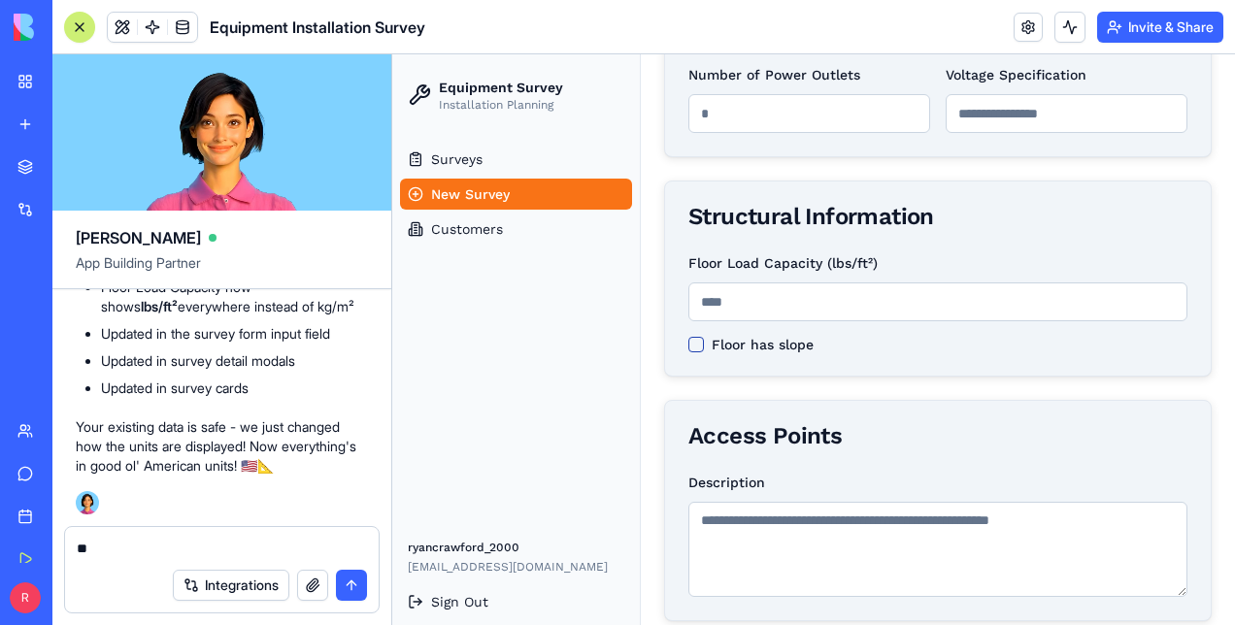
type textarea "*"
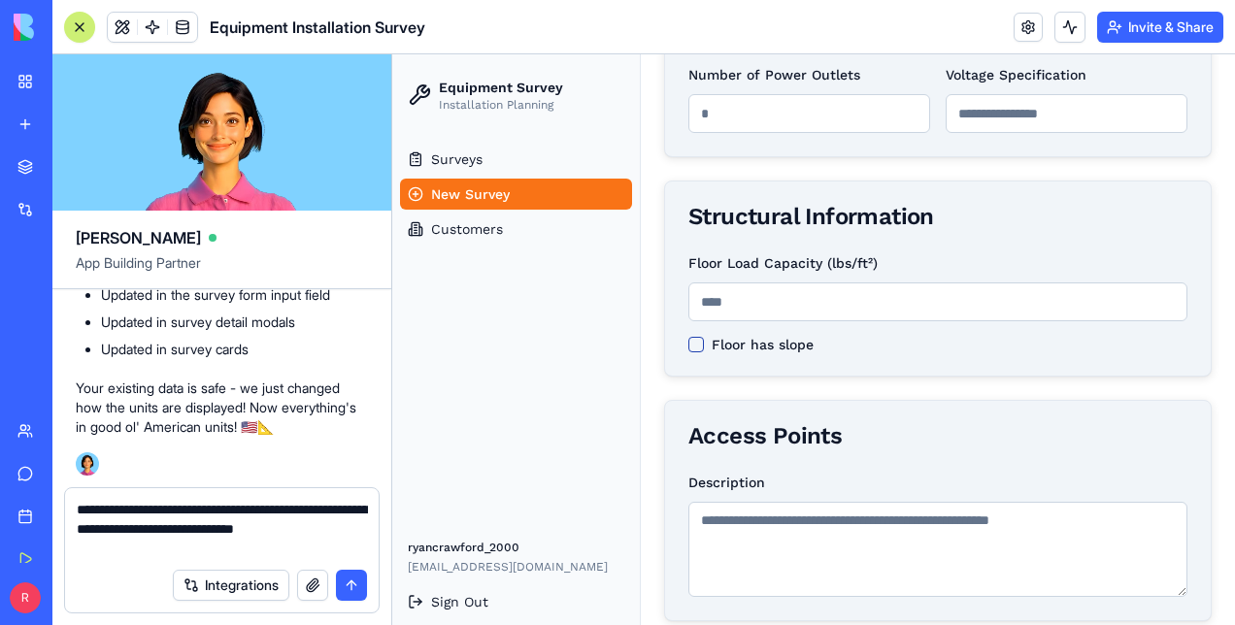
type textarea "**********"
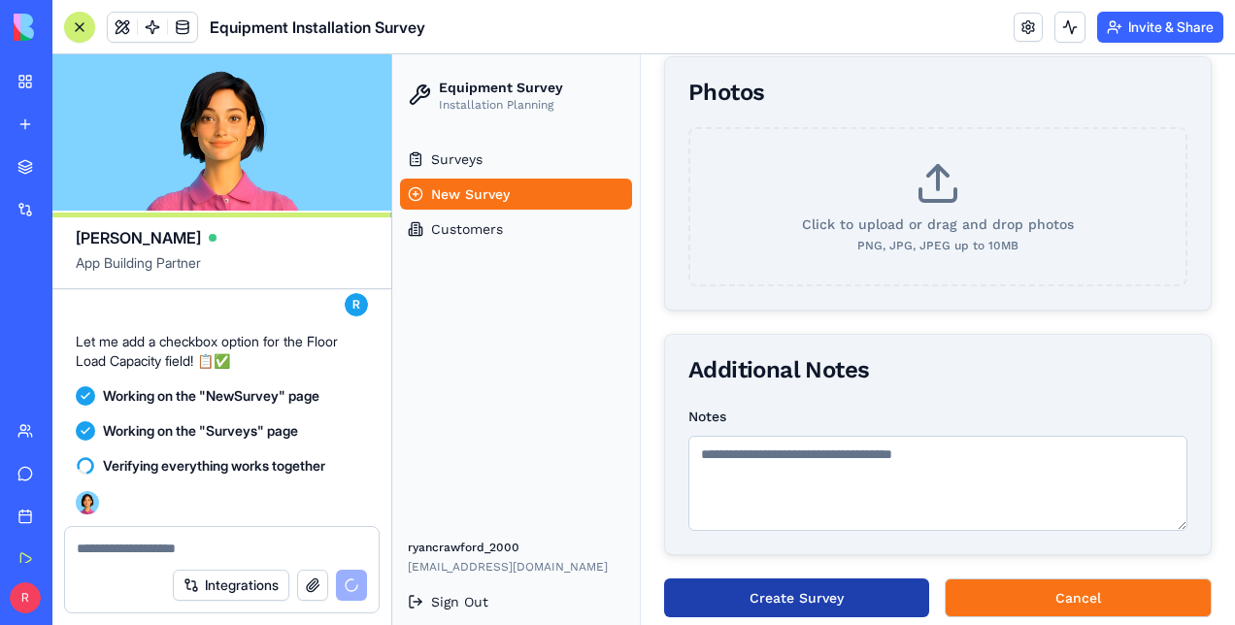
scroll to position [1772, 0]
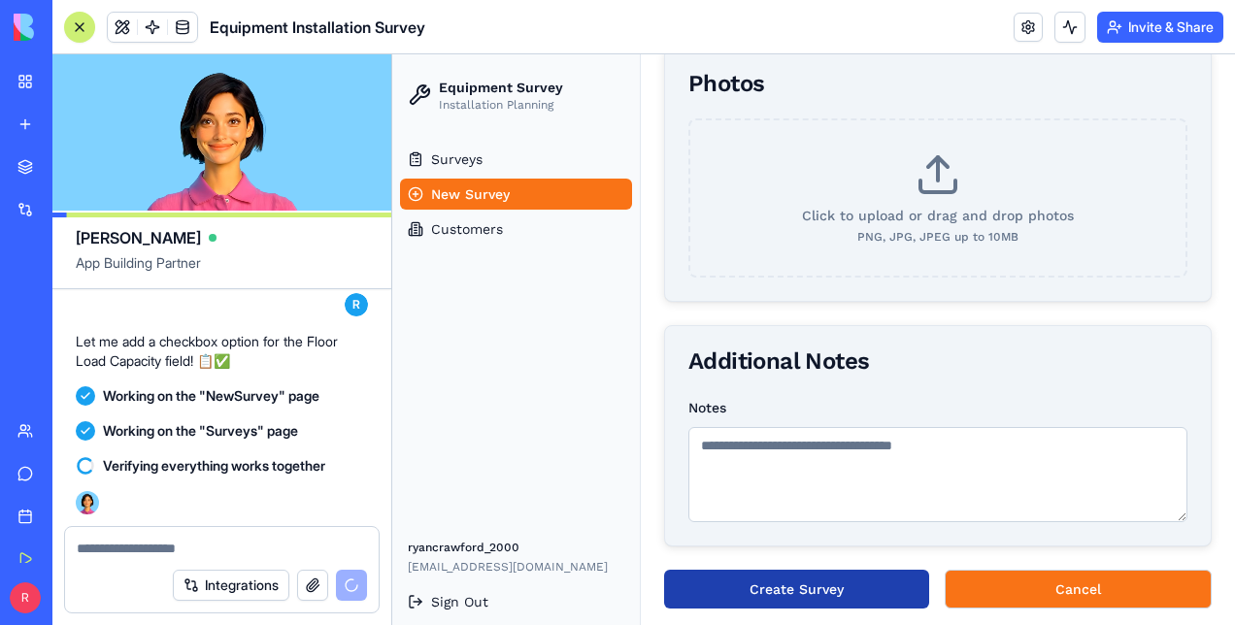
click at [1085, 600] on button "Cancel" at bounding box center [1078, 589] width 267 height 39
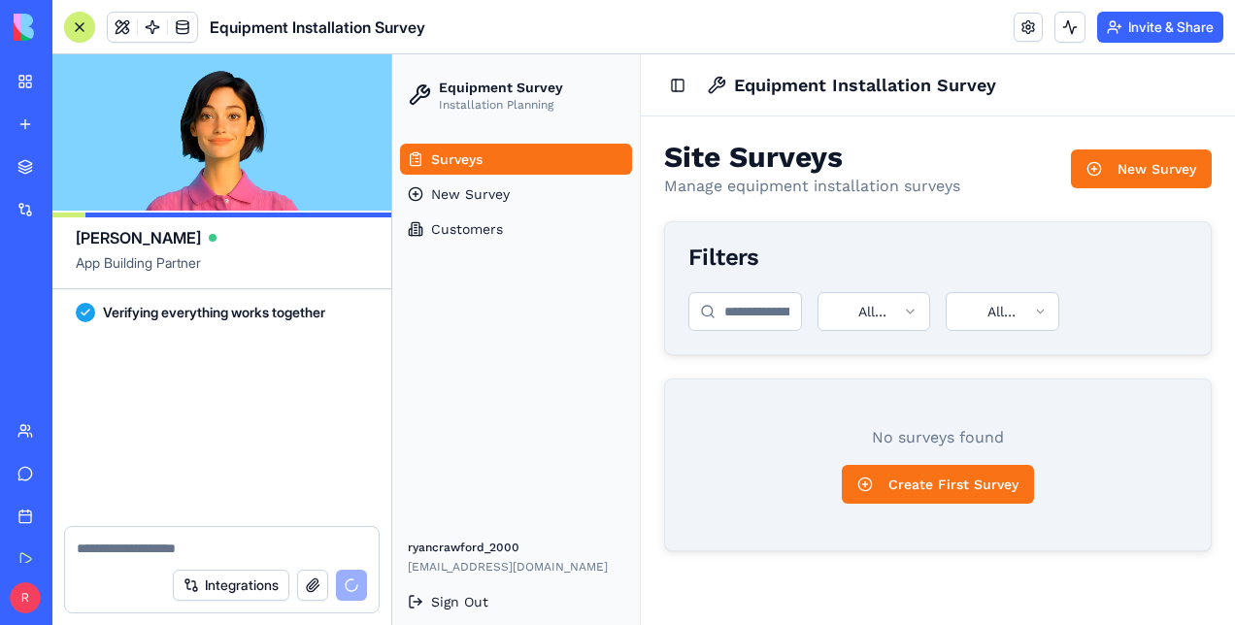
scroll to position [6449, 0]
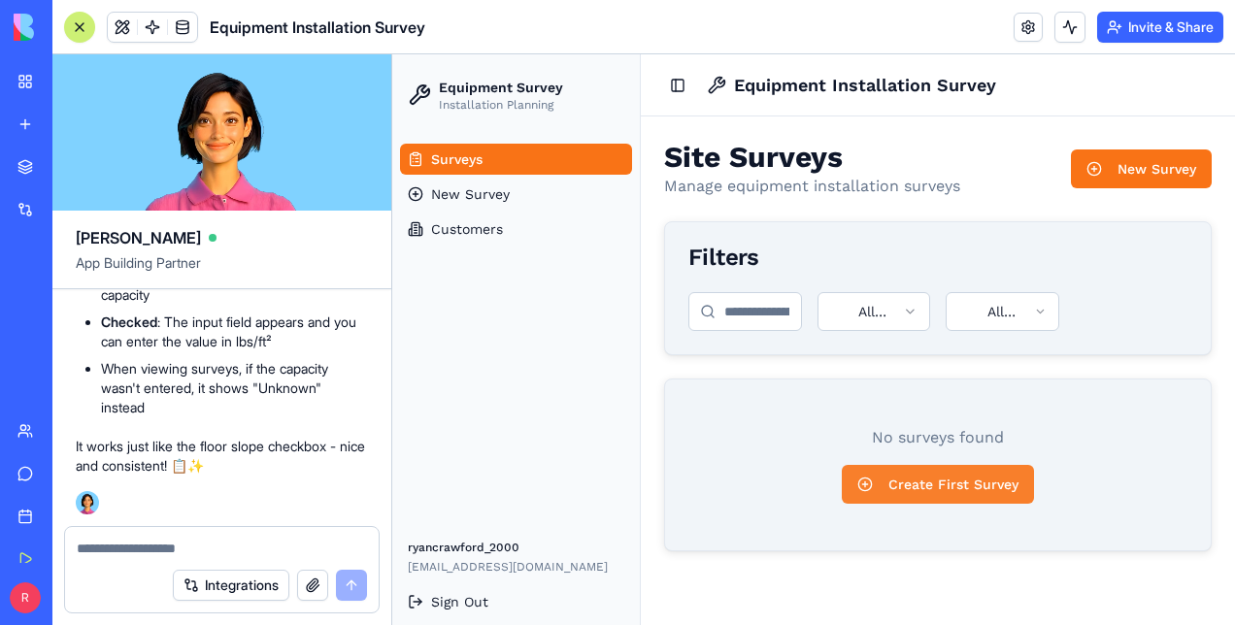
click at [965, 475] on button "Create First Survey" at bounding box center [938, 484] width 192 height 39
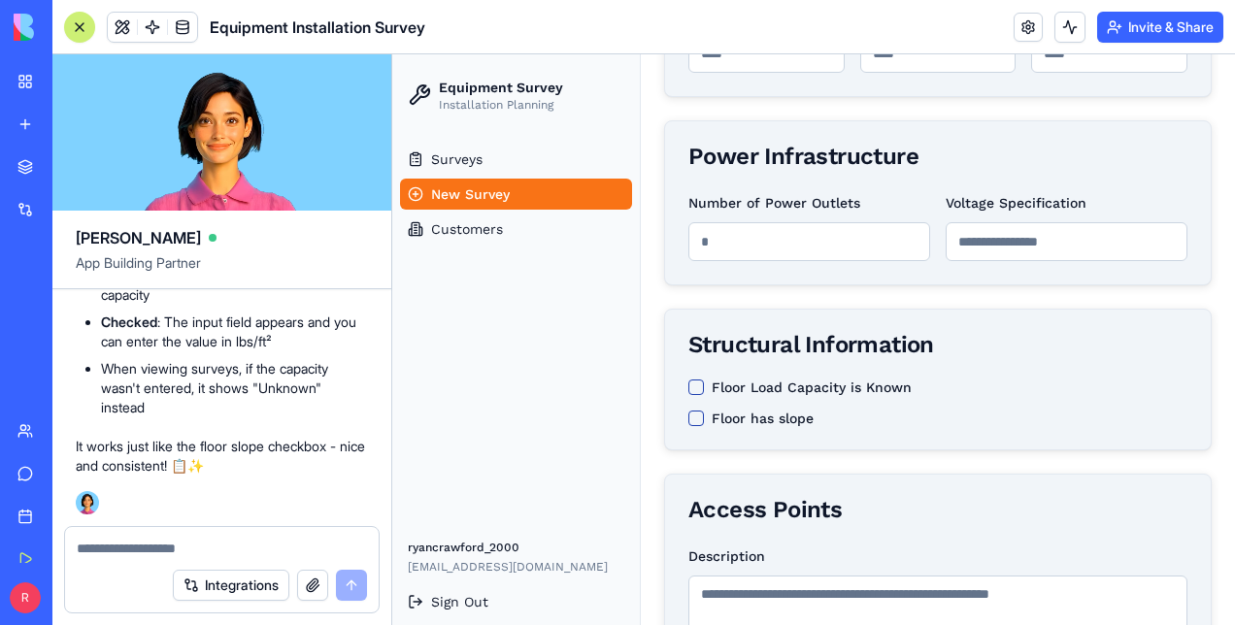
scroll to position [680, 0]
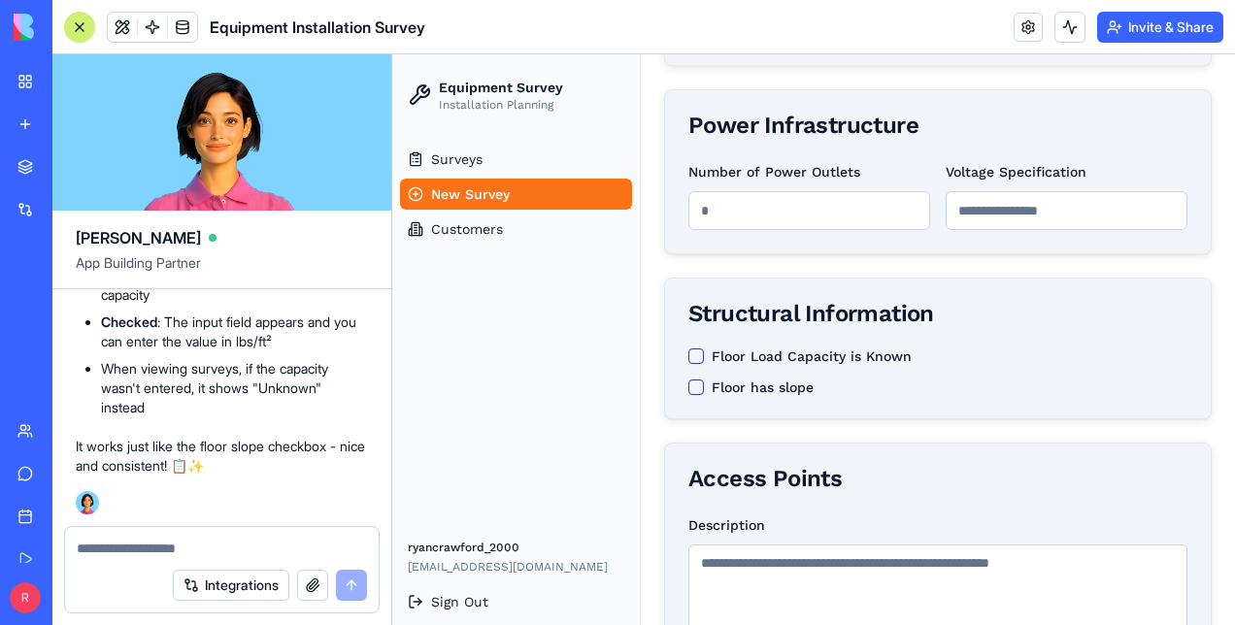
click at [696, 382] on button "Floor has slope" at bounding box center [696, 388] width 16 height 16
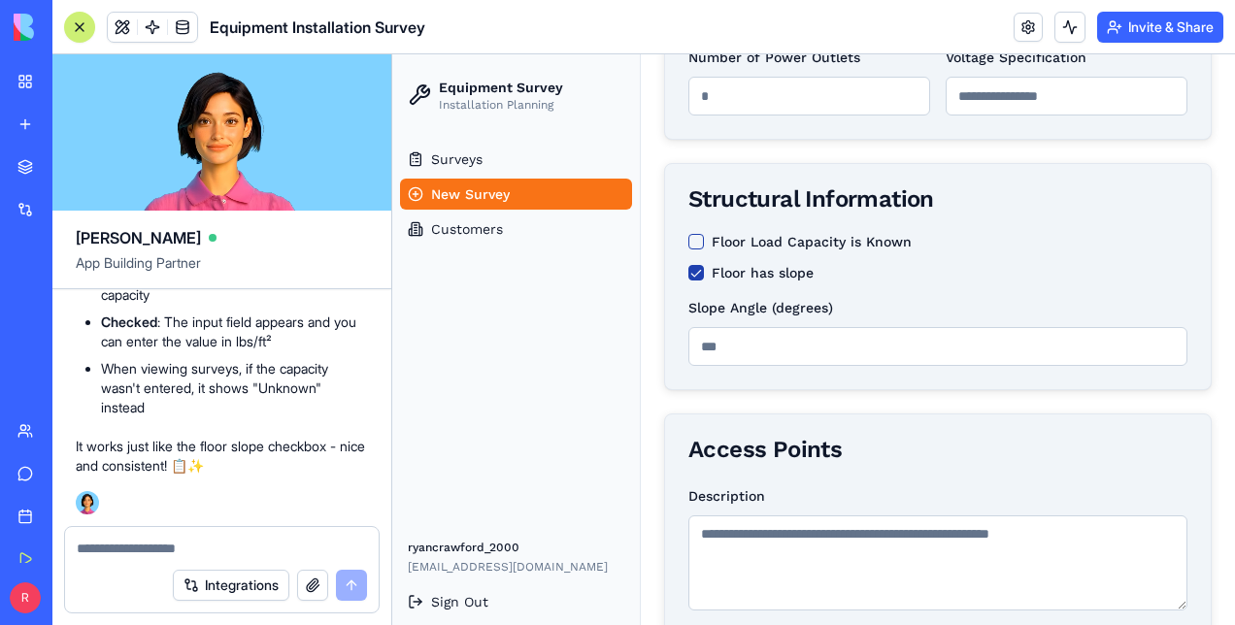
scroll to position [874, 0]
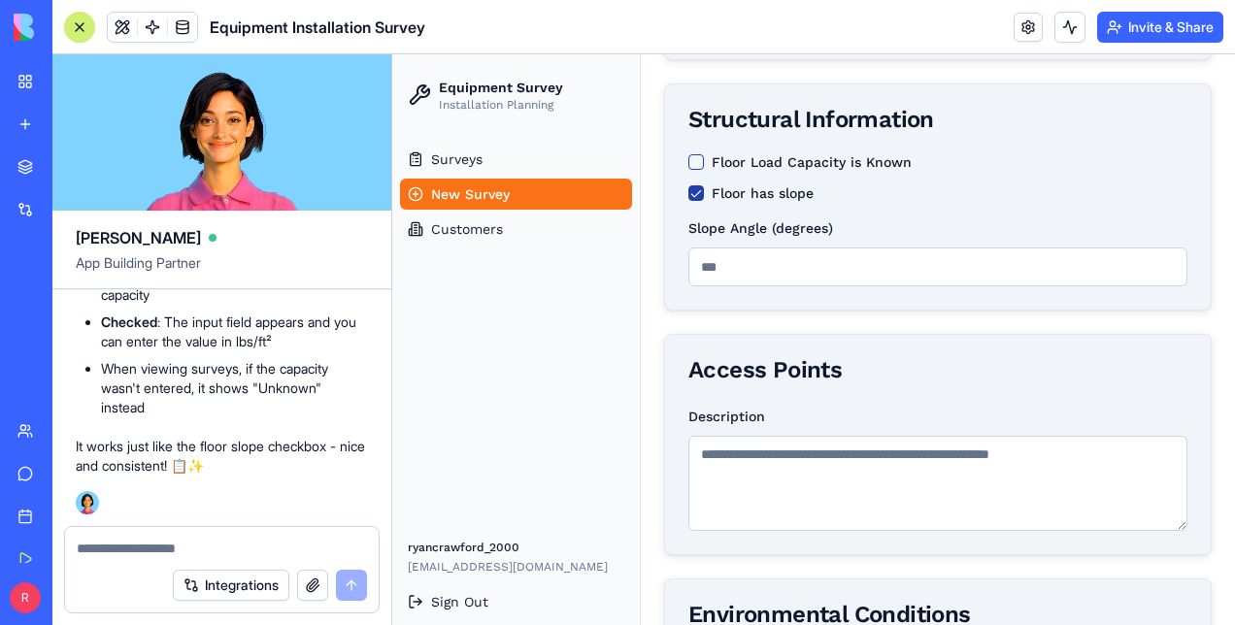
click at [133, 548] on textarea at bounding box center [222, 548] width 291 height 19
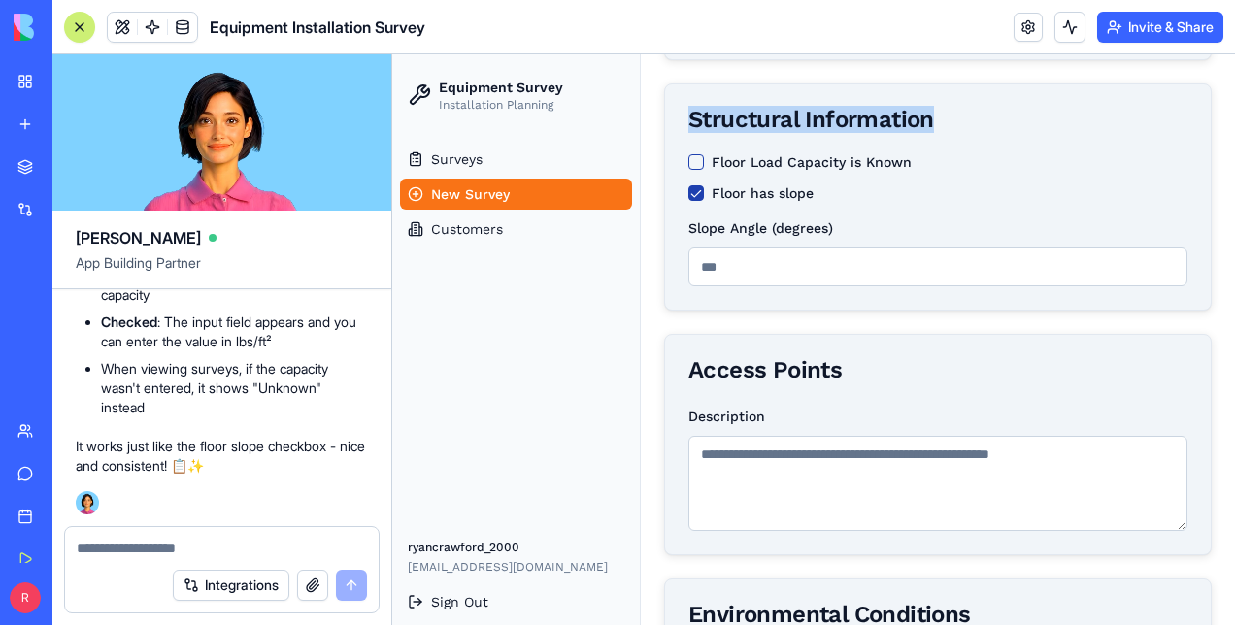
drag, startPoint x: 934, startPoint y: 116, endPoint x: 689, endPoint y: 123, distance: 244.8
click at [689, 123] on div "Structural Information" at bounding box center [937, 119] width 499 height 23
copy div "Structural Information"
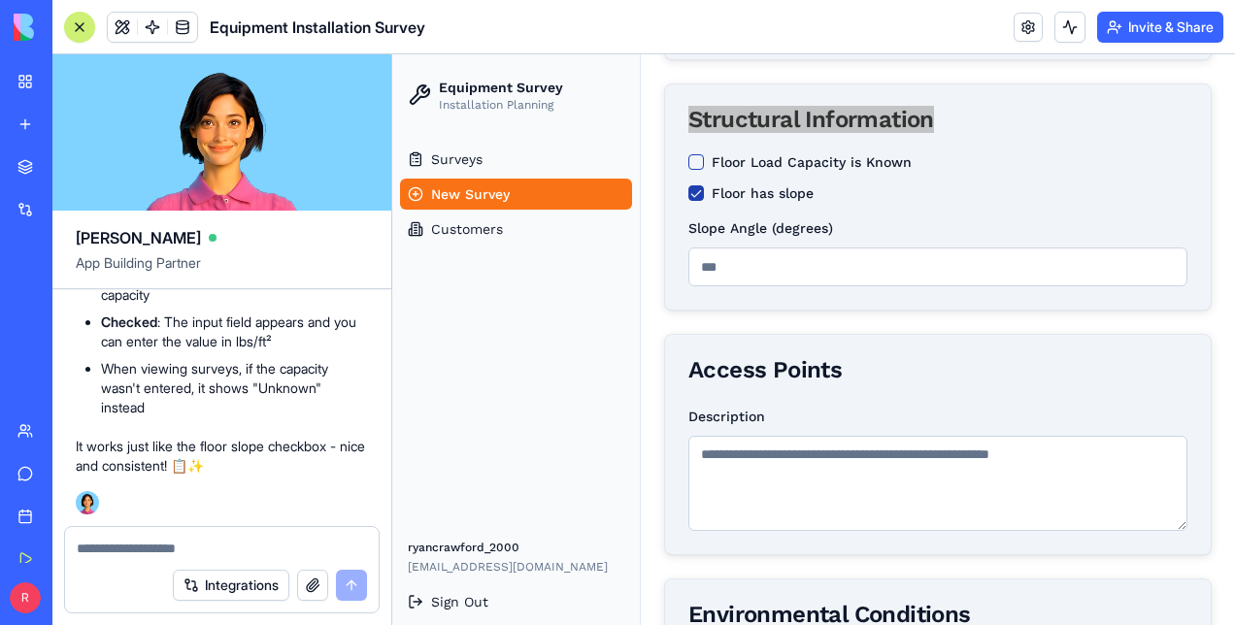
click at [140, 542] on textarea at bounding box center [222, 548] width 291 height 19
paste textarea "**********"
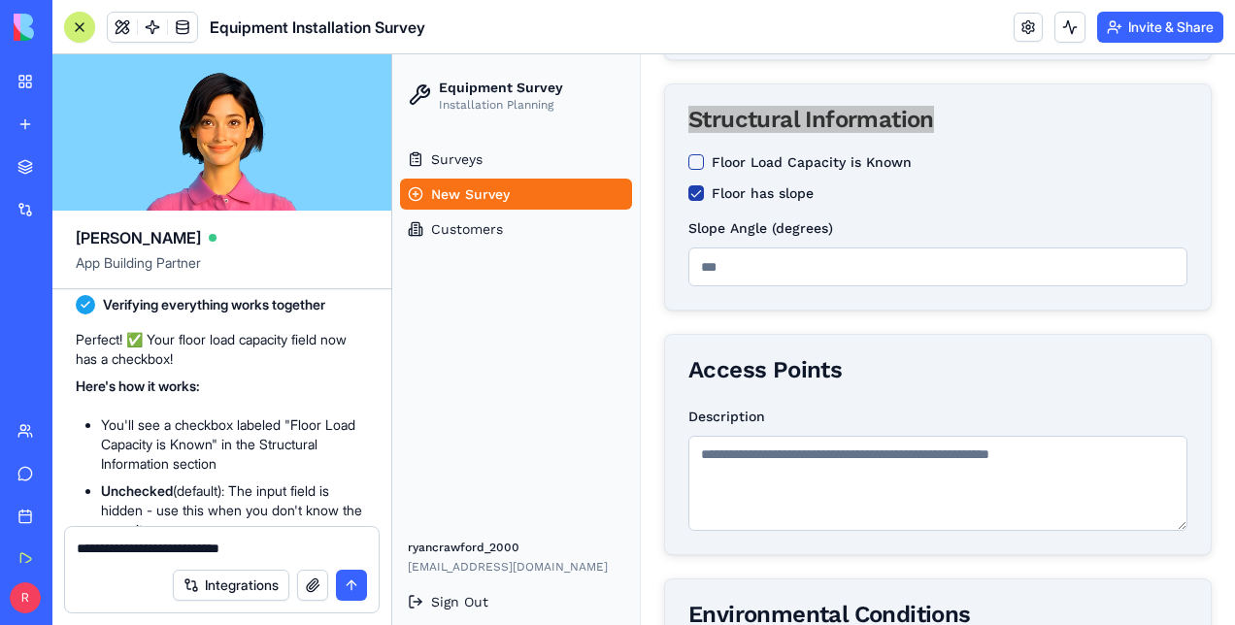
scroll to position [5963, 0]
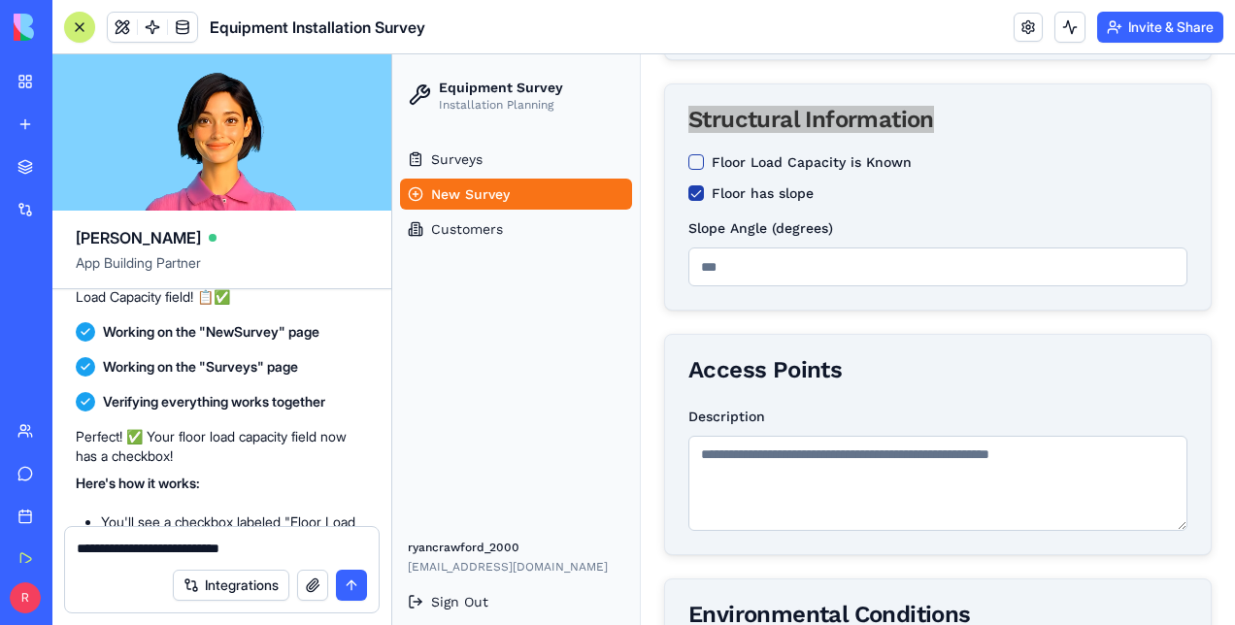
drag, startPoint x: 254, startPoint y: 318, endPoint x: 78, endPoint y: 318, distance: 176.7
click at [78, 221] on div "create a checkmark option if Floor Load Capacity is known, if check allow me to…" at bounding box center [222, 185] width 292 height 74
copy span "create a checkmark option"
click at [285, 541] on textarea "**********" at bounding box center [222, 548] width 291 height 19
paste textarea "**********"
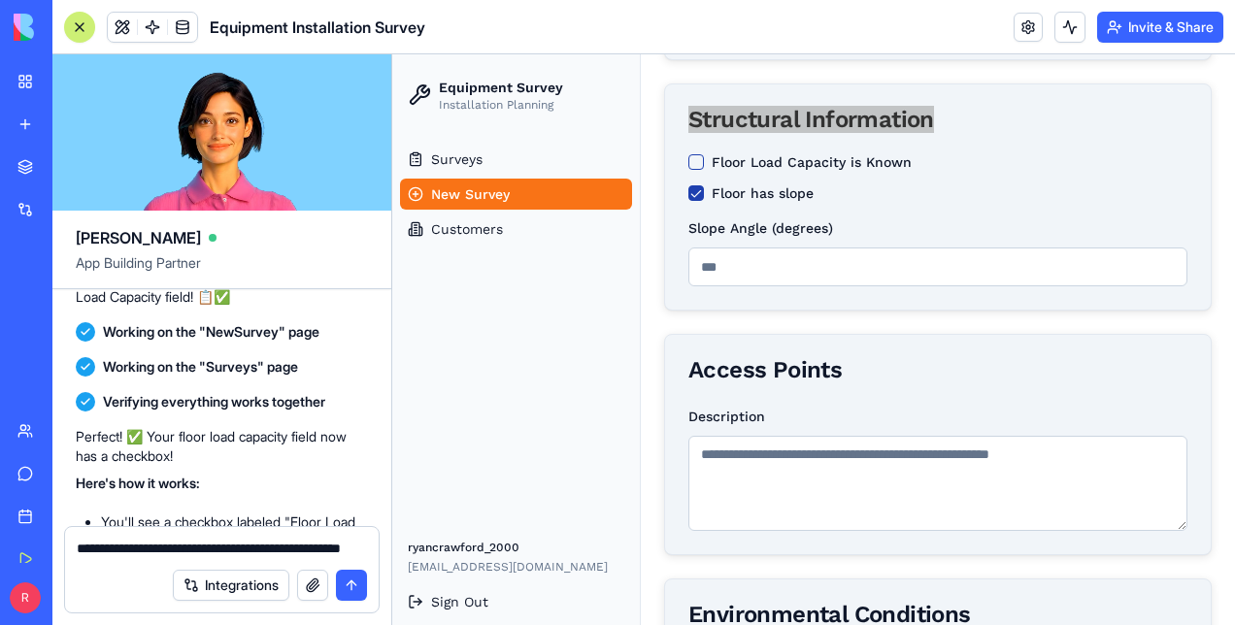
drag, startPoint x: 287, startPoint y: 540, endPoint x: 322, endPoint y: 545, distance: 35.3
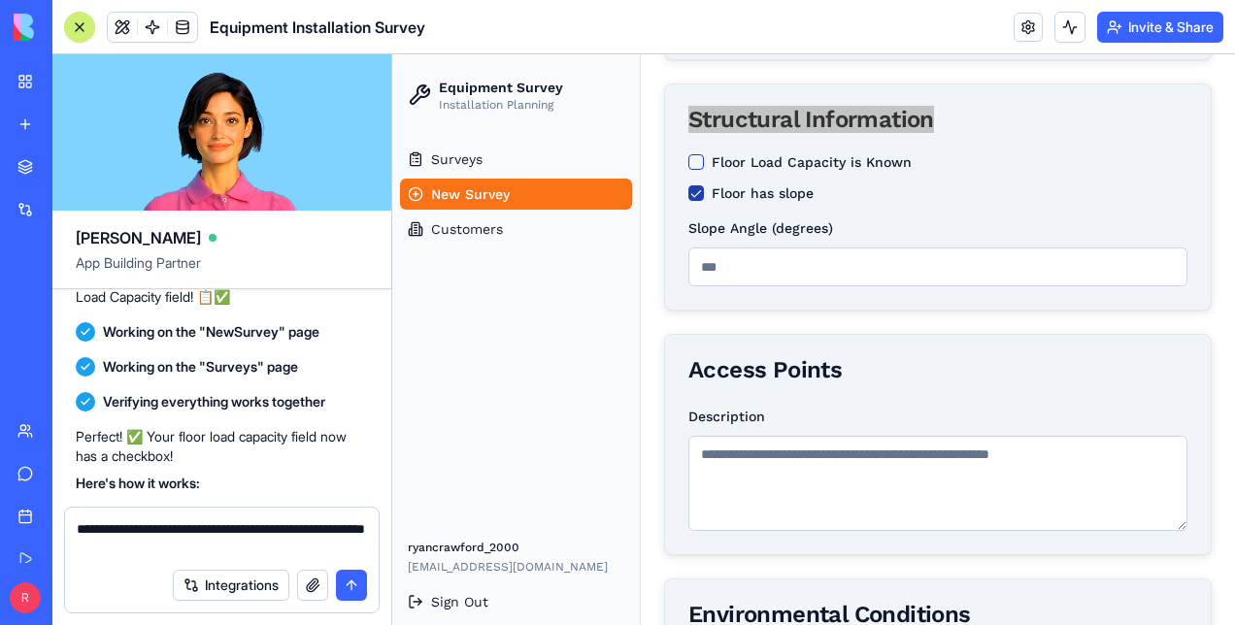
click at [237, 553] on textarea "**********" at bounding box center [222, 538] width 291 height 39
drag, startPoint x: 146, startPoint y: 544, endPoint x: 63, endPoint y: 548, distance: 82.6
click at [63, 548] on div "**********" at bounding box center [221, 566] width 339 height 118
drag, startPoint x: 325, startPoint y: 548, endPoint x: 340, endPoint y: 540, distance: 16.5
click at [326, 548] on textarea "**********" at bounding box center [222, 538] width 291 height 39
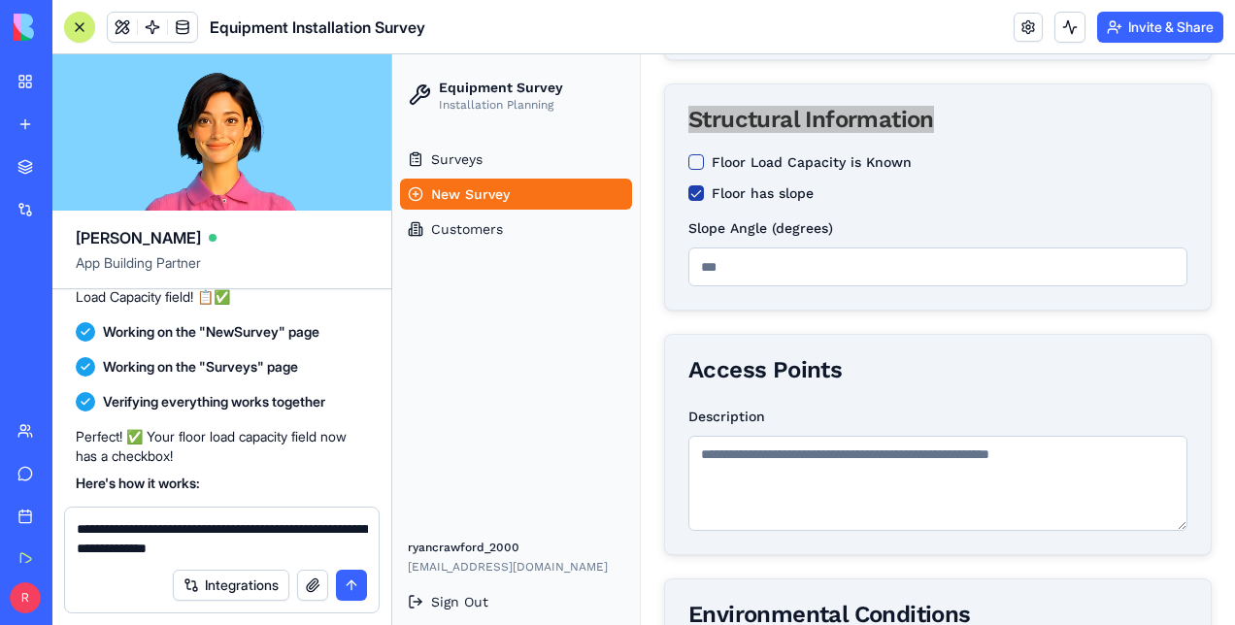
click at [142, 549] on textarea "**********" at bounding box center [222, 538] width 291 height 39
drag, startPoint x: 171, startPoint y: 547, endPoint x: 69, endPoint y: 545, distance: 102.0
click at [68, 546] on div "**********" at bounding box center [222, 533] width 314 height 50
drag, startPoint x: 295, startPoint y: 545, endPoint x: 350, endPoint y: 535, distance: 56.2
click at [297, 545] on textarea "**********" at bounding box center [222, 538] width 291 height 39
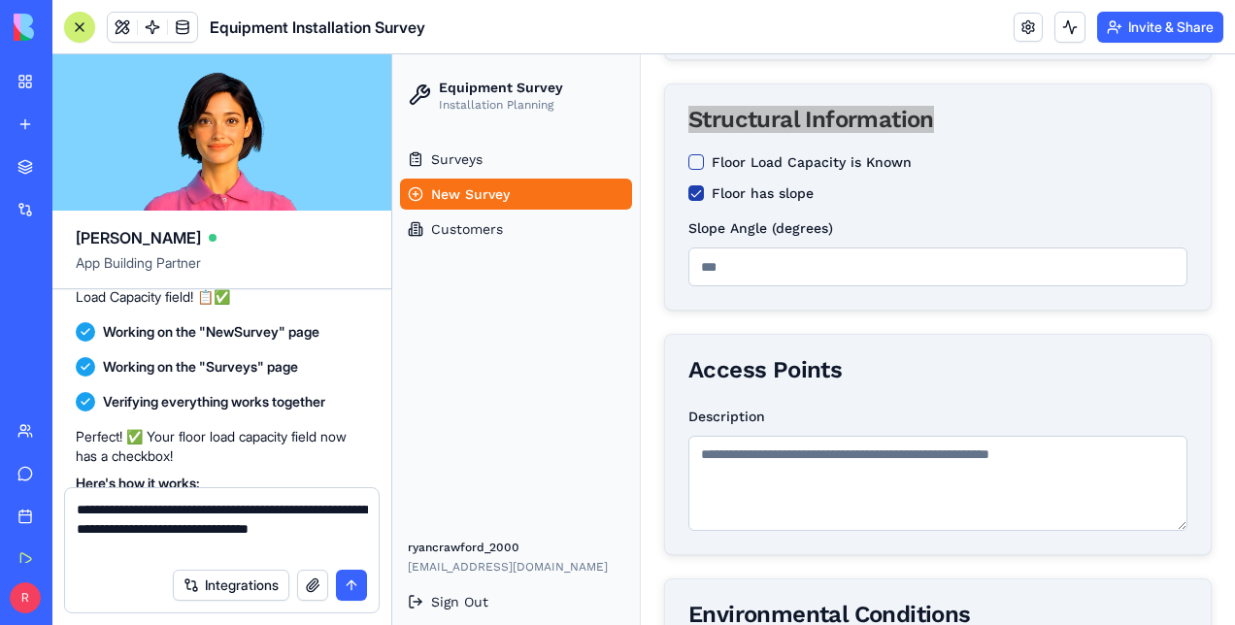
type textarea "**********"
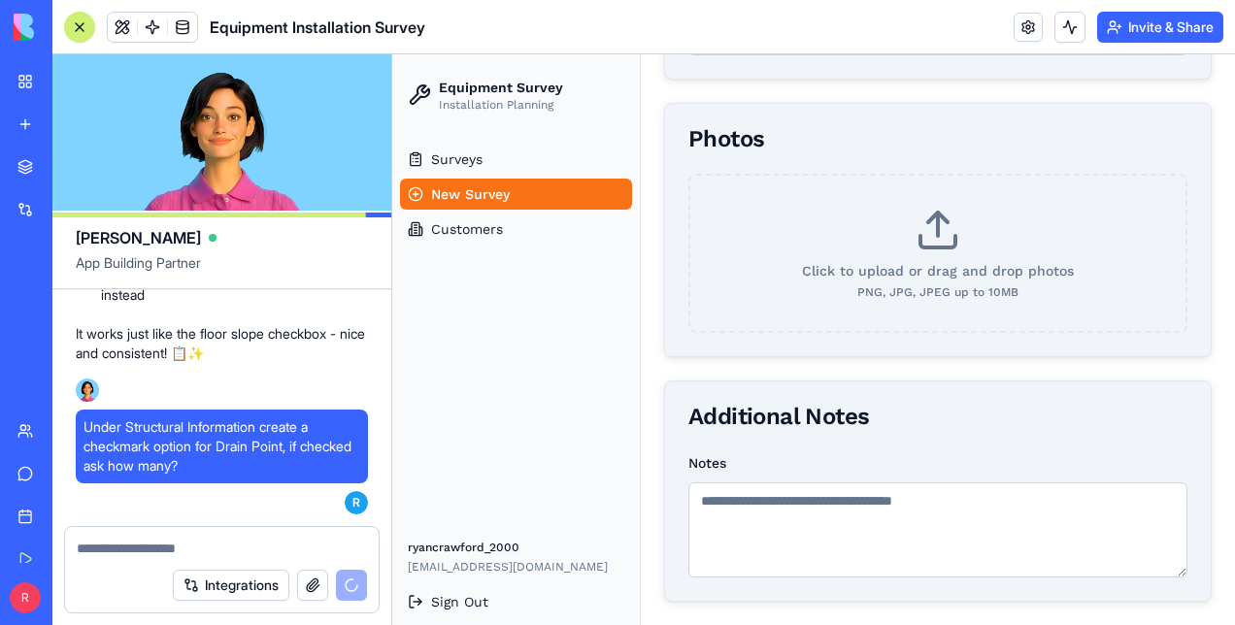
scroll to position [1803, 0]
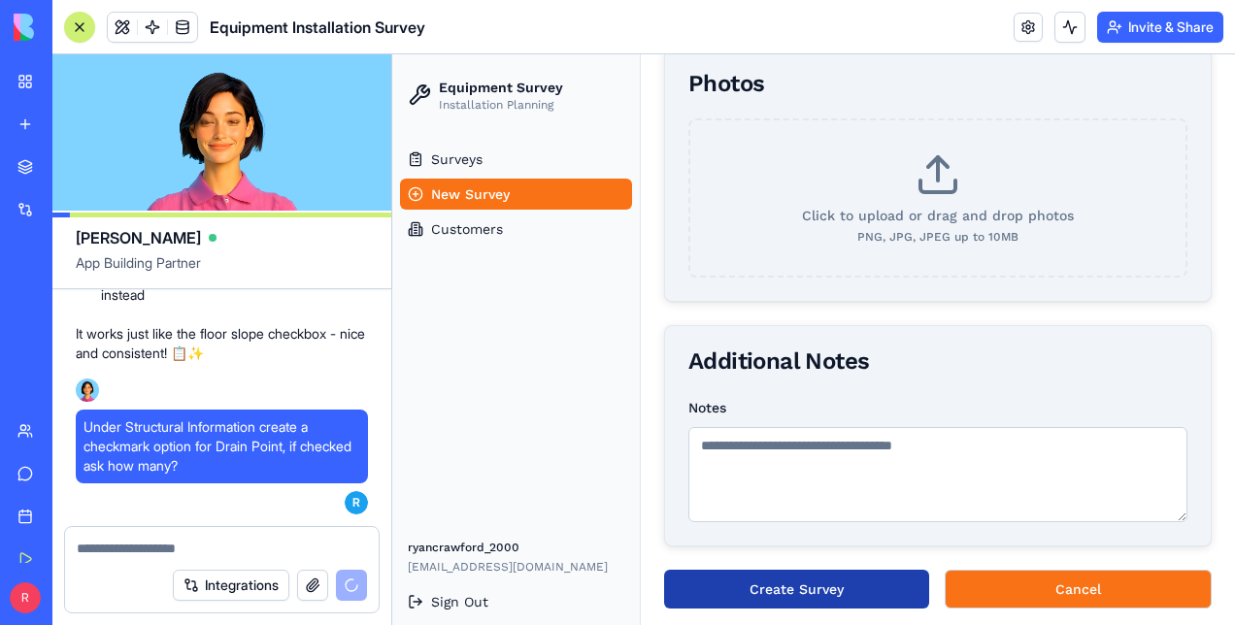
click at [1066, 591] on button "Cancel" at bounding box center [1078, 589] width 267 height 39
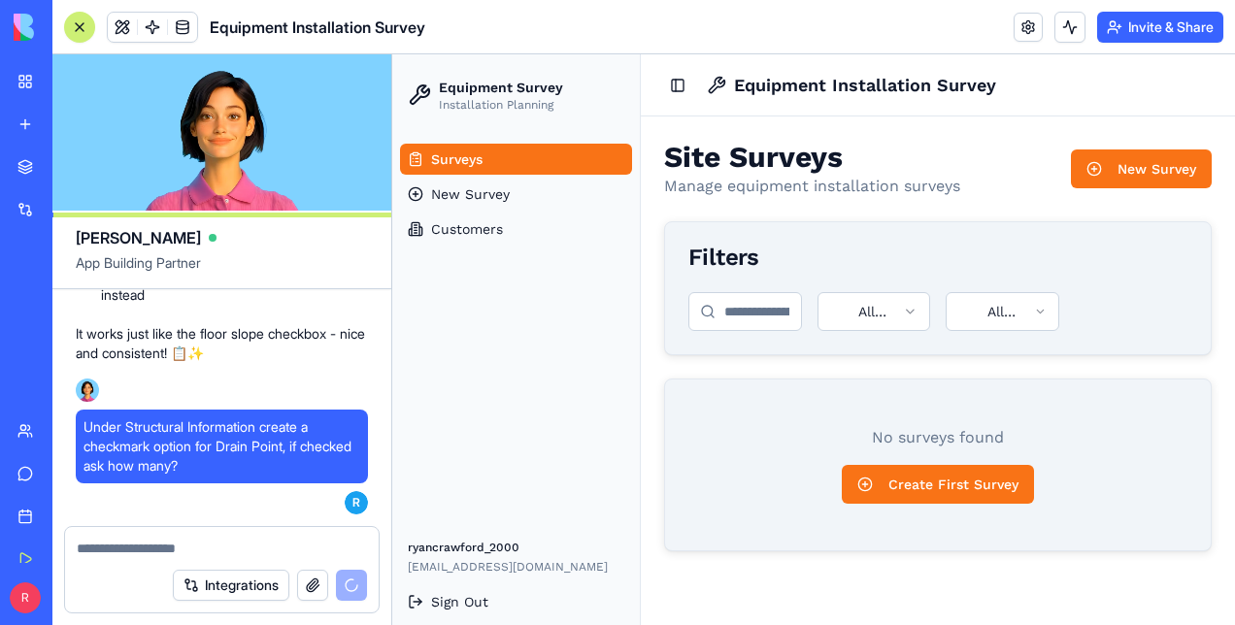
scroll to position [6690, 0]
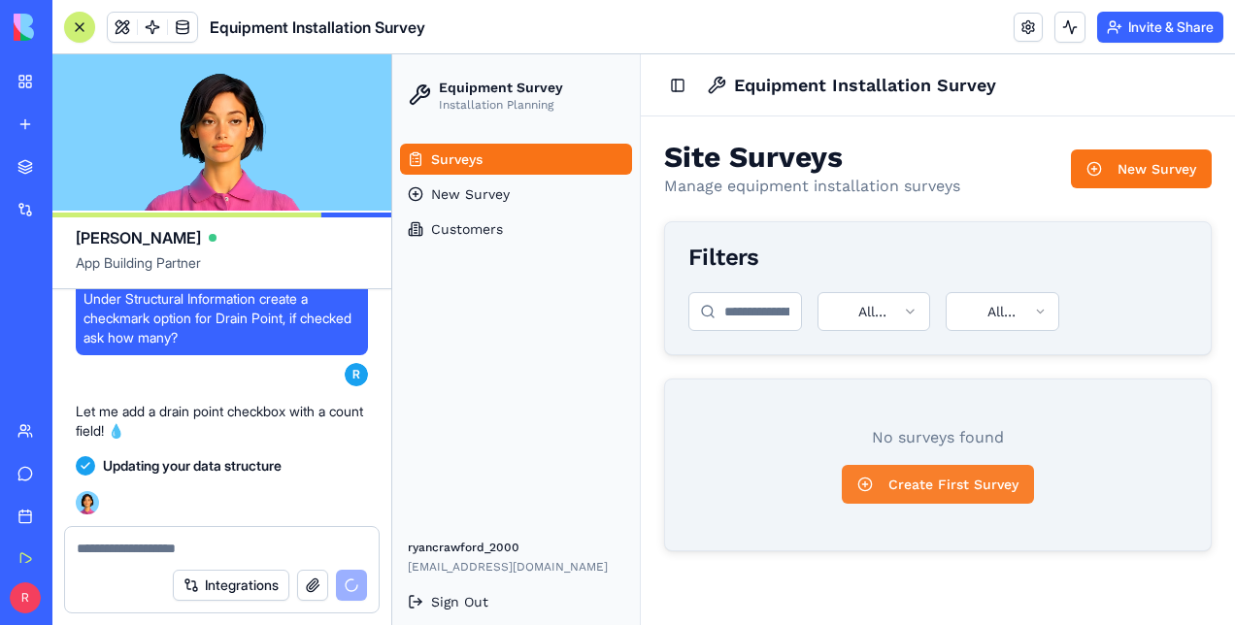
click at [953, 490] on button "Create First Survey" at bounding box center [938, 484] width 192 height 39
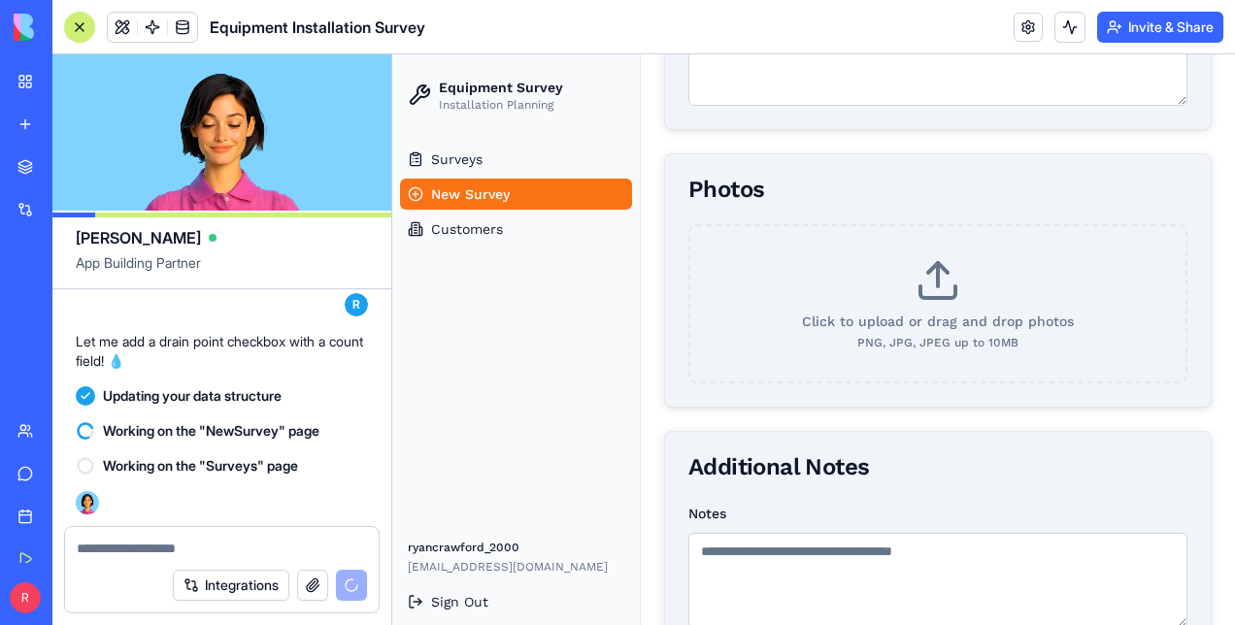
scroll to position [1718, 0]
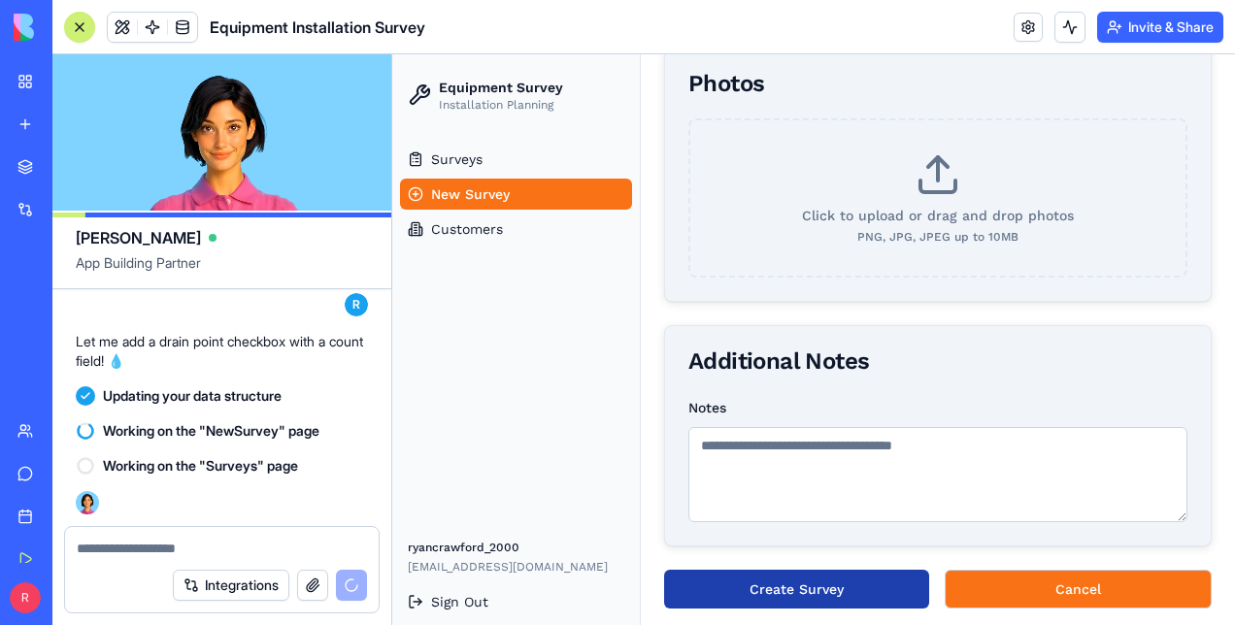
click at [1056, 592] on button "Cancel" at bounding box center [1078, 589] width 267 height 39
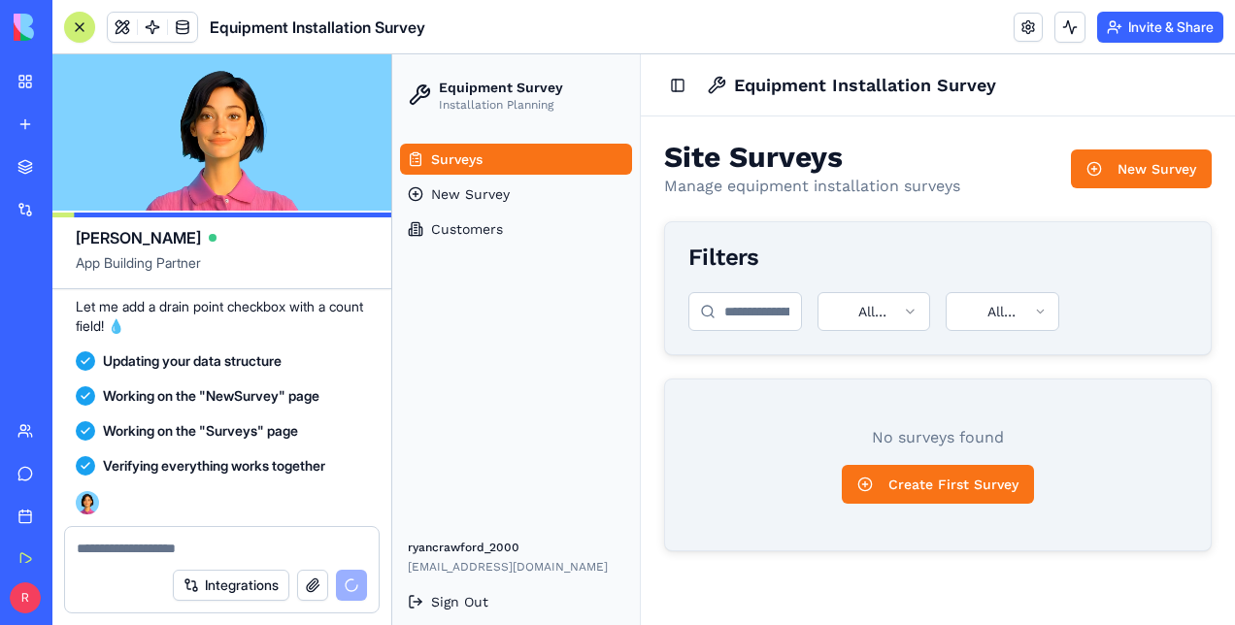
scroll to position [7179, 0]
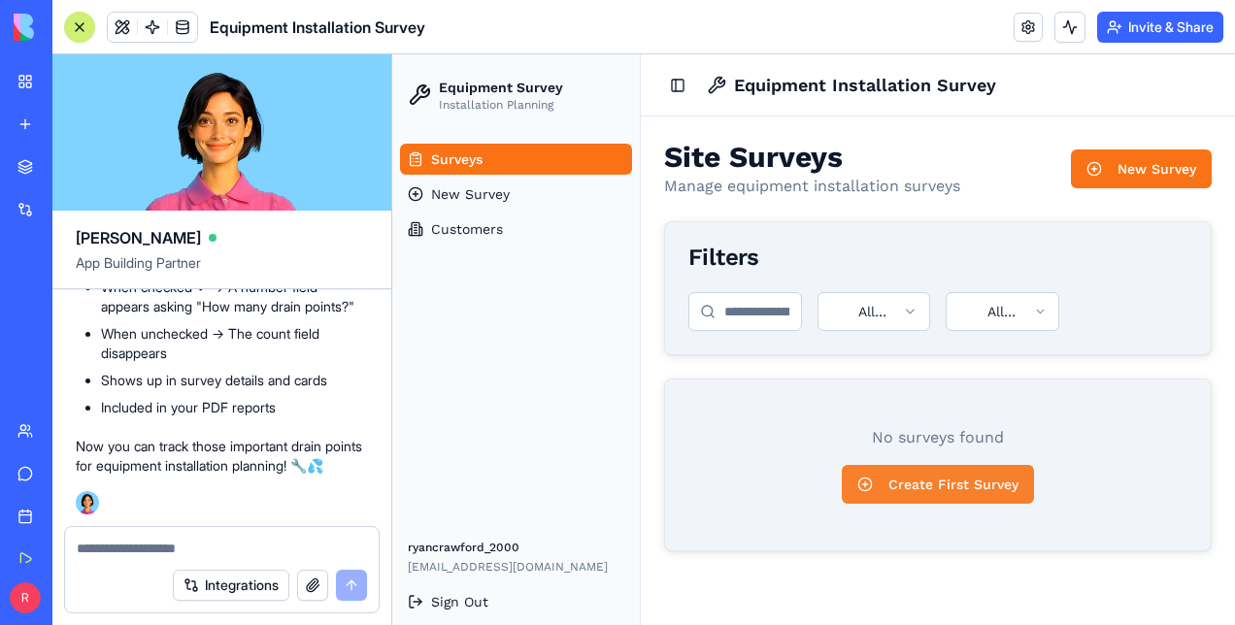
click at [926, 475] on button "Create First Survey" at bounding box center [938, 484] width 192 height 39
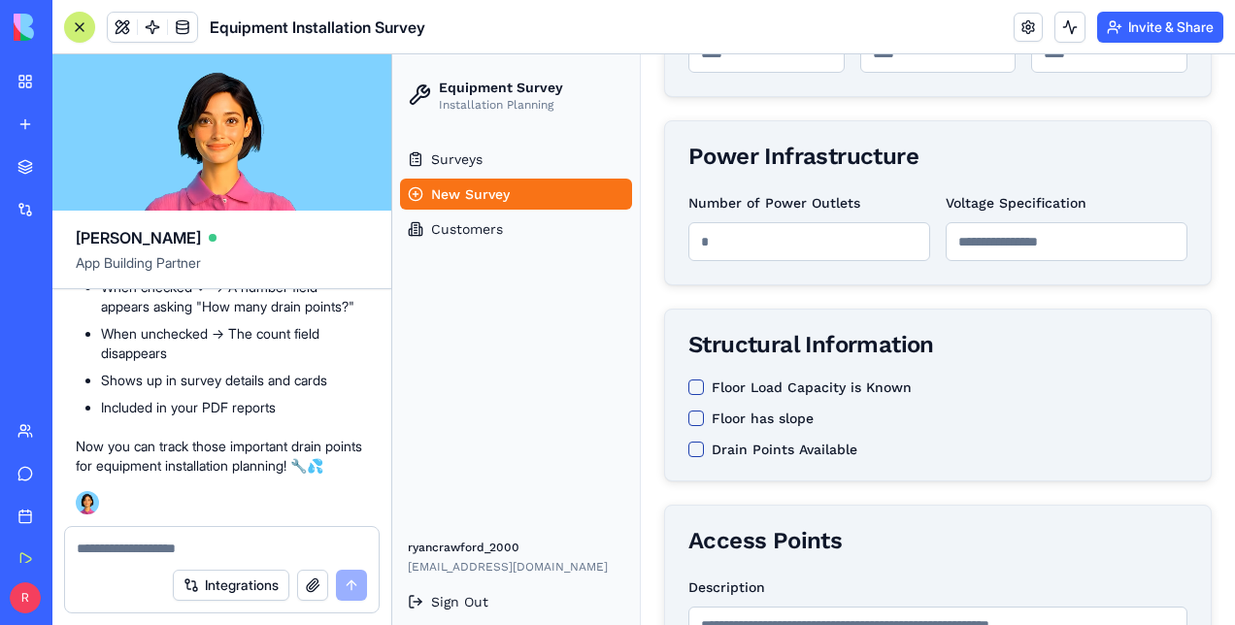
scroll to position [680, 0]
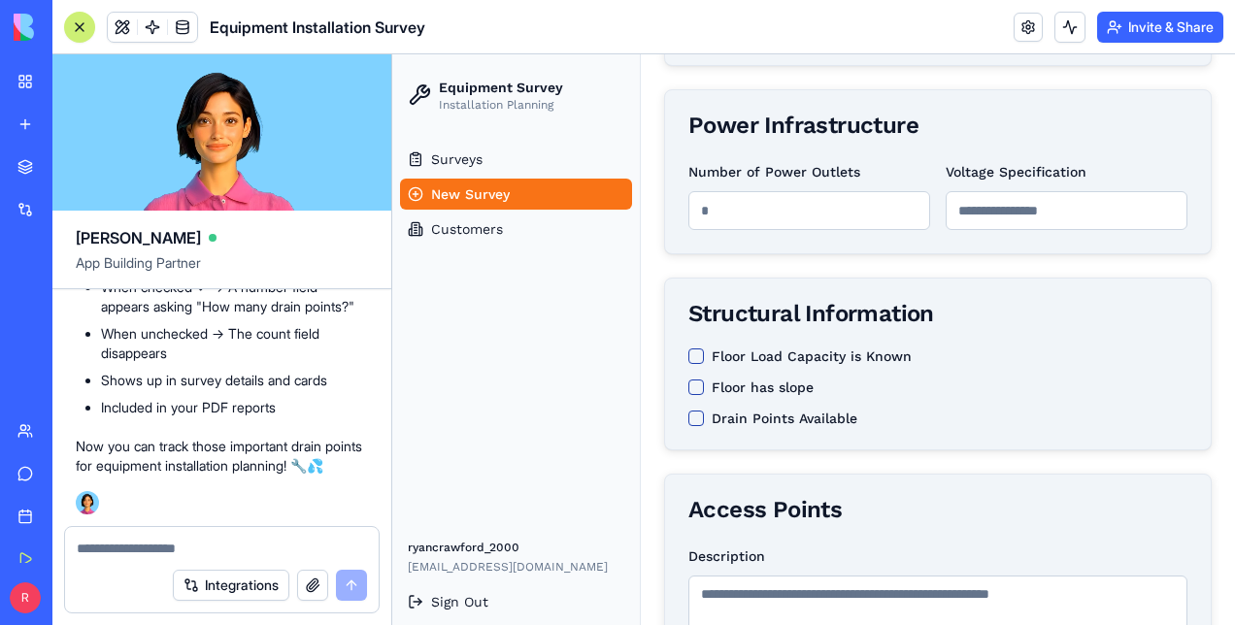
click at [704, 416] on div "Drain Points Available" at bounding box center [937, 419] width 499 height 16
click at [695, 417] on button "Drain Points Available" at bounding box center [696, 419] width 16 height 16
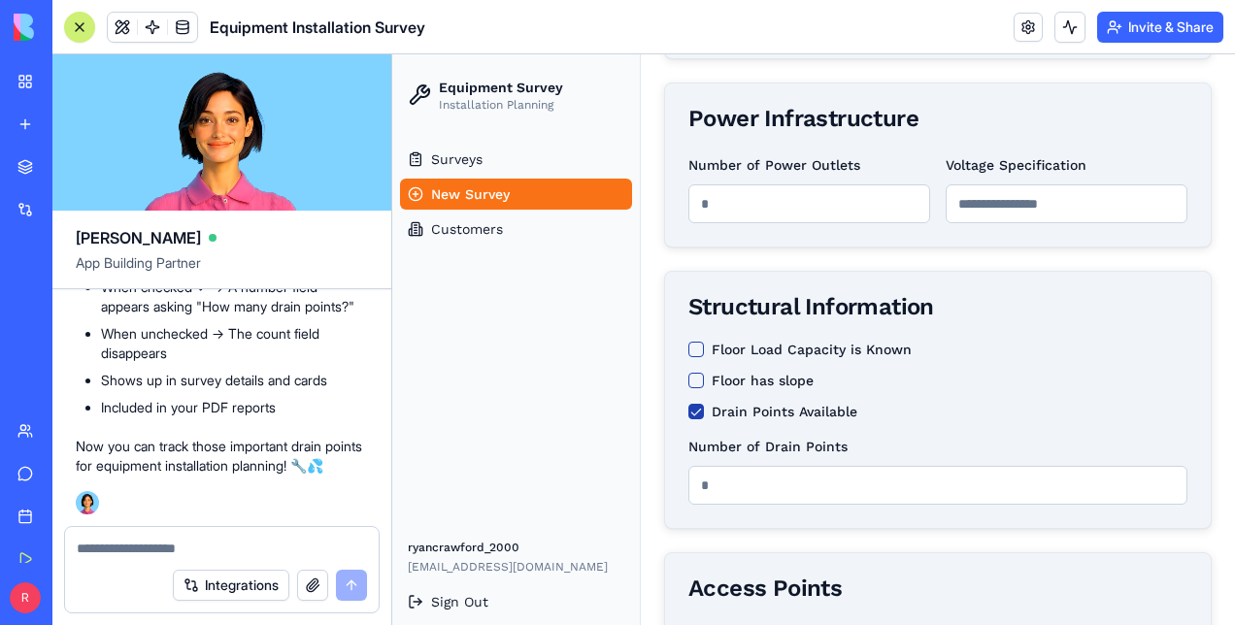
scroll to position [777, 0]
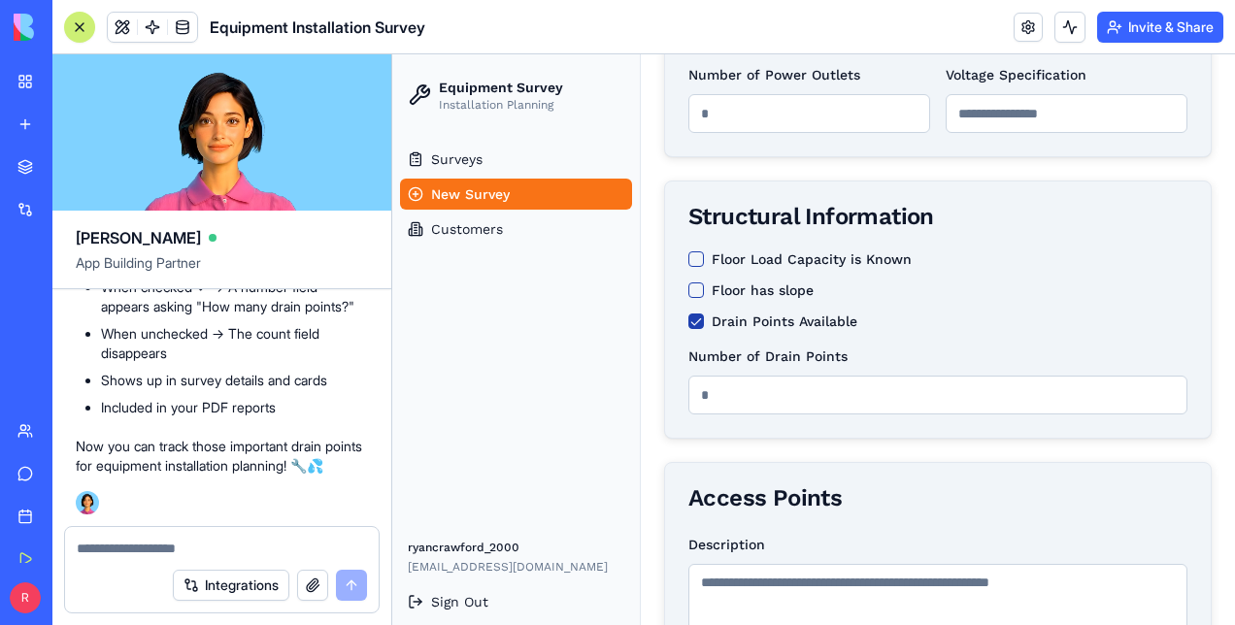
click at [134, 551] on textarea at bounding box center [222, 548] width 291 height 19
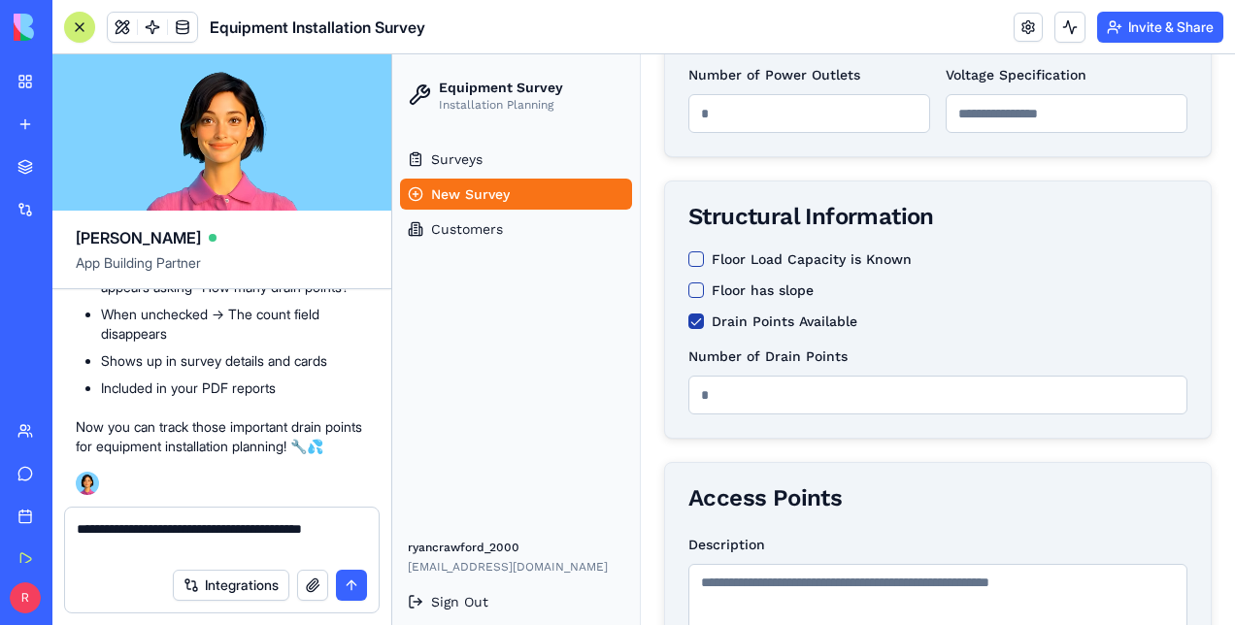
drag, startPoint x: 116, startPoint y: 548, endPoint x: 76, endPoint y: 543, distance: 40.1
click at [76, 543] on div "**********" at bounding box center [222, 533] width 314 height 50
paste textarea "**********"
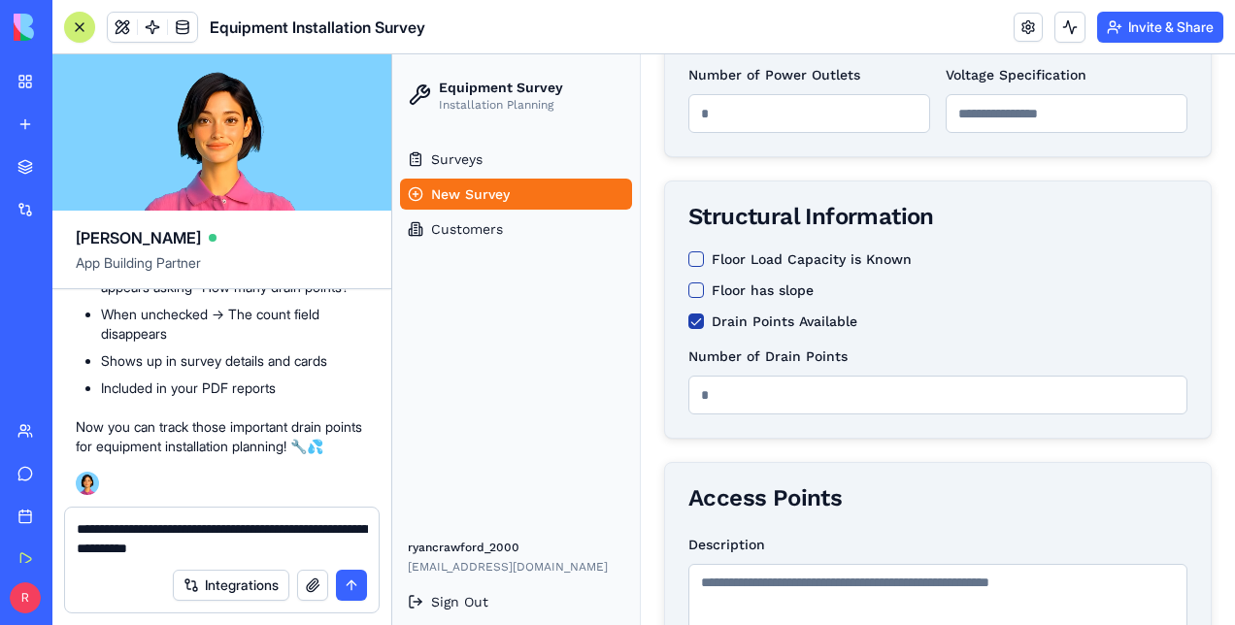
type textarea "**********"
click at [350, 588] on button "submit" at bounding box center [351, 585] width 31 height 31
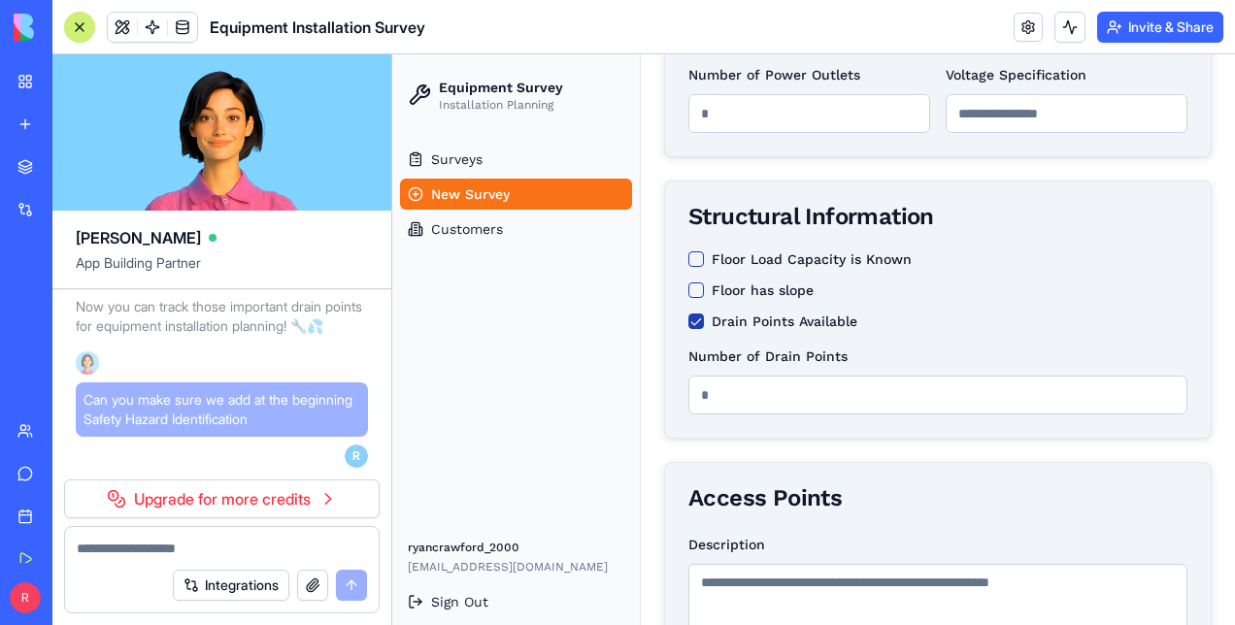
scroll to position [7319, 0]
click at [225, 499] on link "Upgrade for more credits" at bounding box center [222, 499] width 316 height 39
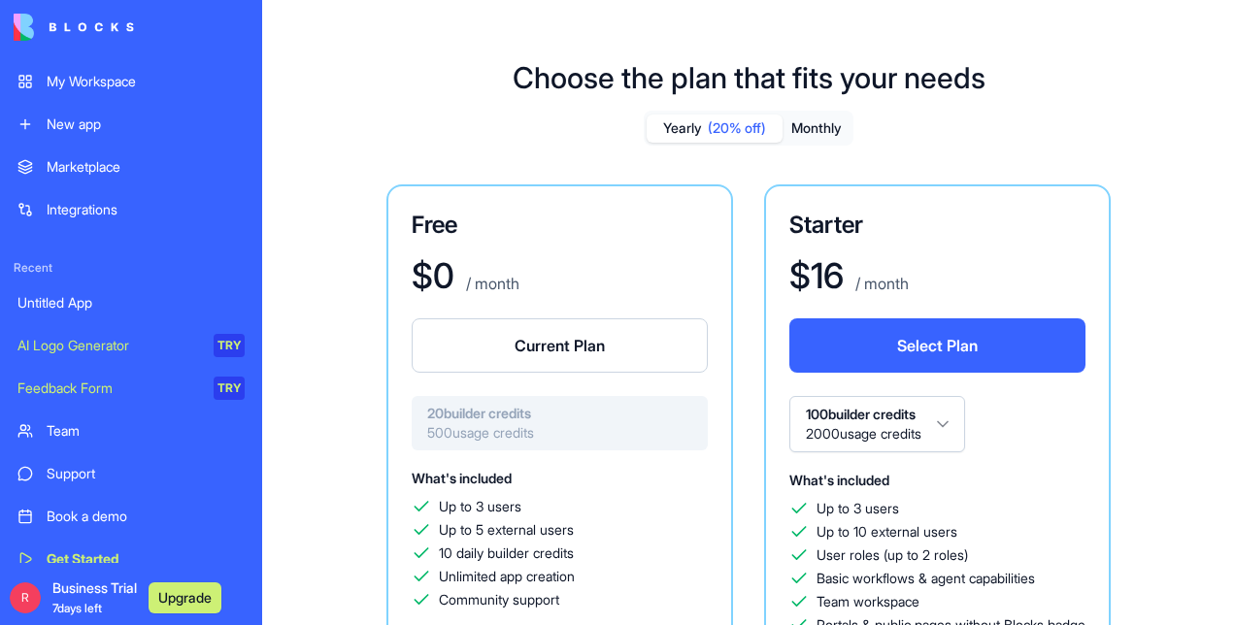
click at [118, 81] on div "My Workspace" at bounding box center [146, 81] width 198 height 19
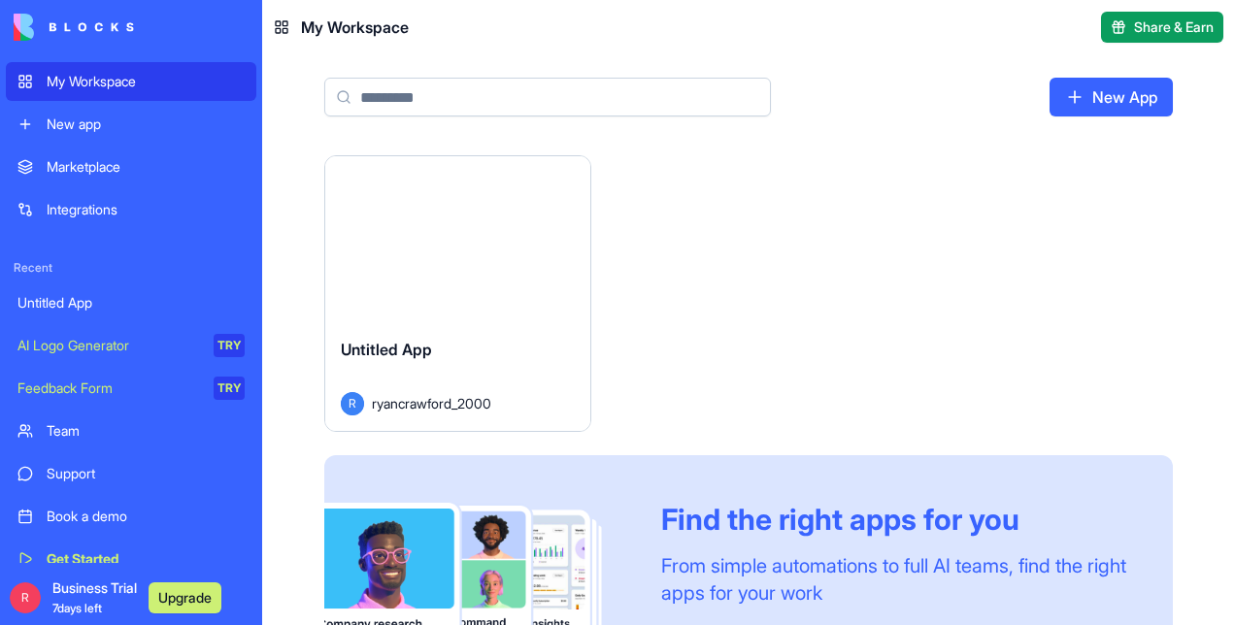
click at [469, 241] on button "Launch" at bounding box center [458, 238] width 146 height 39
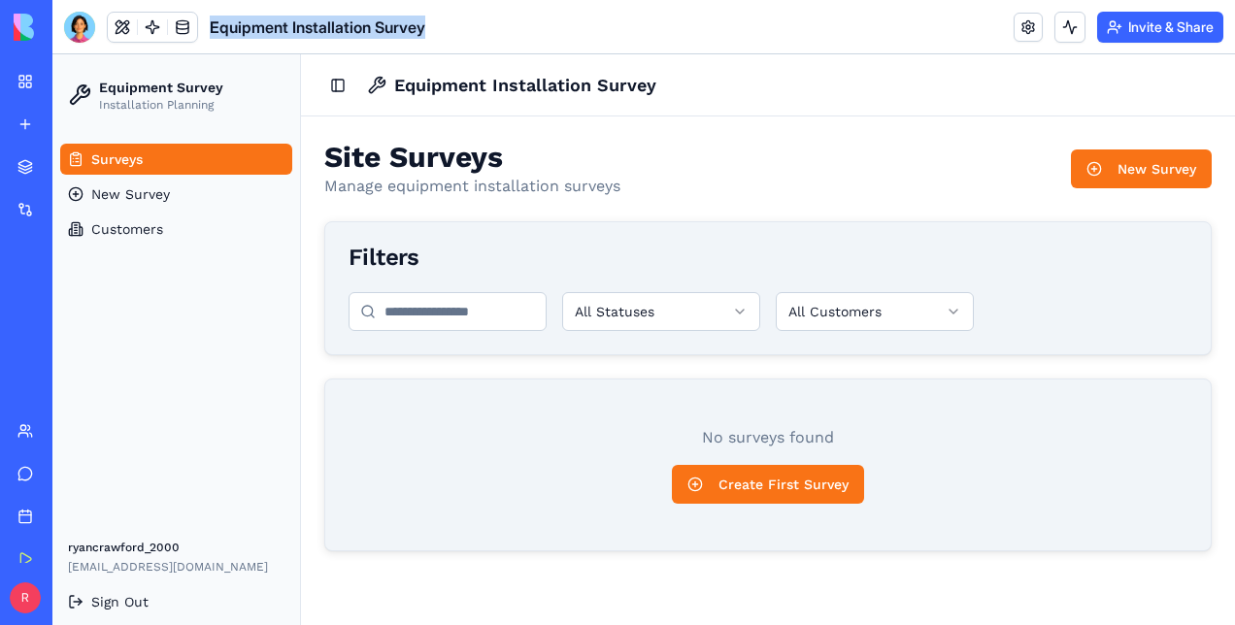
drag, startPoint x: 431, startPoint y: 28, endPoint x: 210, endPoint y: 32, distance: 221.4
click at [210, 32] on header "Equipment Installation Survey Invite & Share" at bounding box center [643, 27] width 1183 height 54
copy span "Equipment Installation Survey"
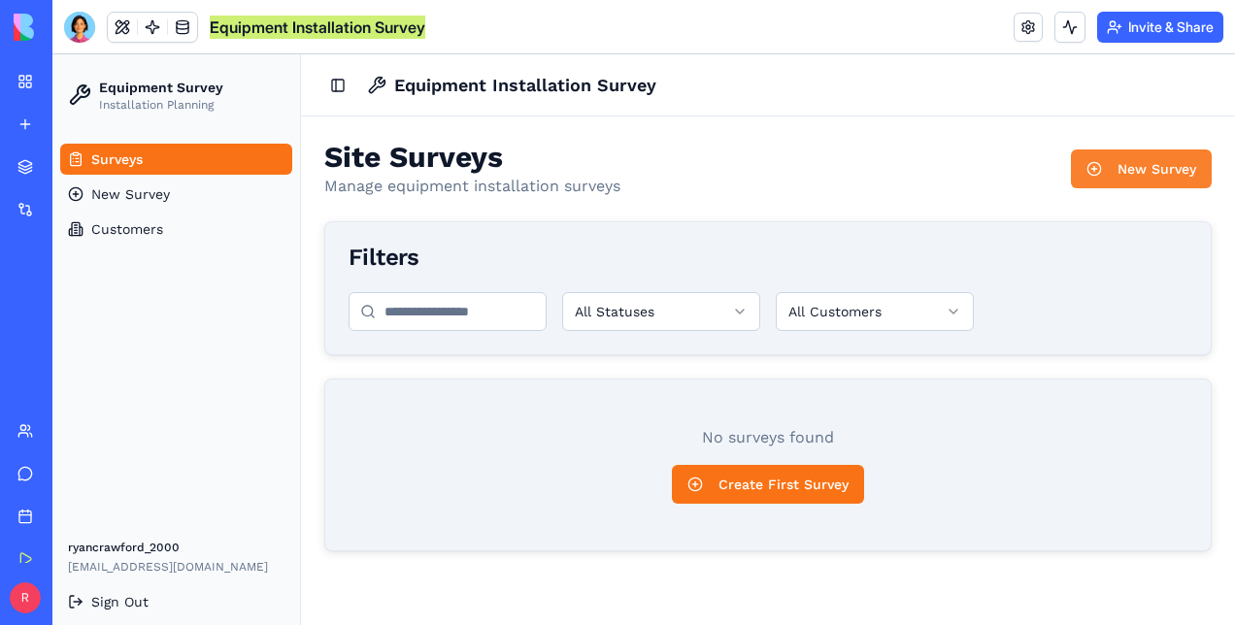
click at [1106, 162] on button "New Survey" at bounding box center [1141, 169] width 141 height 39
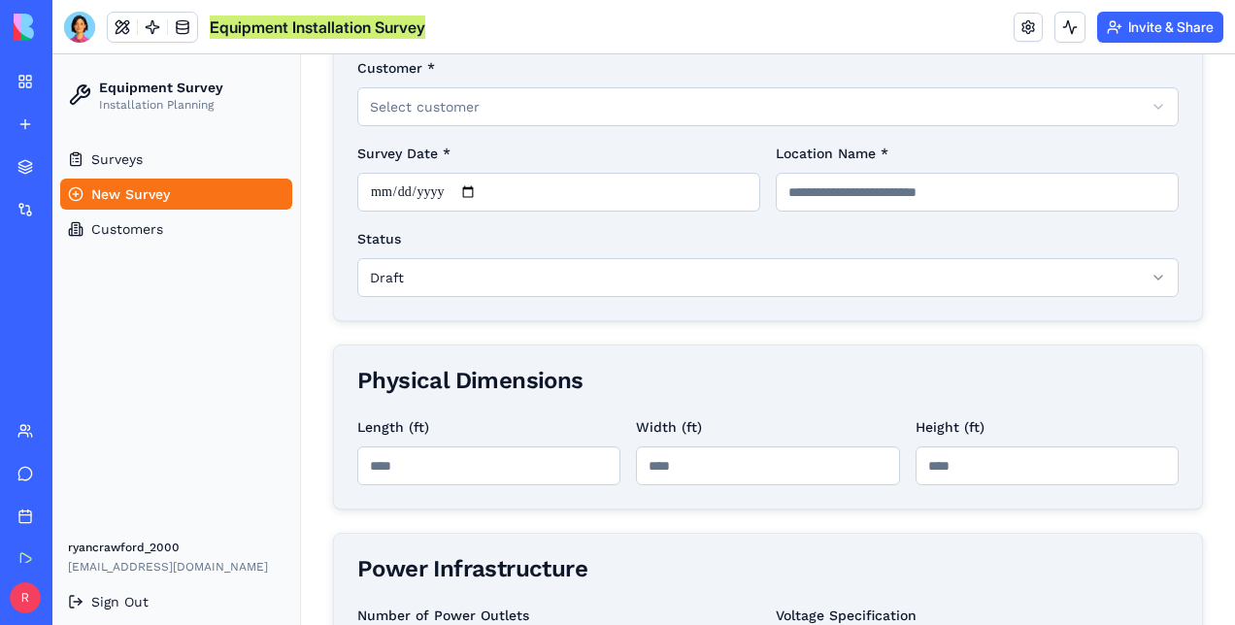
scroll to position [97, 0]
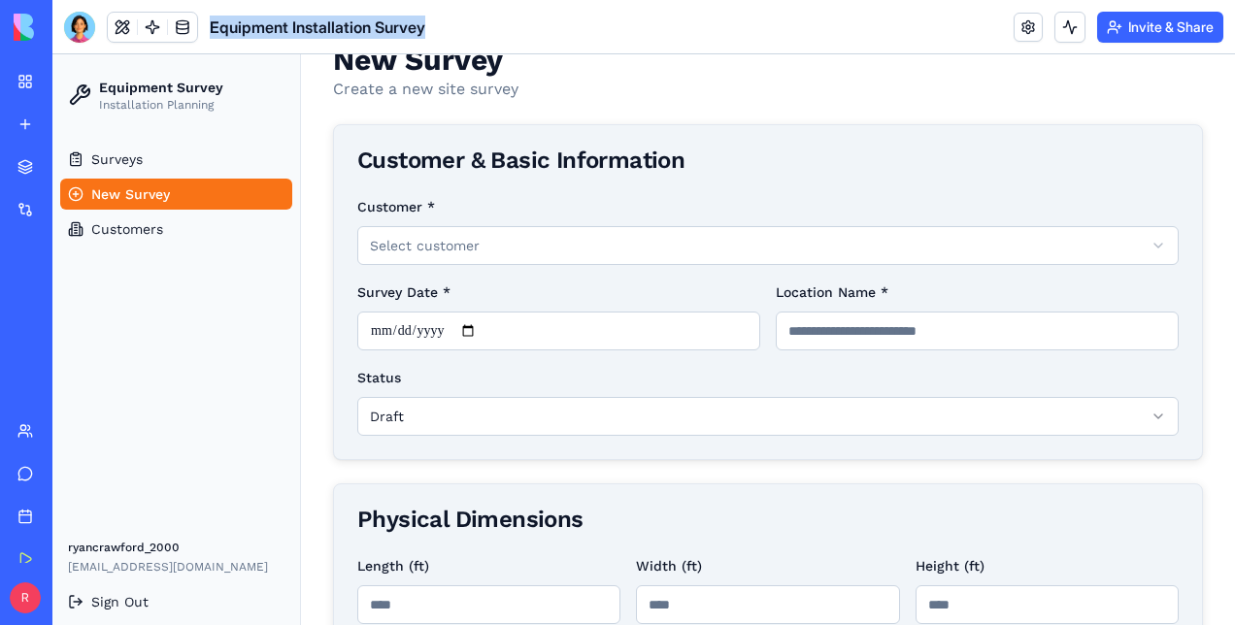
click at [72, 33] on div at bounding box center [79, 27] width 31 height 31
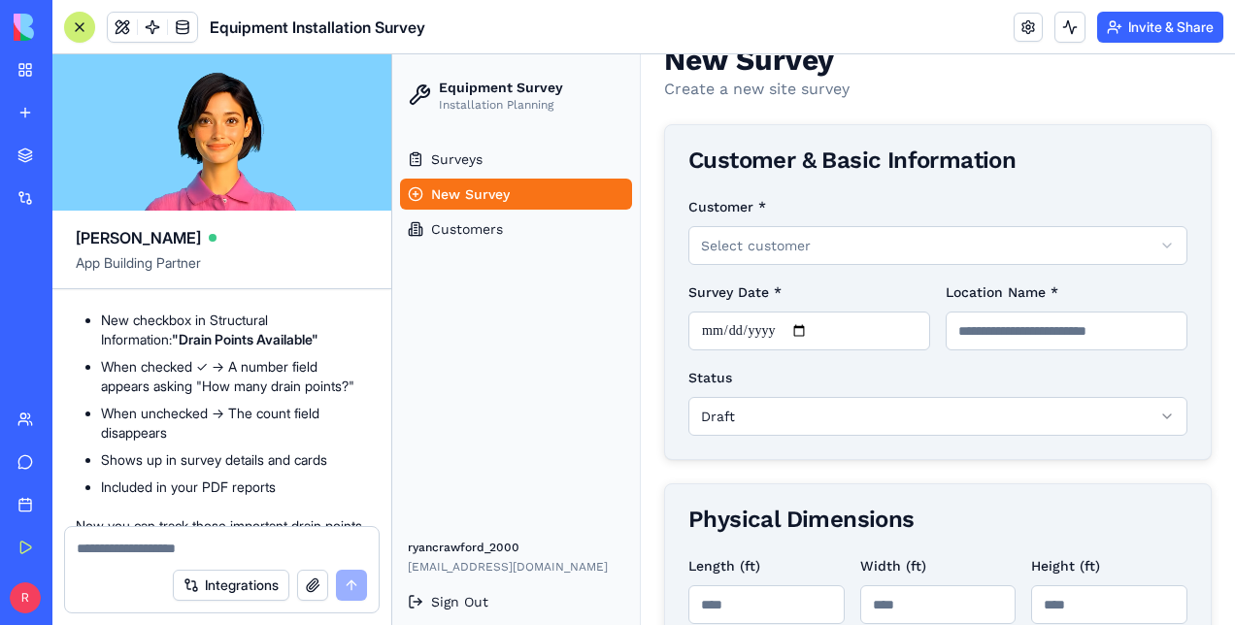
scroll to position [16, 0]
click at [187, 586] on button "Upgrade" at bounding box center [185, 598] width 73 height 31
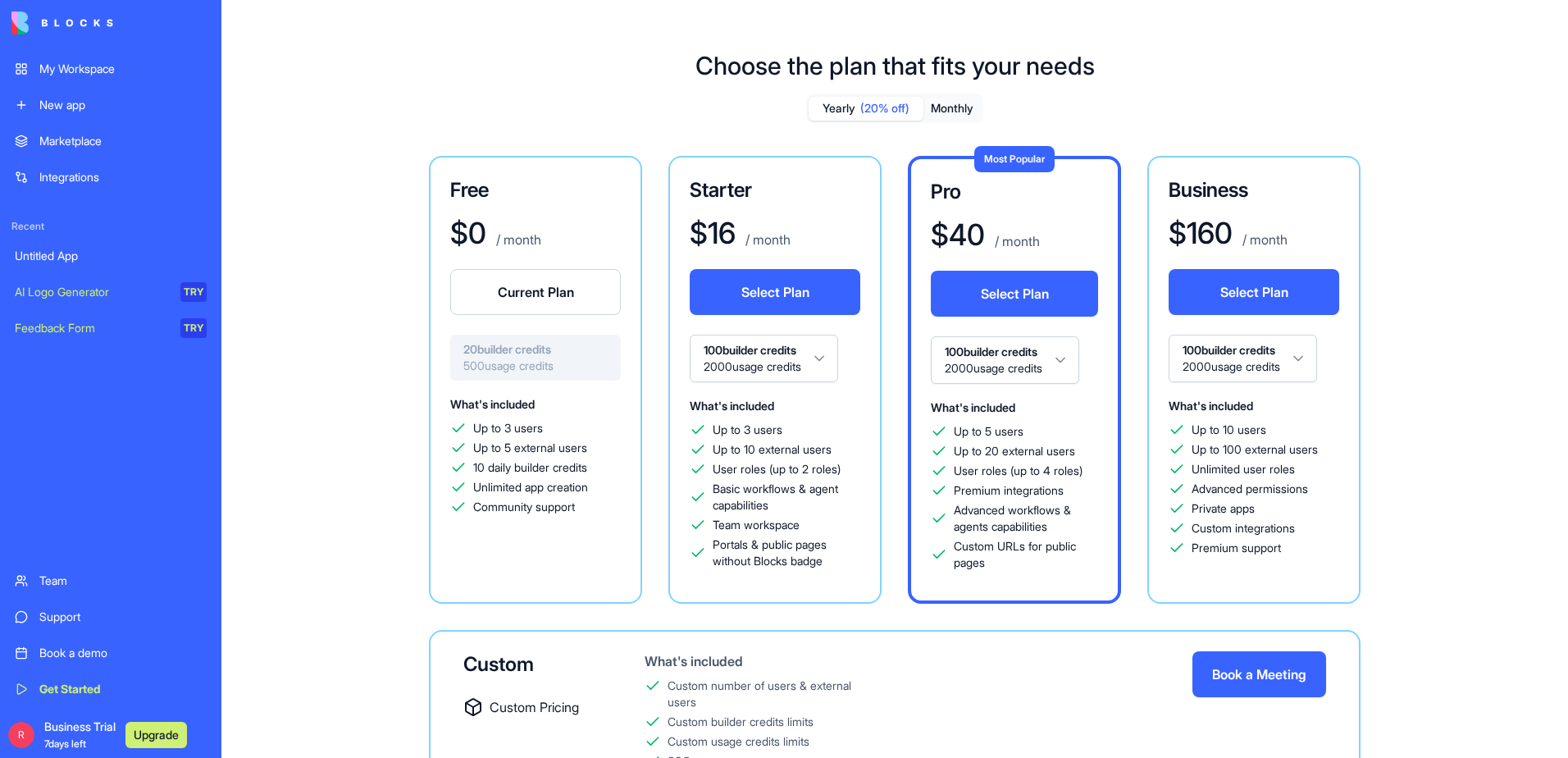
click at [109, 64] on div "My Workspace" at bounding box center [123, 68] width 167 height 16
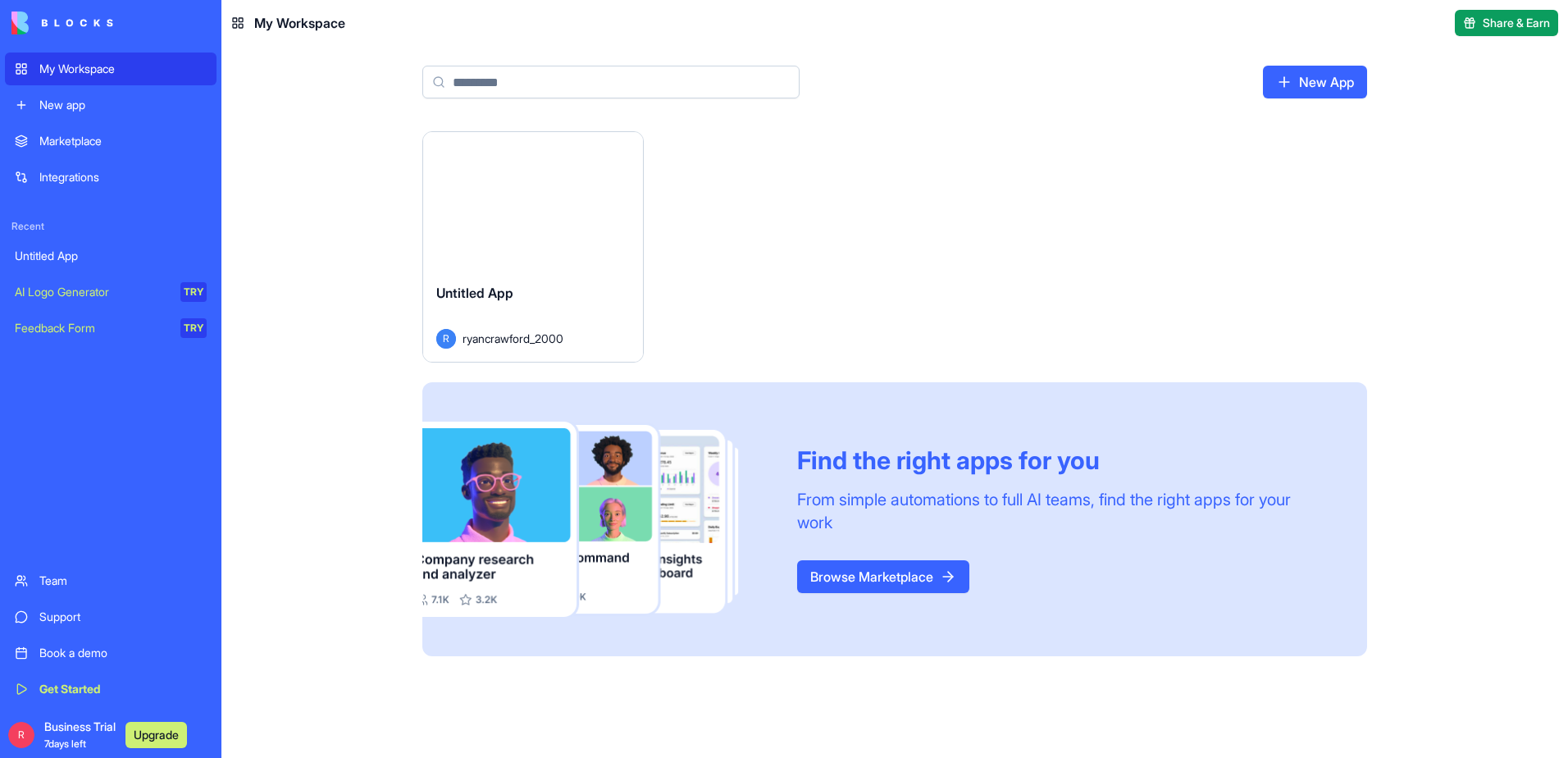
click at [499, 250] on div "Launch" at bounding box center [533, 200] width 220 height 138
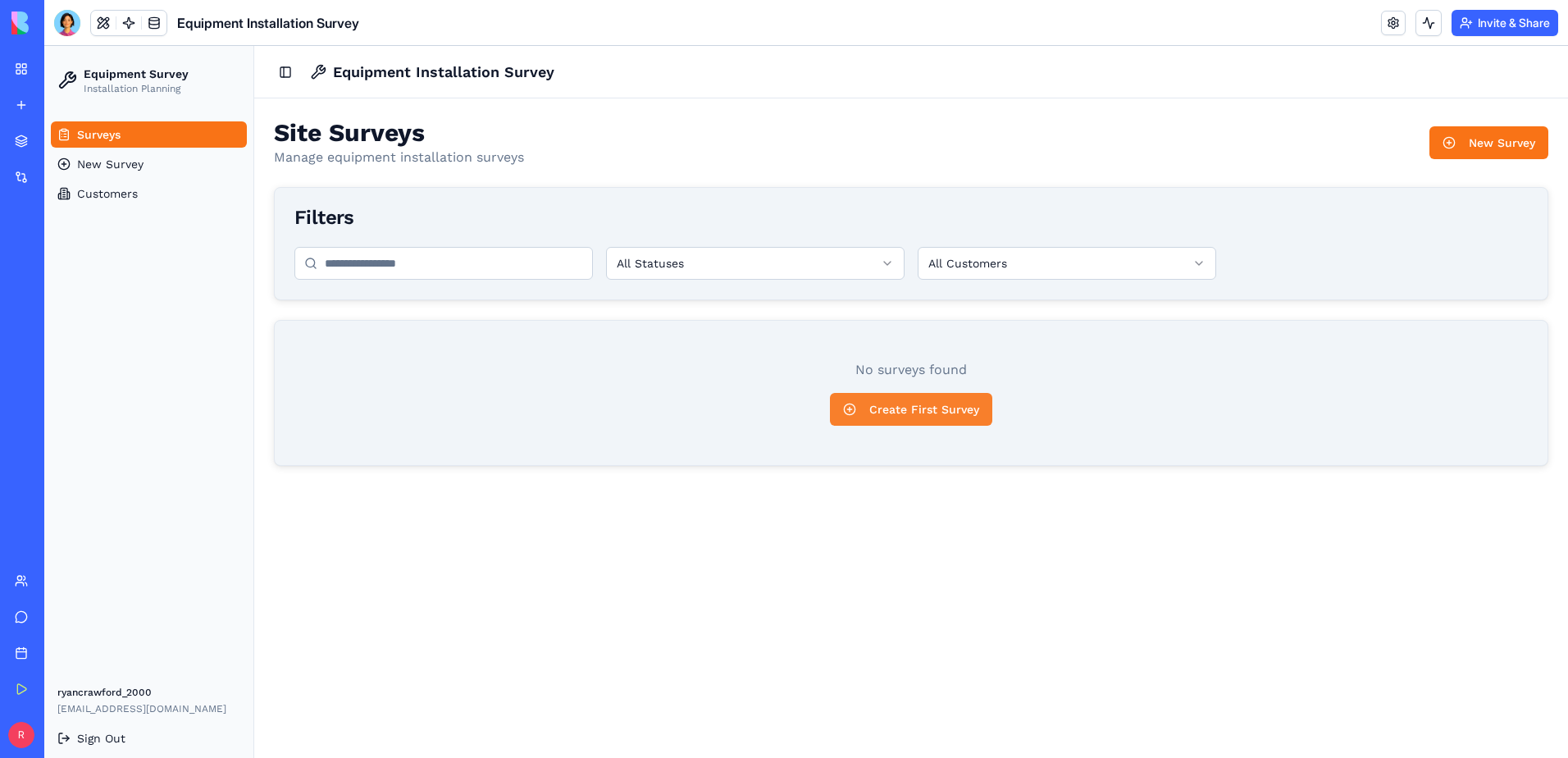
click at [898, 402] on button "Create First Survey" at bounding box center [912, 409] width 162 height 33
